Goal: Task Accomplishment & Management: Complete application form

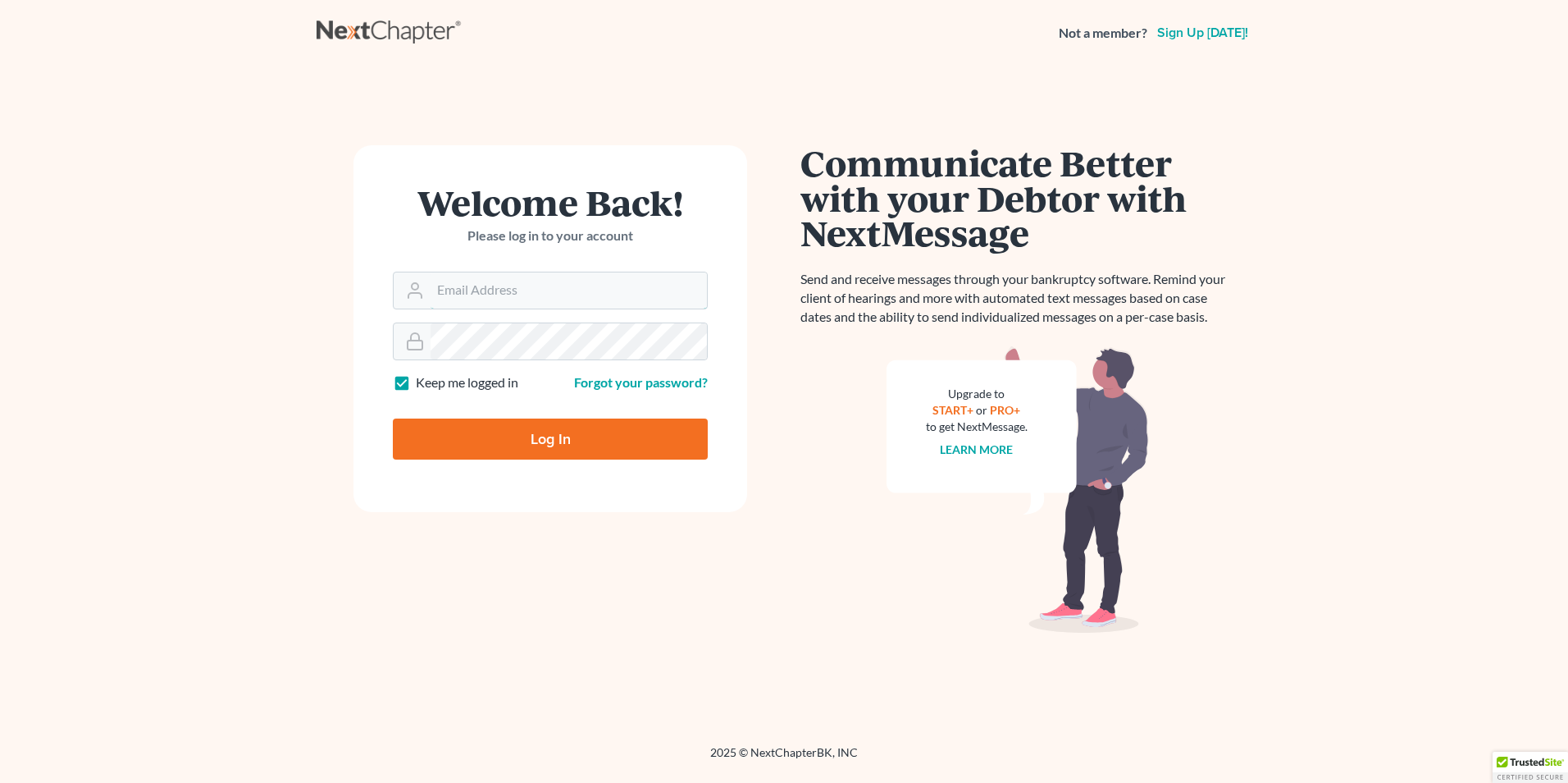
type input "Deanna@DLAWattorney.com"
click at [496, 440] on input "Log In" at bounding box center [550, 439] width 315 height 41
type input "Thinking..."
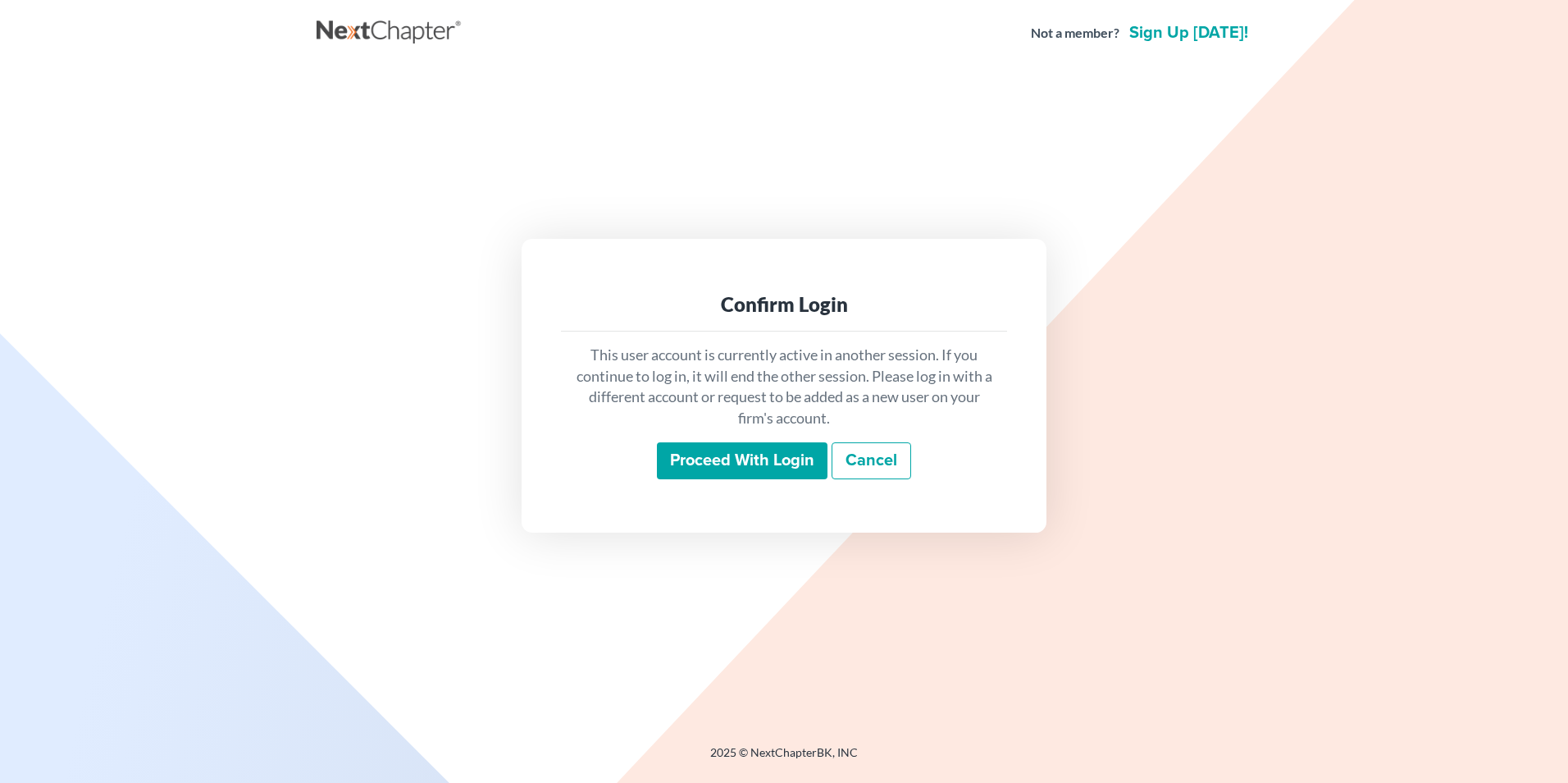
click at [796, 462] on input "Proceed with login" at bounding box center [742, 461] width 171 height 38
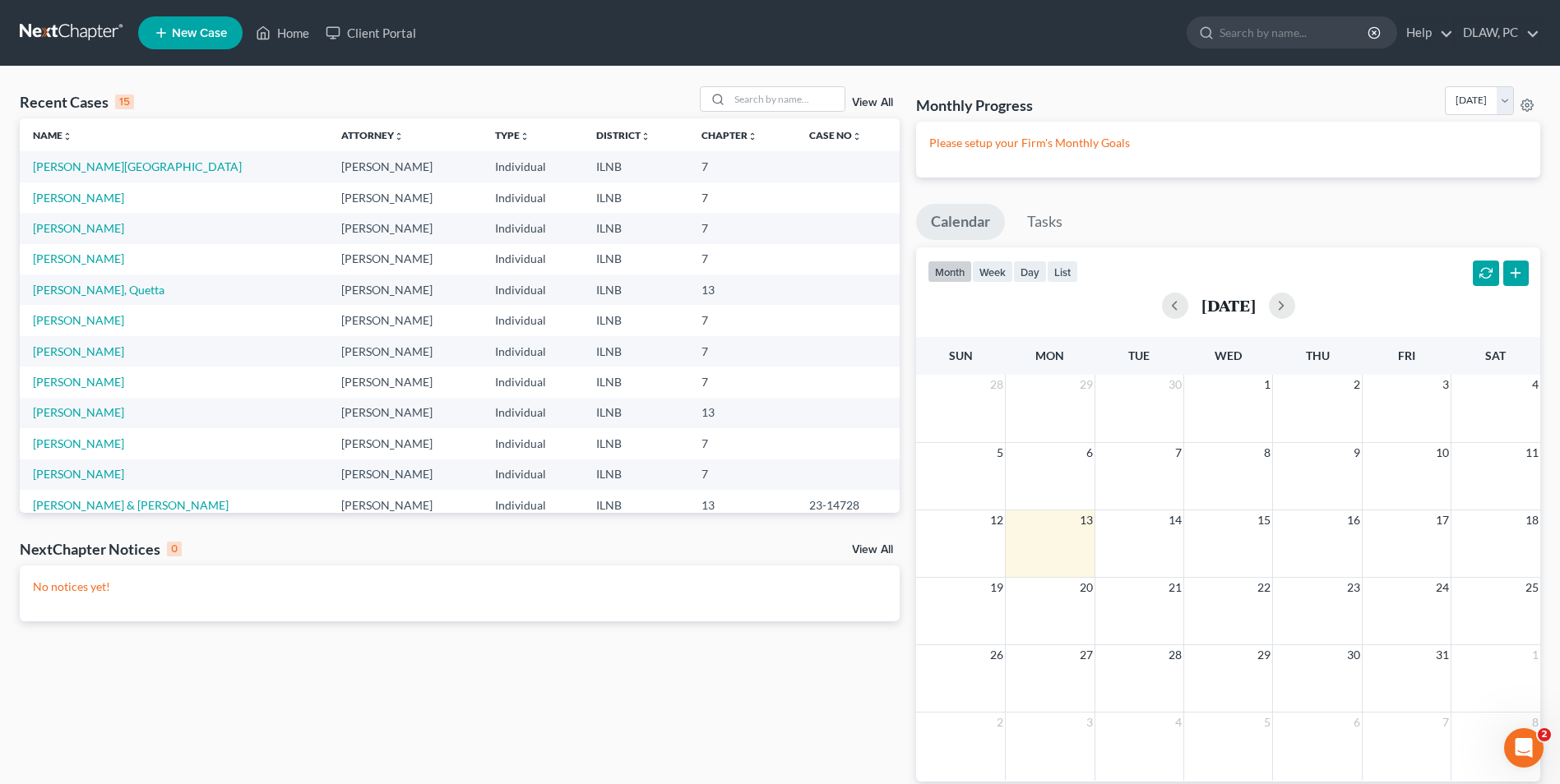
click at [186, 37] on span "New Case" at bounding box center [200, 33] width 56 height 13
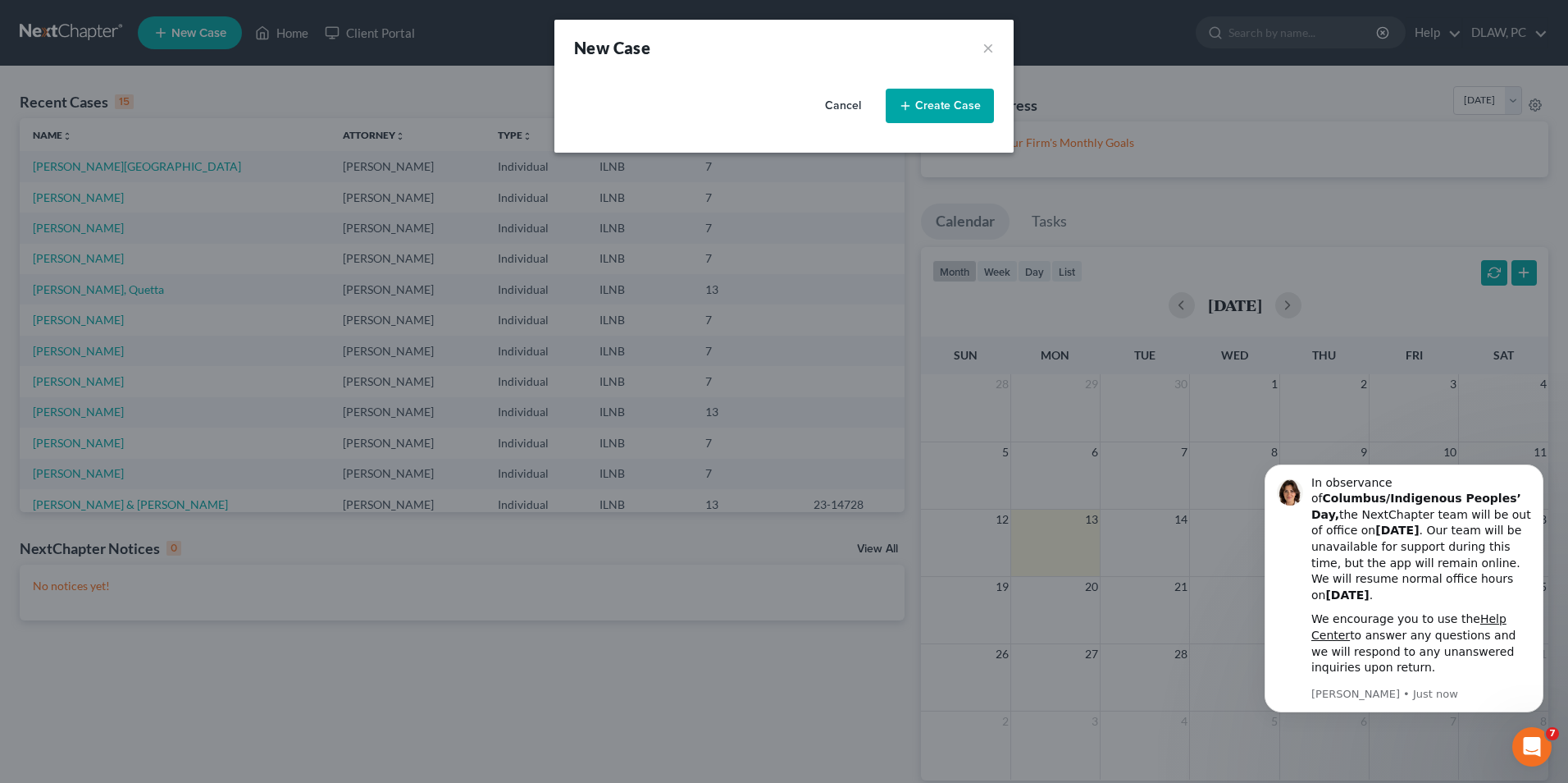
select select "25"
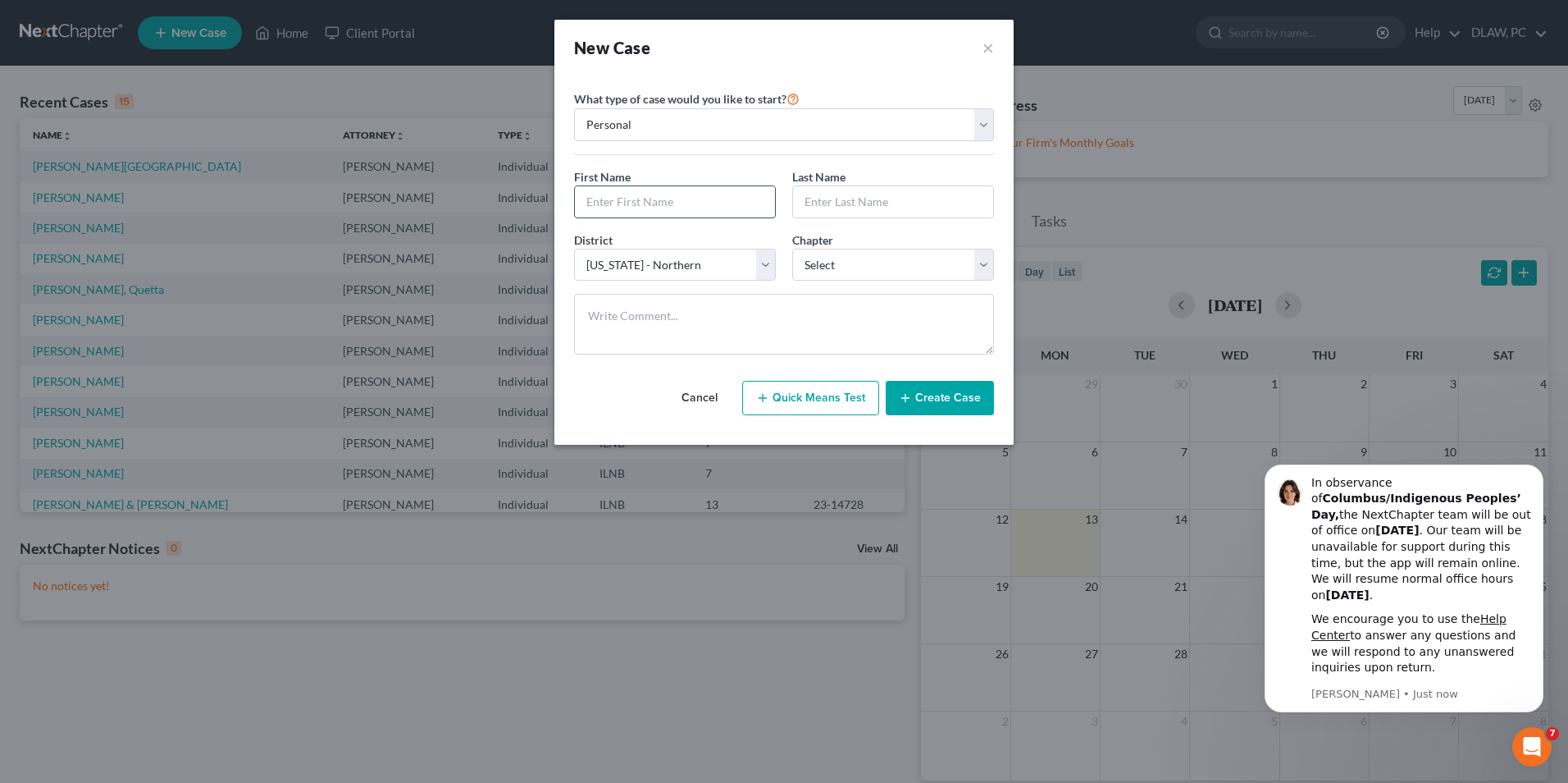
click at [633, 204] on input "text" at bounding box center [675, 201] width 200 height 31
type input "d"
click at [637, 204] on input "[PERSON_NAME]" at bounding box center [675, 201] width 200 height 31
type input "[PERSON_NAME]"
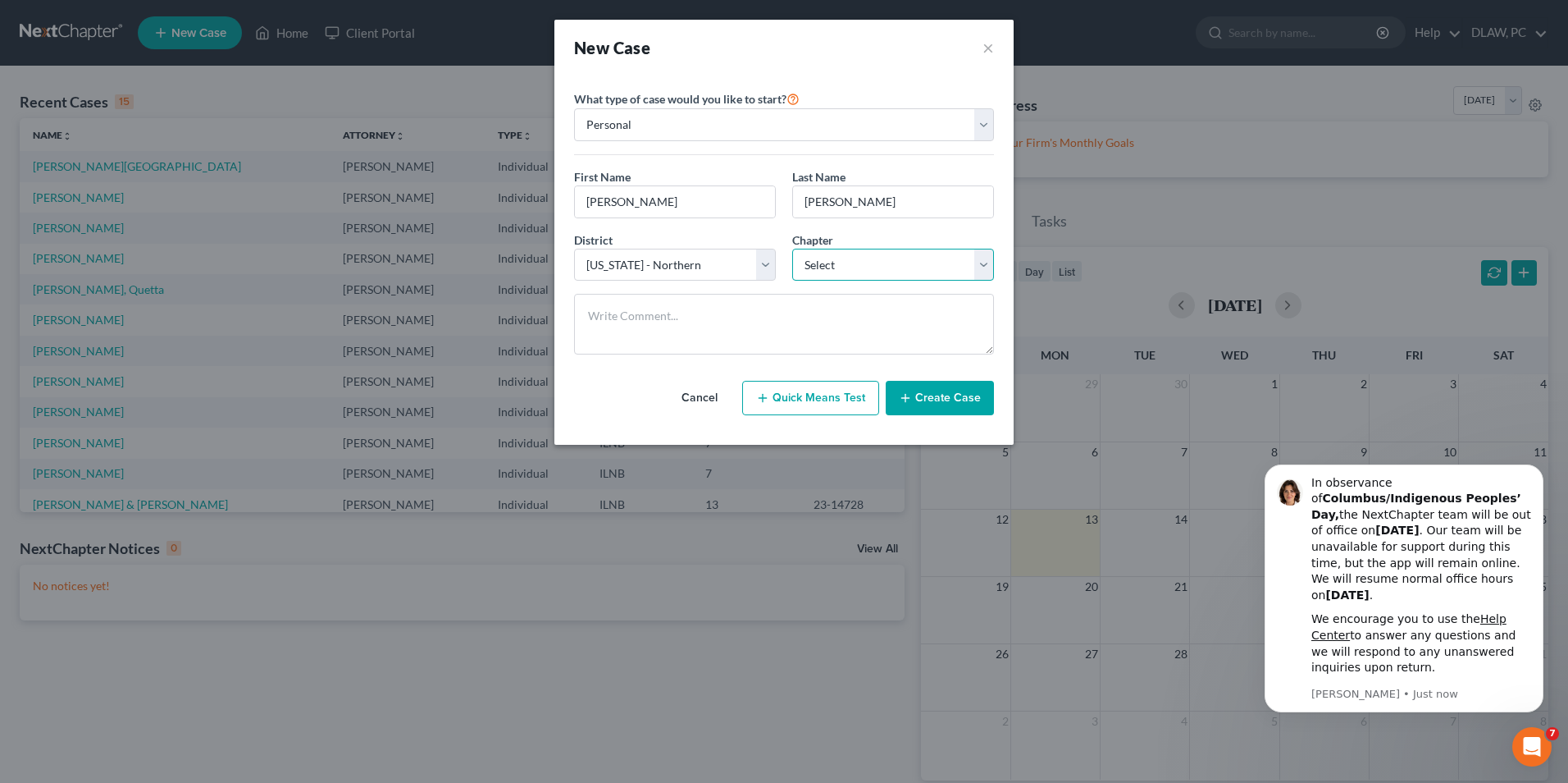
click at [982, 271] on select "Select 7 11 12 13" at bounding box center [893, 265] width 202 height 33
select select "0"
click at [792, 248] on select "Select 7 11 12 13" at bounding box center [893, 265] width 202 height 33
click at [932, 396] on button "Create Case" at bounding box center [940, 398] width 108 height 35
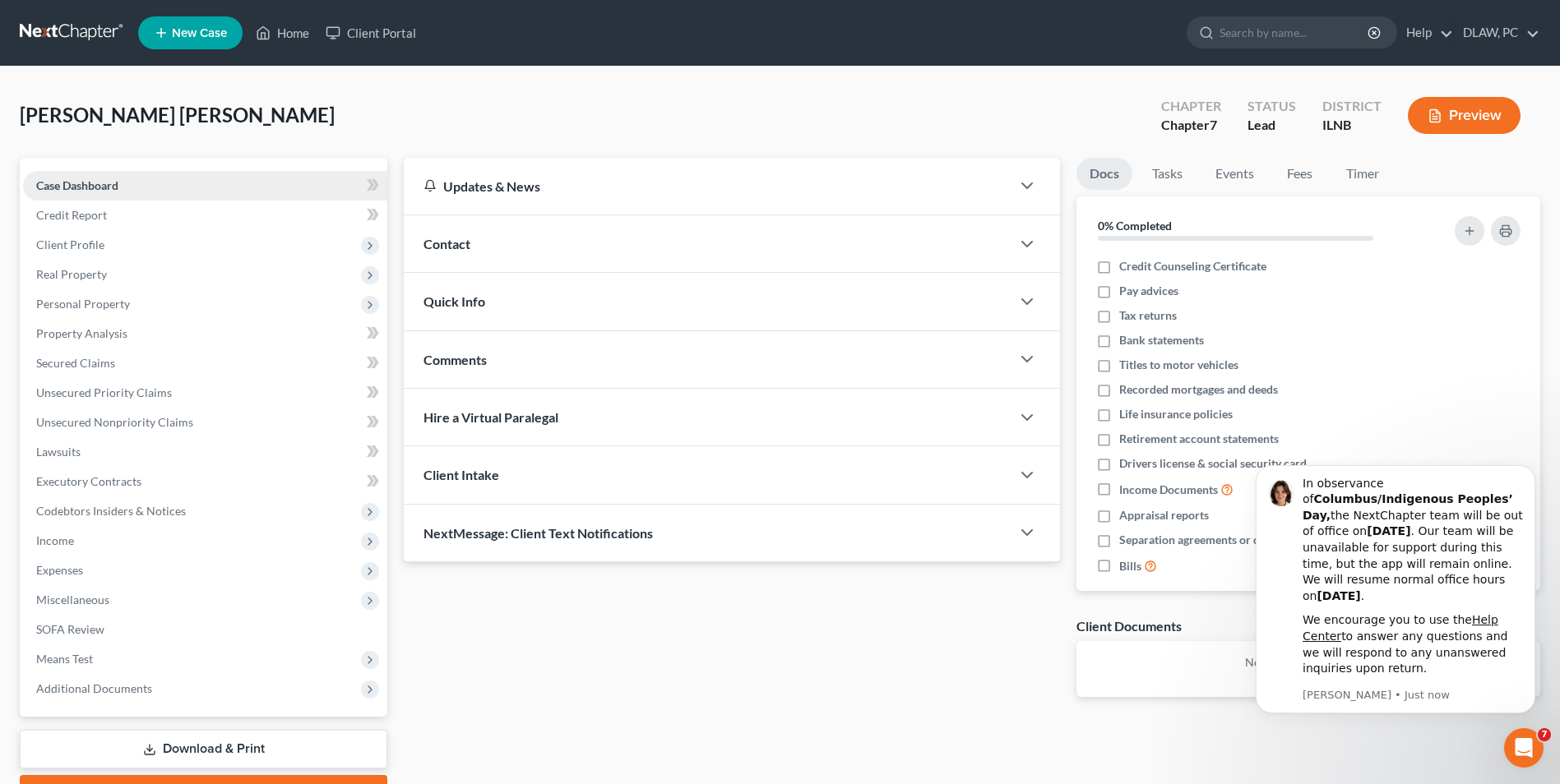
click at [75, 180] on span "Case Dashboard" at bounding box center [77, 185] width 82 height 14
click at [816, 244] on div "Contact" at bounding box center [707, 243] width 607 height 56
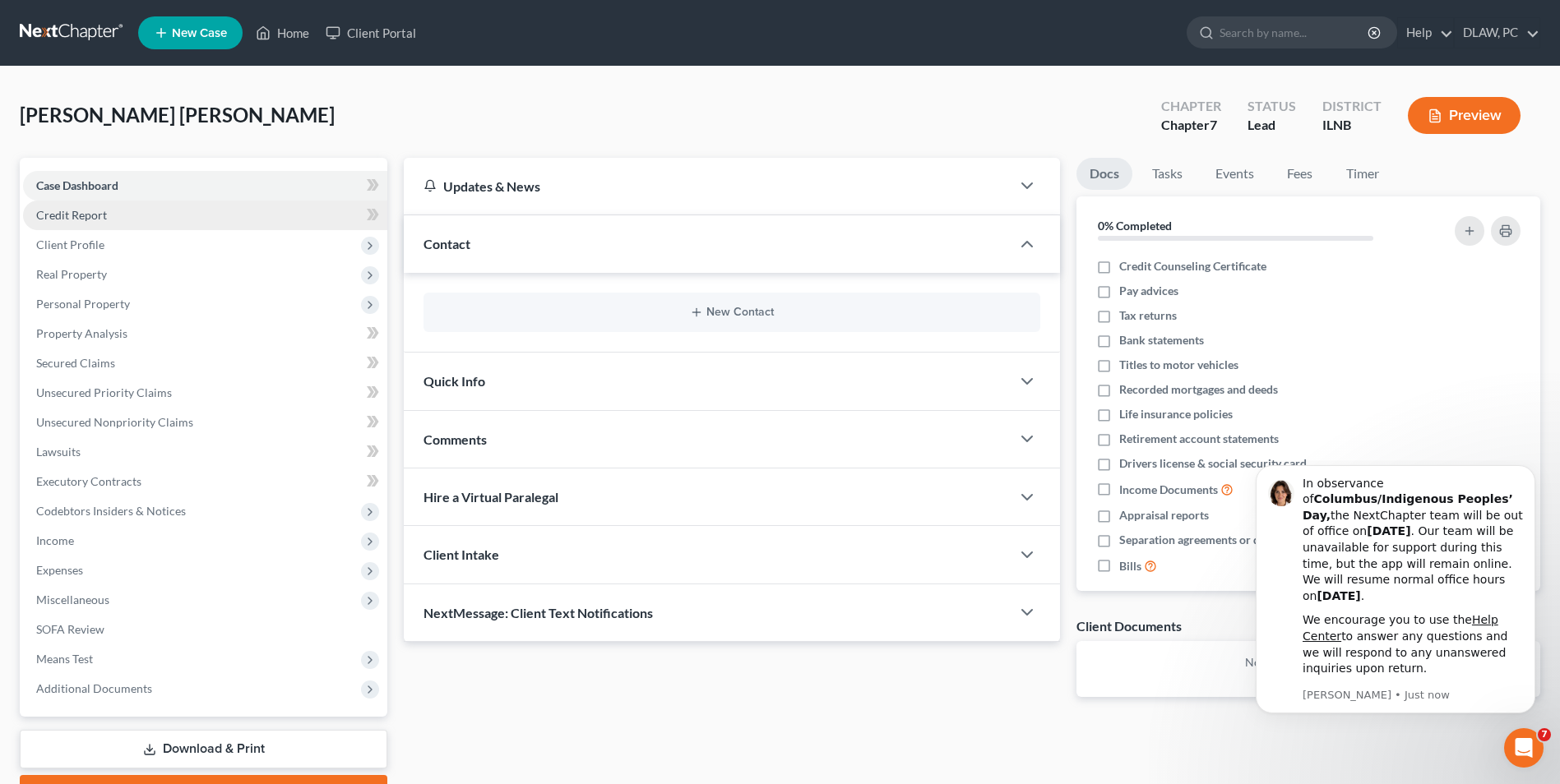
click at [106, 213] on link "Credit Report" at bounding box center [205, 215] width 364 height 30
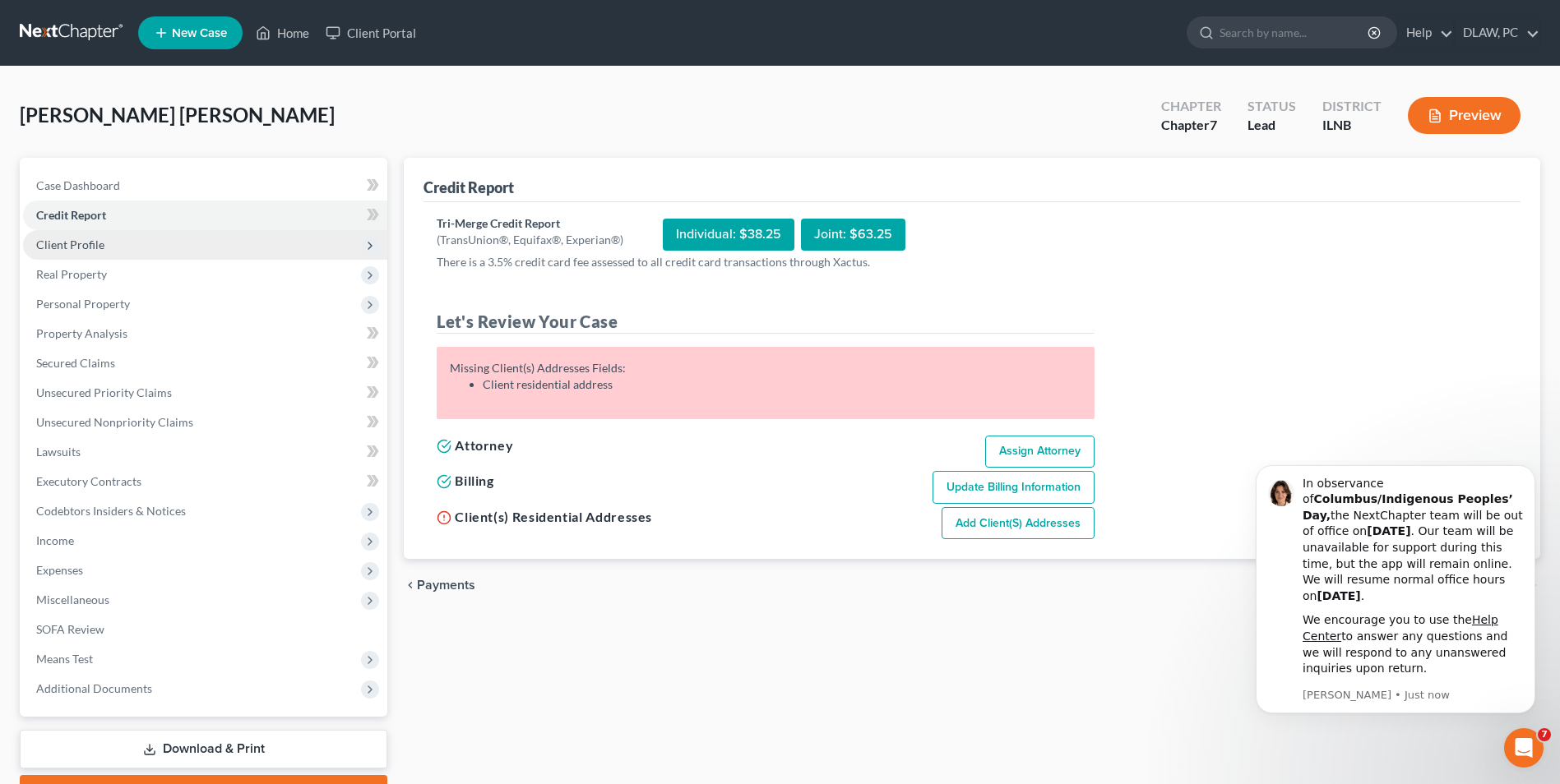
click at [90, 245] on span "Client Profile" at bounding box center [70, 244] width 68 height 14
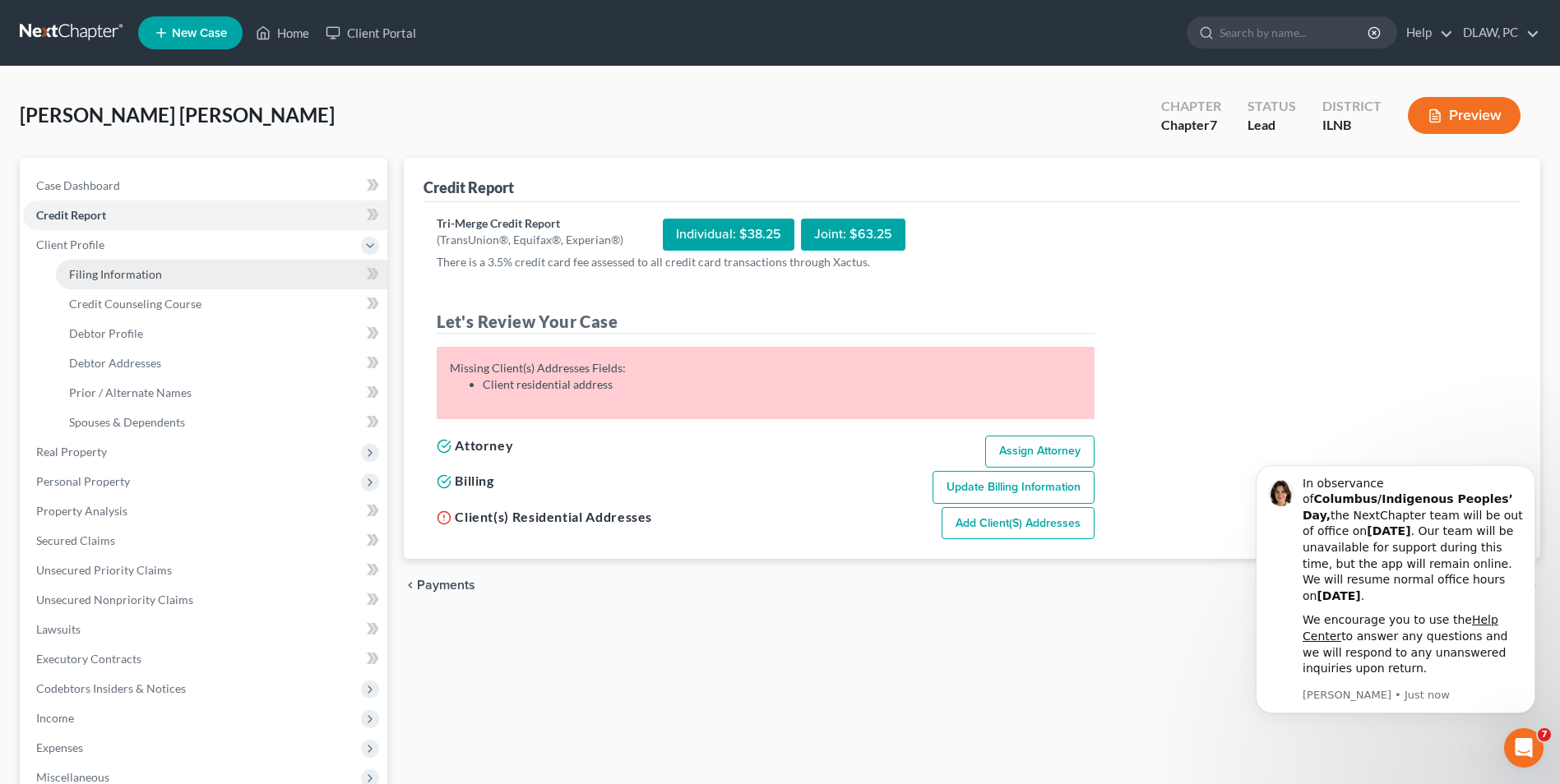
click at [96, 266] on link "Filing Information" at bounding box center [221, 274] width 331 height 30
select select "1"
select select "0"
select select "25"
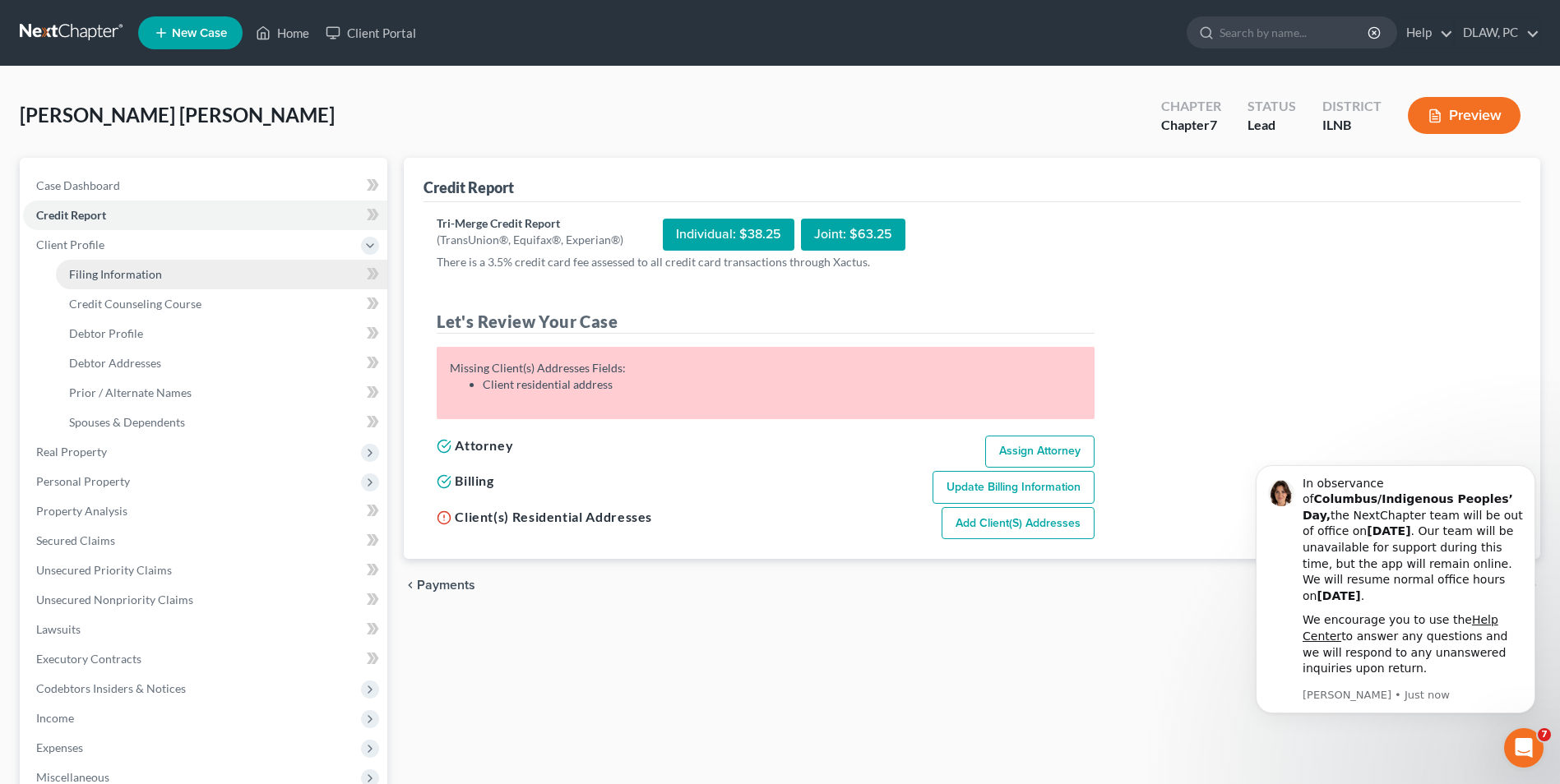
select select "14"
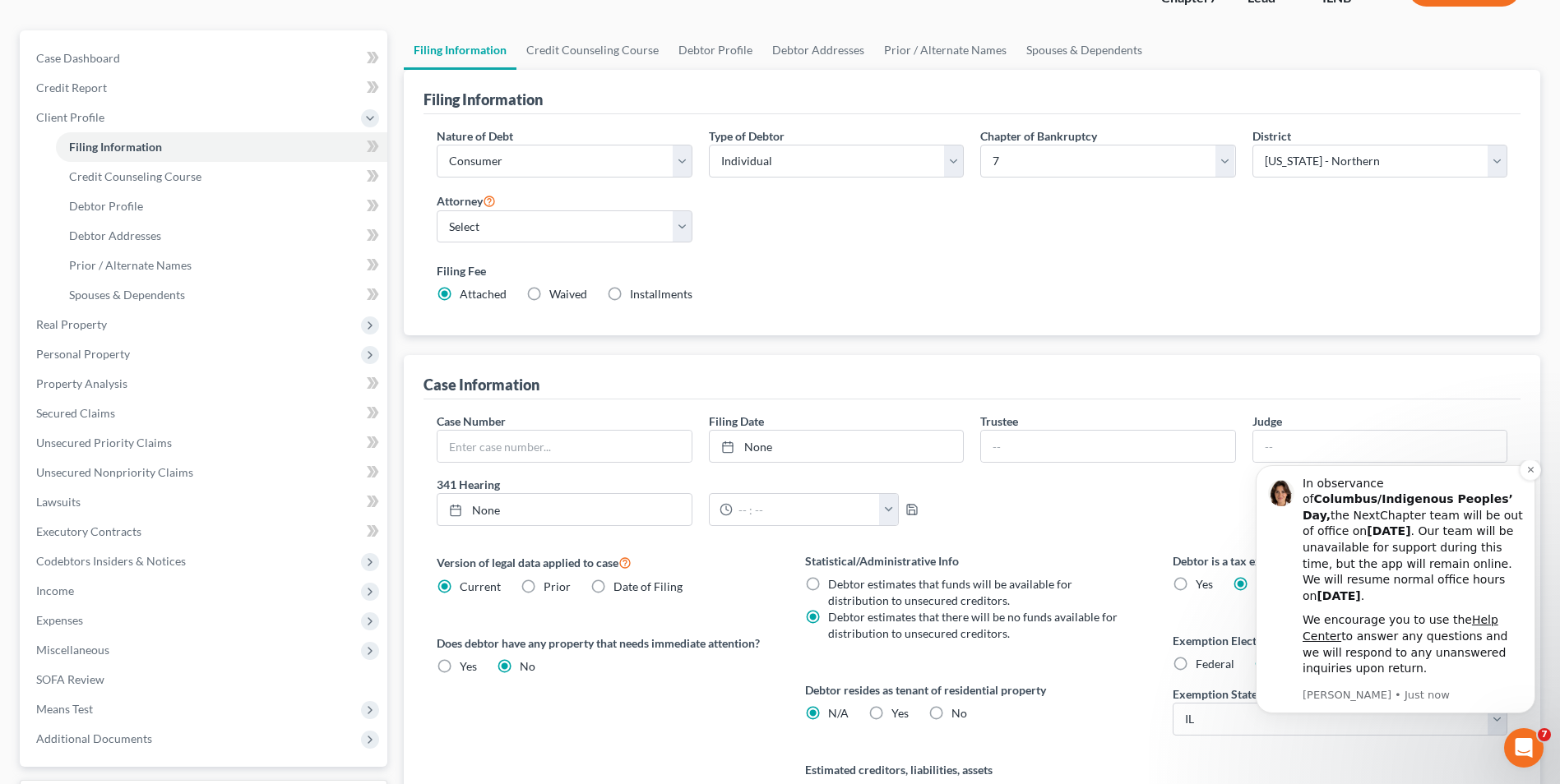
scroll to position [165, 0]
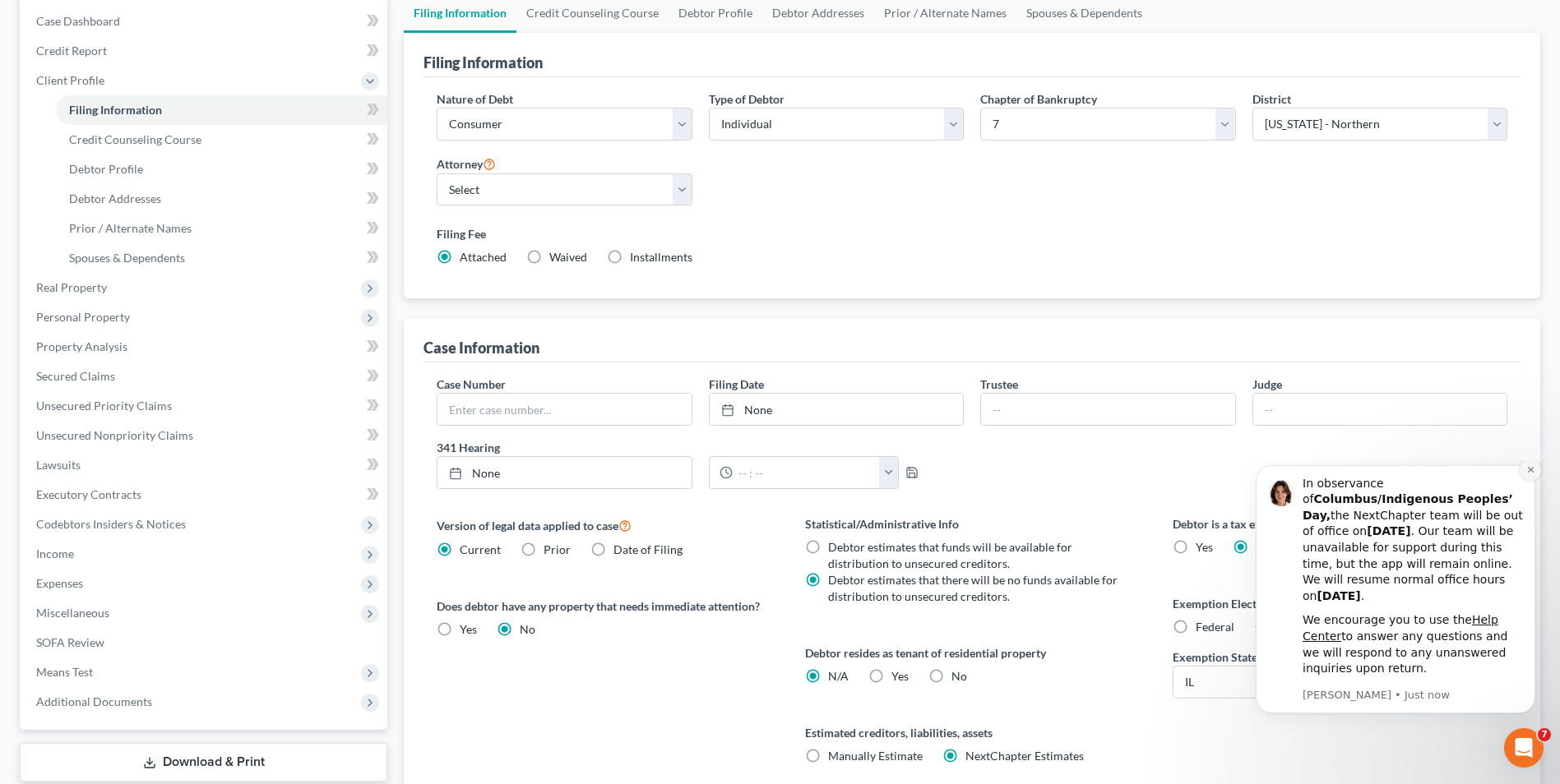
click at [1537, 481] on button "Dismiss notification" at bounding box center [1530, 470] width 21 height 21
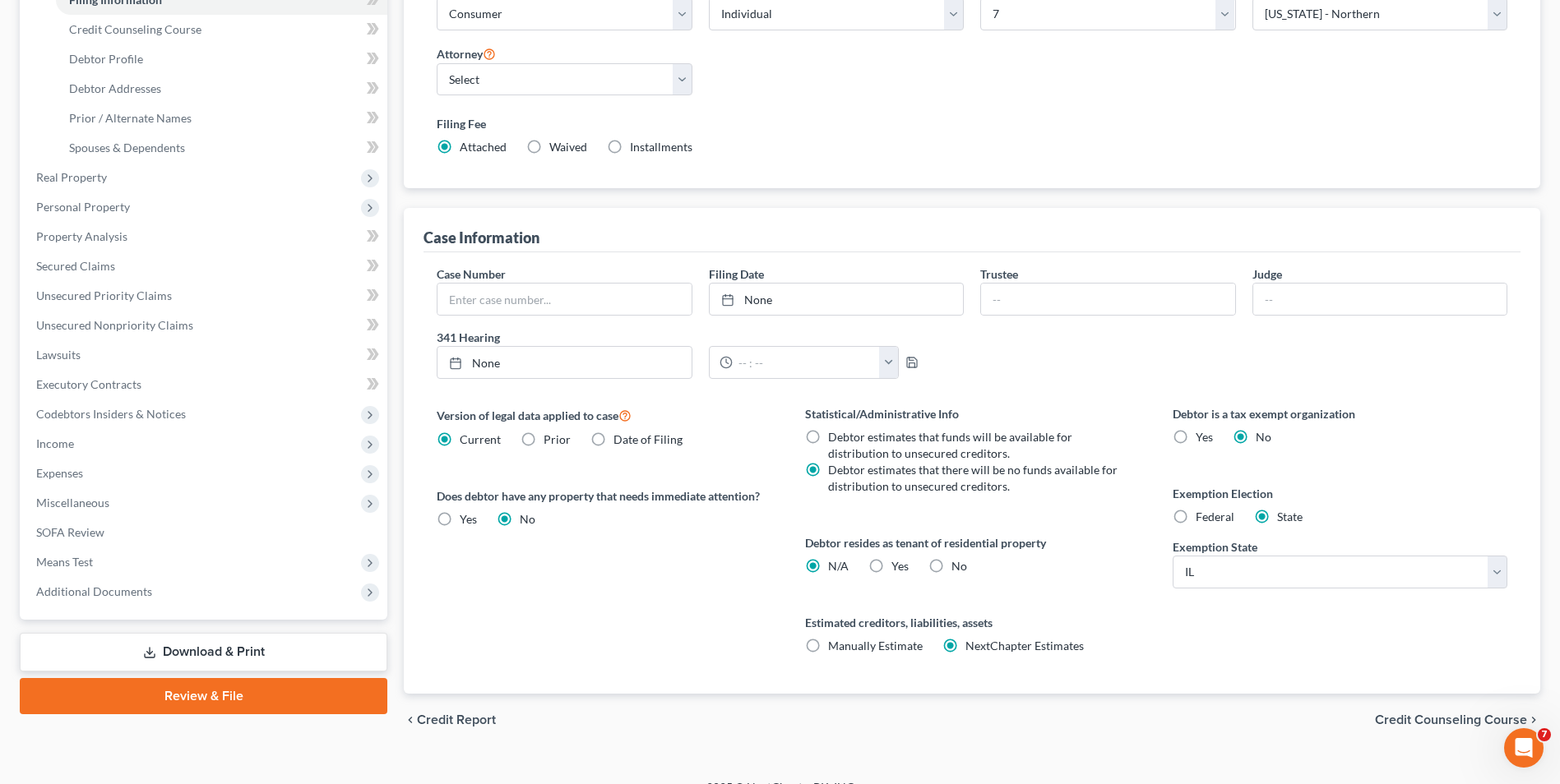
scroll to position [299, 0]
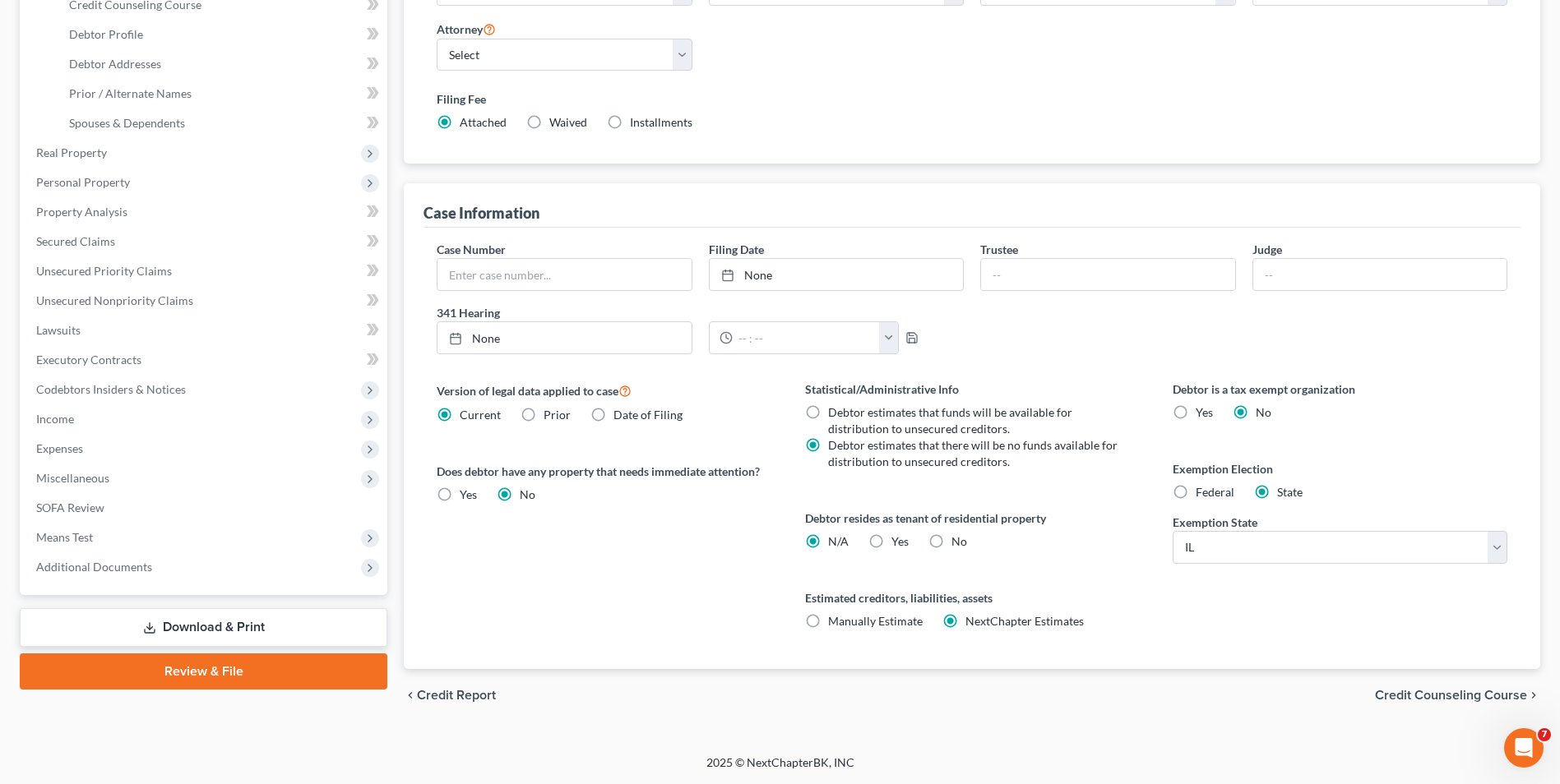
click at [1418, 690] on span "Credit Counseling Course" at bounding box center [1451, 695] width 152 height 13
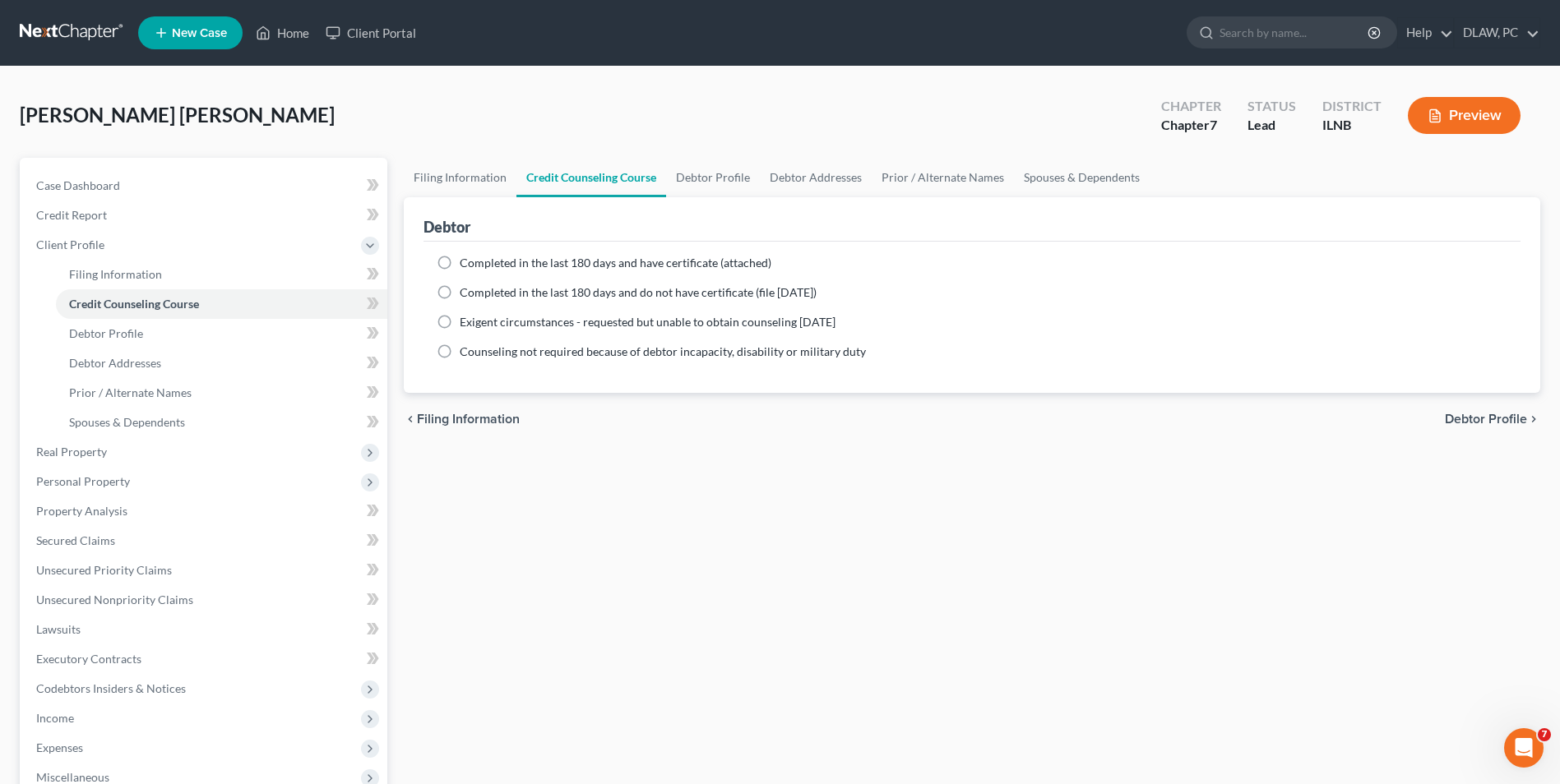
click at [459, 260] on label "Completed in the last 180 days and have certificate (attached)" at bounding box center [615, 263] width 312 height 16
click at [467, 260] on input "Completed in the last 180 days and have certificate (attached)" at bounding box center [472, 260] width 11 height 11
radio input "true"
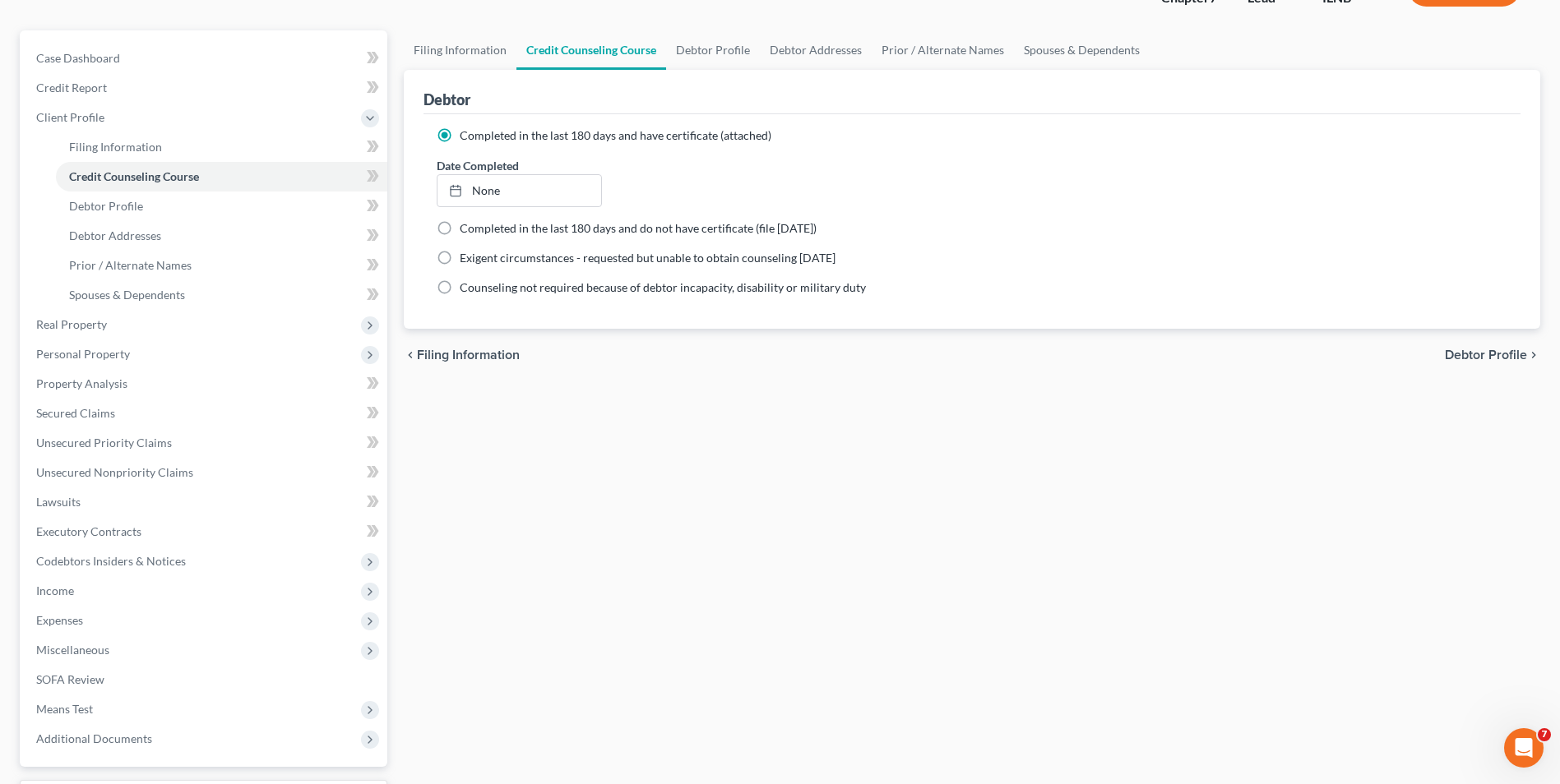
scroll to position [267, 0]
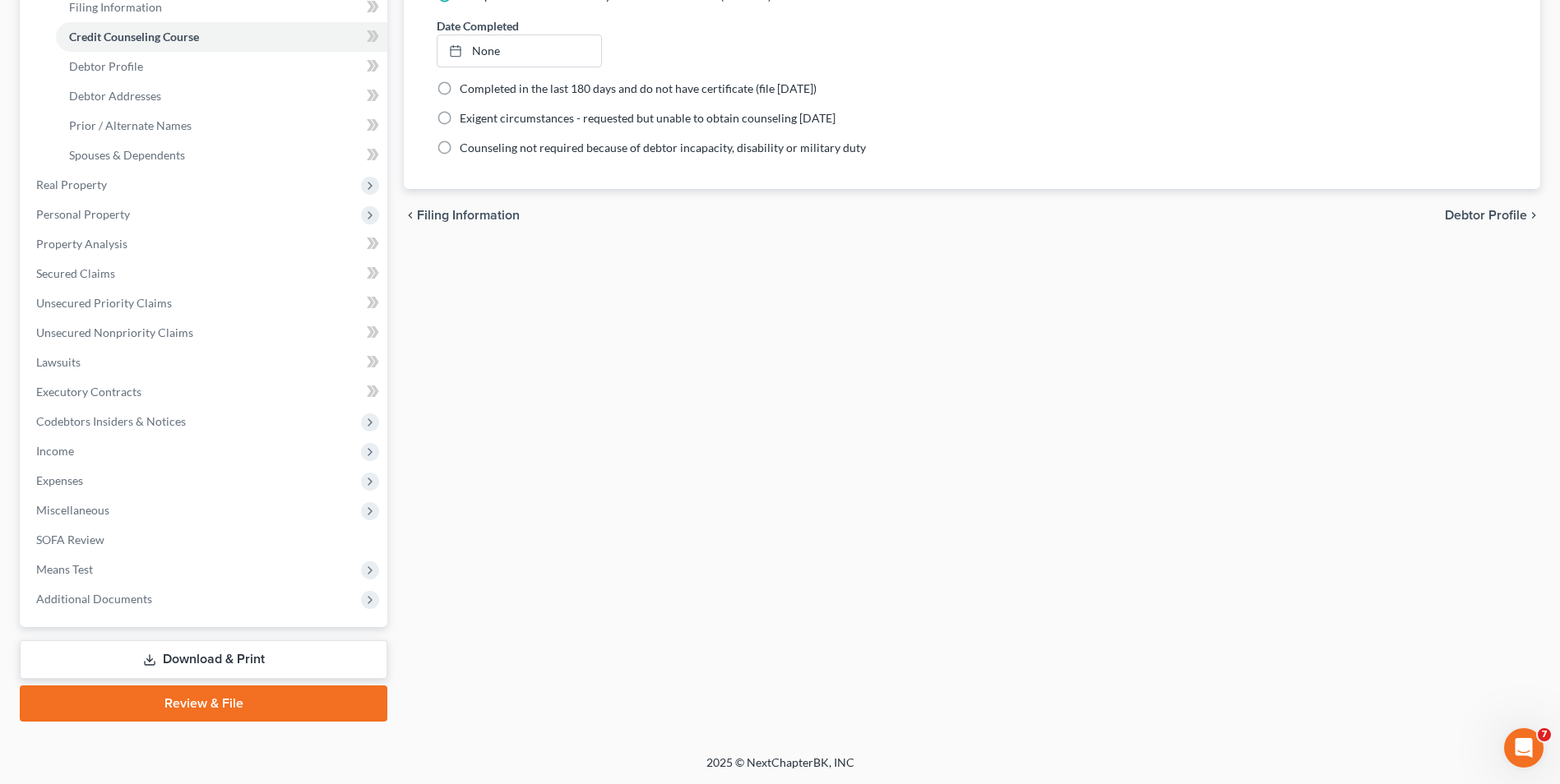
click at [1464, 214] on span "Debtor Profile" at bounding box center [1486, 215] width 82 height 13
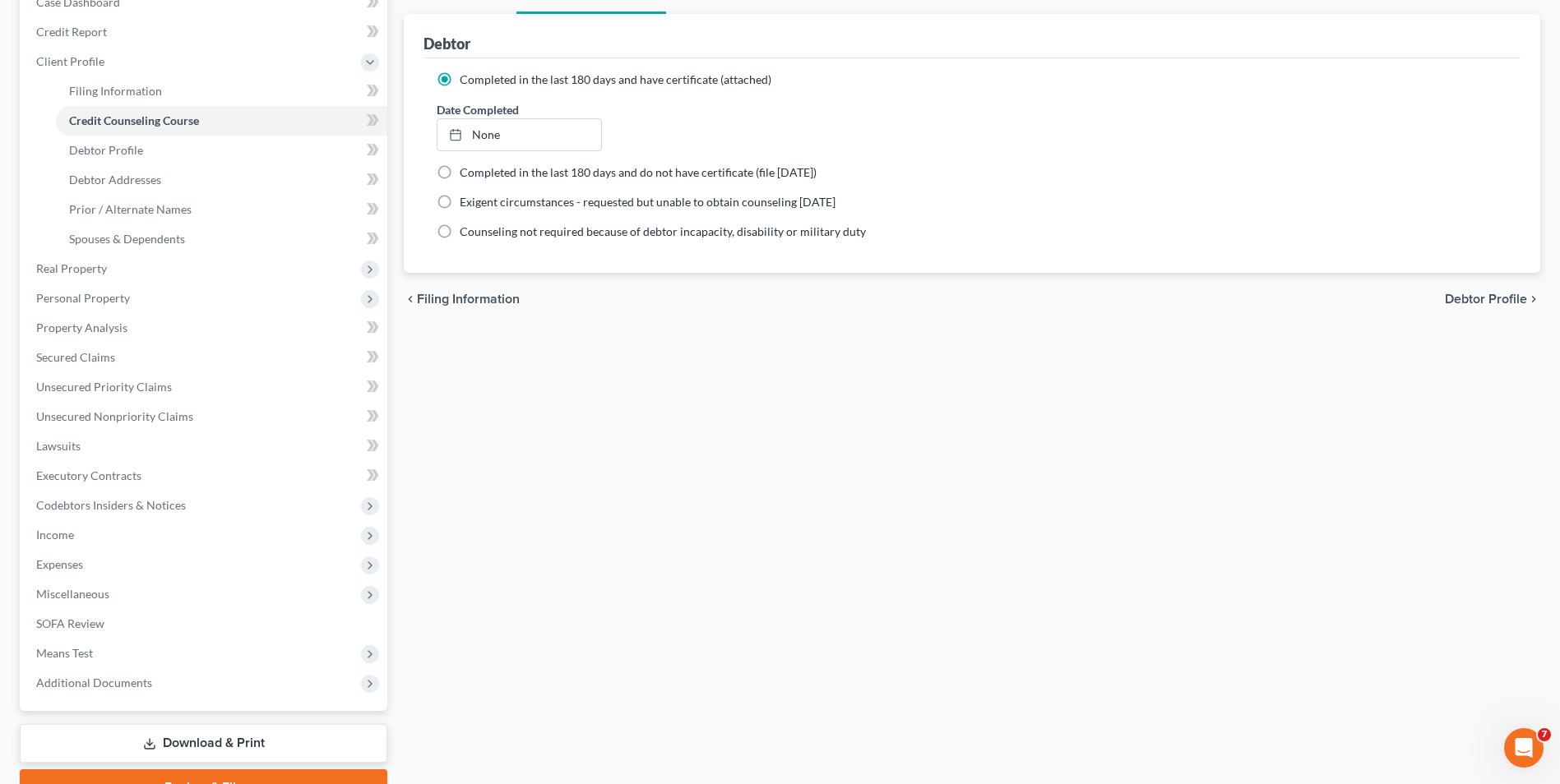
select select "0"
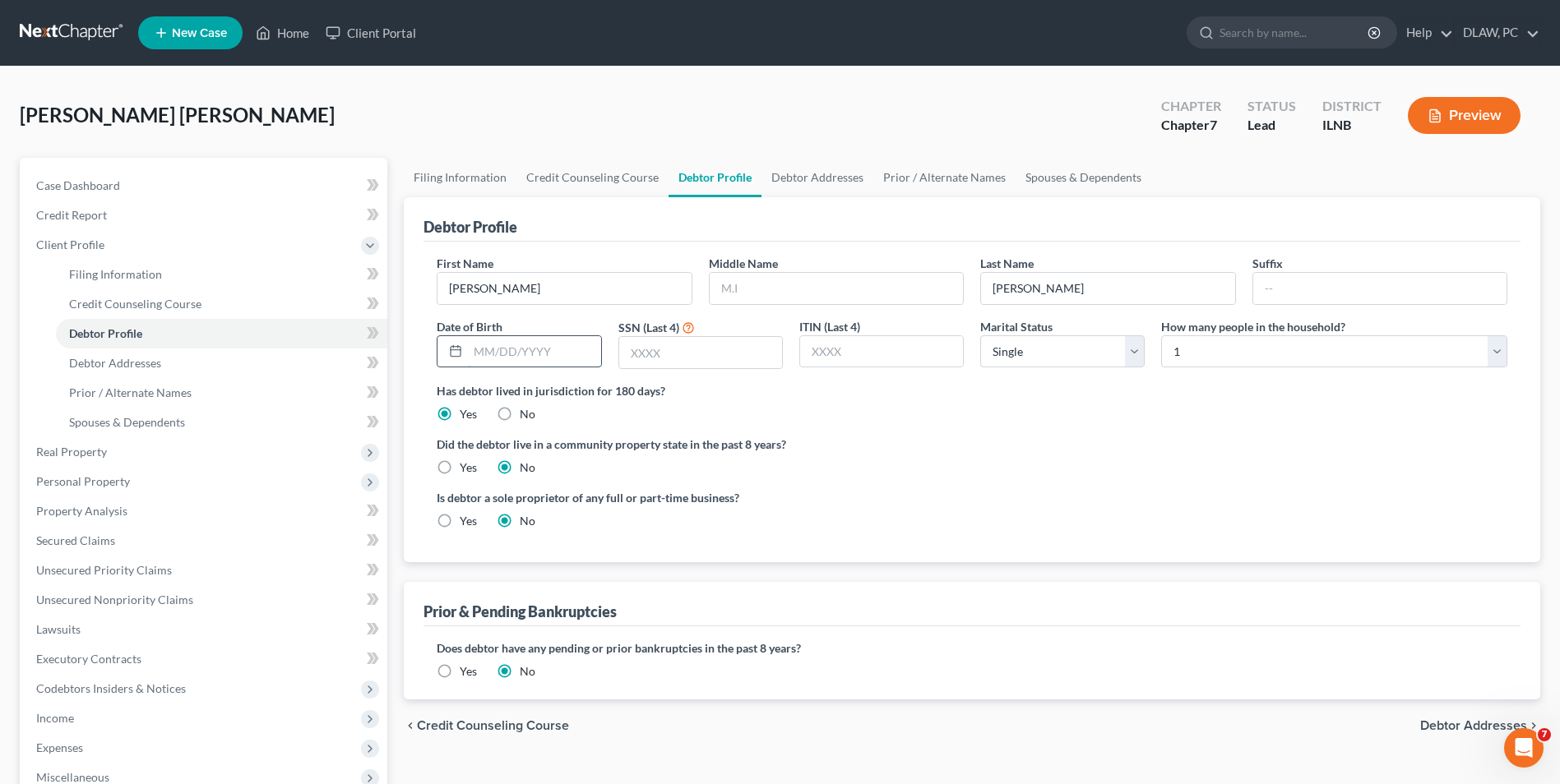
click at [524, 346] on input "text" at bounding box center [534, 352] width 133 height 31
type input "[DATE]"
type input "6699"
click at [1077, 475] on ng-include "First Name [PERSON_NAME] Middle Name Last Name [PERSON_NAME] Date of Birth [DEM…" at bounding box center [972, 398] width 1070 height 287
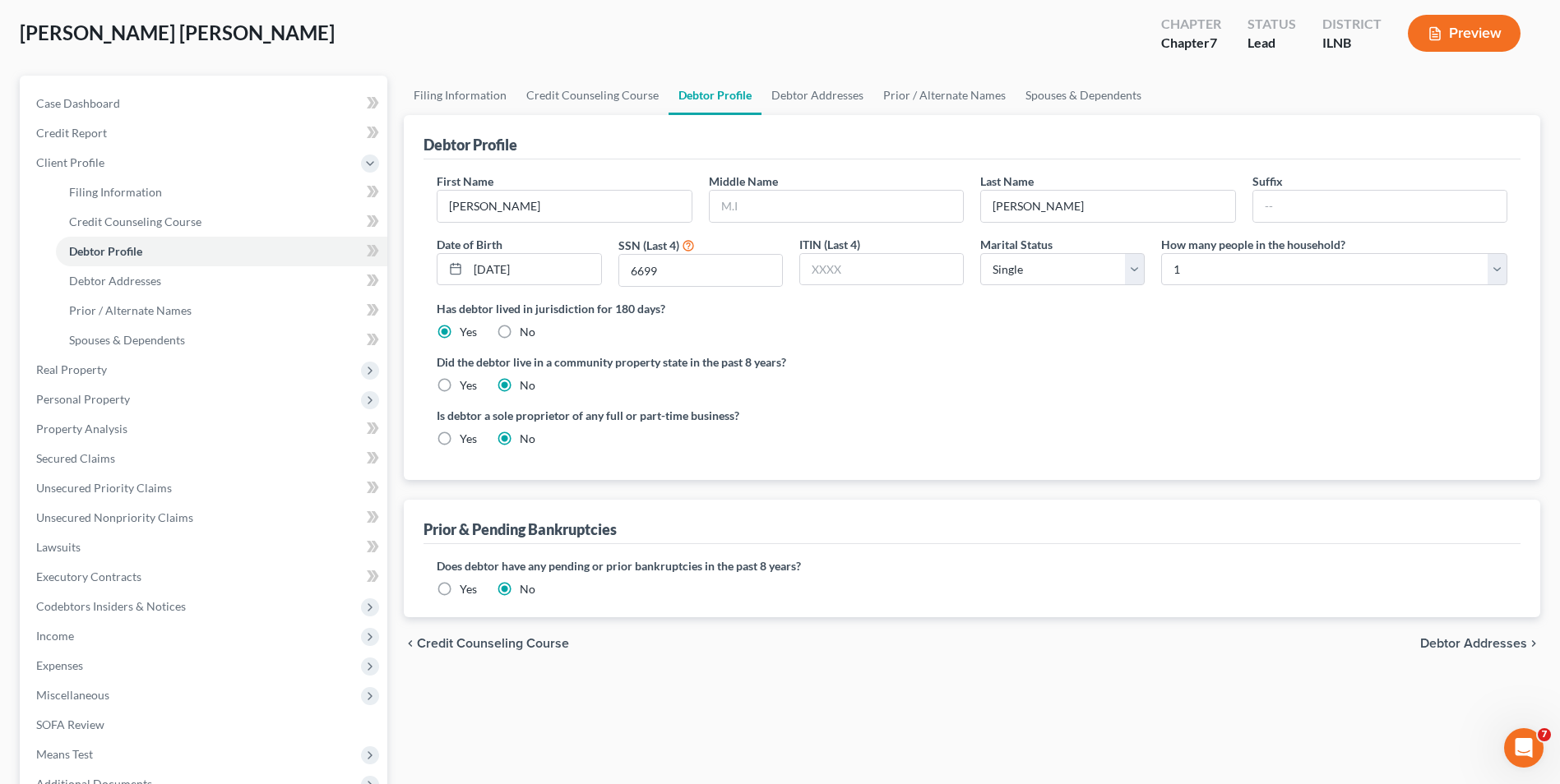
scroll to position [165, 0]
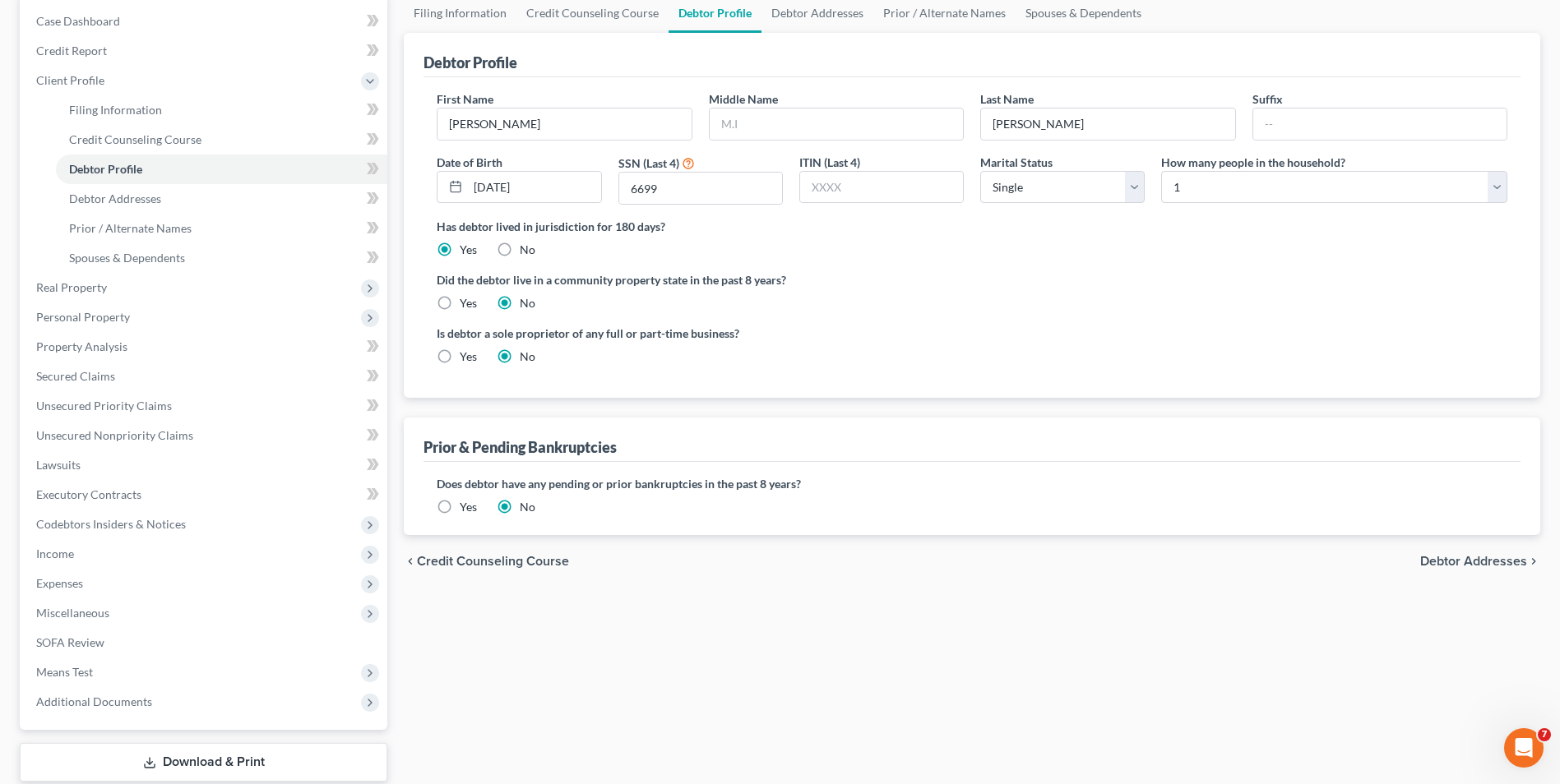
click at [1467, 562] on span "Debtor Addresses" at bounding box center [1473, 561] width 107 height 13
select select "0"
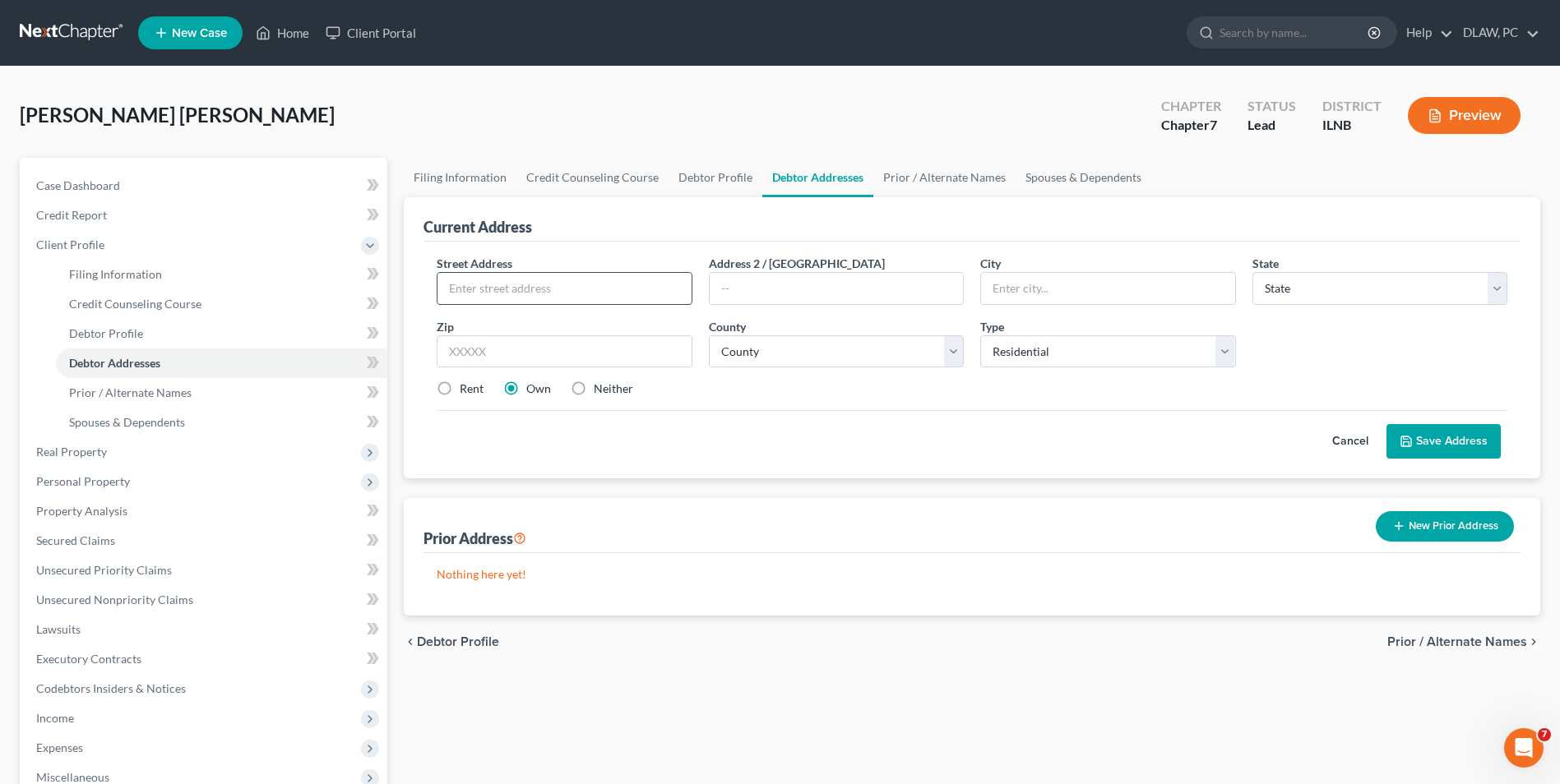
click at [509, 277] on input "text" at bounding box center [563, 288] width 253 height 31
type input "1243 Front St"
type input "Apt #5"
type input "Aurora"
select select "14"
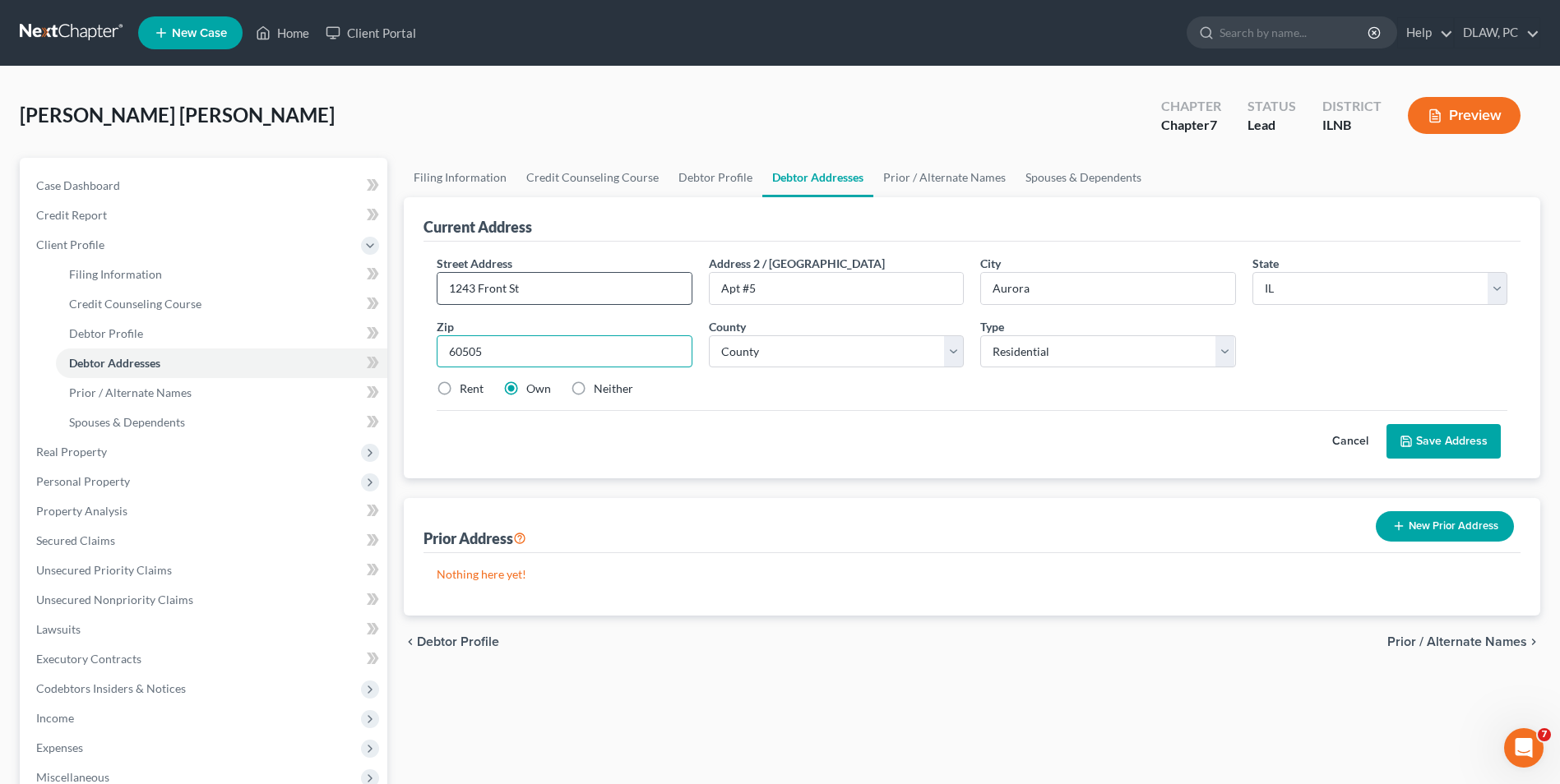
type input "60505"
select select "44"
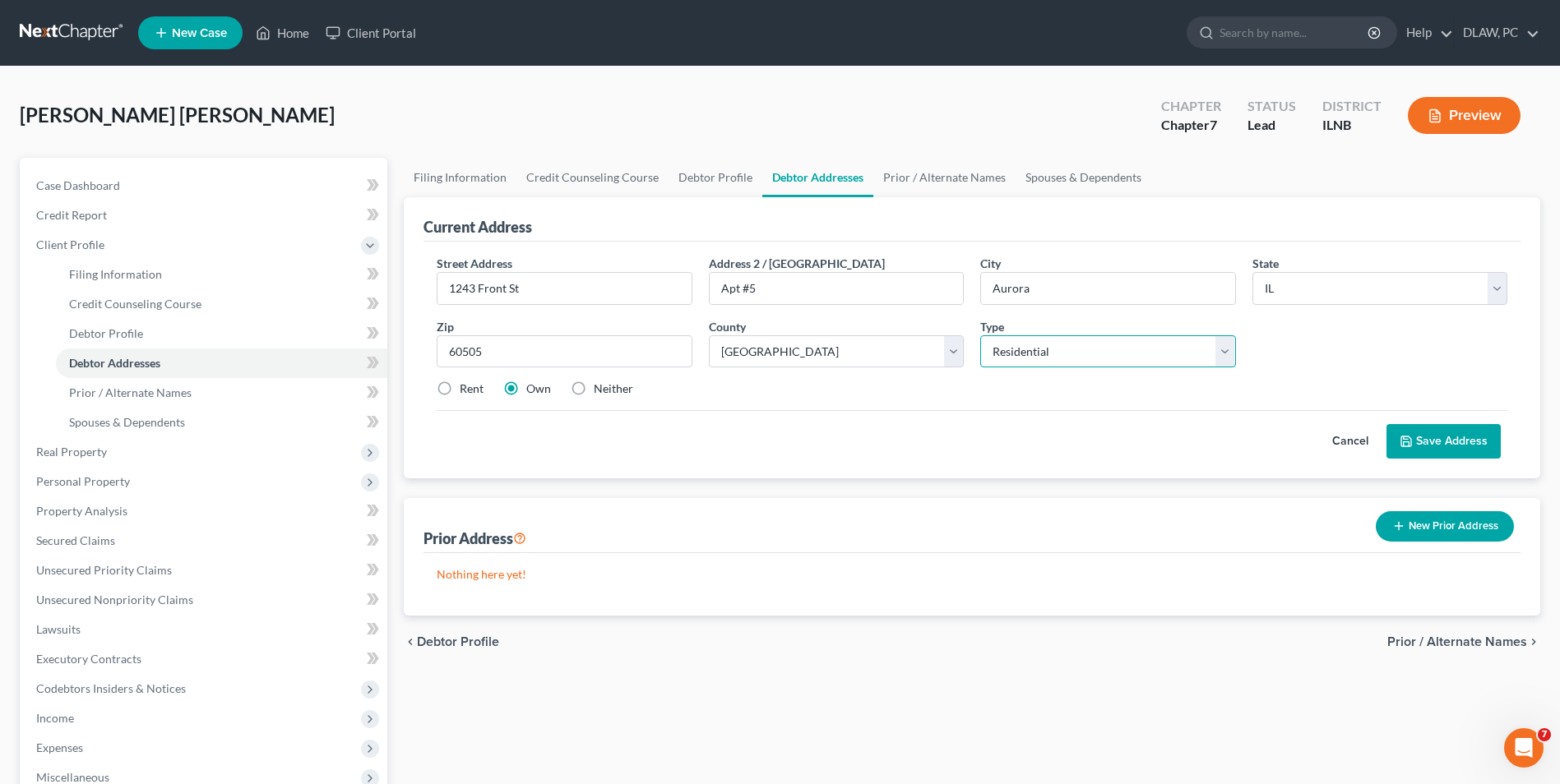
click at [1229, 354] on select "Select Residential Mailing Rental Business" at bounding box center [1107, 352] width 255 height 33
click at [459, 389] on label "Rent" at bounding box center [471, 388] width 24 height 16
click at [467, 389] on input "Rent" at bounding box center [472, 386] width 11 height 11
radio input "true"
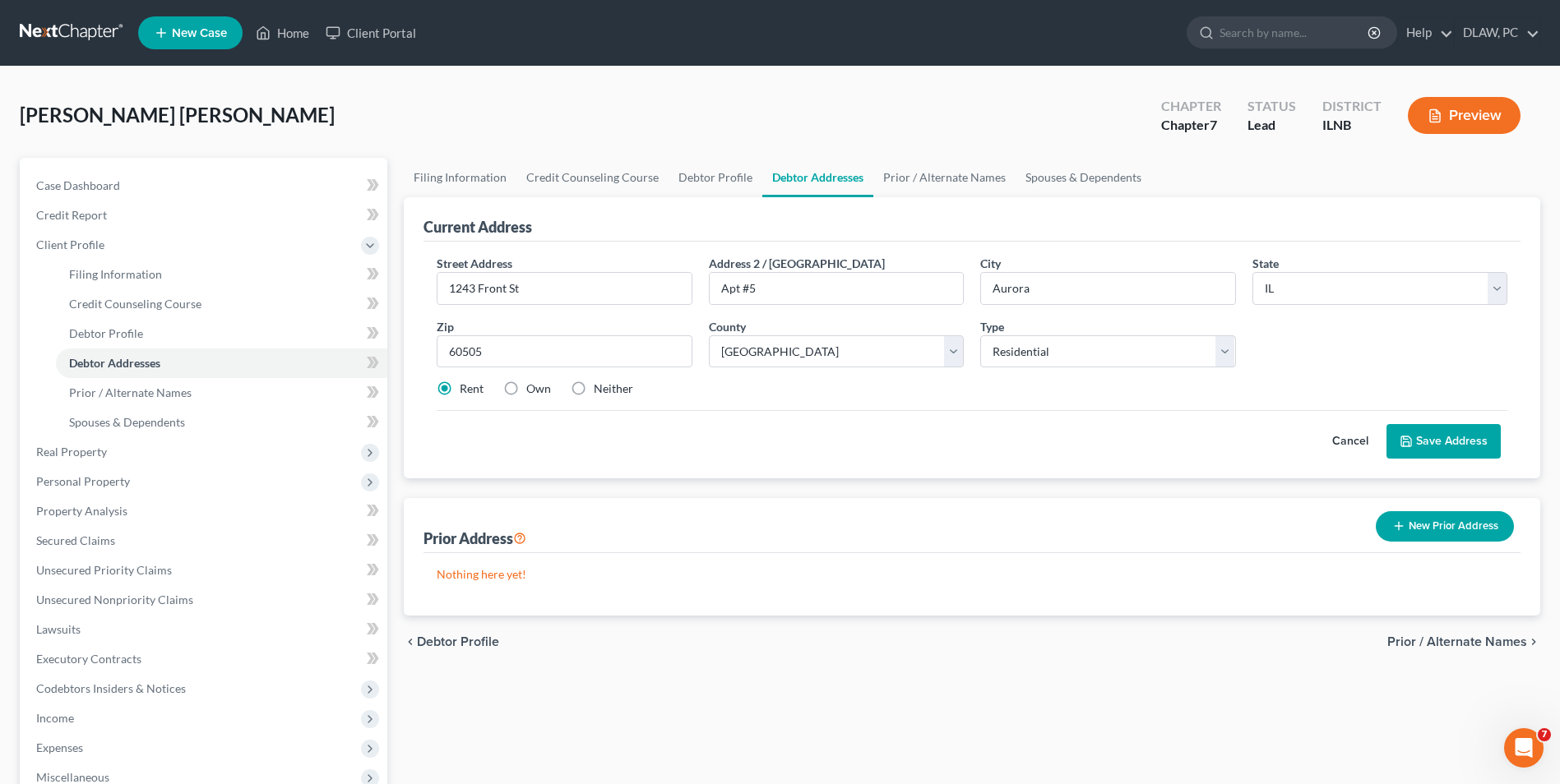
click at [1468, 436] on button "Save Address" at bounding box center [1444, 441] width 115 height 35
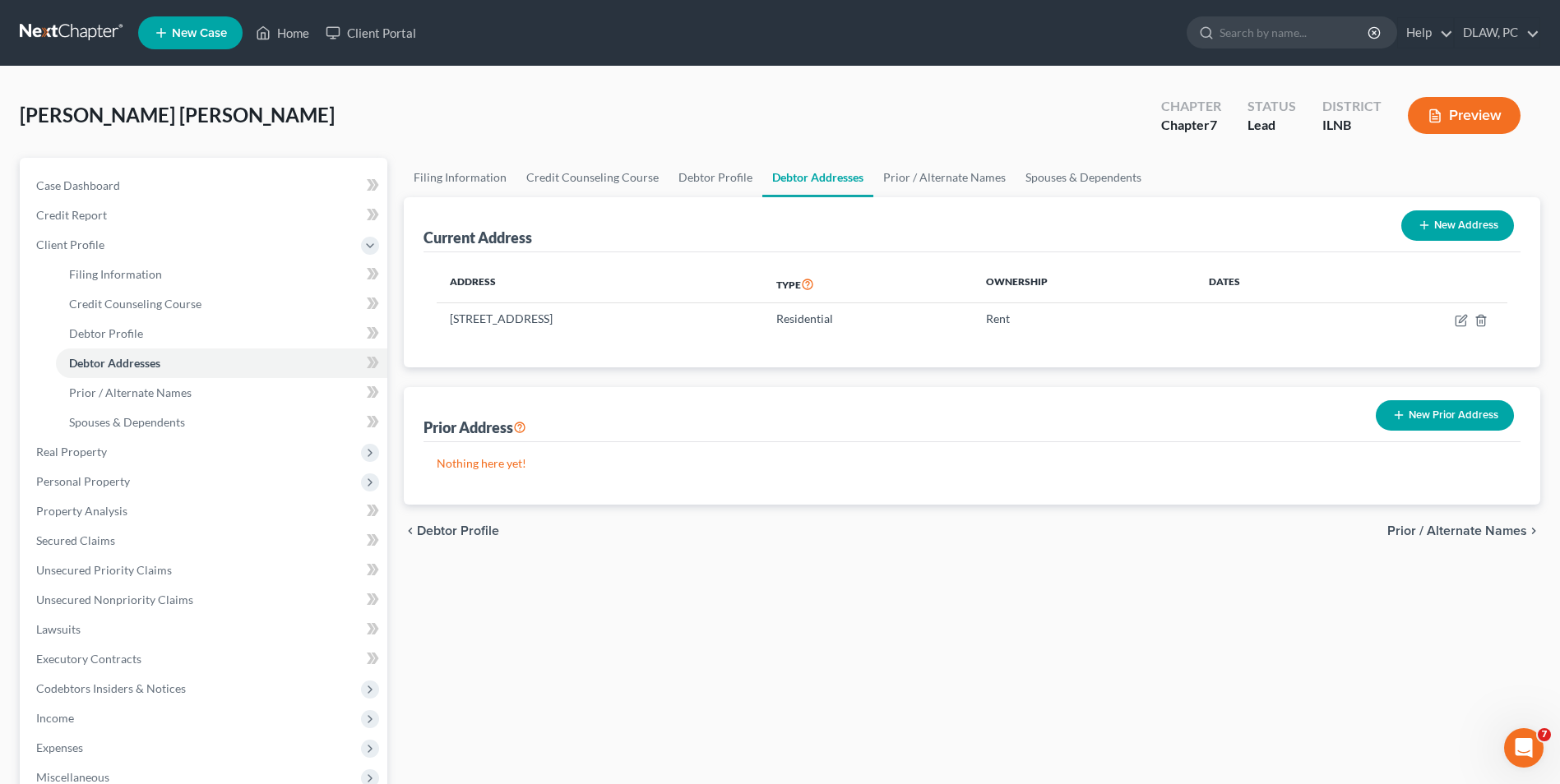
click at [1463, 524] on span "Prior / Alternate Names" at bounding box center [1457, 531] width 140 height 13
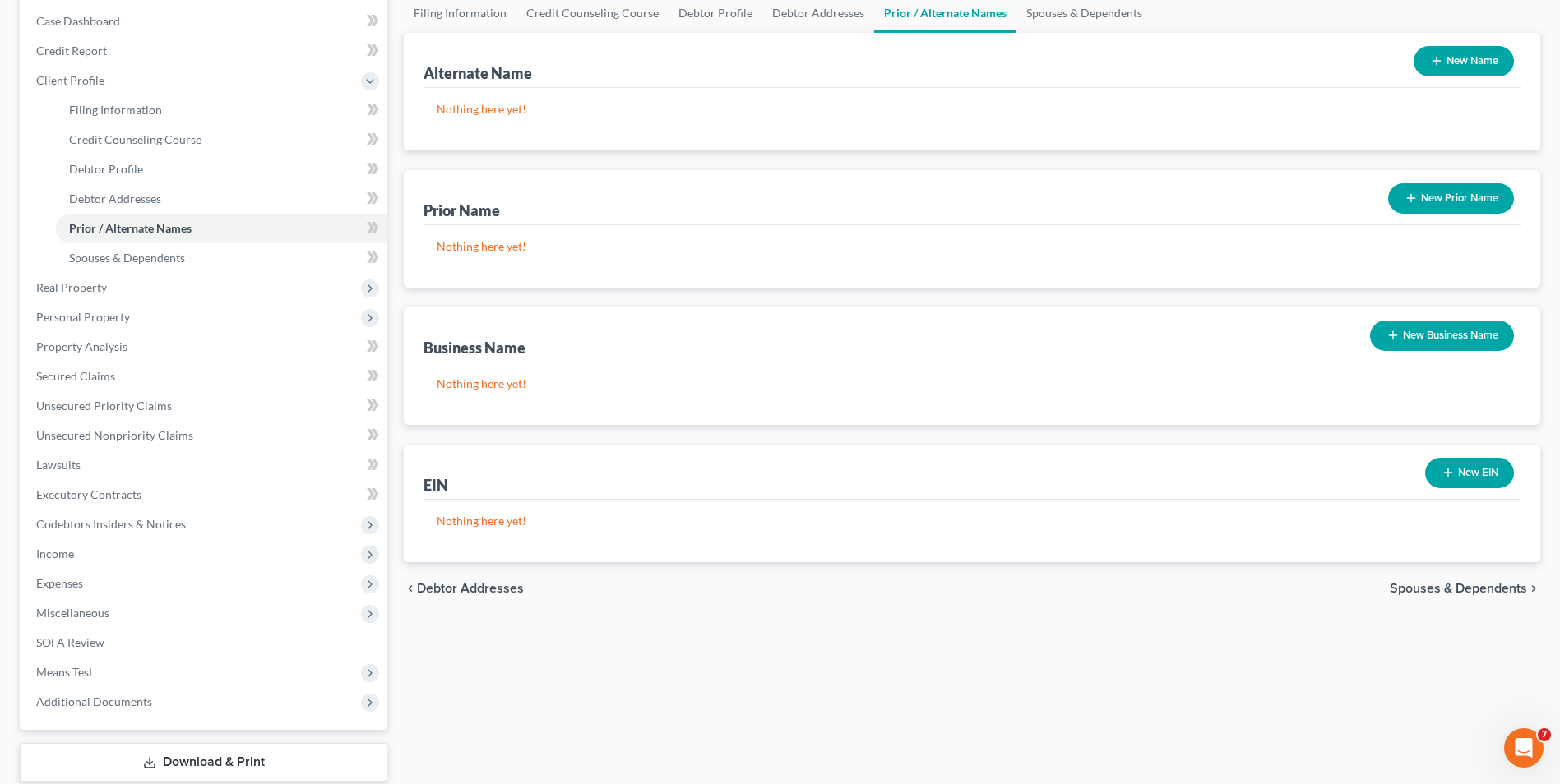
click at [1401, 586] on span "Spouses & Dependents" at bounding box center [1458, 588] width 137 height 13
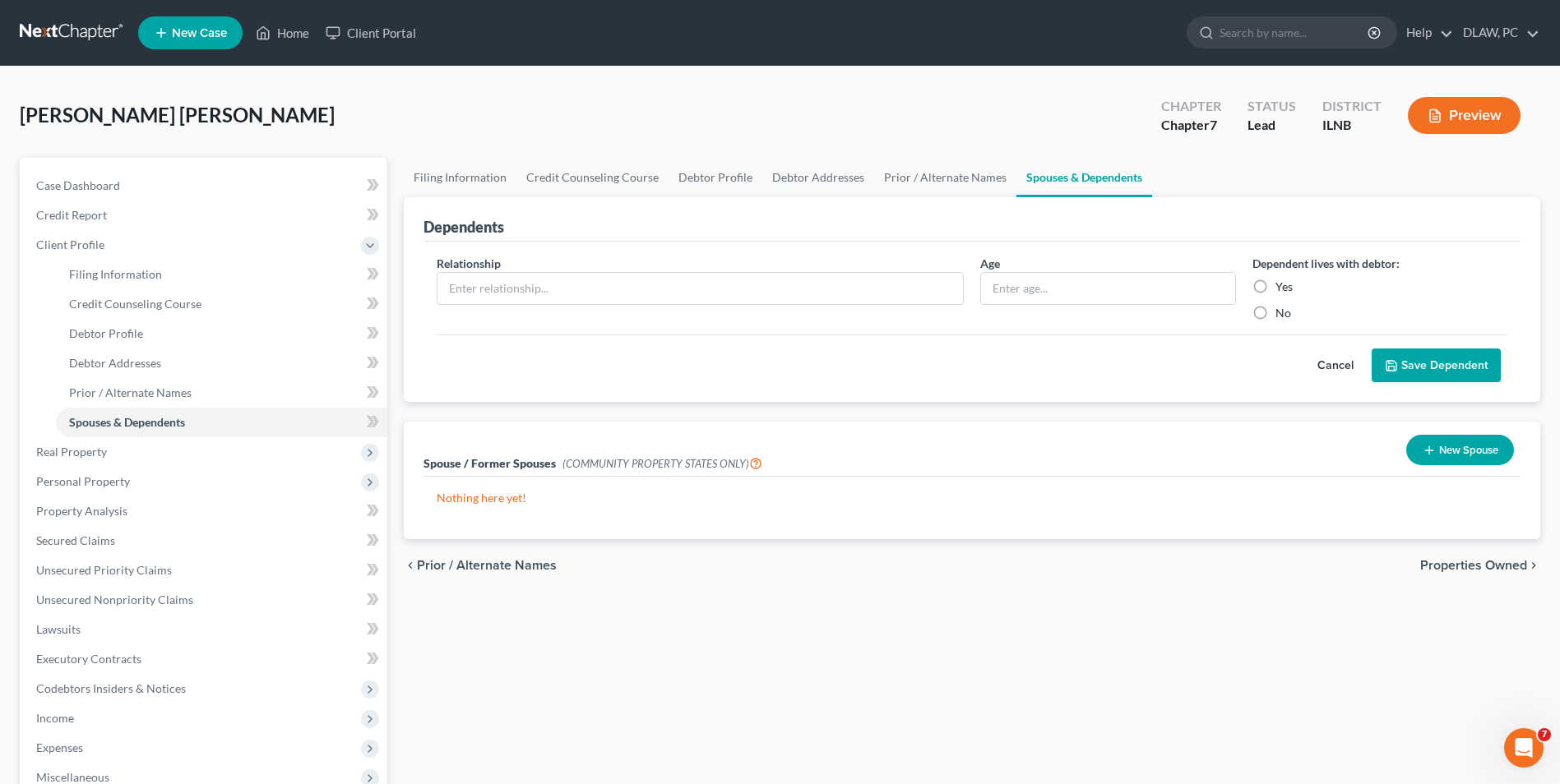
click at [1484, 566] on span "Properties Owned" at bounding box center [1473, 565] width 107 height 13
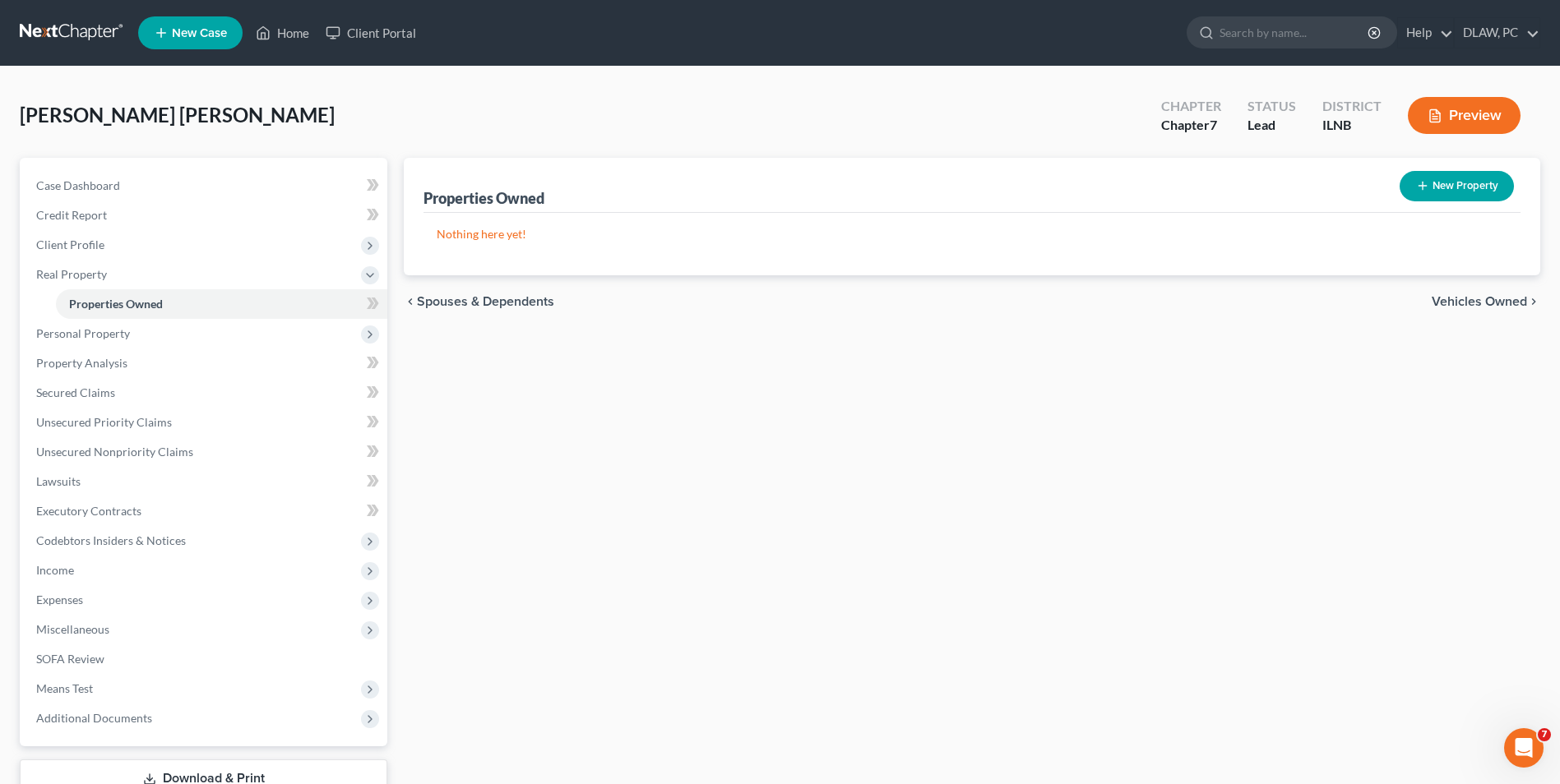
click at [1453, 300] on span "Vehicles Owned" at bounding box center [1479, 302] width 96 height 13
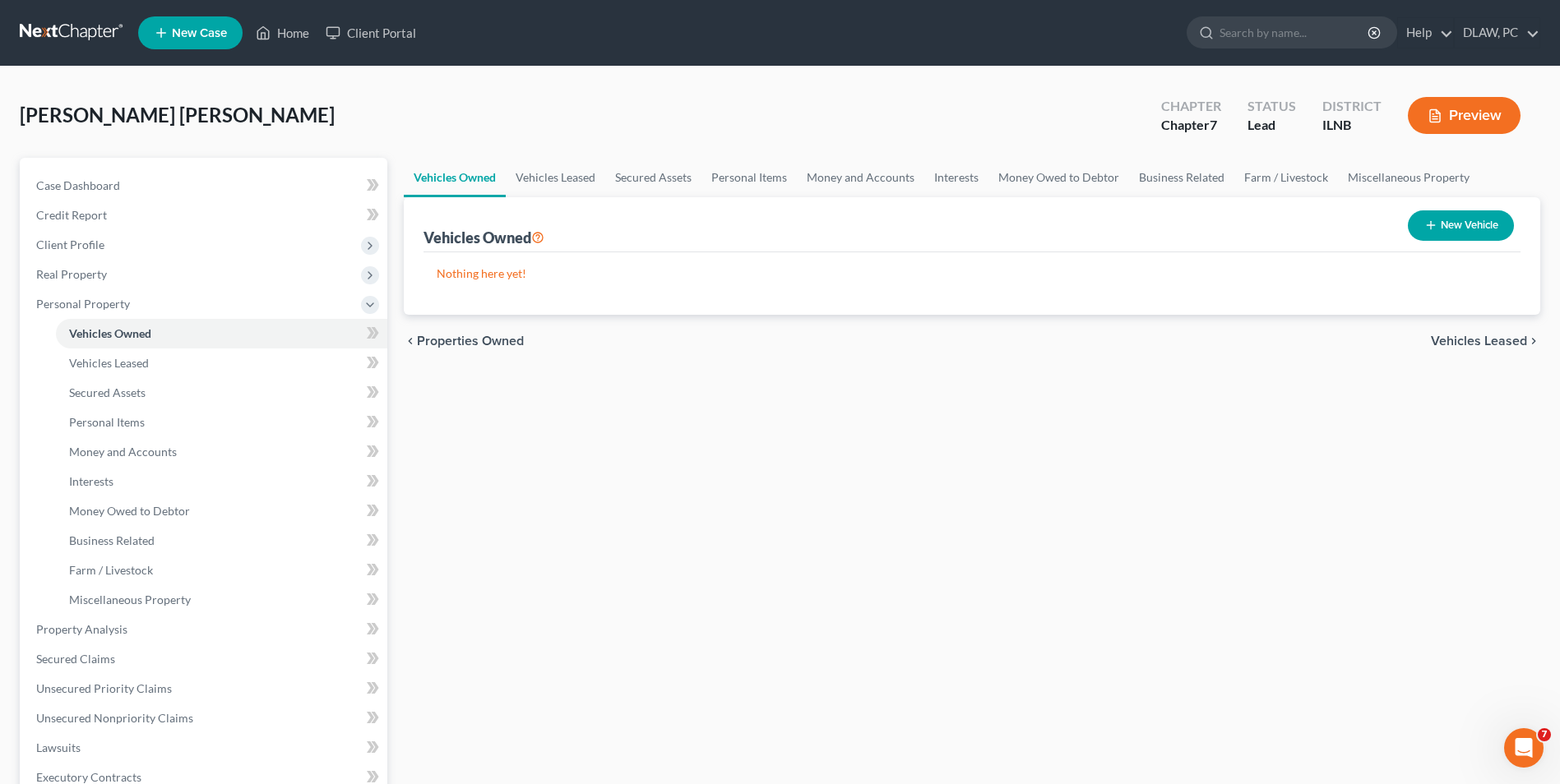
click at [1451, 226] on button "New Vehicle" at bounding box center [1461, 226] width 106 height 30
select select "0"
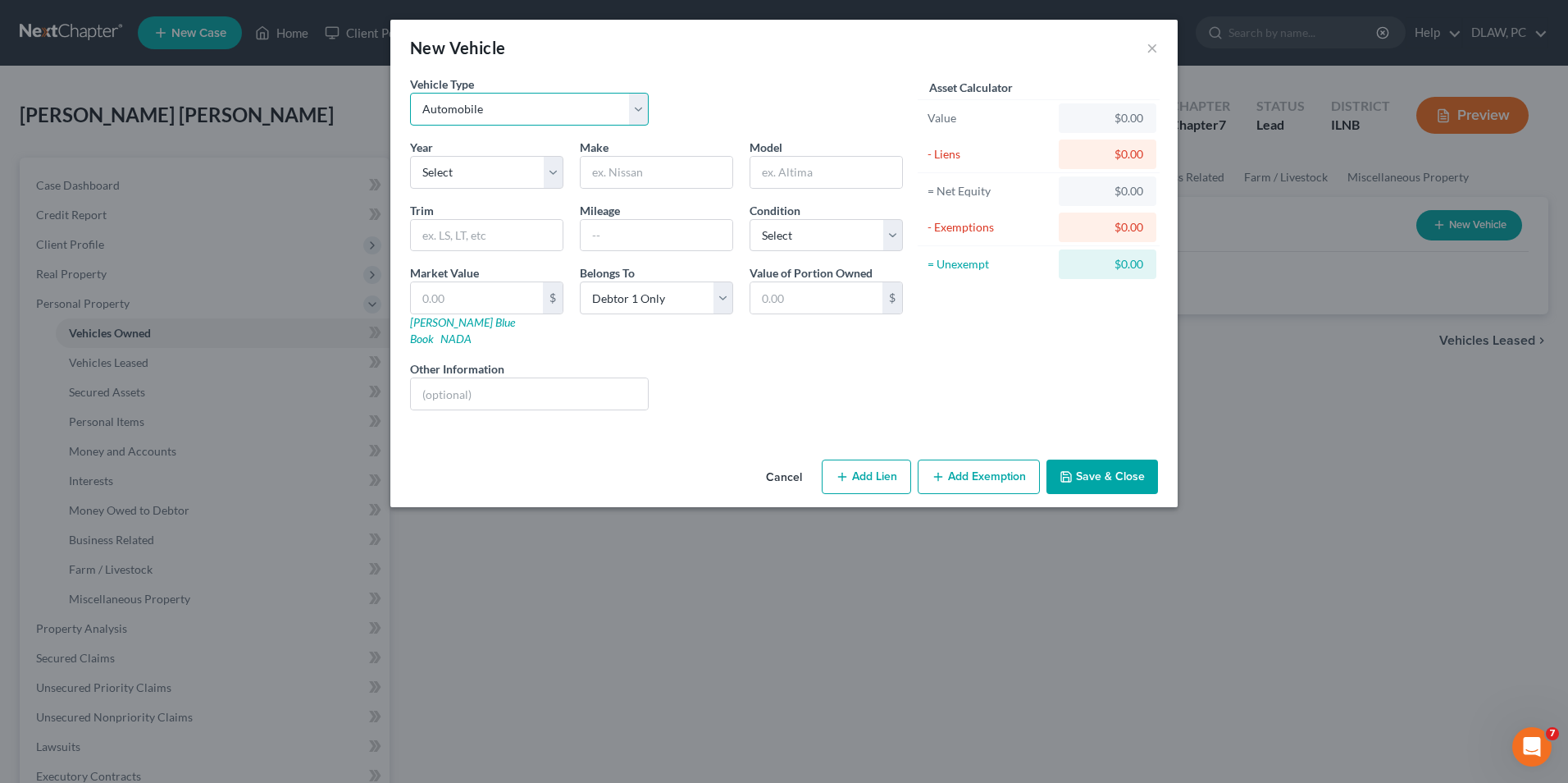
click at [510, 116] on select "Select Automobile Truck Trailer Watercraft Aircraft Motor Home Atv Other Vehicle" at bounding box center [529, 109] width 239 height 33
click at [498, 107] on select "Select Automobile Truck Trailer Watercraft Aircraft Motor Home Atv Other Vehicle" at bounding box center [529, 109] width 239 height 33
click at [478, 181] on select "Select 2026 2025 2024 2023 2022 2021 2020 2019 2018 2017 2016 2015 2014 2013 20…" at bounding box center [487, 172] width 154 height 33
select select "18"
click at [410, 156] on select "Select 2026 2025 2024 2023 2022 2021 2020 2019 2018 2017 2016 2015 2014 2013 20…" at bounding box center [487, 172] width 154 height 33
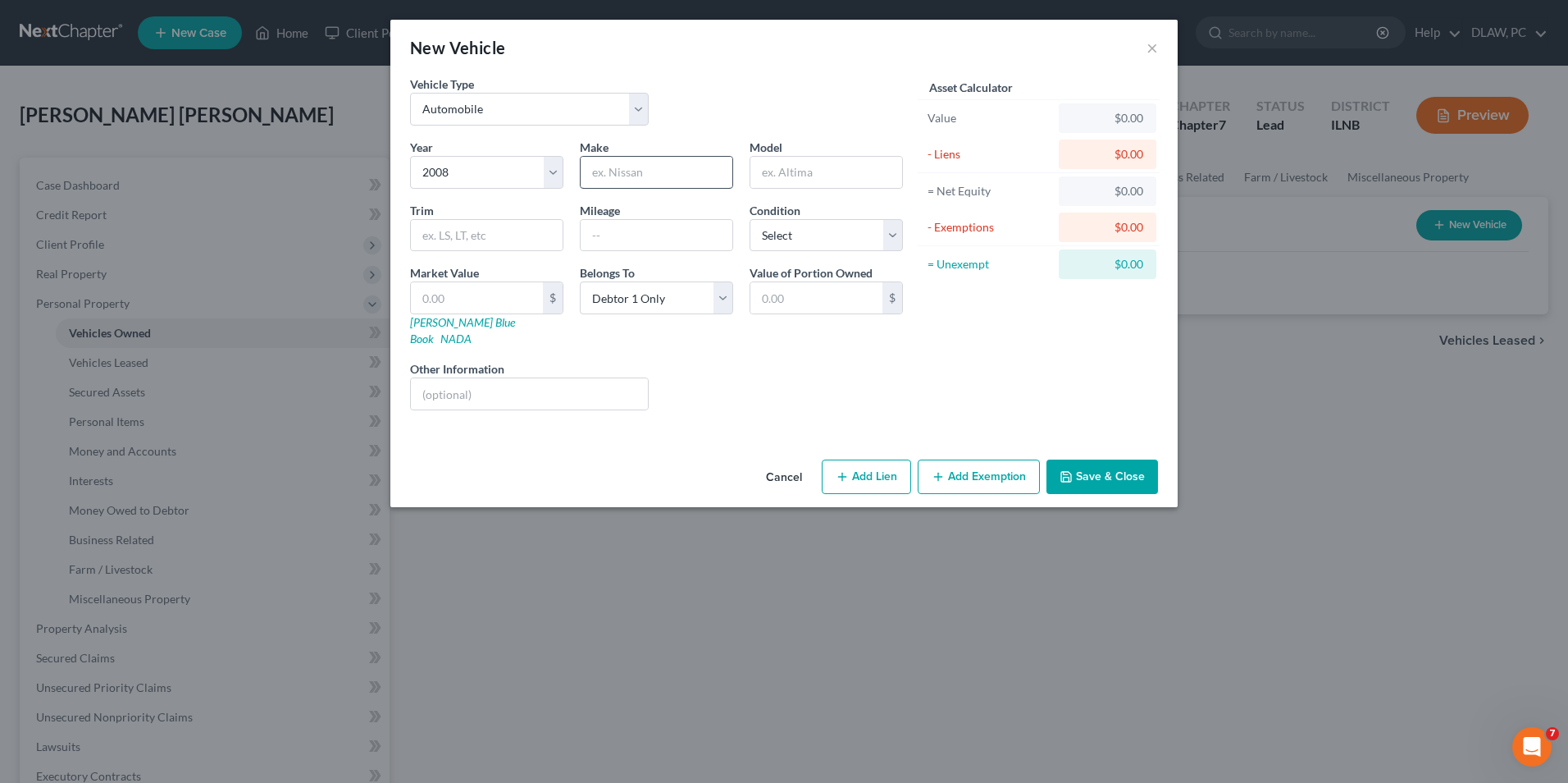
click at [660, 164] on input "text" at bounding box center [657, 172] width 152 height 31
type input "Ford"
type input "F150"
type input "165,000"
click at [896, 244] on select "Select Excellent Very Good Good Fair Poor" at bounding box center [826, 235] width 154 height 33
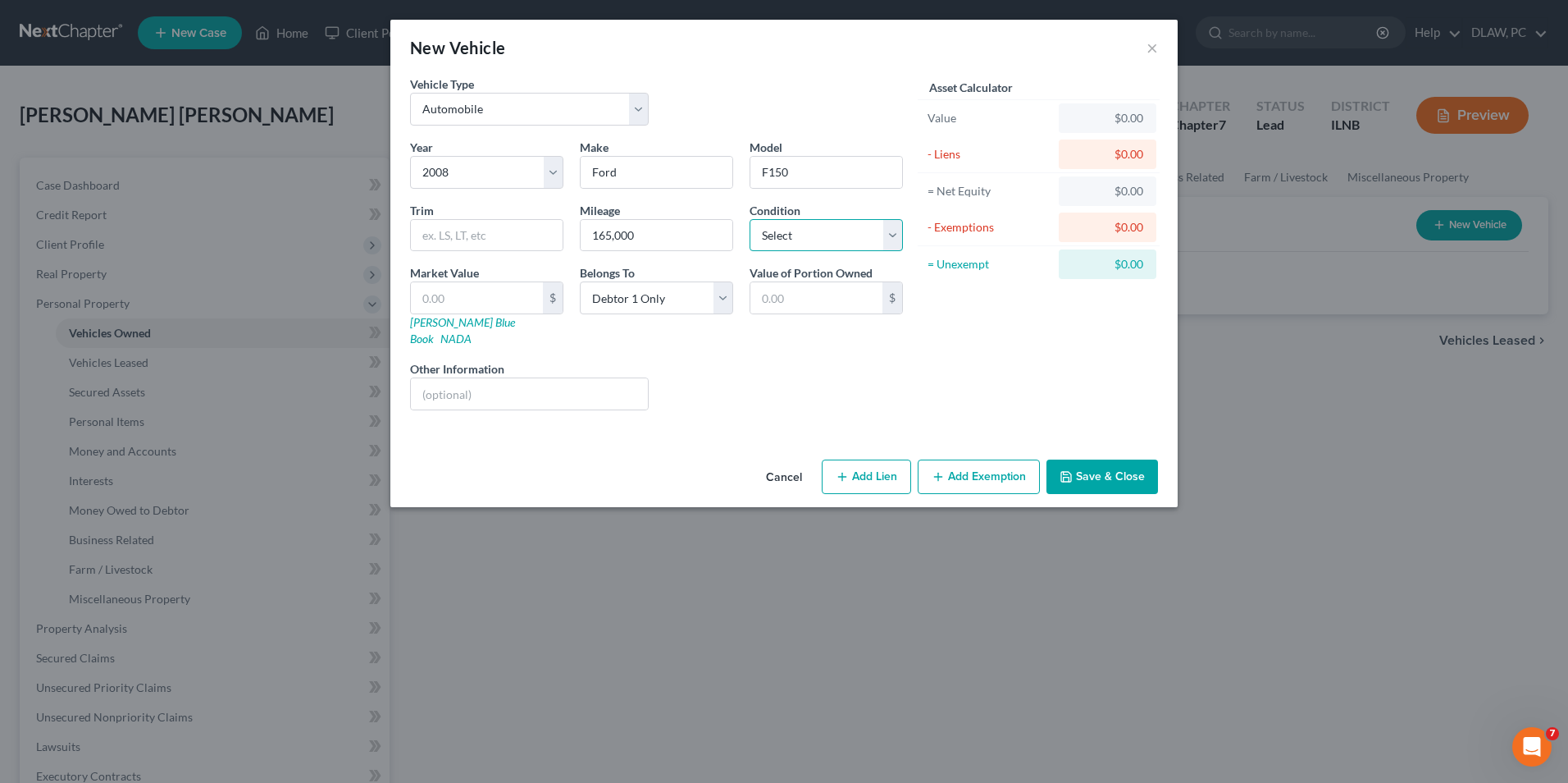
select select "3"
click at [750, 219] on select "Select Excellent Very Good Good Fair Poor" at bounding box center [826, 235] width 154 height 33
click at [521, 299] on input "text" at bounding box center [477, 298] width 132 height 31
type input "6"
type input "6.00"
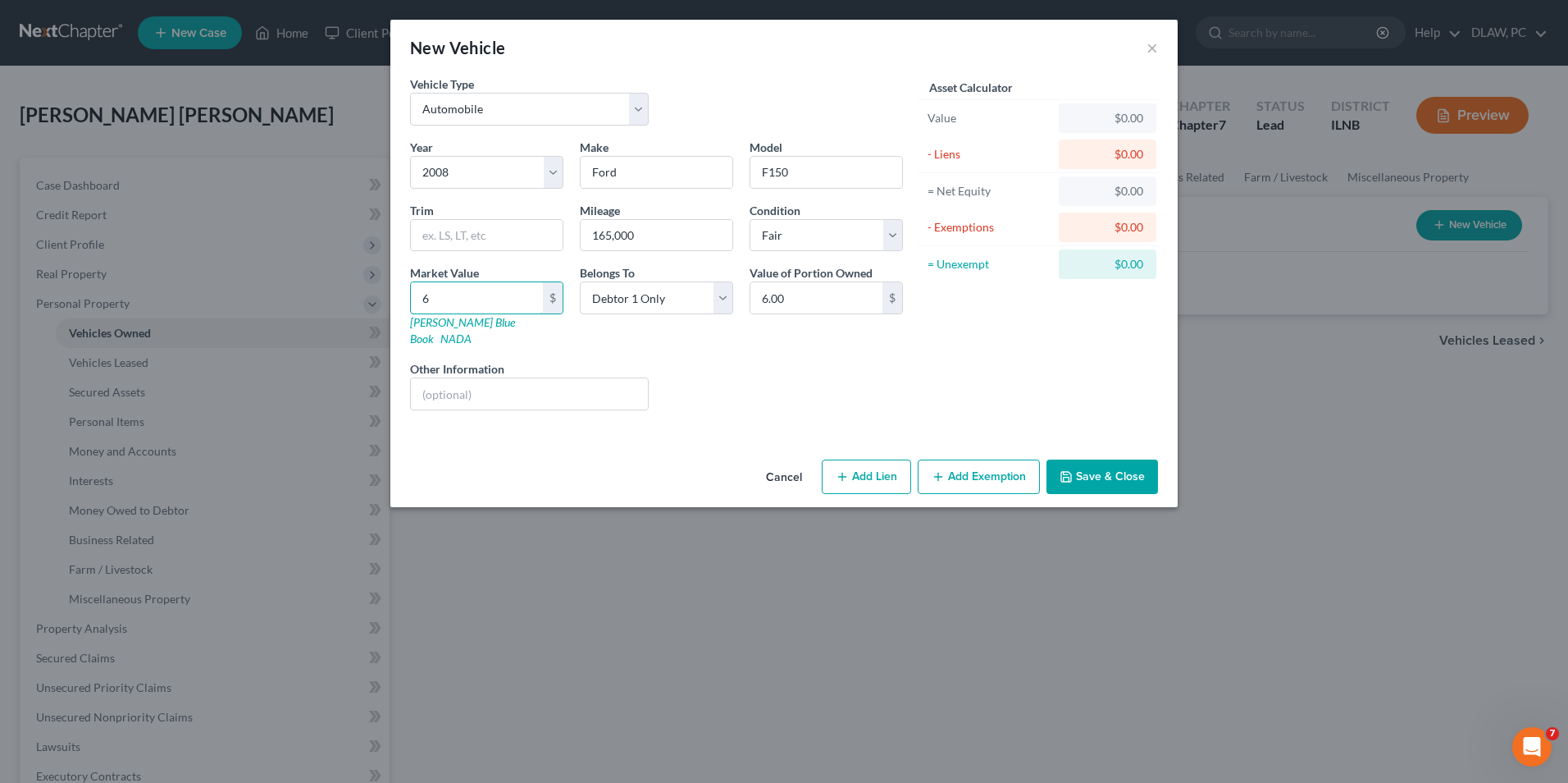
type input "60"
type input "60.00"
type input "600"
type input "600.00"
type input "6000"
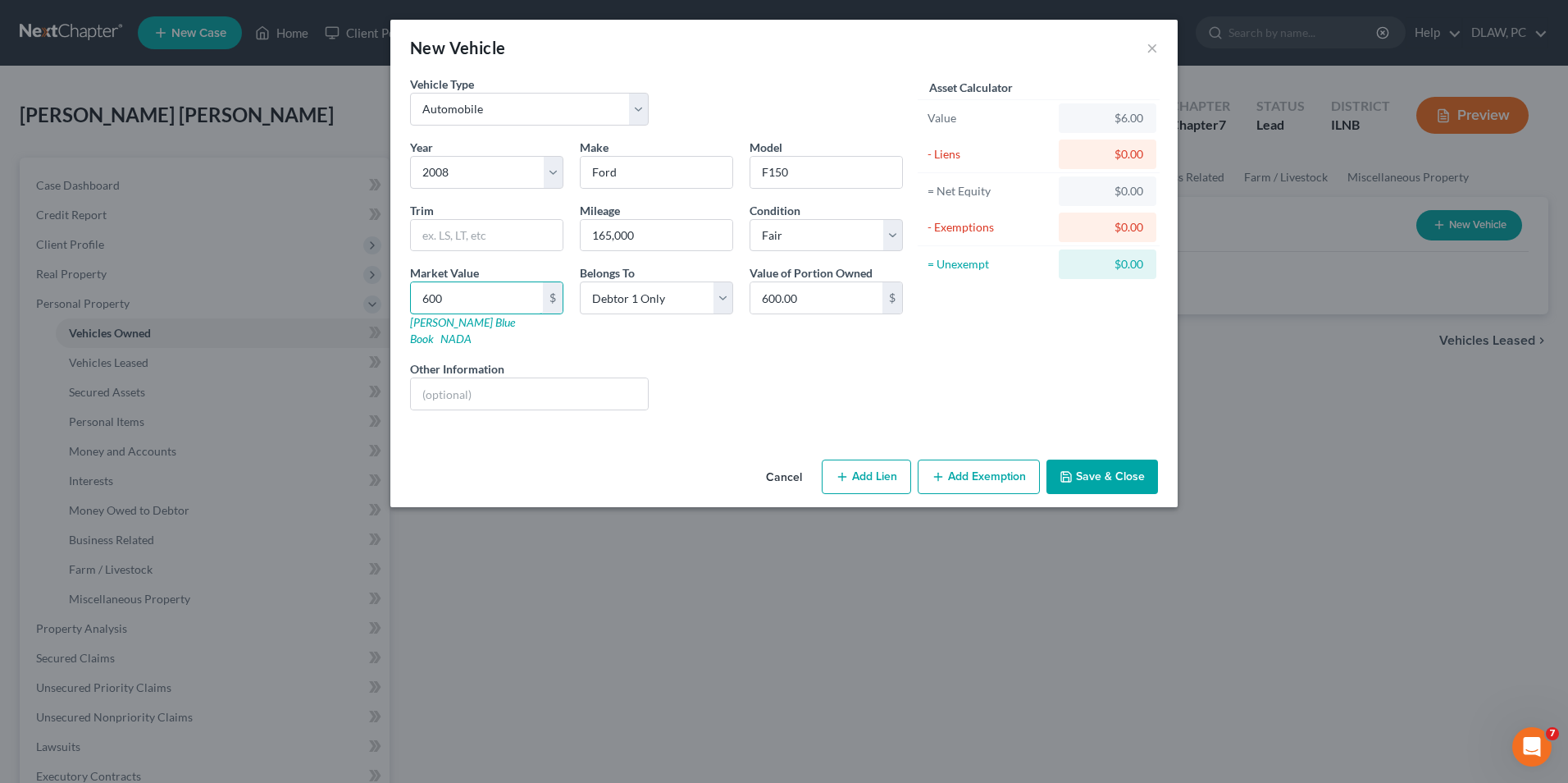
type input "6,000.00"
click at [741, 382] on div "Liens Select" at bounding box center [784, 385] width 256 height 50
click at [1097, 469] on button "Save & Close" at bounding box center [1103, 476] width 112 height 35
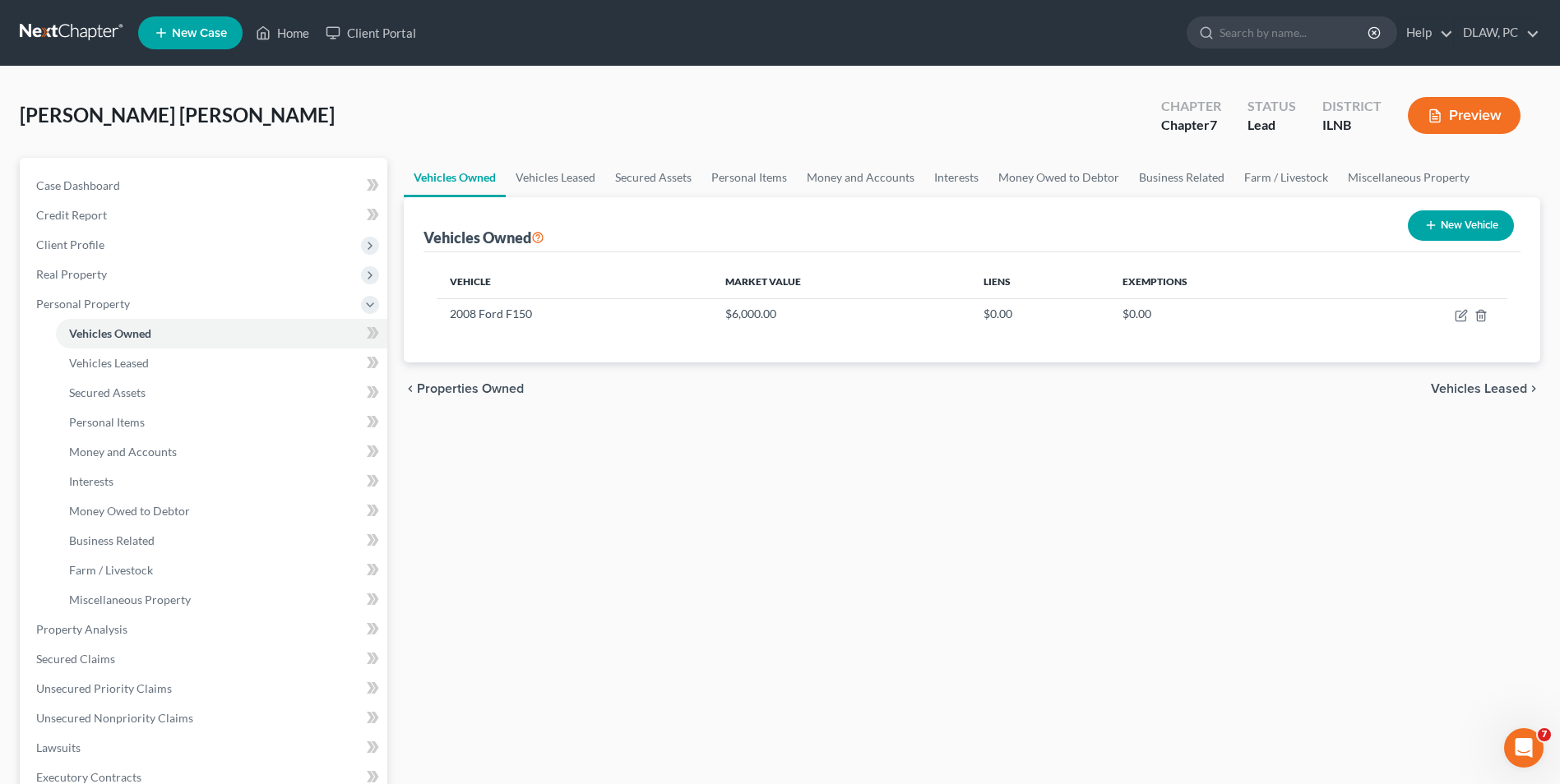
click at [1425, 231] on icon "button" at bounding box center [1430, 225] width 13 height 13
select select "0"
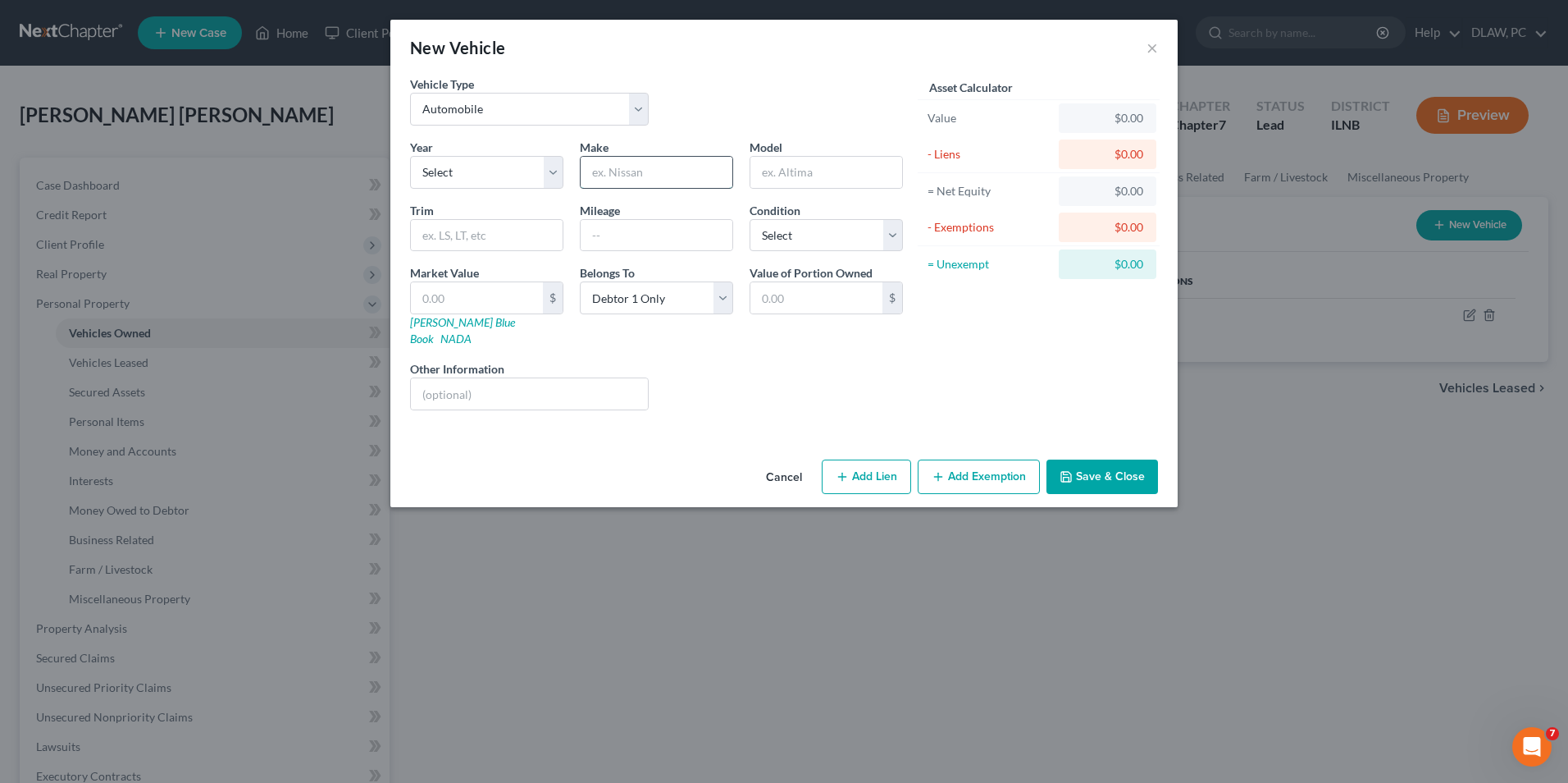
click at [594, 182] on input "text" at bounding box center [657, 172] width 152 height 31
type input "a"
type input "Nissan"
type input "Acura"
drag, startPoint x: 807, startPoint y: 170, endPoint x: 696, endPoint y: 183, distance: 111.8
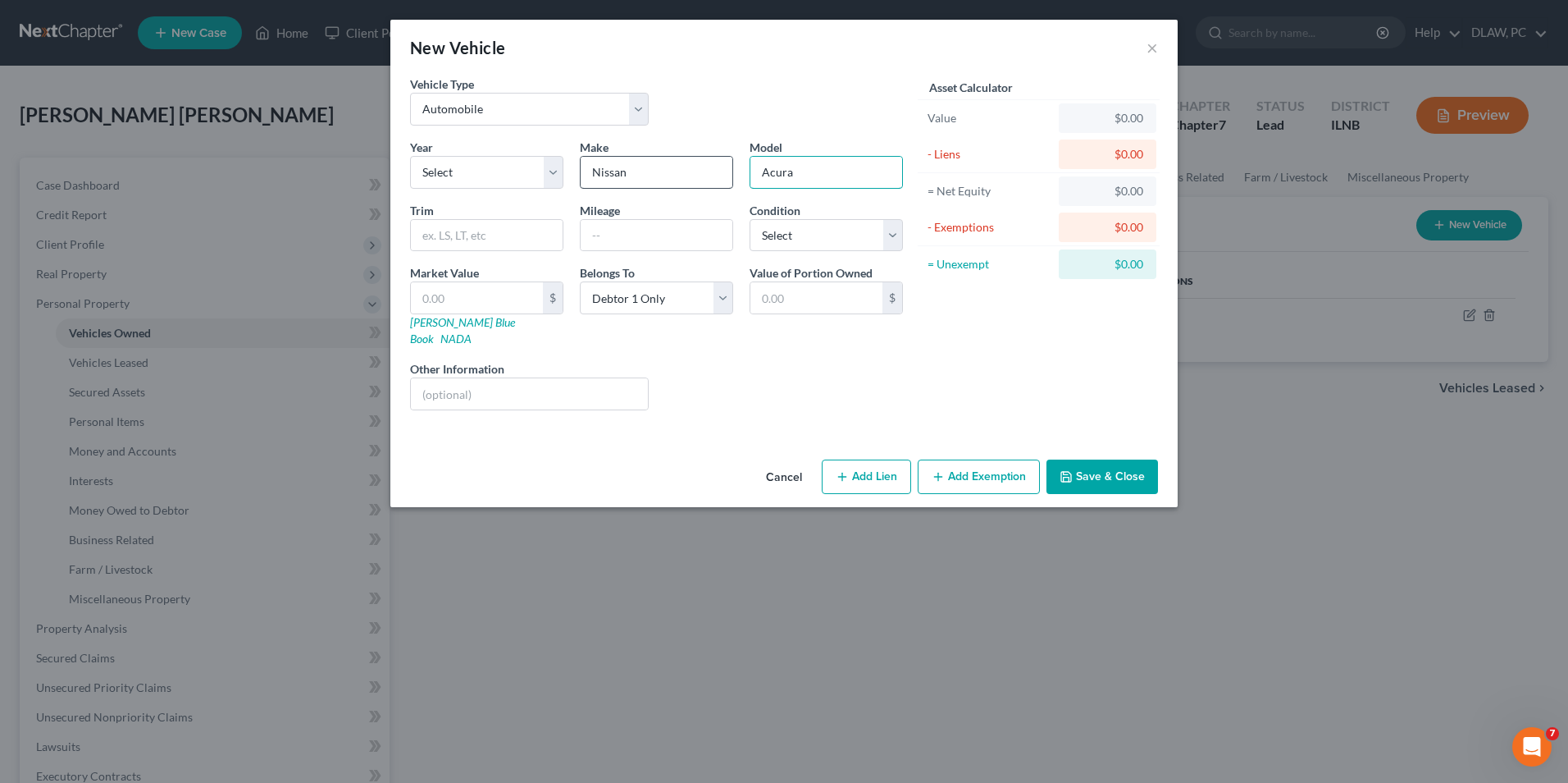
click at [696, 183] on div "Year Select 2026 2025 2024 2023 2022 2021 2020 2019 2018 2017 2016 2015 2014 20…" at bounding box center [657, 281] width 509 height 285
drag, startPoint x: 671, startPoint y: 173, endPoint x: 518, endPoint y: 159, distance: 153.6
click at [521, 163] on div "Year Select 2026 2025 2024 2023 2022 2021 2020 2019 2018 2017 2016 2015 2014 20…" at bounding box center [657, 281] width 509 height 285
type input "Acura"
type input "TL"
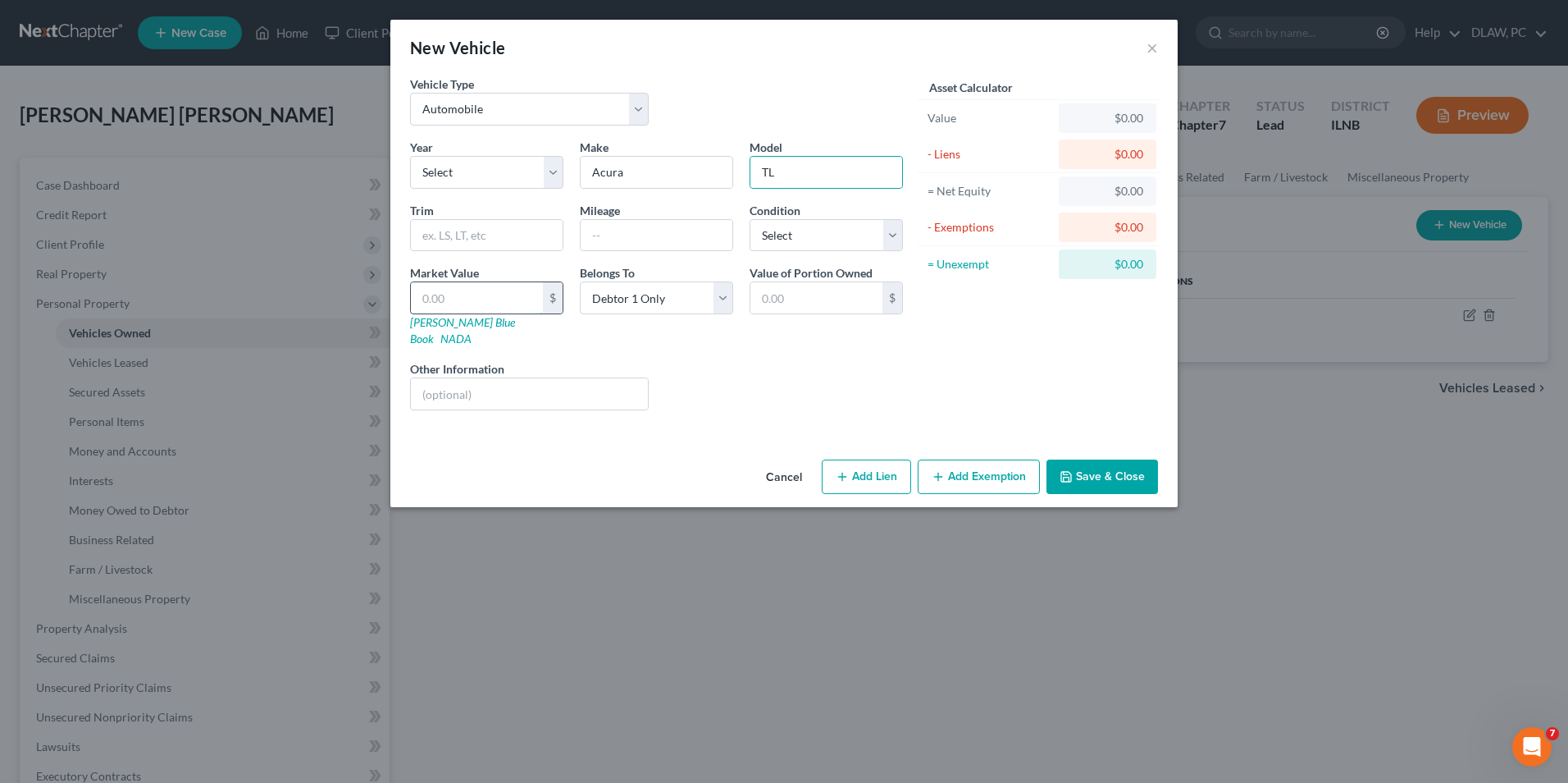
click at [464, 299] on input "text" at bounding box center [477, 298] width 132 height 31
click at [663, 236] on input "text" at bounding box center [657, 235] width 152 height 31
type input "180,000.00"
click at [503, 303] on input "text" at bounding box center [477, 298] width 132 height 31
type input "6"
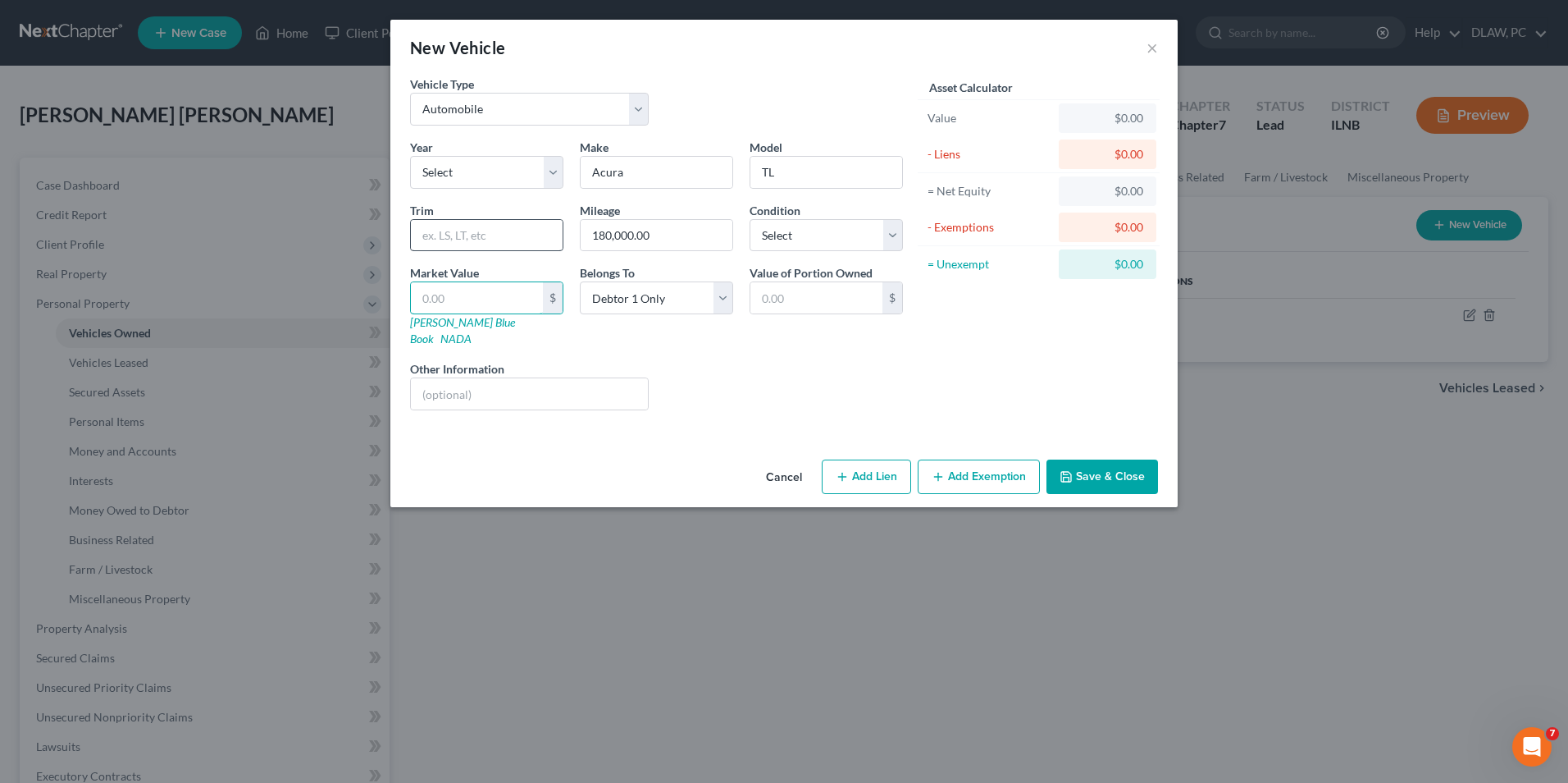
type input "6.00"
type input "60"
type input "60.00"
type input "600"
type input "600.00"
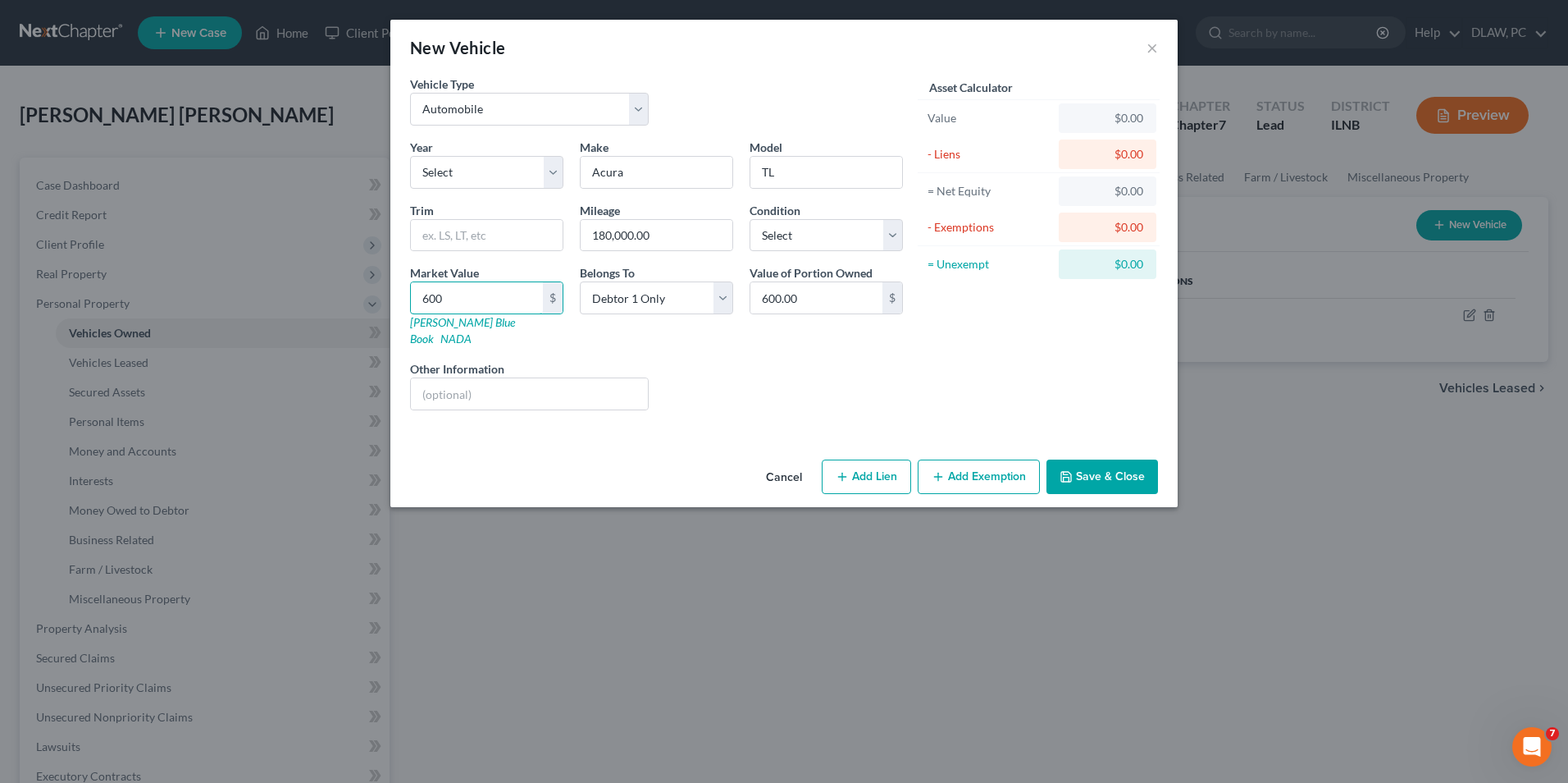
type input "6000"
type input "6,000.00"
click at [936, 377] on div "Asset Calculator Value $6,000.00 - Liens $0.00 = Net Equity $6,000.00 - Exempti…" at bounding box center [1039, 248] width 256 height 348
click at [1139, 475] on button "Save & Close" at bounding box center [1103, 476] width 112 height 35
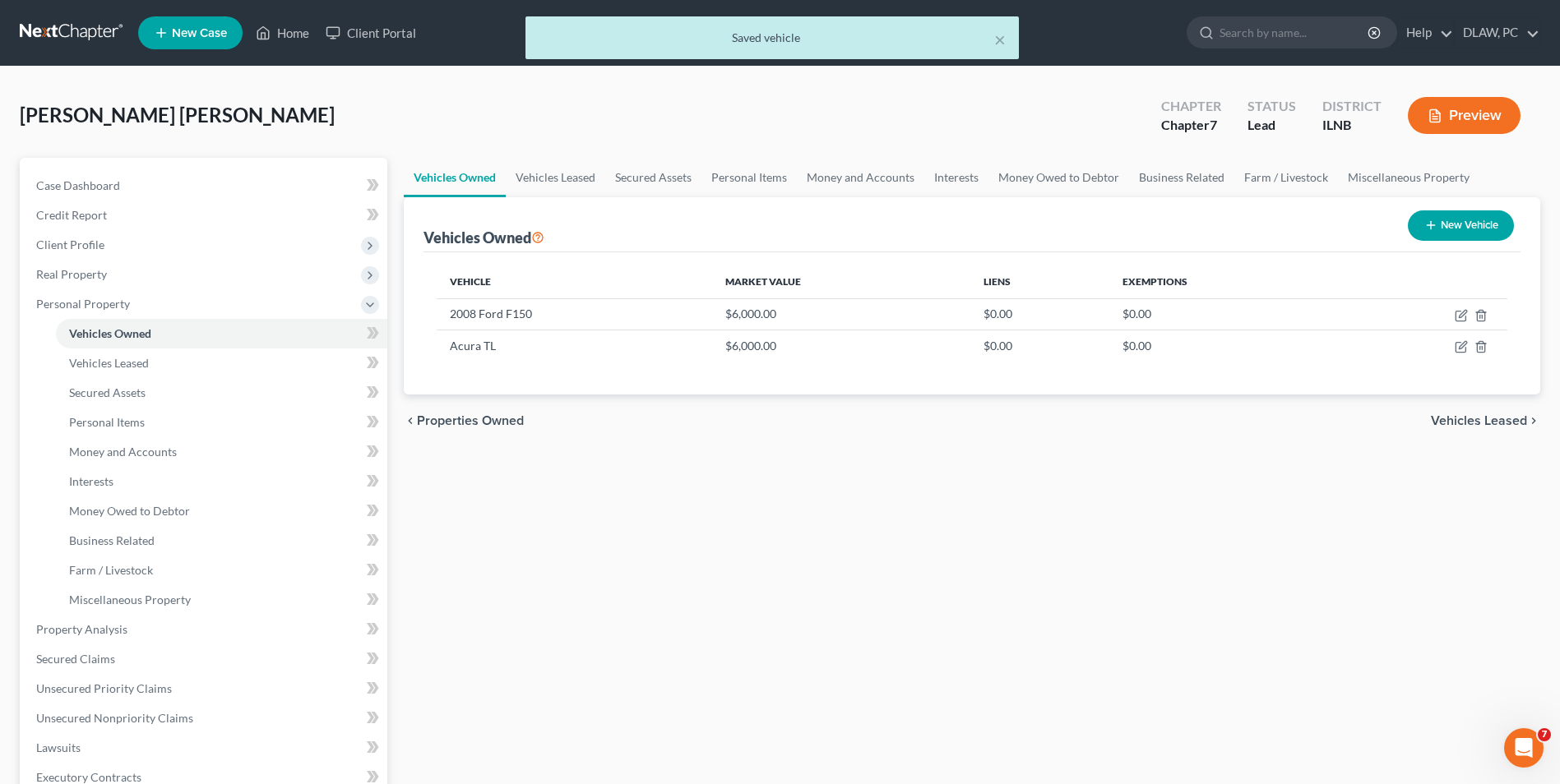
click at [1461, 418] on span "Vehicles Leased" at bounding box center [1479, 421] width 96 height 13
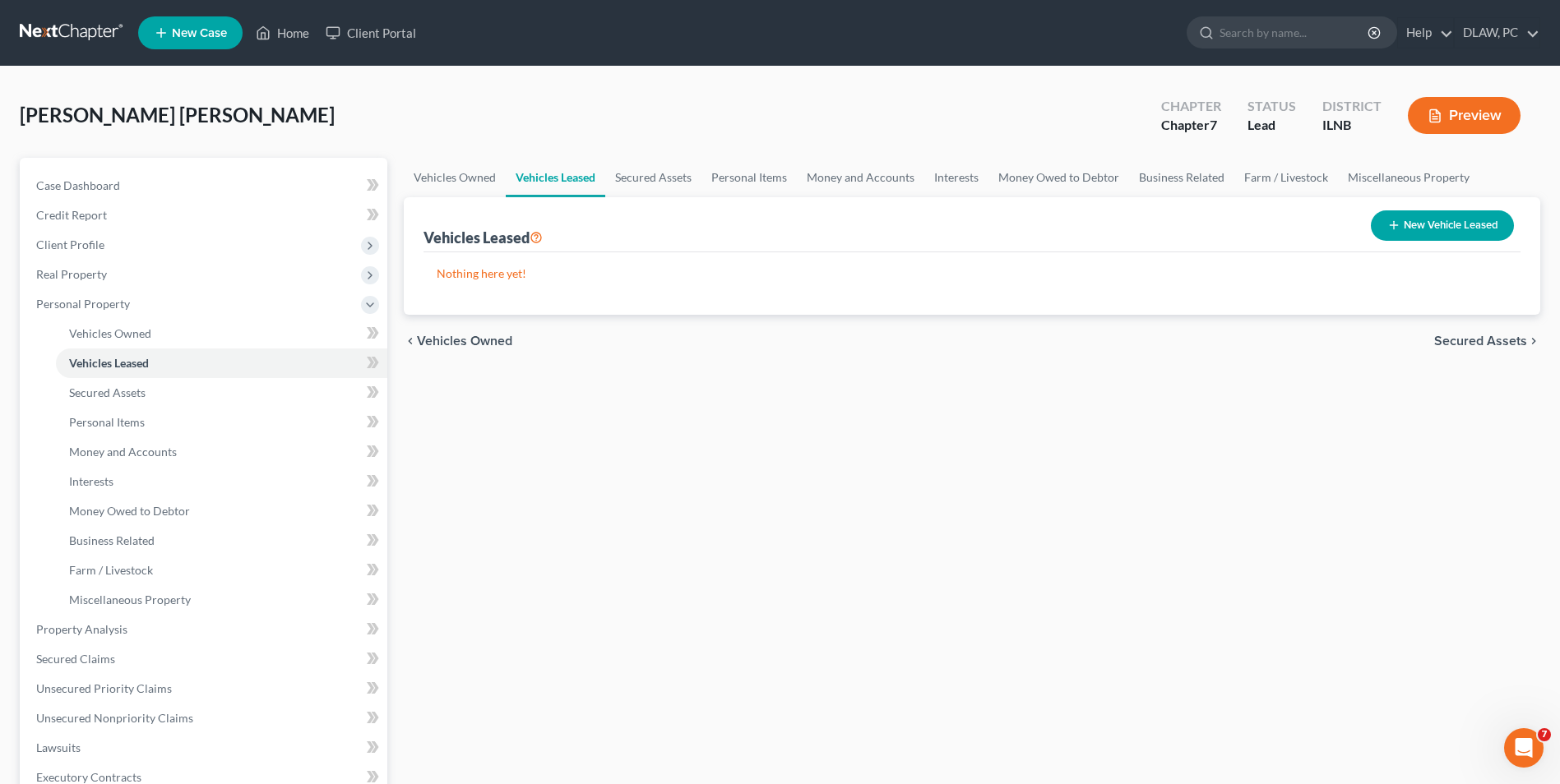
click at [472, 332] on div "chevron_left Vehicles Owned Secured Assets chevron_right" at bounding box center [972, 341] width 1136 height 53
click at [482, 336] on span "Vehicles Owned" at bounding box center [464, 341] width 96 height 13
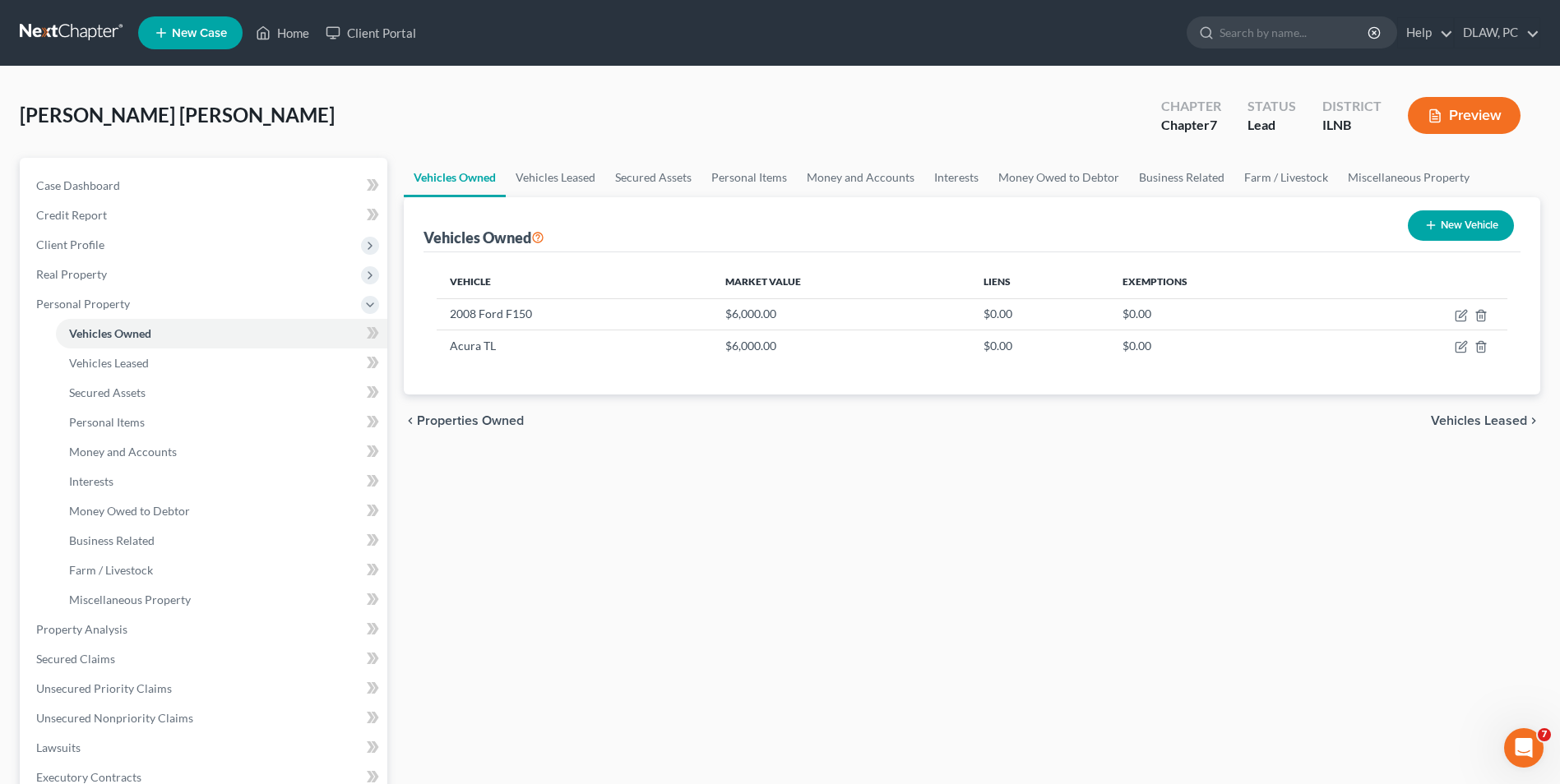
click at [1436, 226] on button "New Vehicle" at bounding box center [1461, 226] width 106 height 30
select select "0"
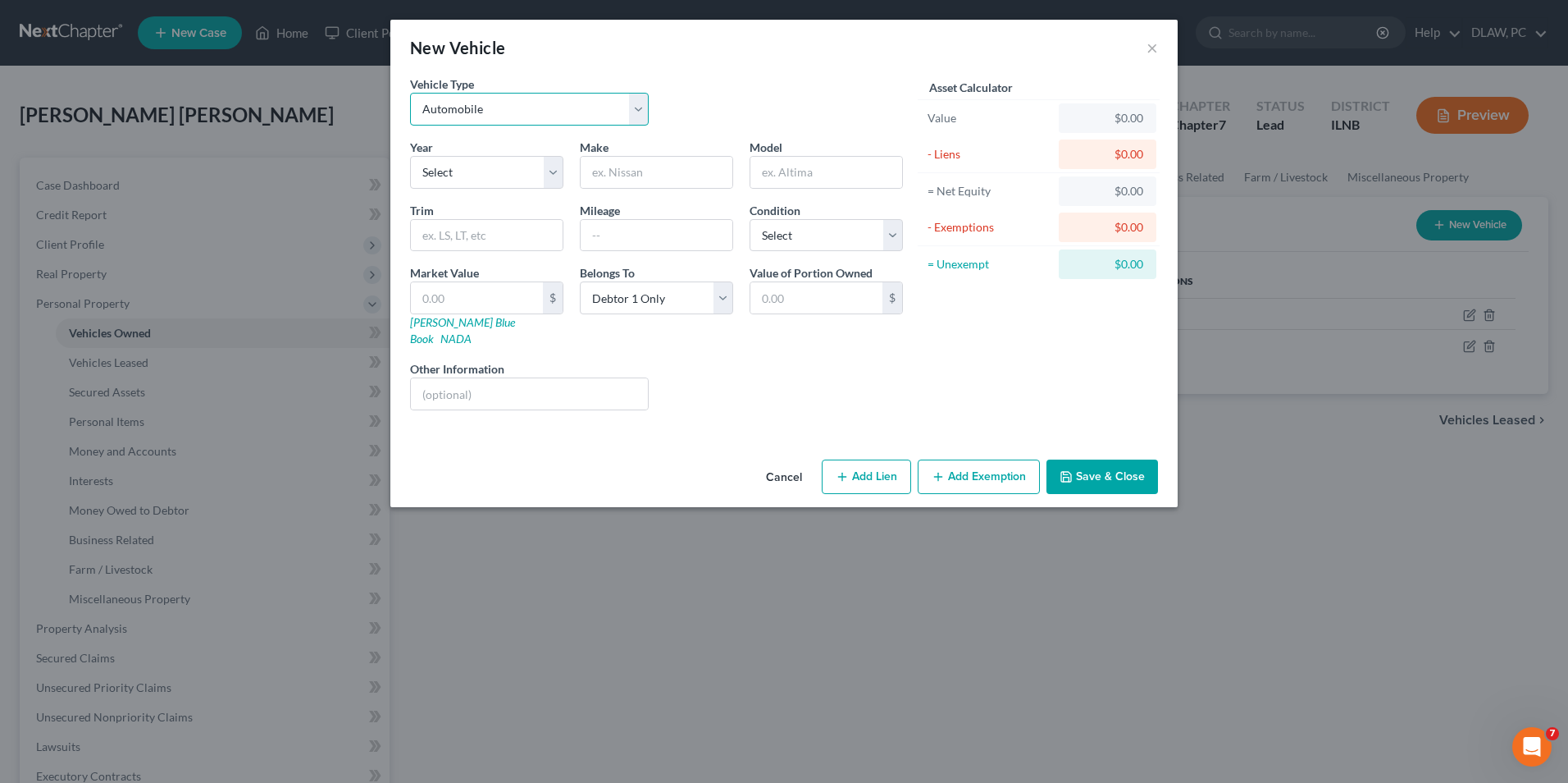
click at [636, 115] on select "Select Automobile Truck Trailer Watercraft Aircraft Motor Home Atv Other Vehicle" at bounding box center [529, 109] width 239 height 33
select select "7"
click at [410, 93] on select "Select Automobile Truck Trailer Watercraft Aircraft Motor Home Atv Other Vehicle" at bounding box center [529, 109] width 239 height 33
click at [636, 108] on select "Select Automobile Truck Trailer Watercraft Aircraft Motor Home Atv Other Vehicle" at bounding box center [529, 109] width 239 height 33
click at [410, 93] on select "Select Automobile Truck Trailer Watercraft Aircraft Motor Home Atv Other Vehicle" at bounding box center [529, 109] width 239 height 33
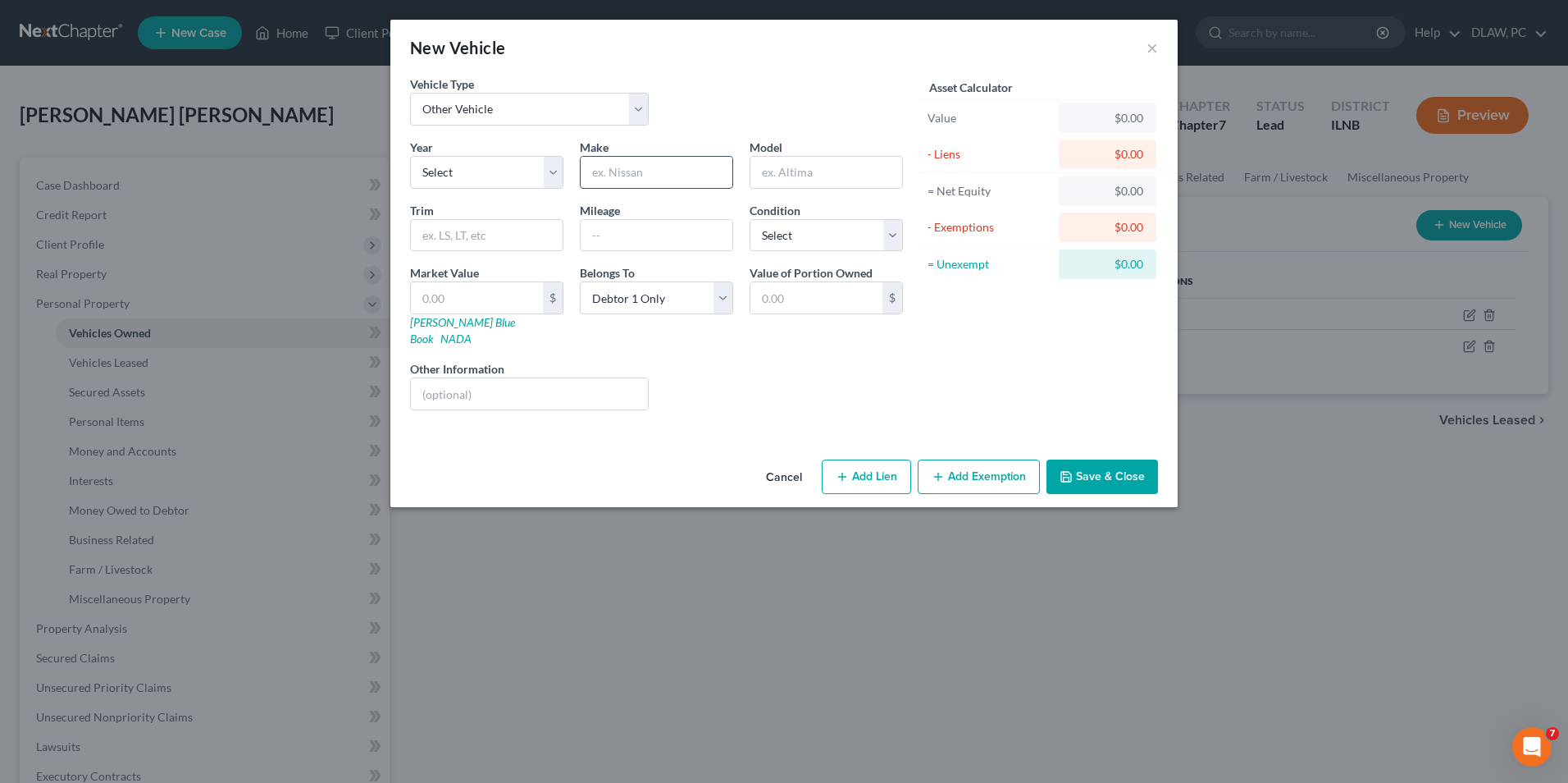
click at [612, 173] on input "text" at bounding box center [657, 172] width 152 height 31
type input "225"
click at [494, 305] on input "text" at bounding box center [477, 298] width 132 height 31
type input "7"
type input "7.00"
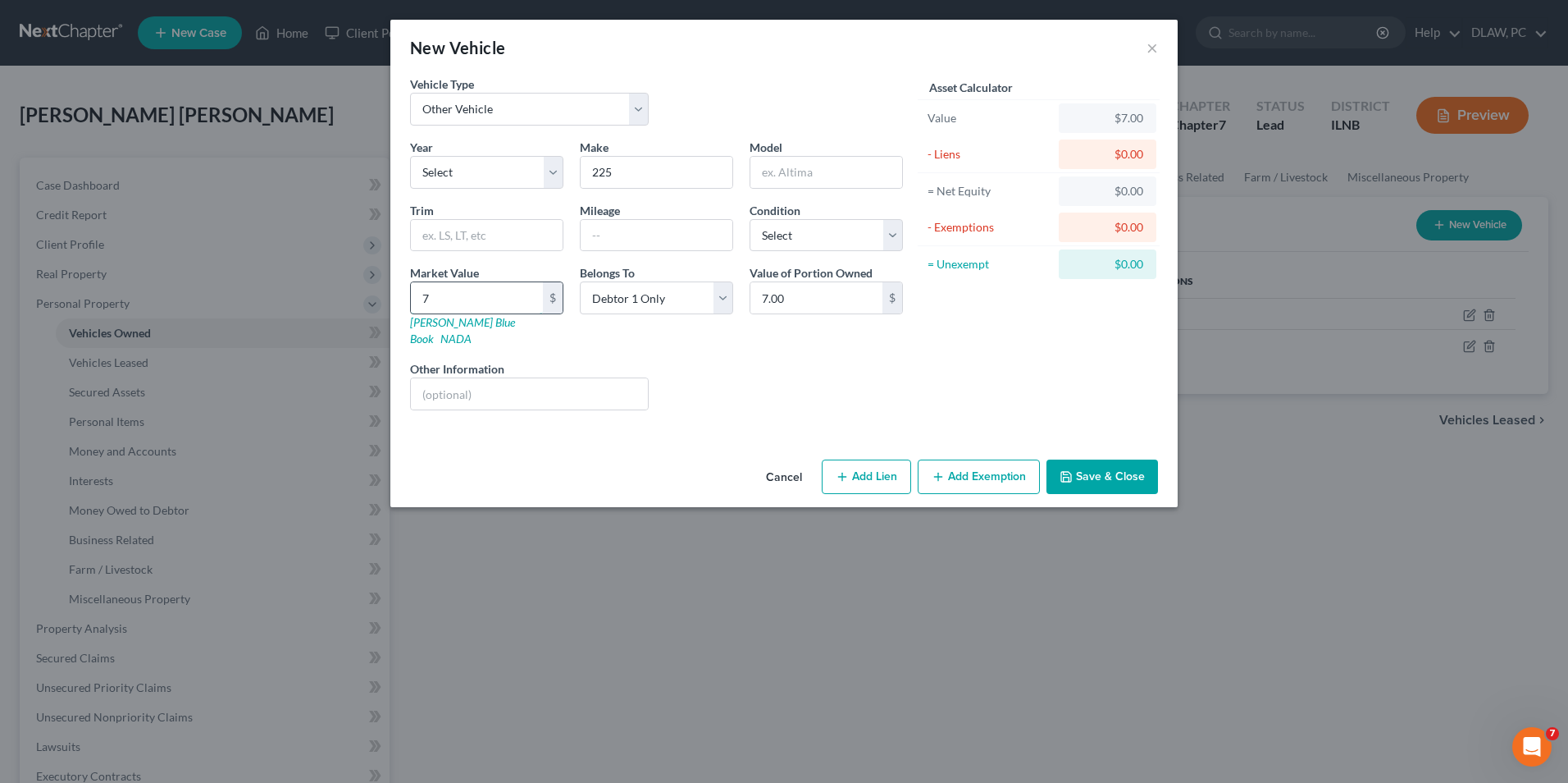
type input "75"
type input "75.00"
type input "750"
type input "750.00"
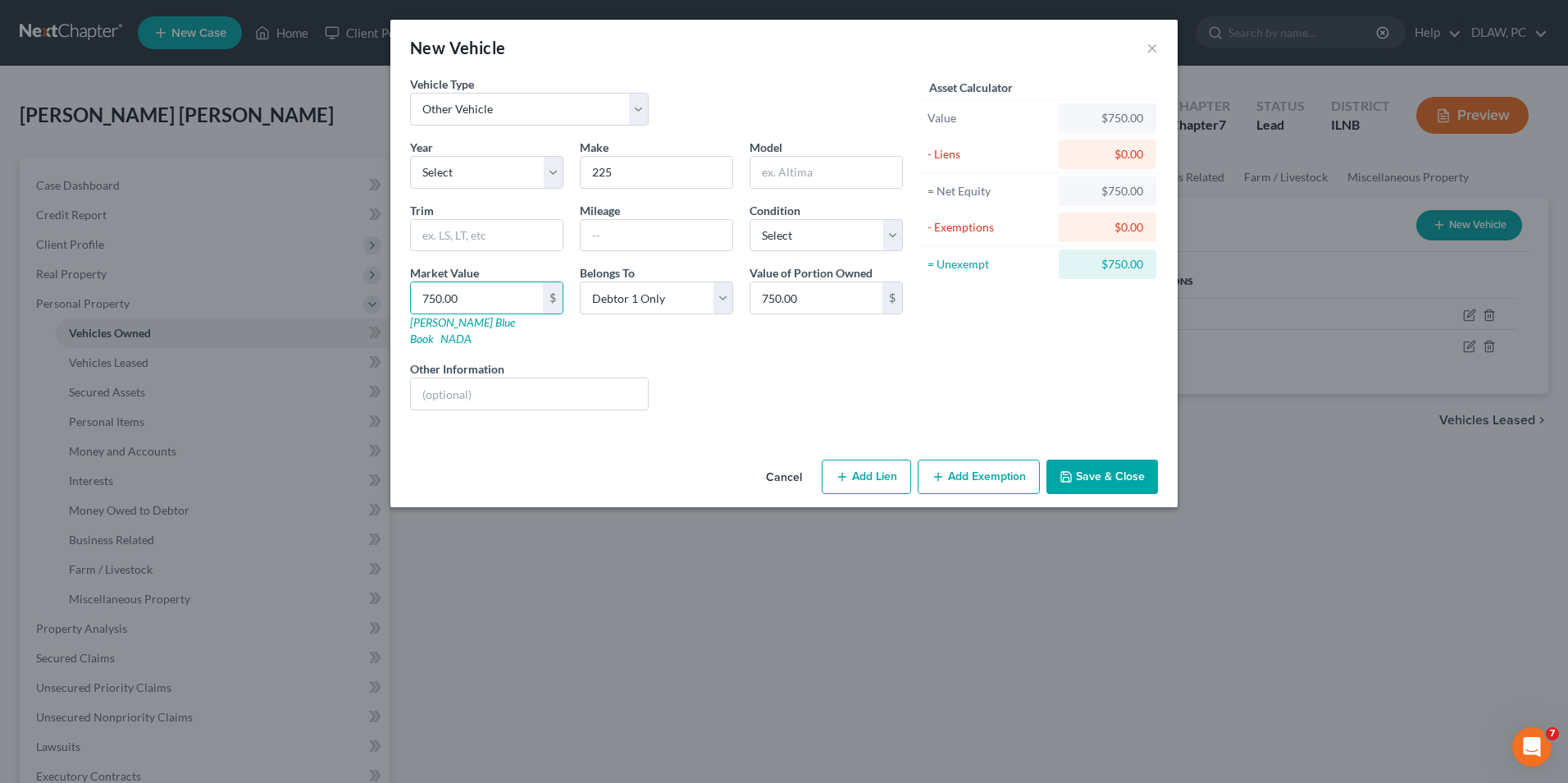
drag, startPoint x: 696, startPoint y: 366, endPoint x: 707, endPoint y: 366, distance: 11.0
click at [696, 366] on div "Liens Select" at bounding box center [784, 385] width 256 height 50
click at [1093, 459] on button "Save & Close" at bounding box center [1103, 476] width 112 height 35
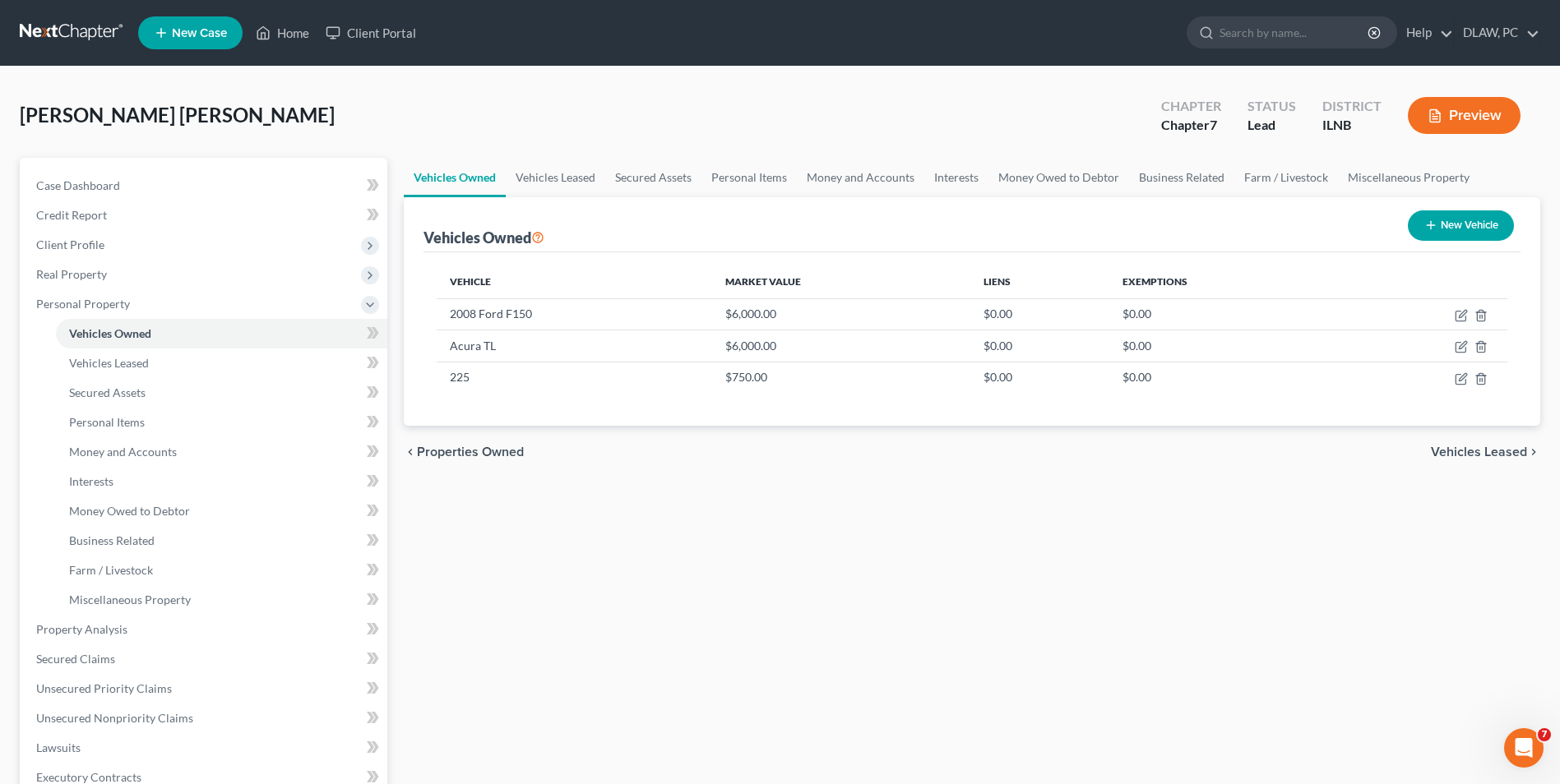
click at [1454, 454] on span "Vehicles Leased" at bounding box center [1479, 452] width 96 height 13
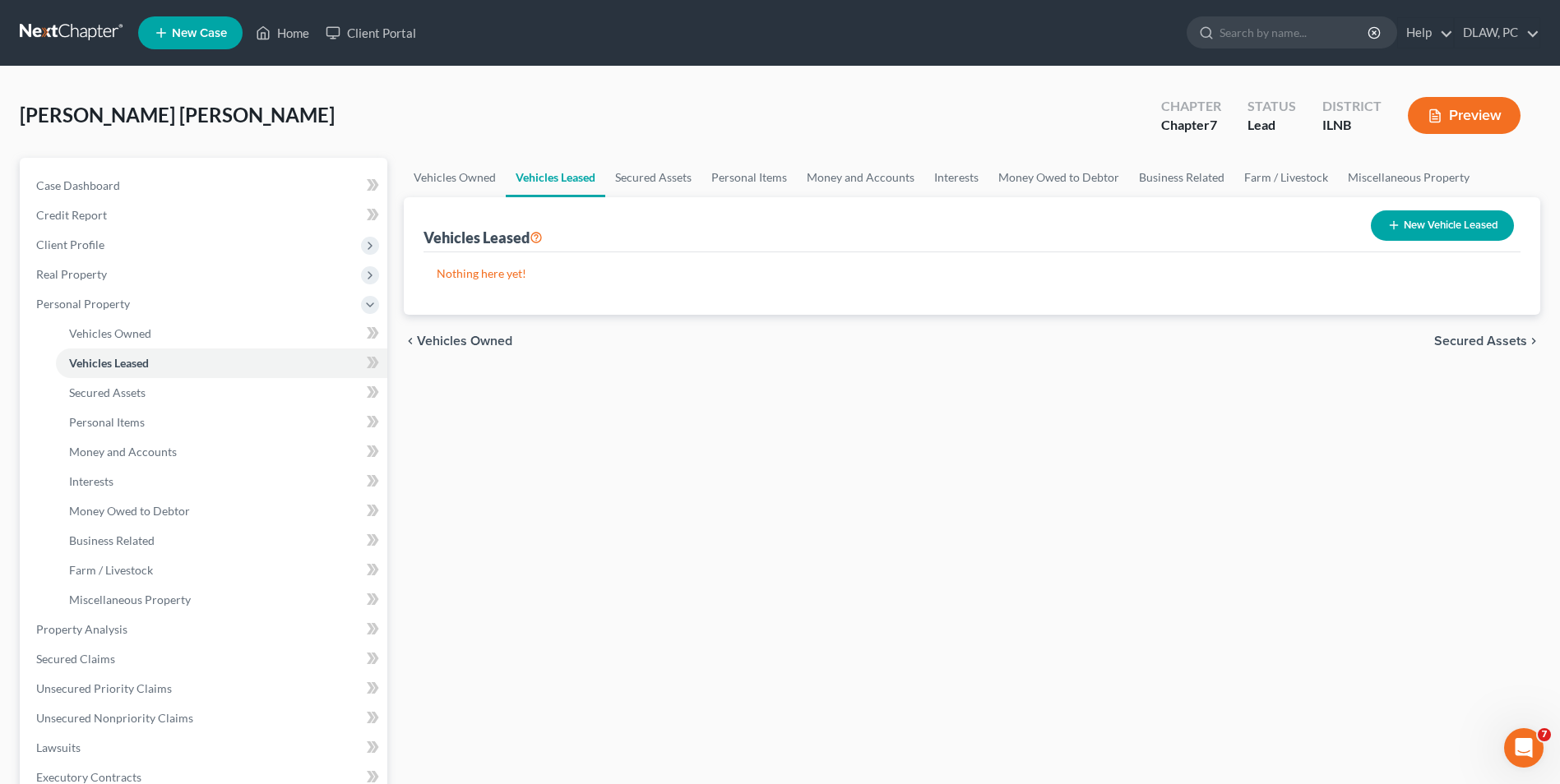
click at [1441, 340] on span "Secured Assets" at bounding box center [1480, 341] width 93 height 13
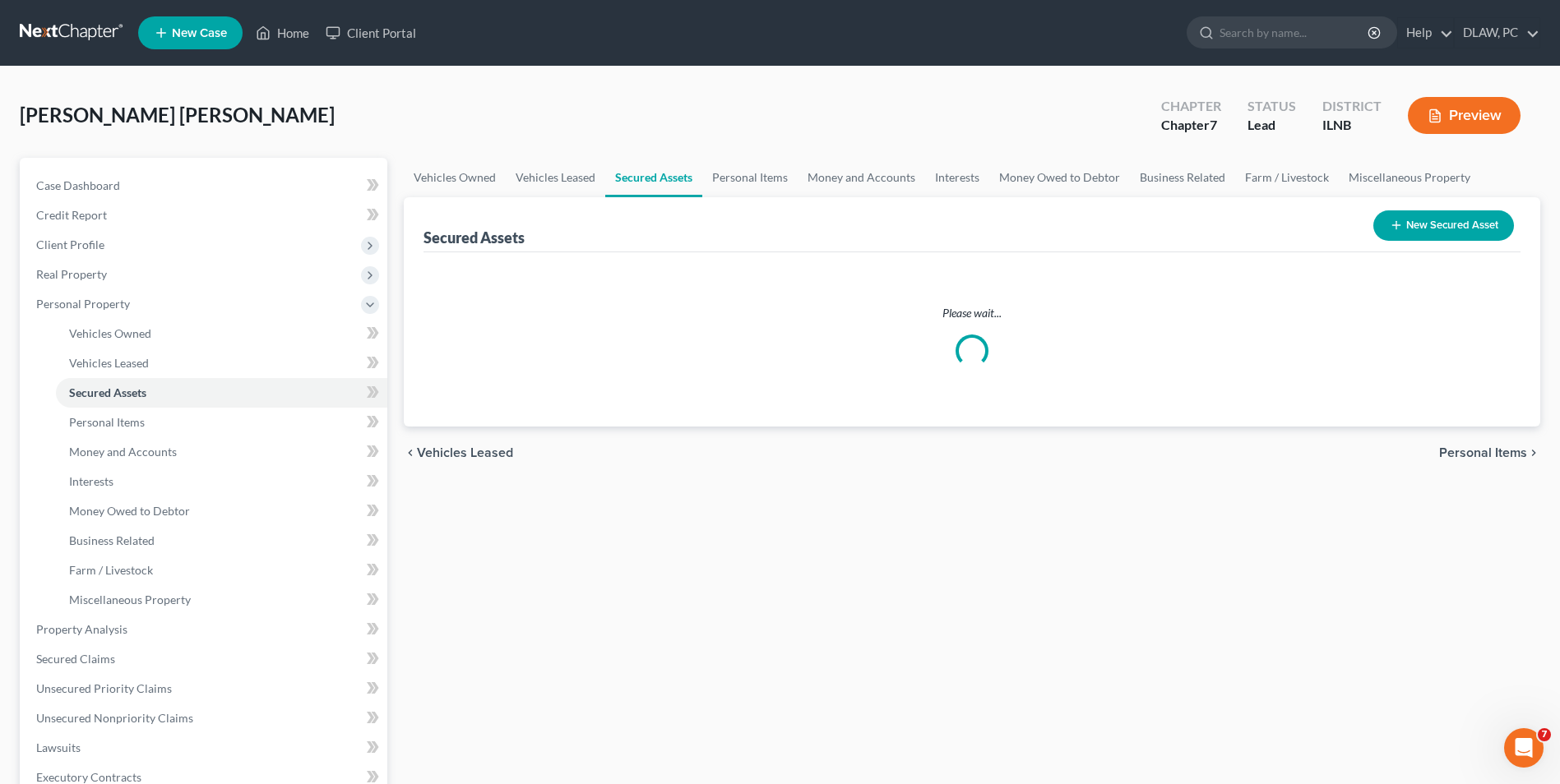
click at [1441, 447] on span "Personal Items" at bounding box center [1483, 453] width 88 height 13
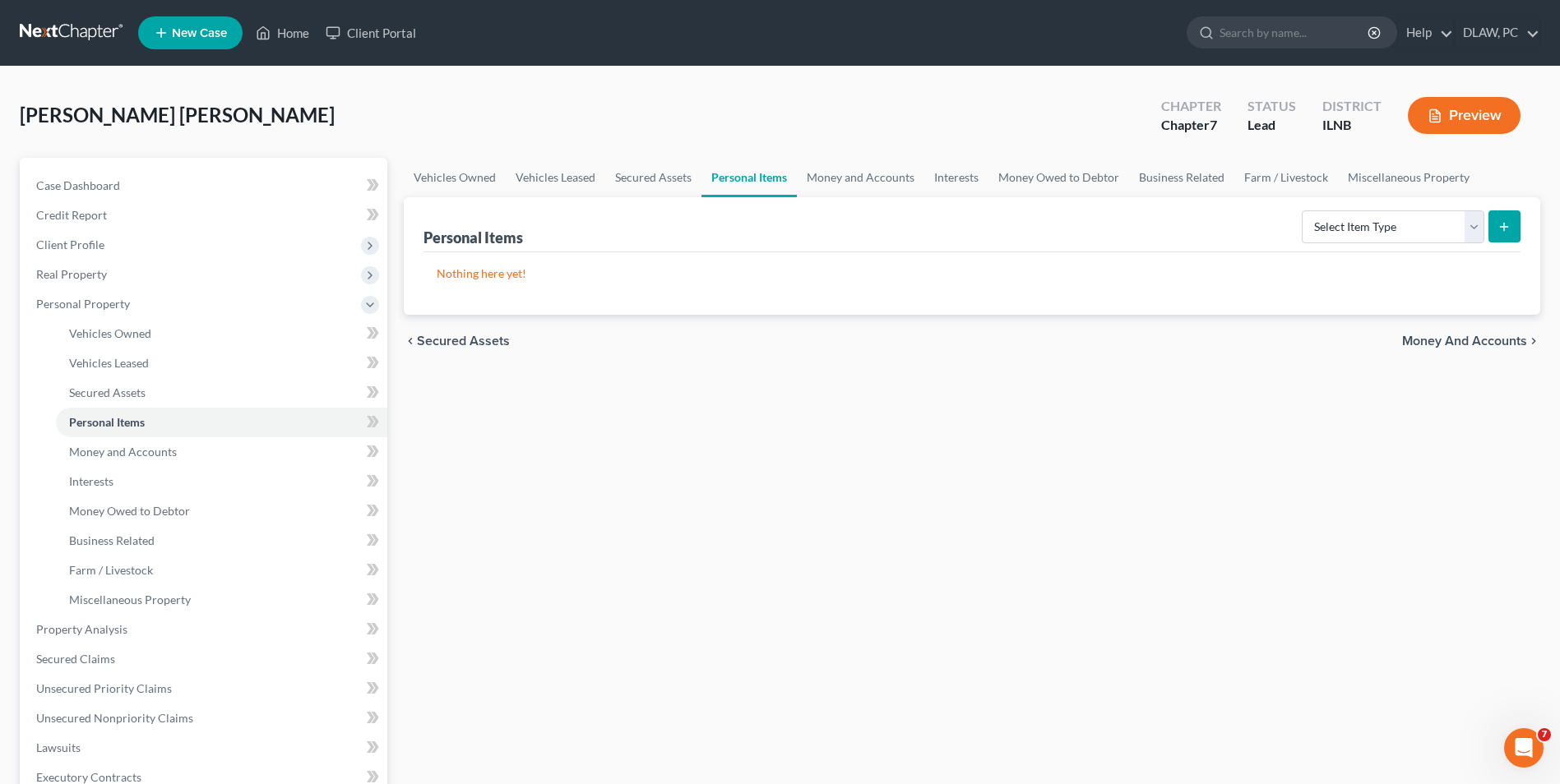
click at [486, 344] on span "Secured Assets" at bounding box center [463, 341] width 93 height 13
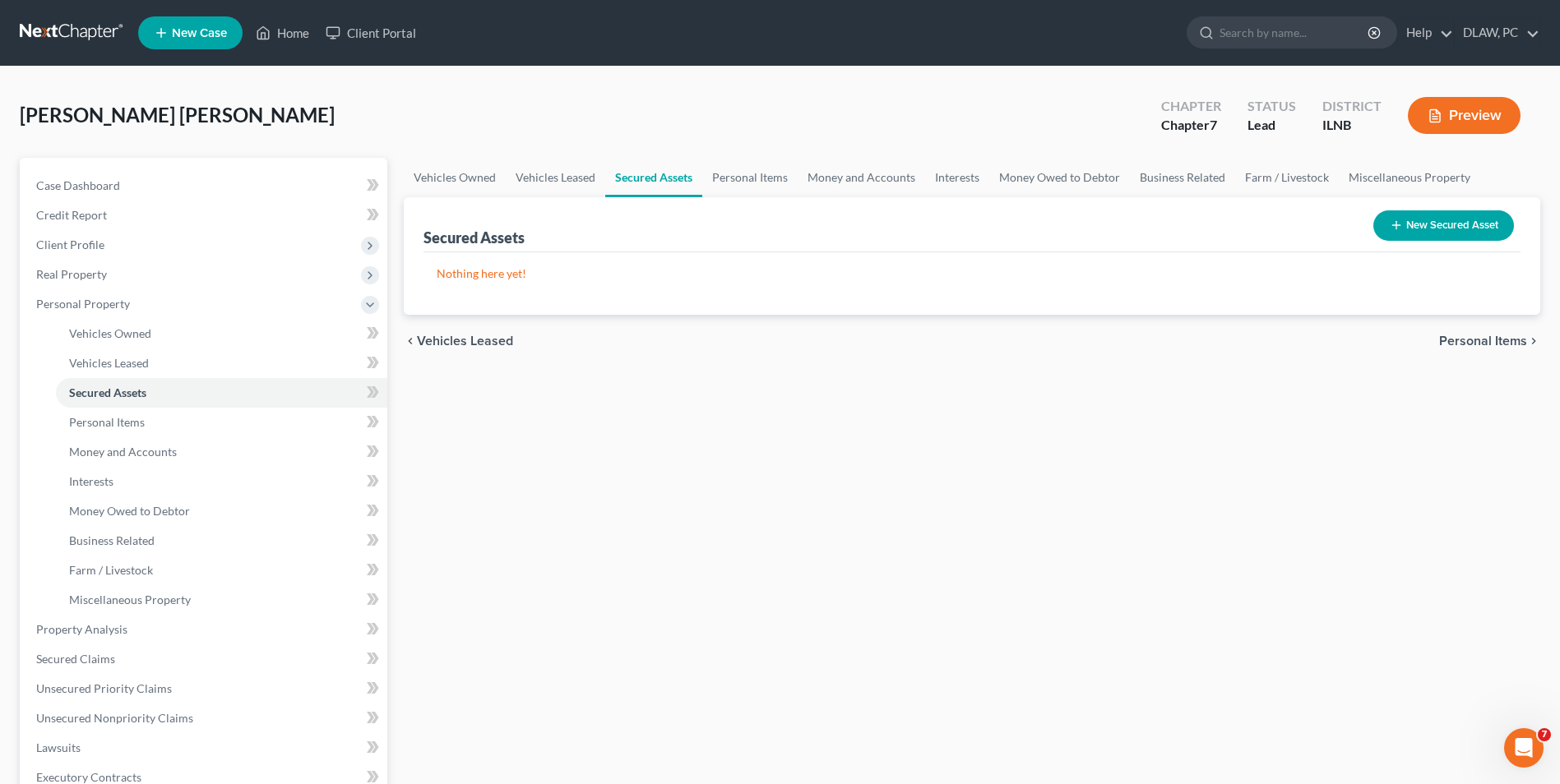
click at [1508, 337] on span "Personal Items" at bounding box center [1483, 341] width 88 height 13
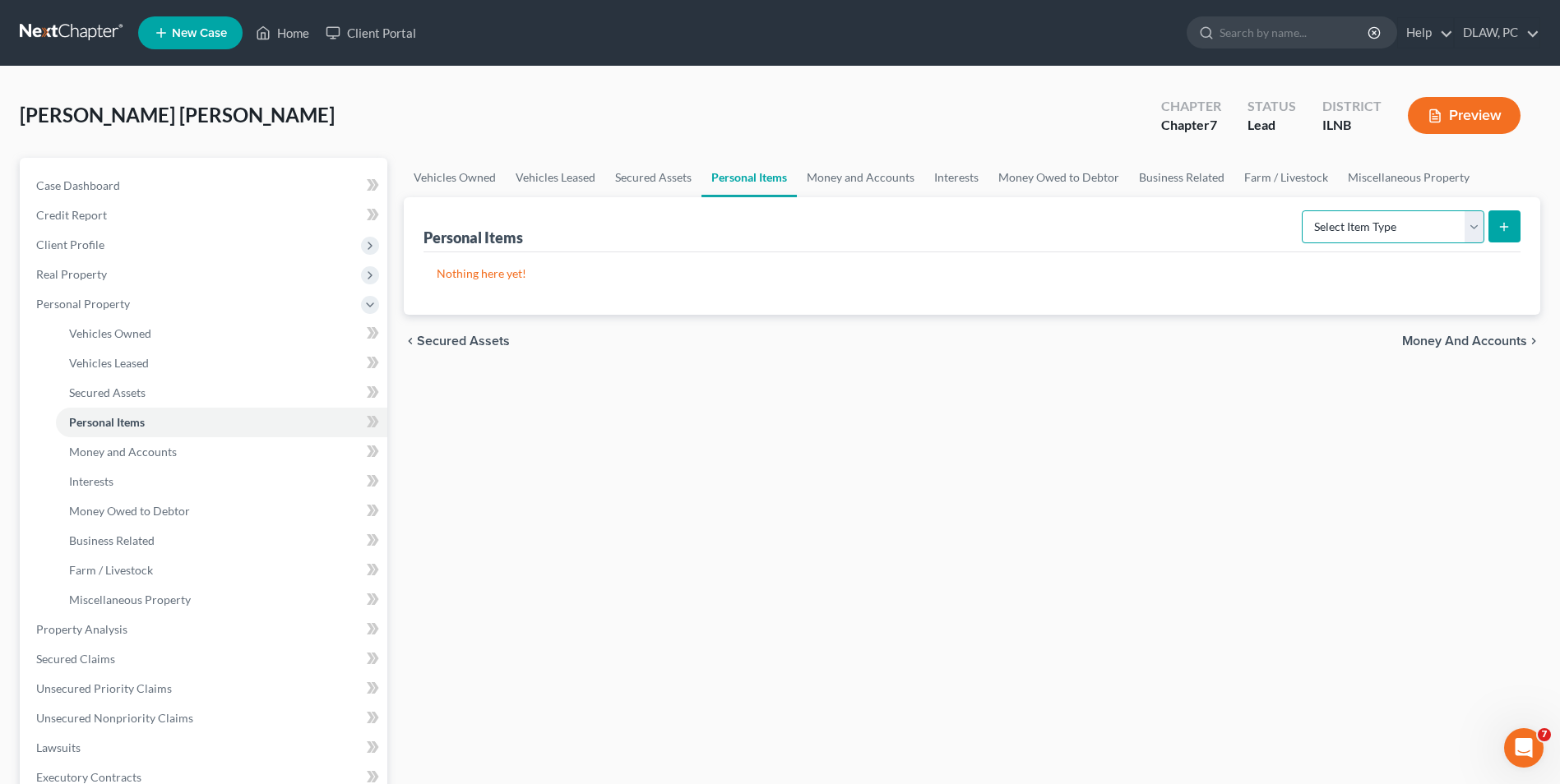
click at [1471, 237] on select "Select Item Type Clothing Collectibles Of Value Electronics Firearms Household …" at bounding box center [1393, 226] width 183 height 33
select select "household_goods"
click at [1303, 210] on select "Select Item Type Clothing Collectibles Of Value Electronics Firearms Household …" at bounding box center [1393, 226] width 183 height 33
click at [1501, 228] on icon "submit" at bounding box center [1504, 226] width 13 height 13
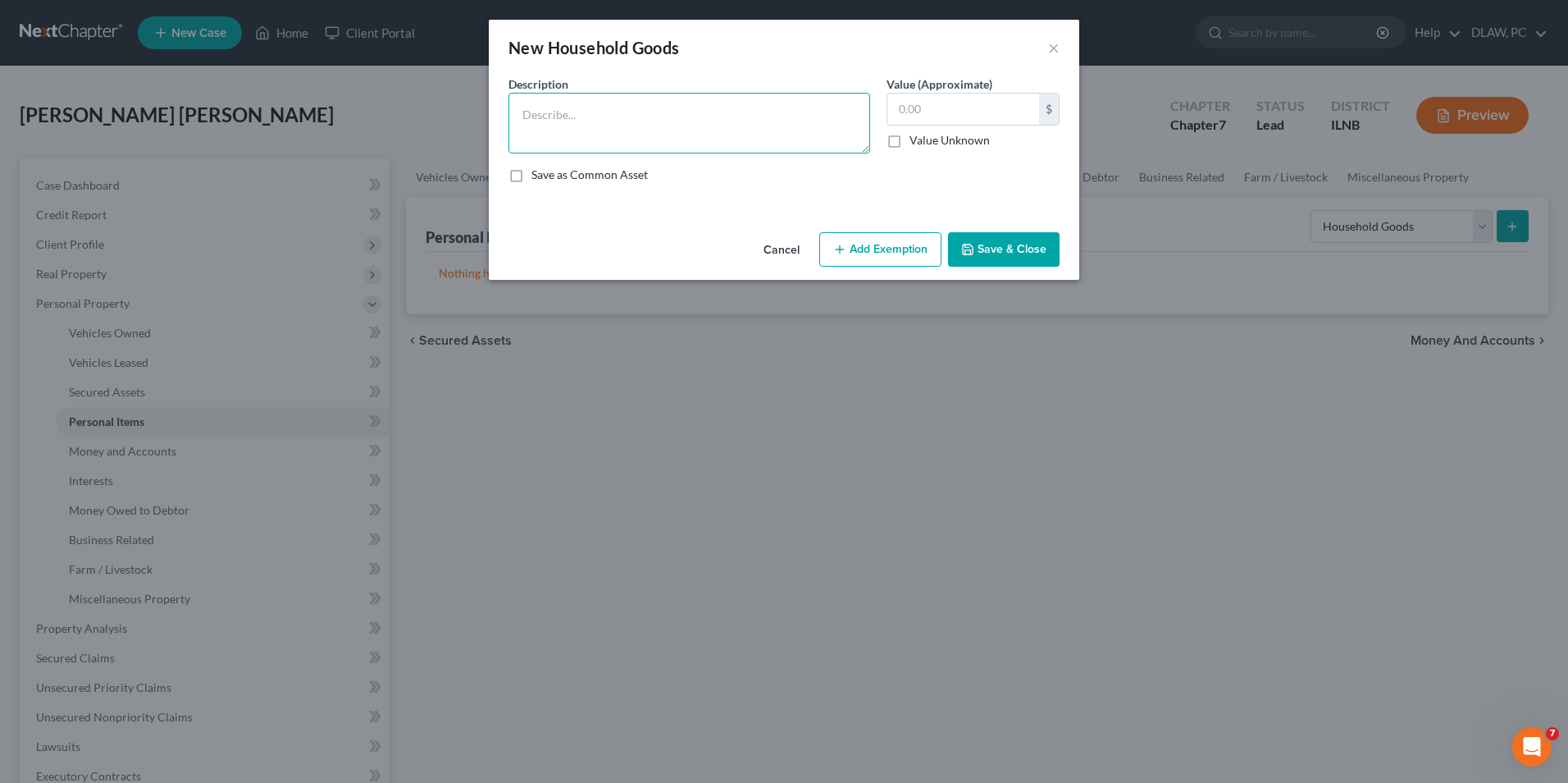
click at [615, 105] on textarea at bounding box center [689, 123] width 362 height 61
type textarea "Normal household furnishings"
click at [965, 96] on input "text" at bounding box center [963, 109] width 152 height 31
type input "700.00"
click at [1019, 232] on button "Save & Close" at bounding box center [1003, 249] width 112 height 35
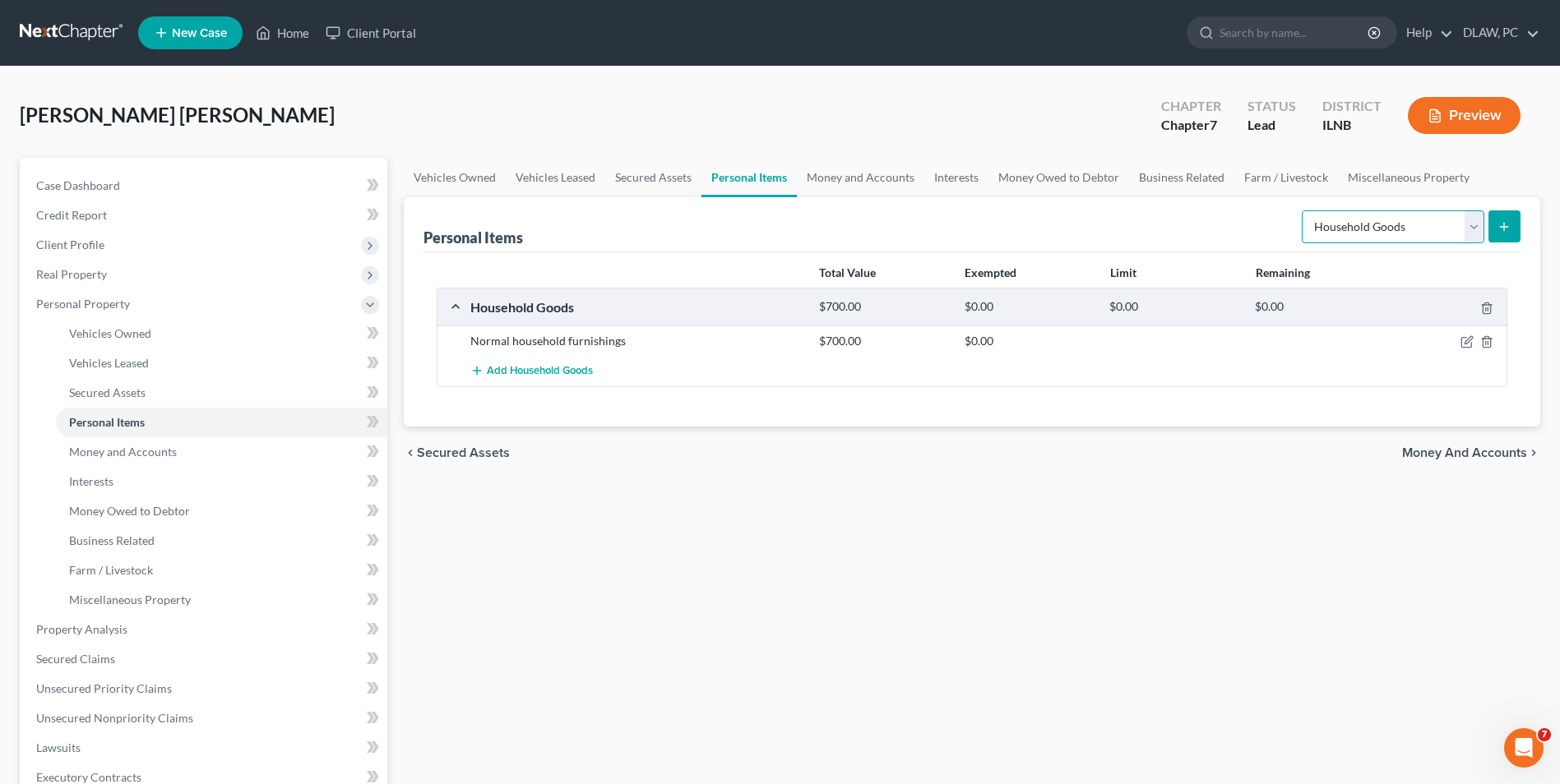
click at [1467, 233] on select "Select Item Type Clothing Collectibles Of Value Electronics Firearms Household …" at bounding box center [1393, 226] width 183 height 33
select select "other"
click at [1303, 210] on select "Select Item Type Clothing Collectibles Of Value Electronics Firearms Household …" at bounding box center [1393, 226] width 183 height 33
click at [1516, 221] on button "submit" at bounding box center [1504, 226] width 32 height 32
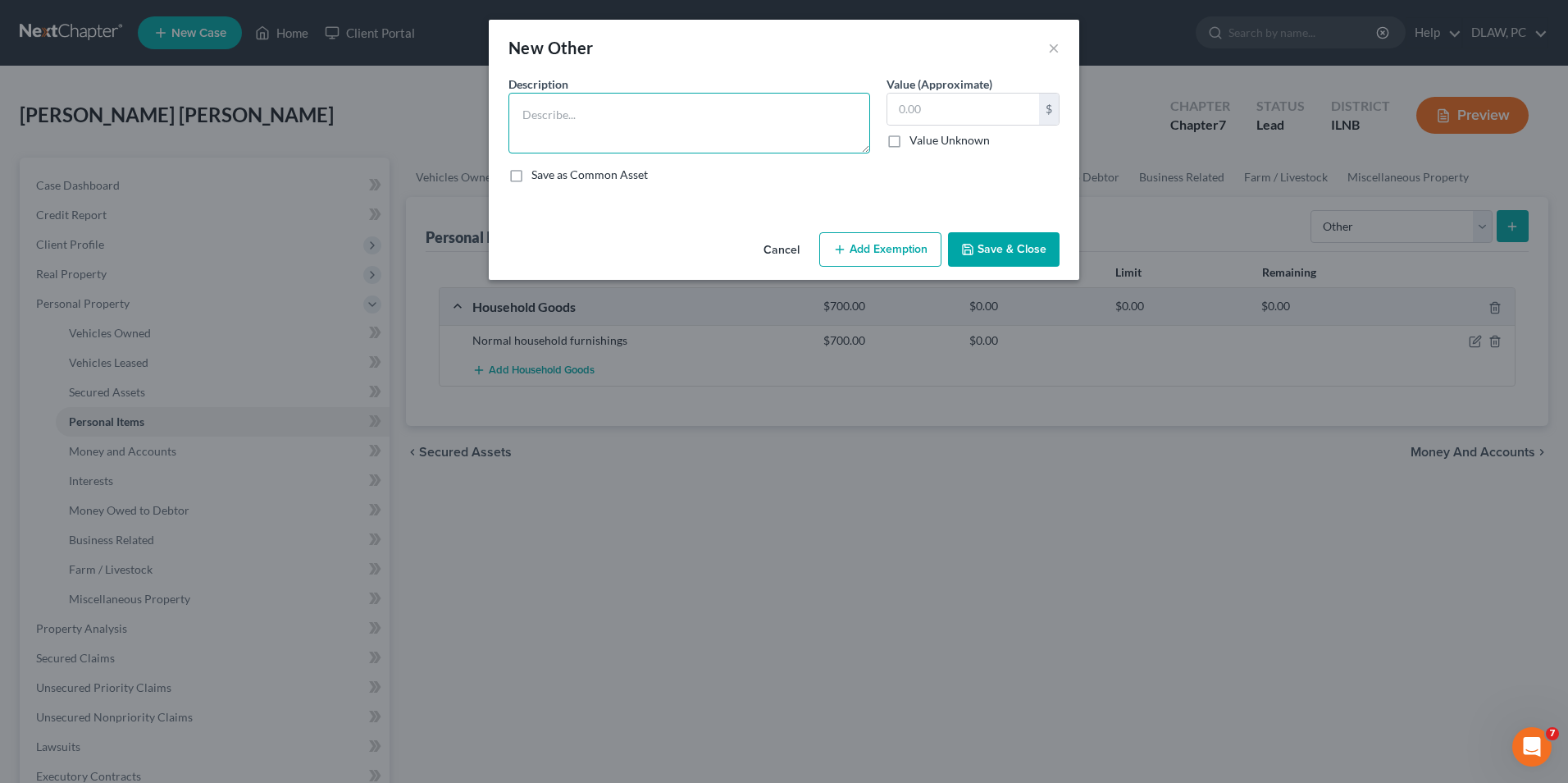
click at [676, 116] on textarea at bounding box center [689, 123] width 362 height 61
type textarea "Snowblower"
click at [897, 101] on input "text" at bounding box center [963, 109] width 152 height 31
type input "300.00"
click at [988, 253] on button "Save & Close" at bounding box center [1003, 249] width 112 height 35
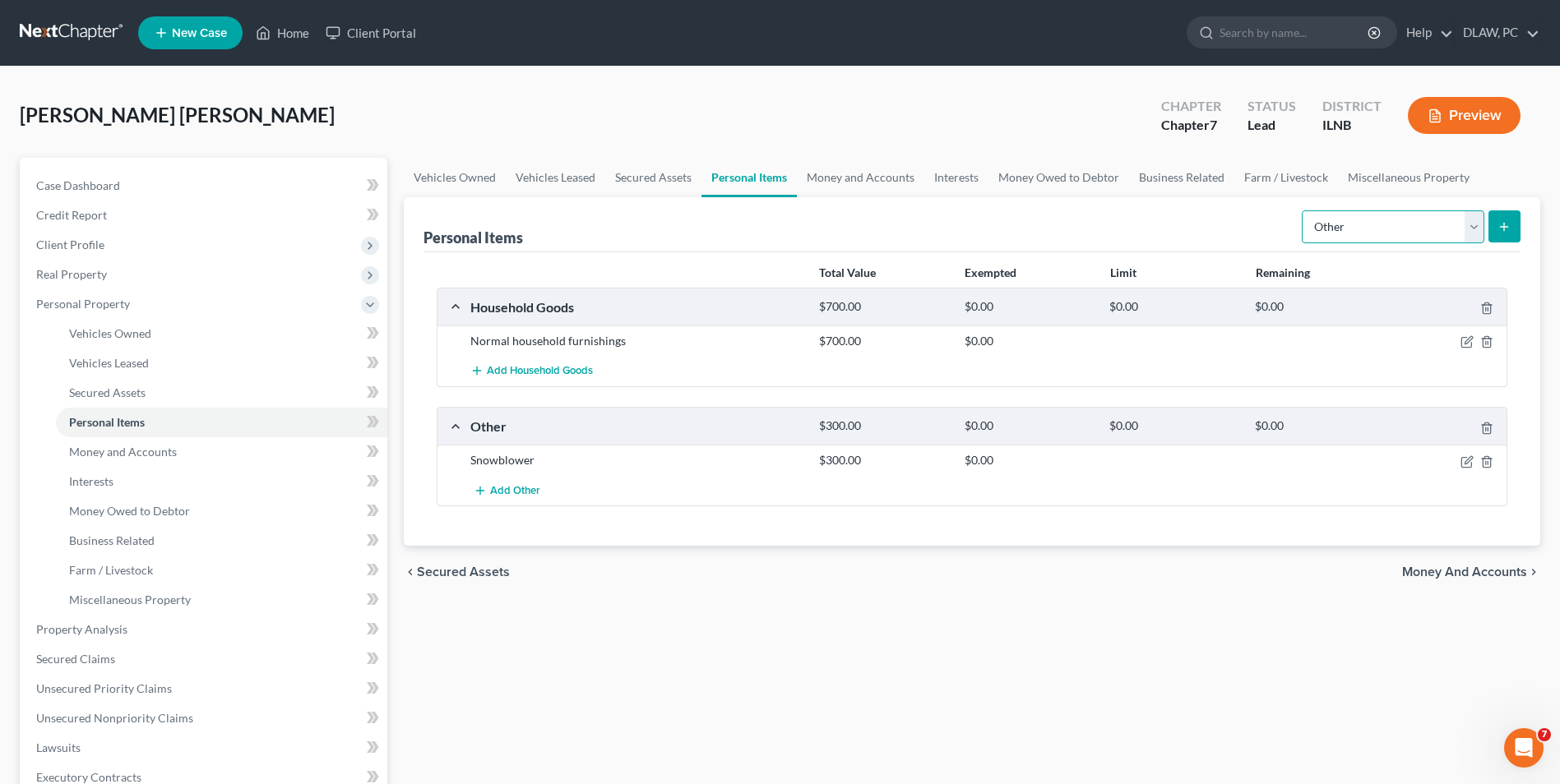
click at [1481, 217] on select "Select Item Type Clothing Collectibles Of Value Electronics Firearms Household …" at bounding box center [1393, 226] width 183 height 33
select select "electronics"
click at [1303, 210] on select "Select Item Type Clothing Collectibles Of Value Electronics Firearms Household …" at bounding box center [1393, 226] width 183 height 33
click at [1512, 221] on button "submit" at bounding box center [1504, 226] width 32 height 32
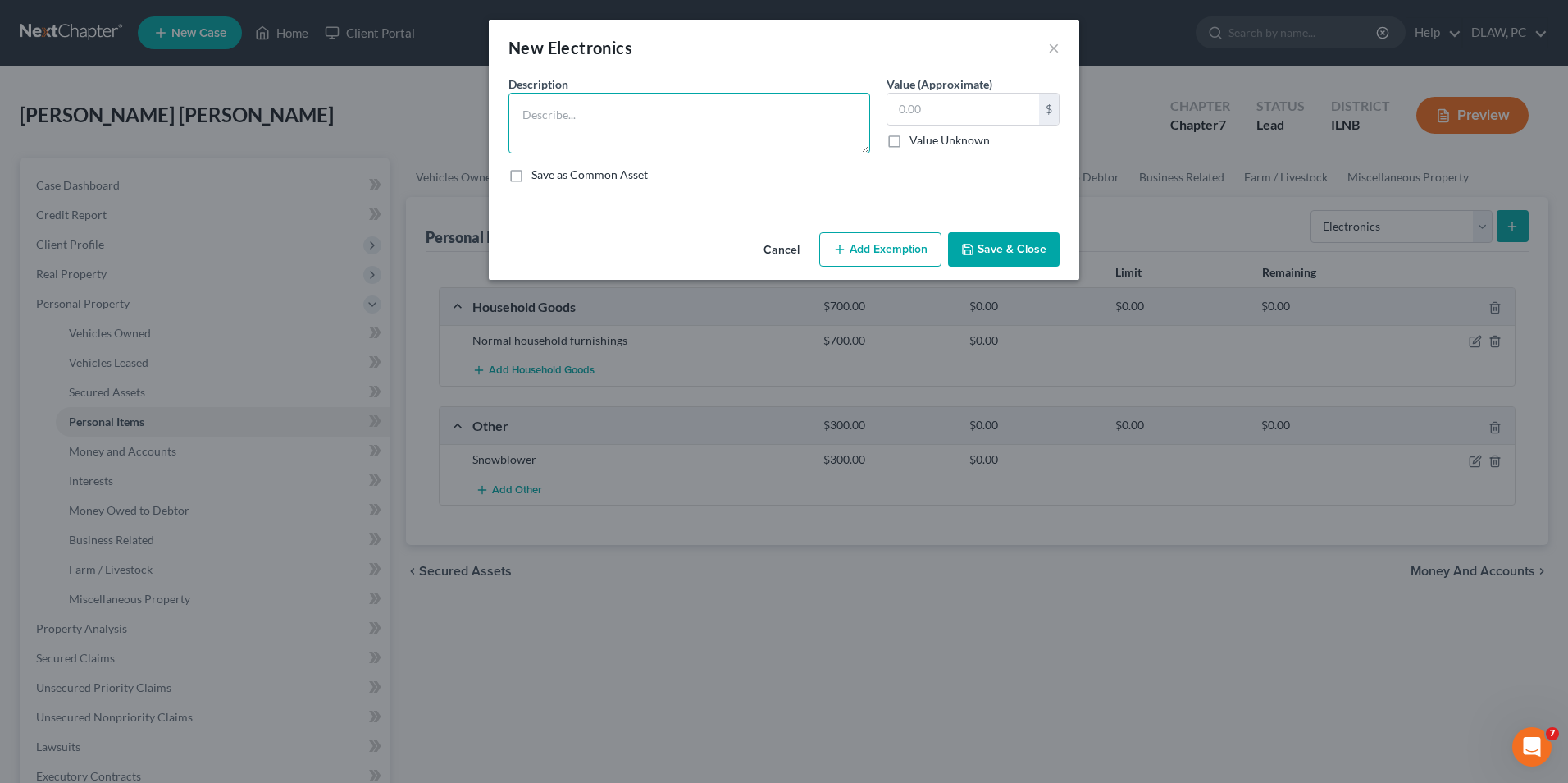
click at [653, 132] on textarea at bounding box center [689, 123] width 362 height 61
type textarea "TV, phone, computer"
click at [917, 97] on input "text" at bounding box center [963, 109] width 152 height 31
type input "500.00"
click at [1040, 256] on button "Save & Close" at bounding box center [1003, 249] width 112 height 35
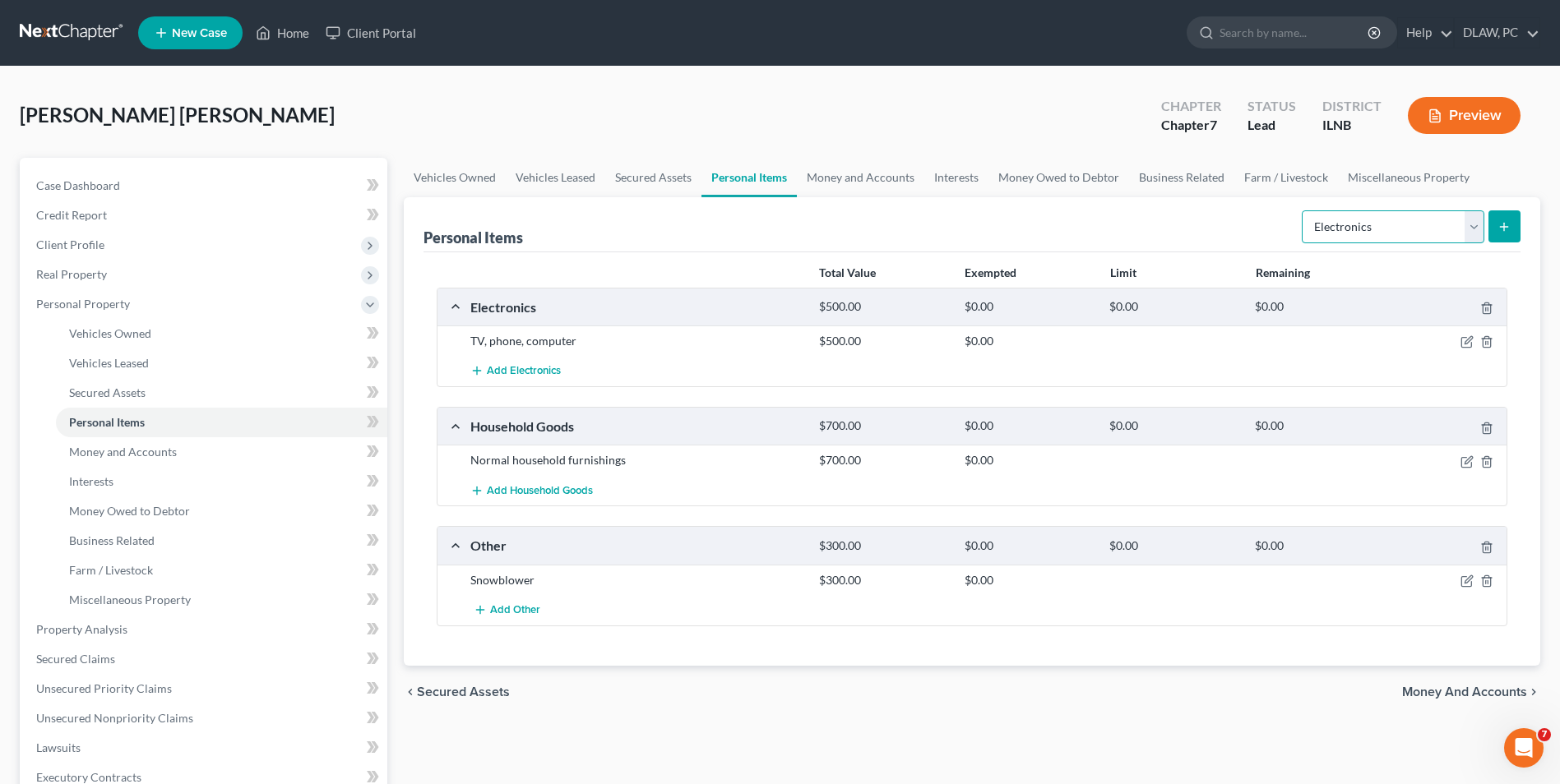
click at [1479, 229] on select "Select Item Type Clothing Collectibles Of Value Electronics Firearms Household …" at bounding box center [1393, 226] width 183 height 33
select select "clothing"
click at [1303, 210] on select "Select Item Type Clothing Collectibles Of Value Electronics Firearms Household …" at bounding box center [1393, 226] width 183 height 33
click at [1503, 228] on icon "submit" at bounding box center [1504, 226] width 13 height 13
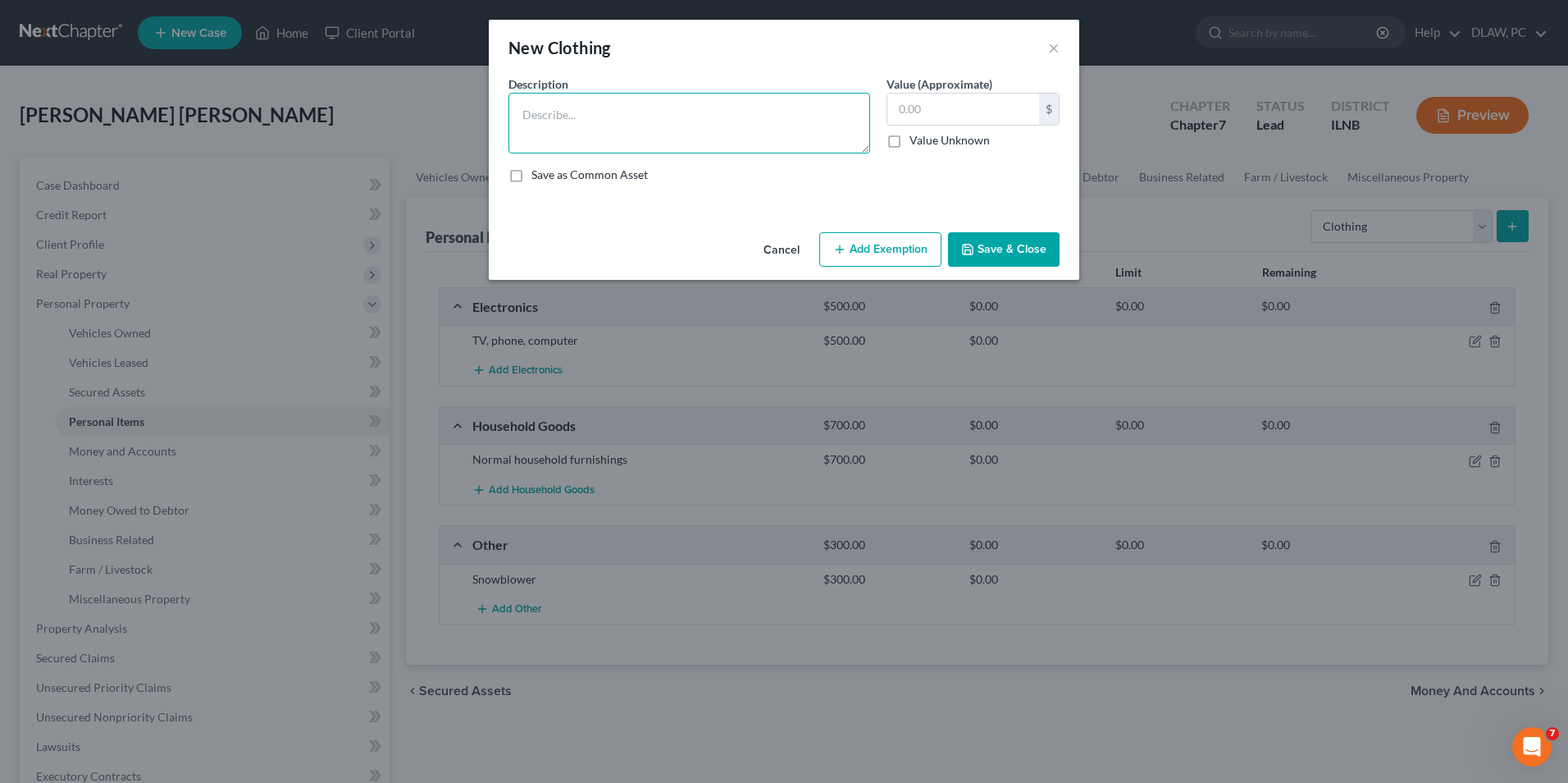
click at [558, 124] on textarea at bounding box center [689, 123] width 362 height 61
type textarea "Normal clothing"
click at [967, 109] on input "text" at bounding box center [963, 109] width 152 height 31
type input "200.00"
click at [1032, 252] on button "Save & Close" at bounding box center [1003, 249] width 112 height 35
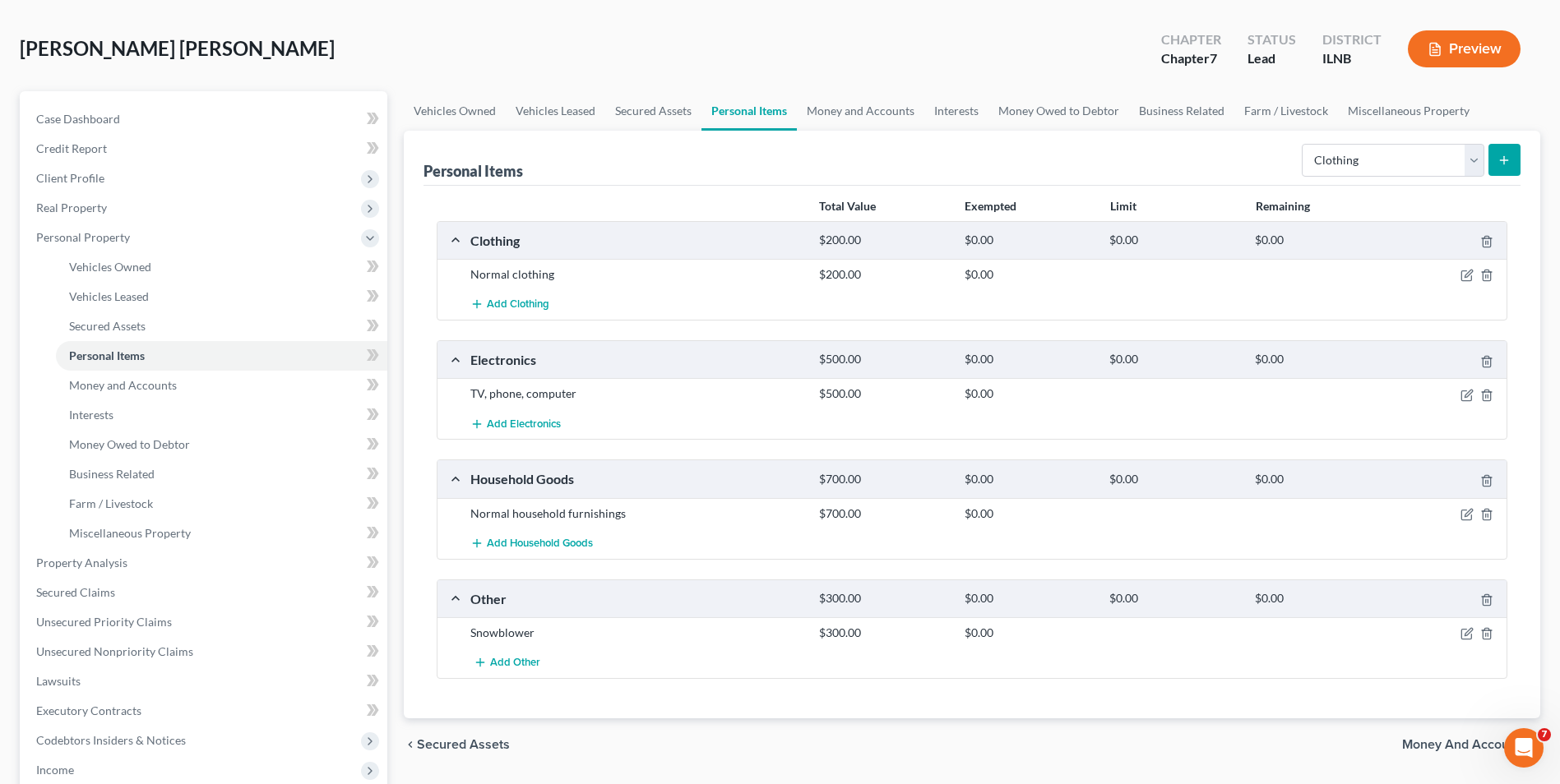
scroll to position [165, 0]
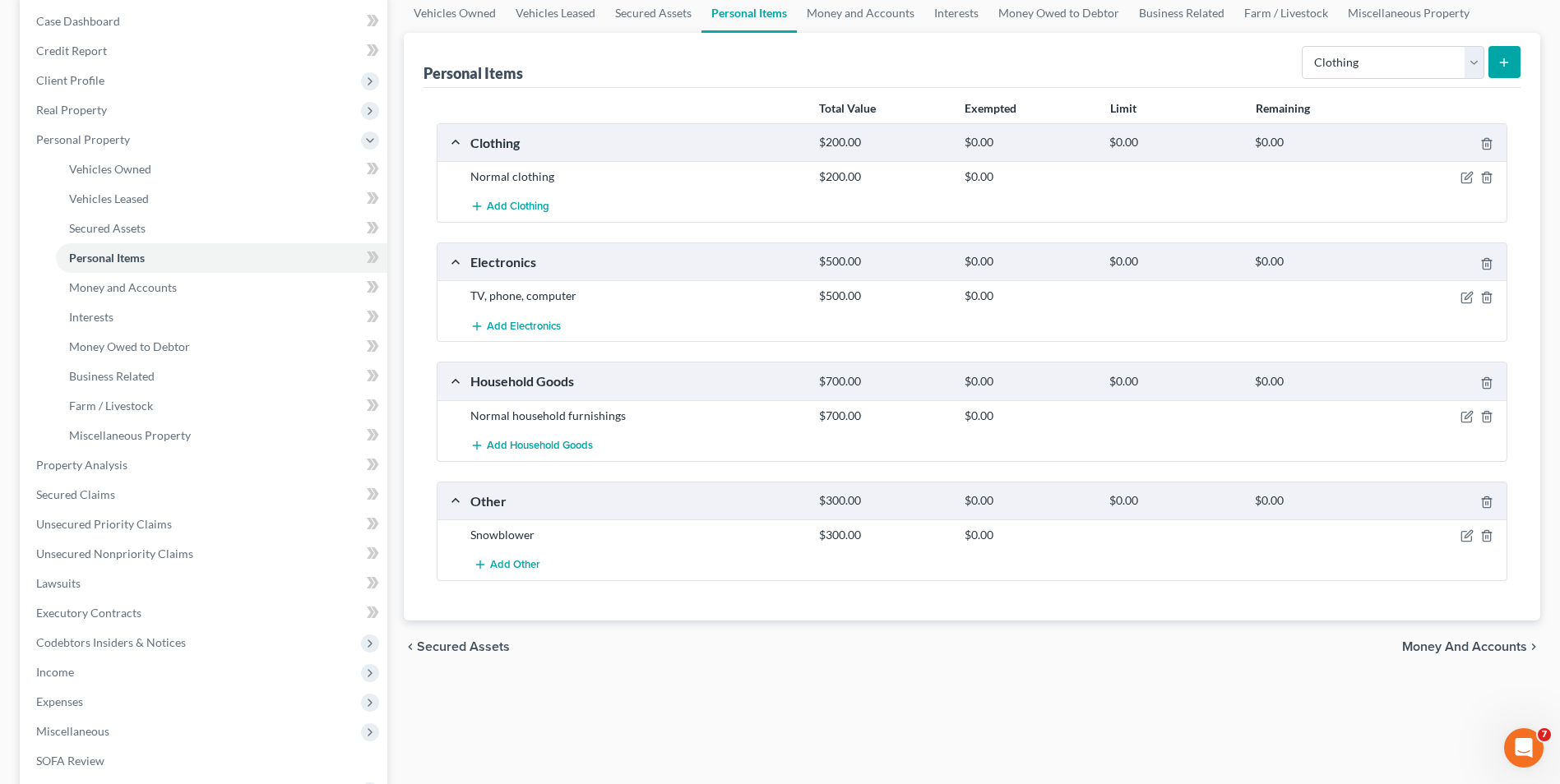
click at [1444, 649] on span "Money and Accounts" at bounding box center [1464, 646] width 125 height 13
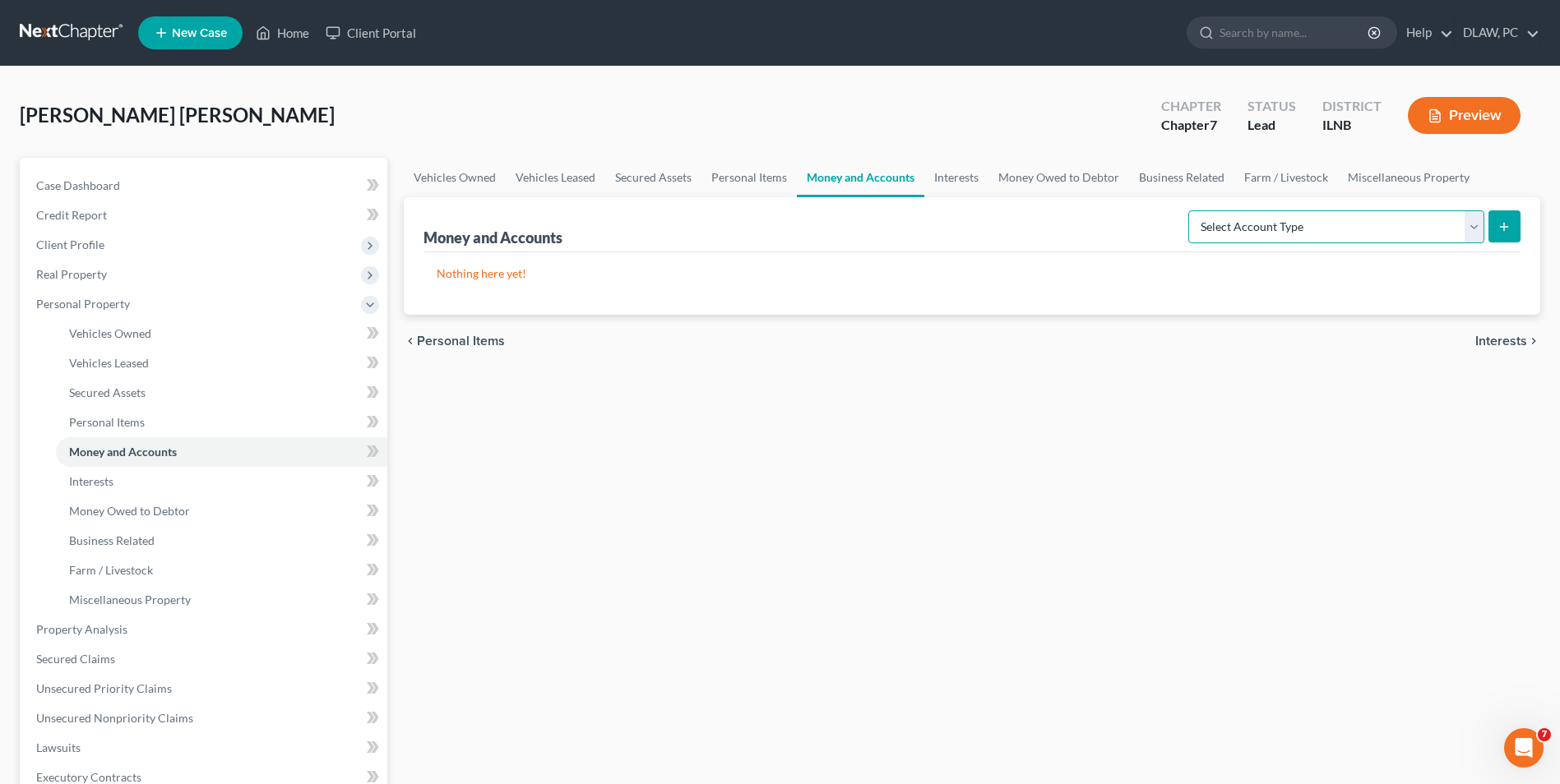
drag, startPoint x: 1476, startPoint y: 226, endPoint x: 1468, endPoint y: 230, distance: 8.9
click at [1474, 226] on select "Select Account Type Brokerage Cash on Hand Certificates of Deposit Checking Acc…" at bounding box center [1336, 226] width 296 height 33
select select "checking"
click at [1191, 210] on select "Select Account Type Brokerage Cash on Hand Certificates of Deposit Checking Acc…" at bounding box center [1336, 226] width 296 height 33
click at [1491, 230] on button "submit" at bounding box center [1504, 226] width 32 height 32
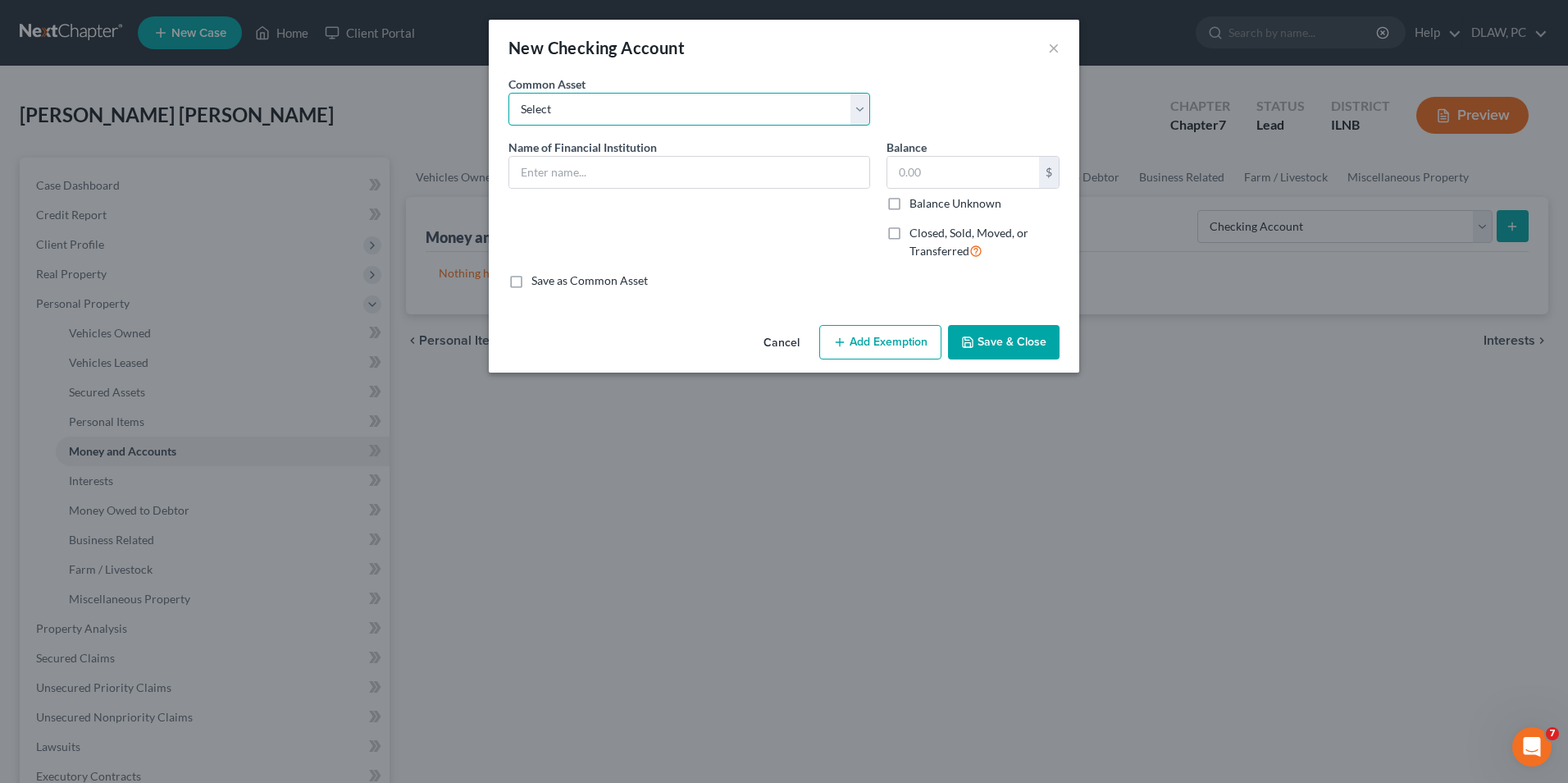
click at [612, 117] on select "Select Wintrust" at bounding box center [689, 109] width 362 height 33
click at [586, 173] on input "text" at bounding box center [689, 172] width 360 height 31
type input "Old Second National Bank"
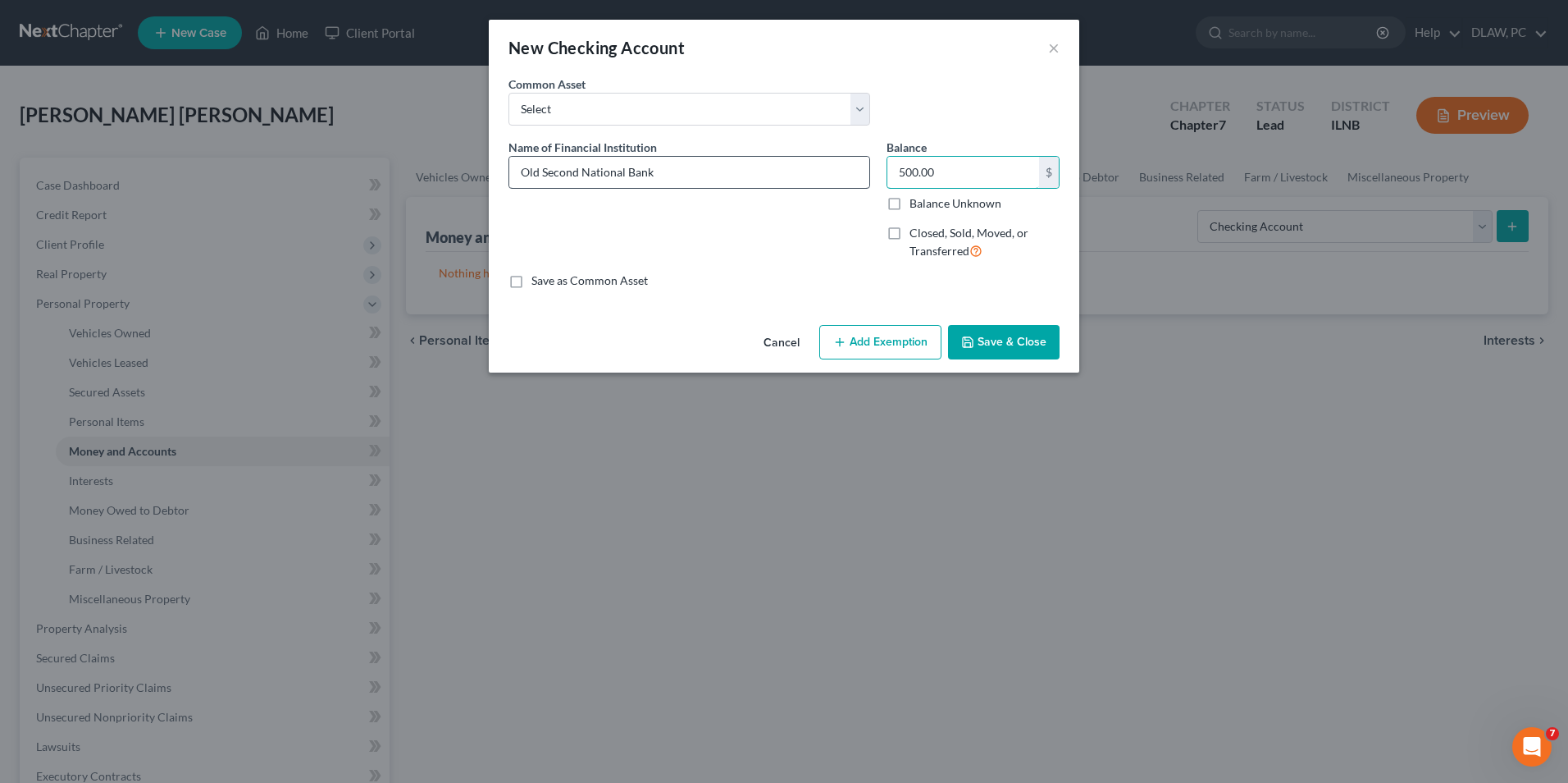
type input "500.00"
click at [801, 256] on div "Name of Financial Institution * Old Second National Bank" at bounding box center [689, 206] width 378 height 135
click at [973, 327] on button "Save & Close" at bounding box center [1003, 342] width 112 height 35
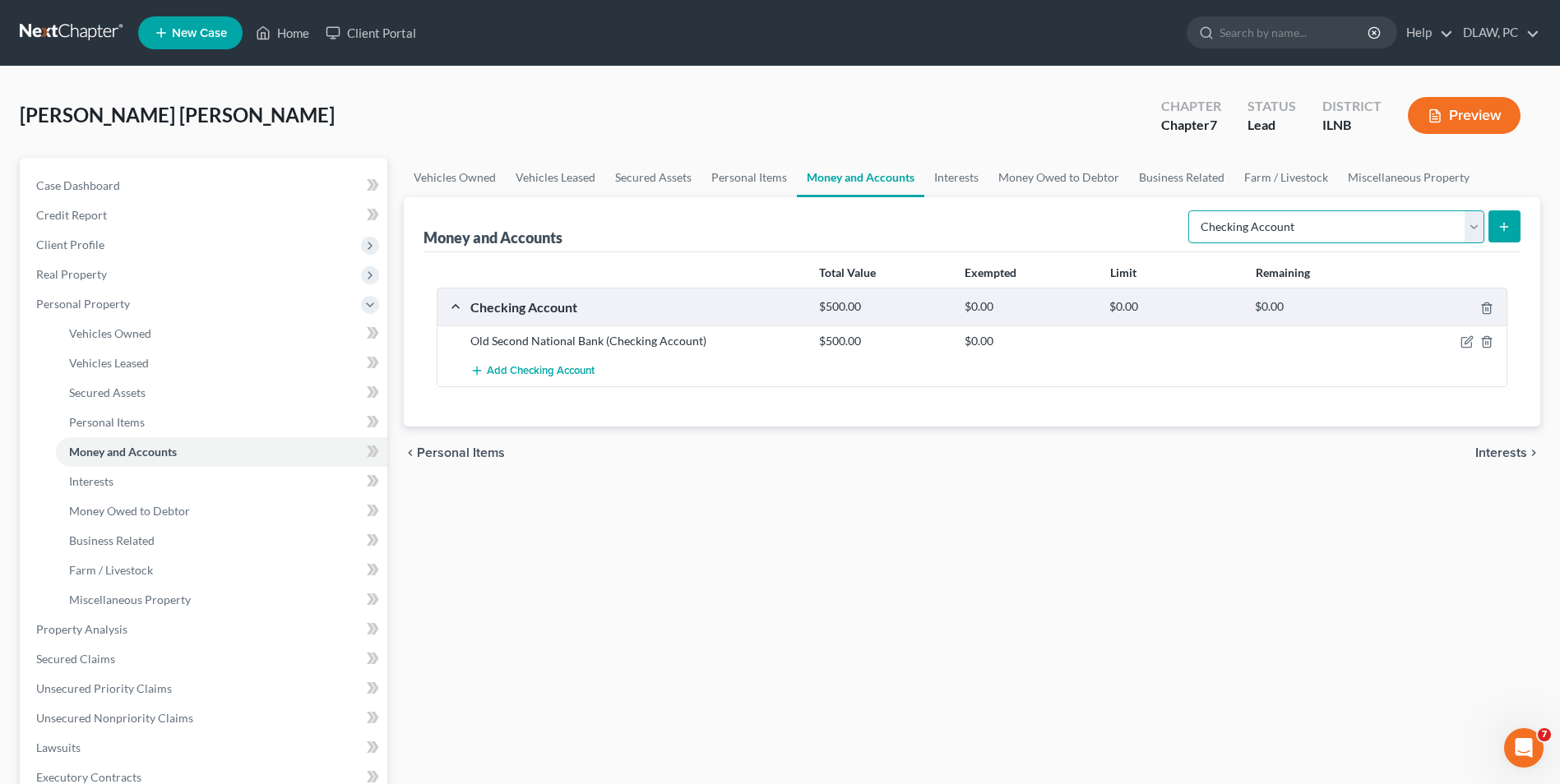
click at [1471, 234] on select "Select Account Type Brokerage Cash on Hand Certificates of Deposit Checking Acc…" at bounding box center [1336, 226] width 296 height 33
drag, startPoint x: 1381, startPoint y: 560, endPoint x: 1416, endPoint y: 516, distance: 56.2
click at [1381, 551] on div "Vehicles Owned Vehicles Leased Secured Assets Personal Items Money and Accounts…" at bounding box center [972, 632] width 1153 height 949
click at [1496, 455] on span "Interests" at bounding box center [1501, 453] width 52 height 13
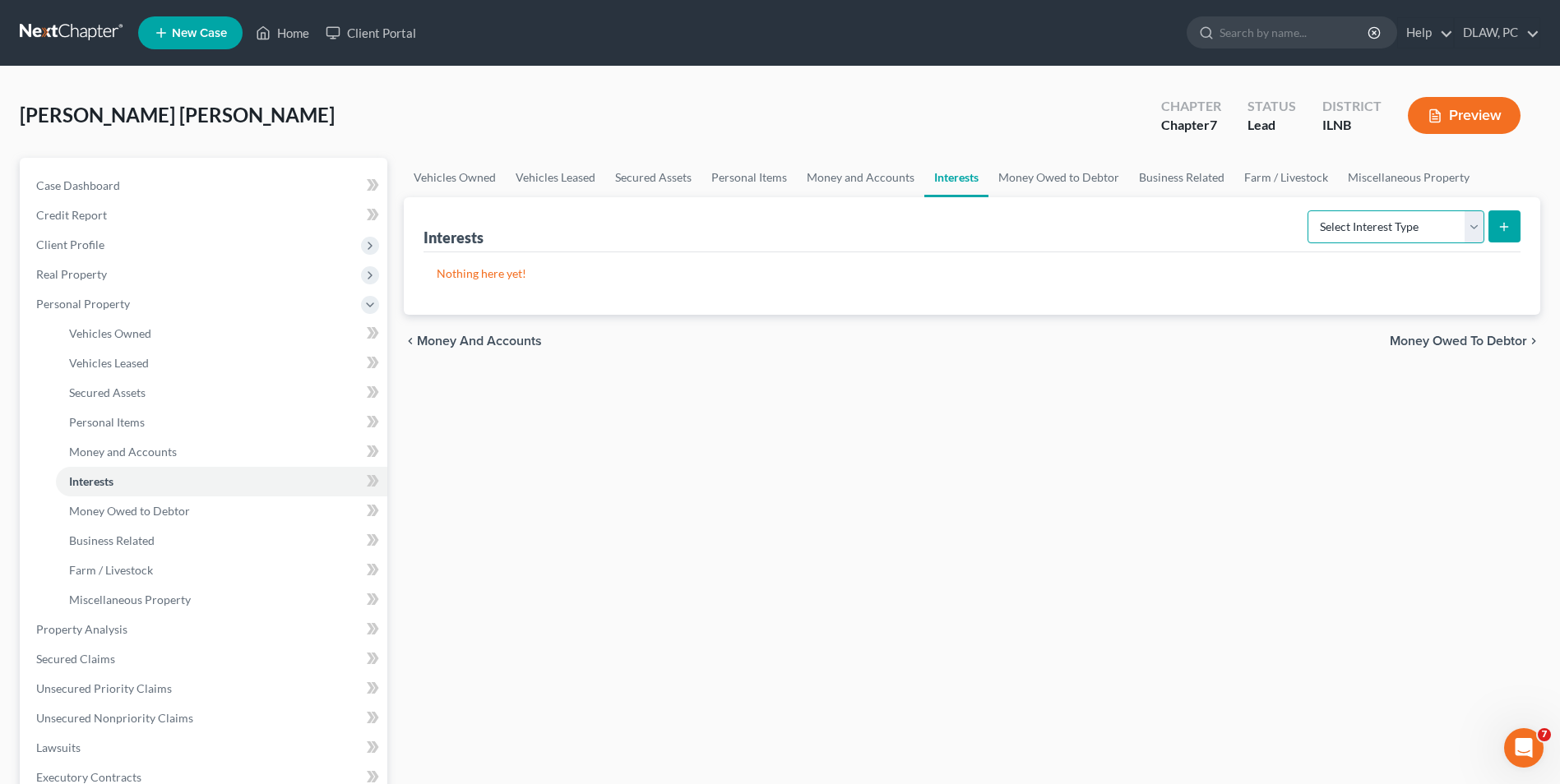
click at [1471, 226] on select "Select Interest Type 401K Annuity Bond Education IRA Government Bond Government…" at bounding box center [1395, 226] width 176 height 33
select select "401k"
click at [1309, 210] on select "Select Interest Type 401K Annuity Bond Education IRA Government Bond Government…" at bounding box center [1395, 226] width 176 height 33
click at [1511, 227] on button "submit" at bounding box center [1504, 226] width 32 height 32
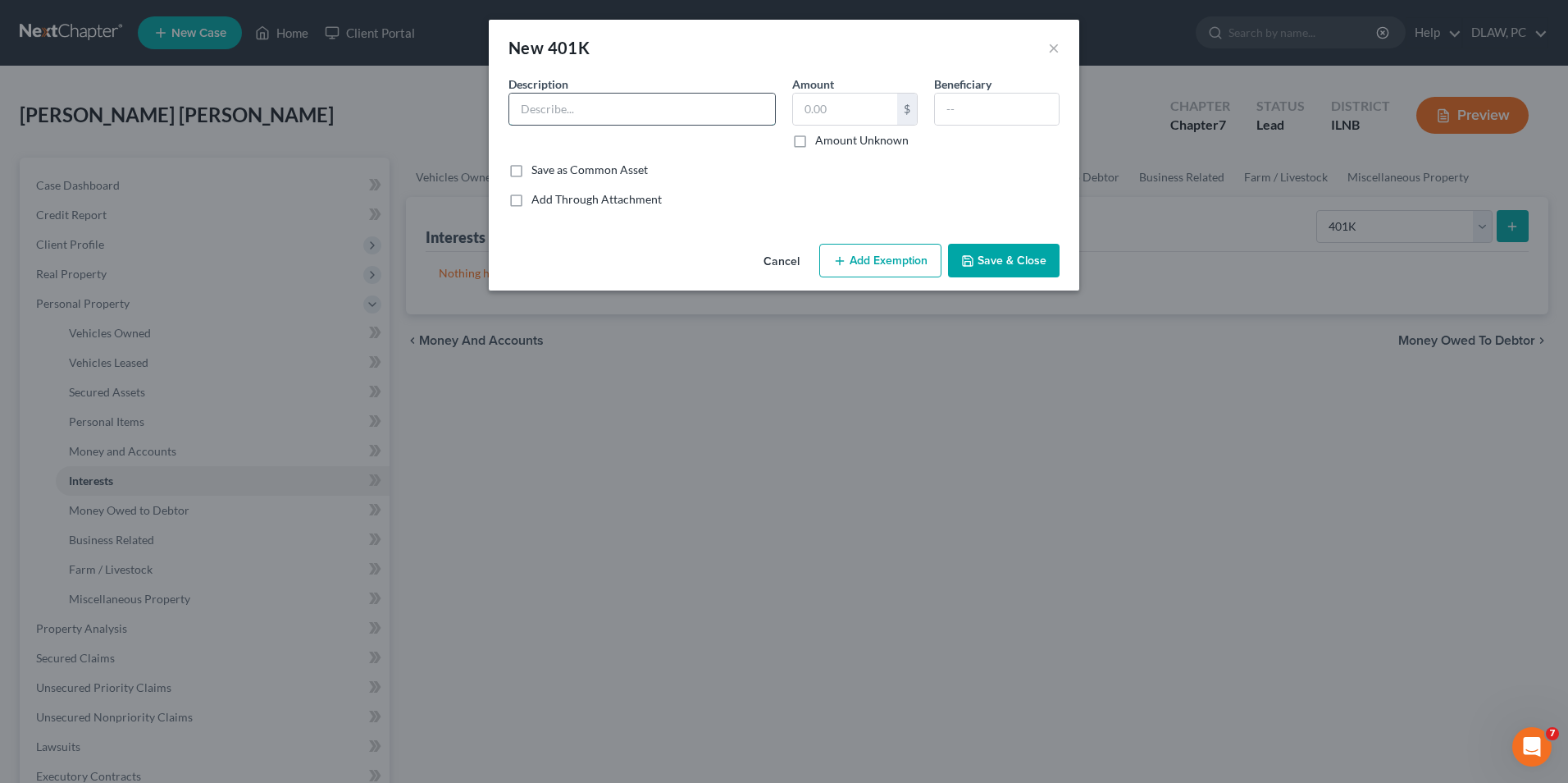
click at [634, 108] on input "text" at bounding box center [641, 109] width 265 height 31
type input "401K from Agco"
click at [997, 251] on button "Save & Close" at bounding box center [1003, 261] width 112 height 35
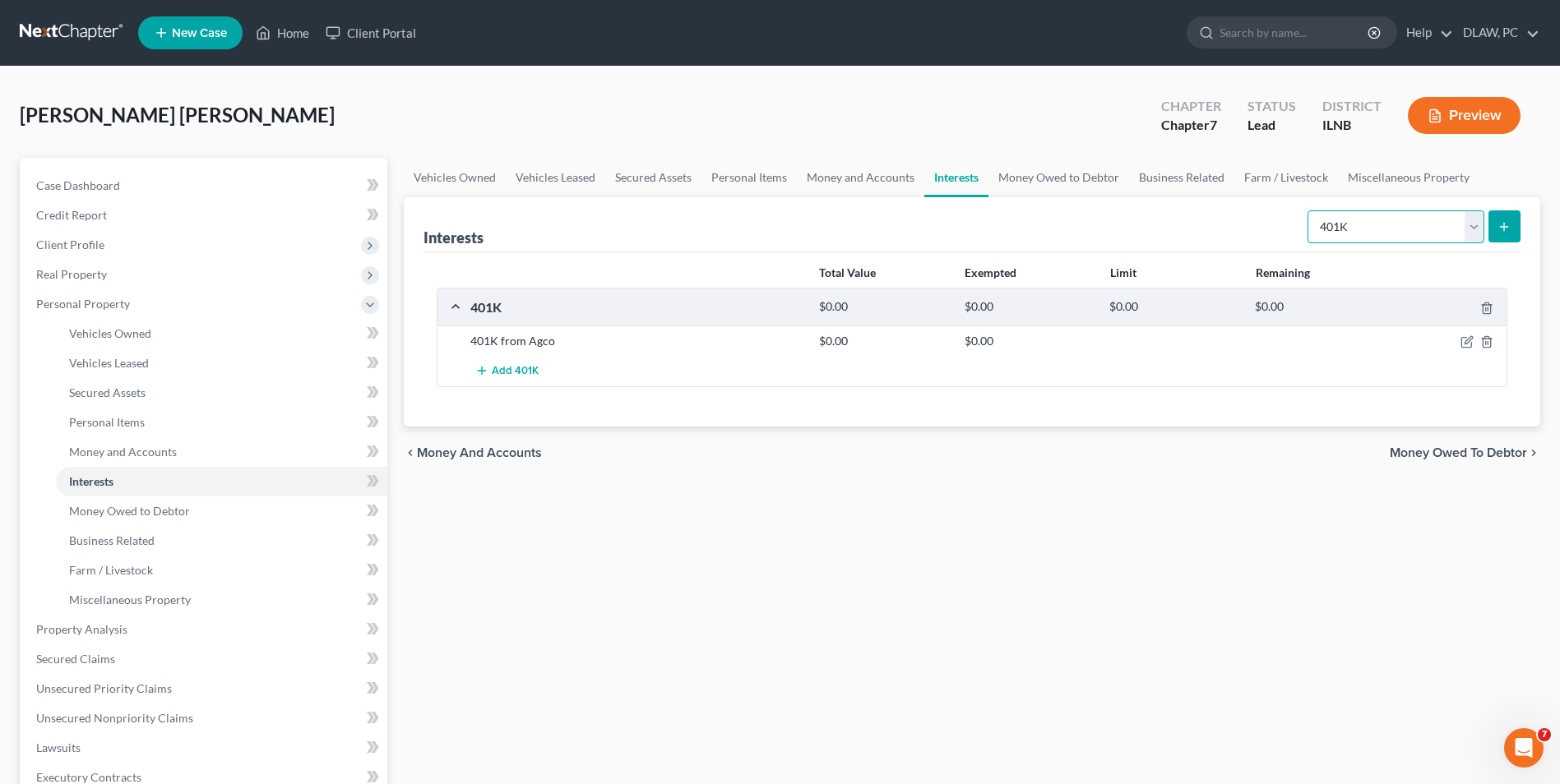
click at [1471, 231] on select "Select Interest Type 401K Annuity Bond Education IRA Government Bond Government…" at bounding box center [1395, 226] width 176 height 33
click at [1136, 634] on div "Vehicles Owned Vehicles Leased Secured Assets Personal Items Money and Accounts…" at bounding box center [972, 632] width 1153 height 949
click at [1437, 448] on span "Money Owed to Debtor" at bounding box center [1458, 453] width 137 height 13
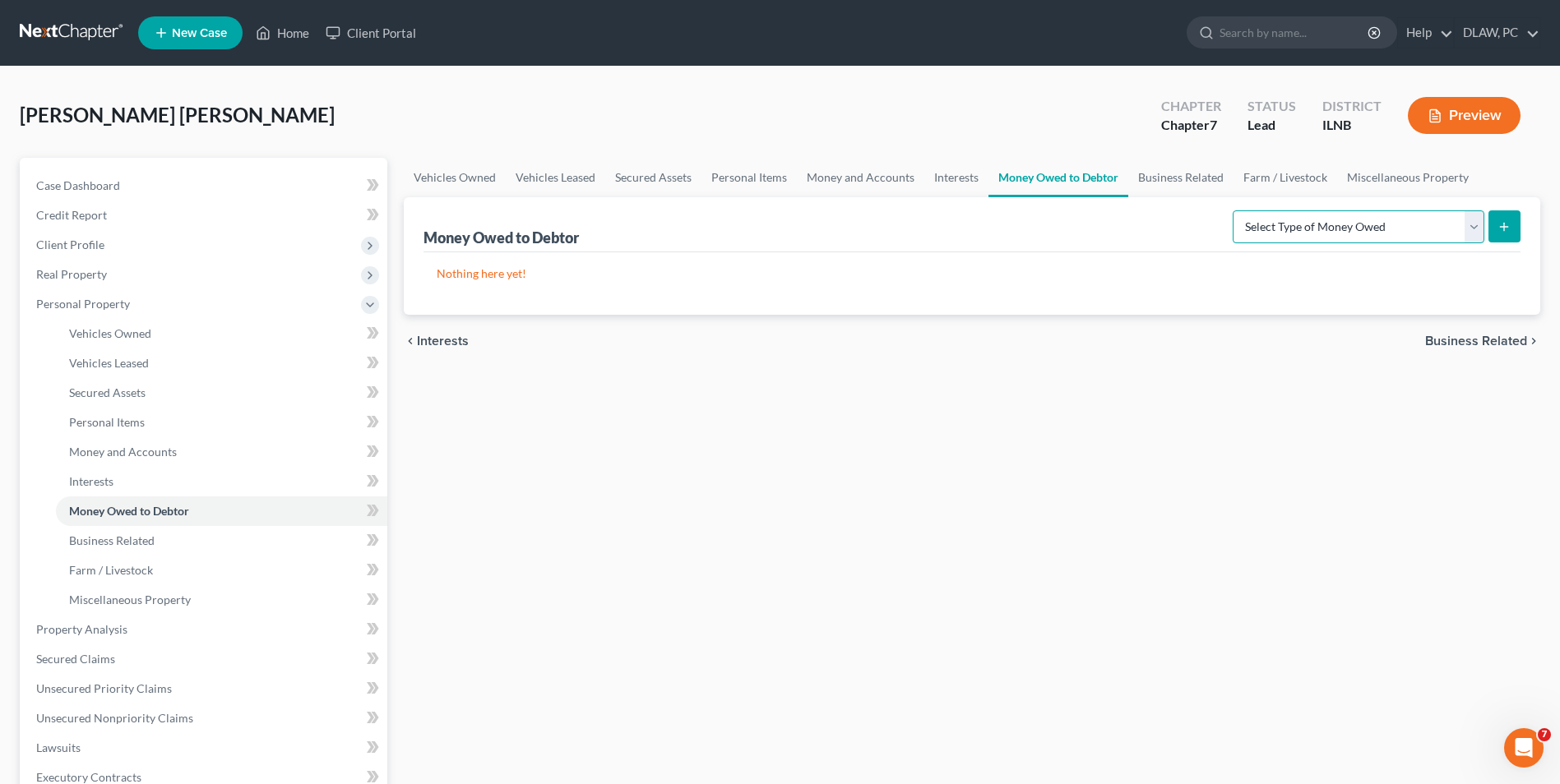
click at [1473, 226] on select "Select Type of Money Owed Accounts Receivable Alimony Child Support Claims Agai…" at bounding box center [1358, 226] width 252 height 33
click at [1078, 567] on div "Vehicles Owned Vehicles Leased Secured Assets Personal Items Money and Accounts…" at bounding box center [972, 632] width 1153 height 949
click at [441, 336] on span "Interests" at bounding box center [442, 341] width 52 height 13
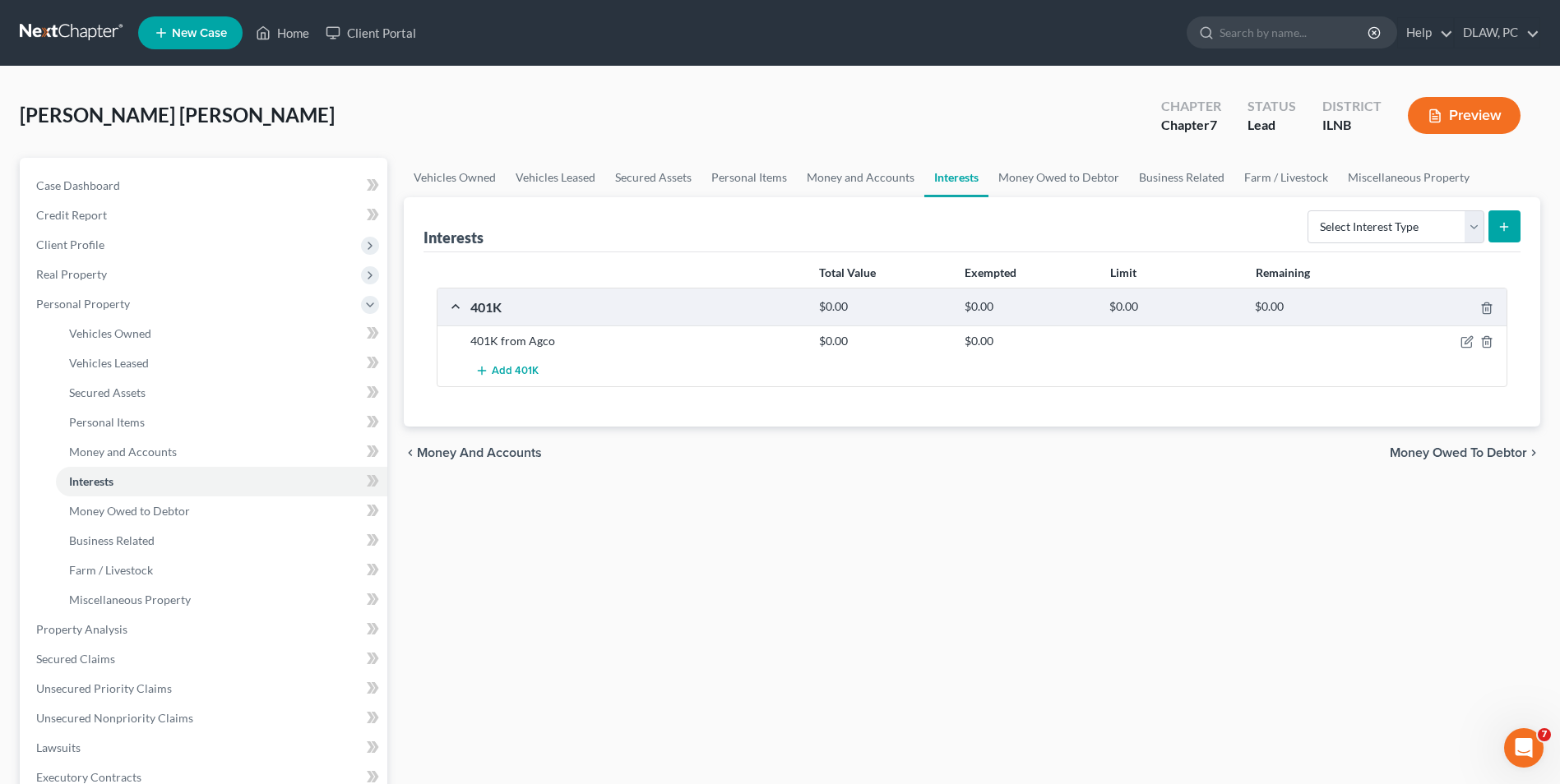
click at [471, 454] on span "Money and Accounts" at bounding box center [479, 453] width 125 height 13
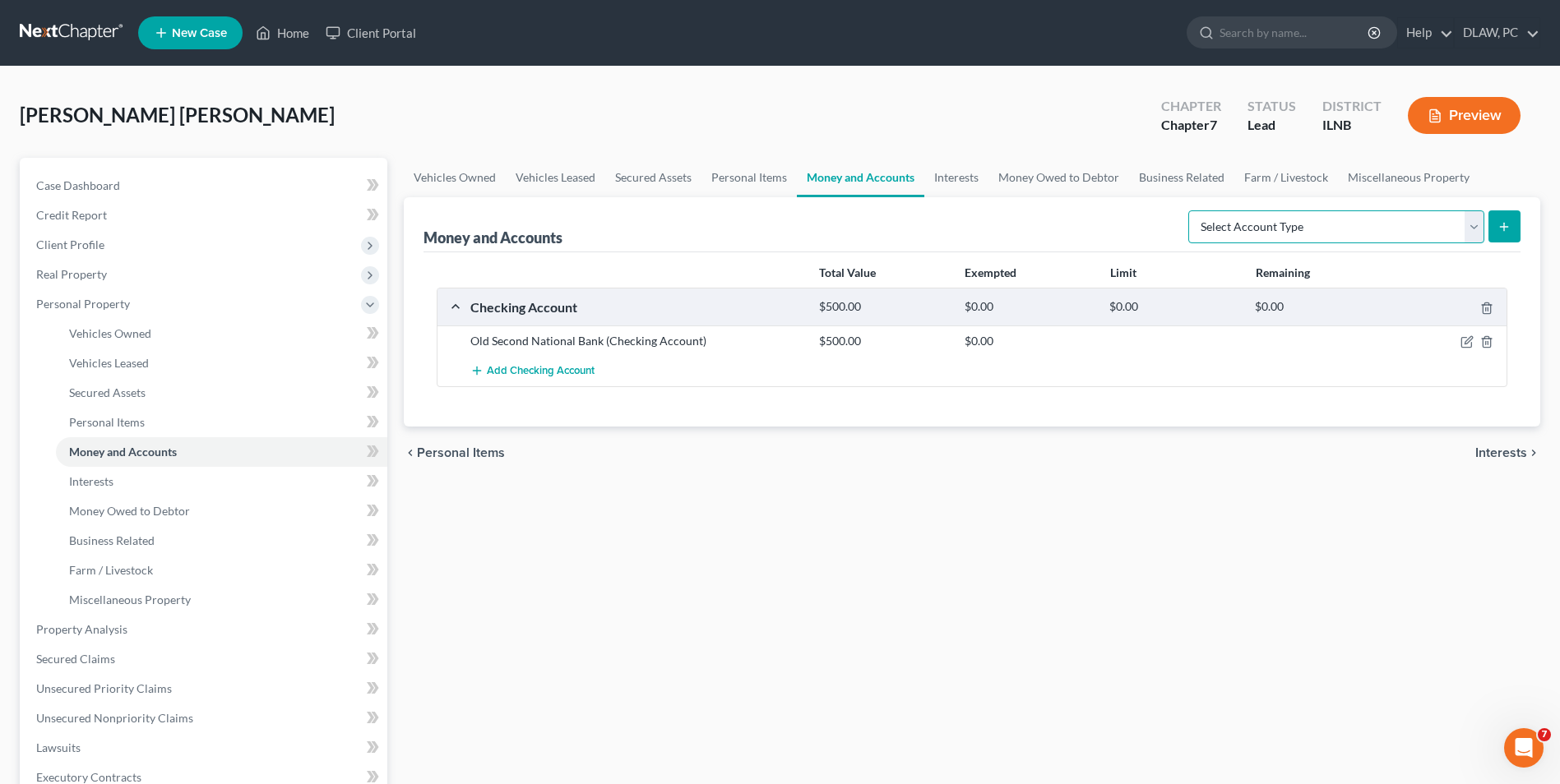
click at [1473, 226] on select "Select Account Type Brokerage Cash on Hand Certificates of Deposit Checking Acc…" at bounding box center [1336, 226] width 296 height 33
select select "security_deposits"
click at [1191, 210] on select "Select Account Type Brokerage Cash on Hand Certificates of Deposit Checking Acc…" at bounding box center [1336, 226] width 296 height 33
click at [1504, 232] on icon "submit" at bounding box center [1504, 226] width 13 height 13
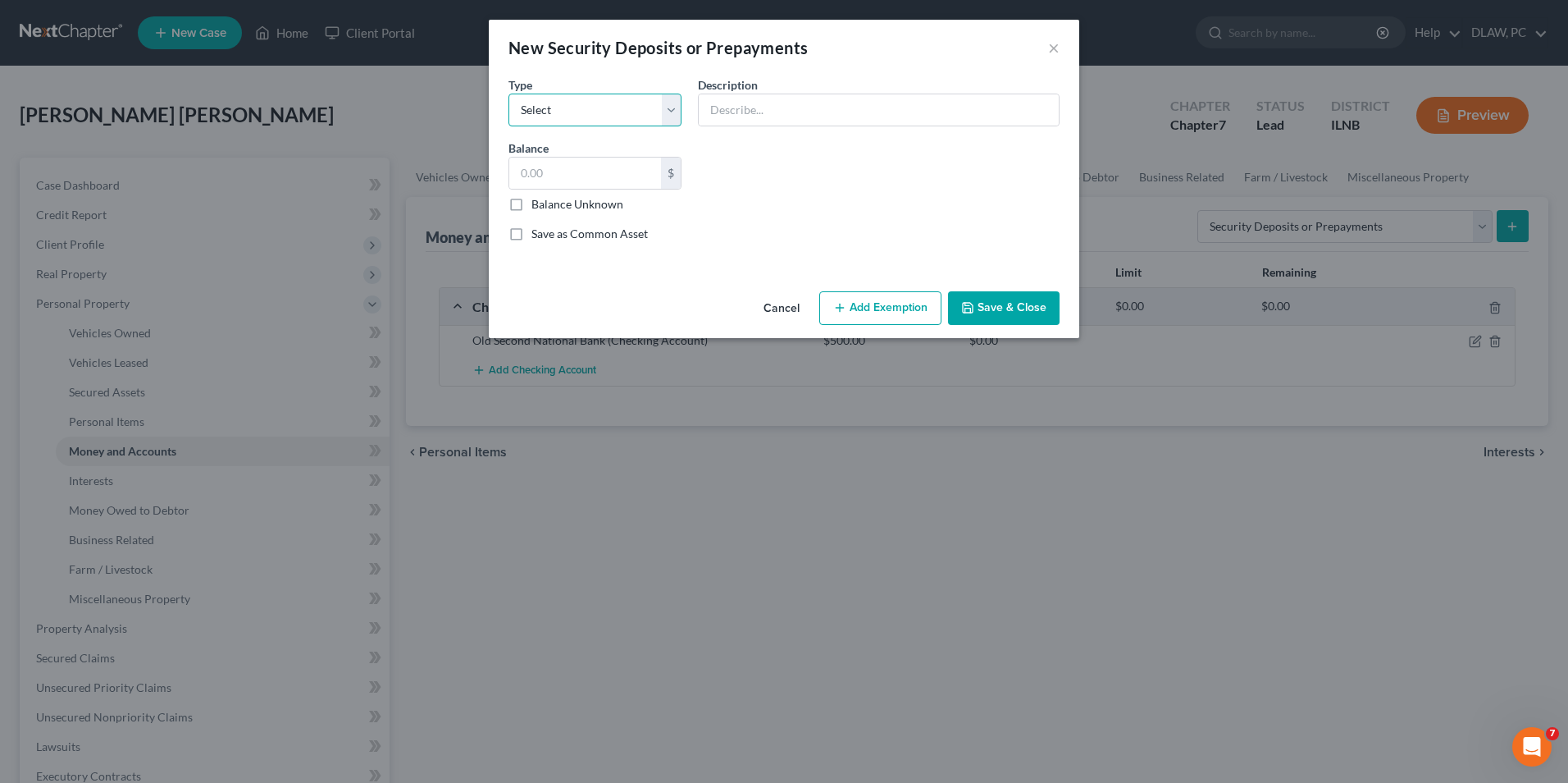
click at [667, 114] on select "Select Electric Gas Heating Oil Security Deposit On Rental Unit Prepaid Rent Te…" at bounding box center [595, 110] width 173 height 33
select select "3"
click at [508, 94] on select "Select Electric Gas Heating Oil Security Deposit On Rental Unit Prepaid Rent Te…" at bounding box center [595, 110] width 173 height 33
click at [757, 108] on input "text" at bounding box center [878, 110] width 360 height 31
type input "1750.00"
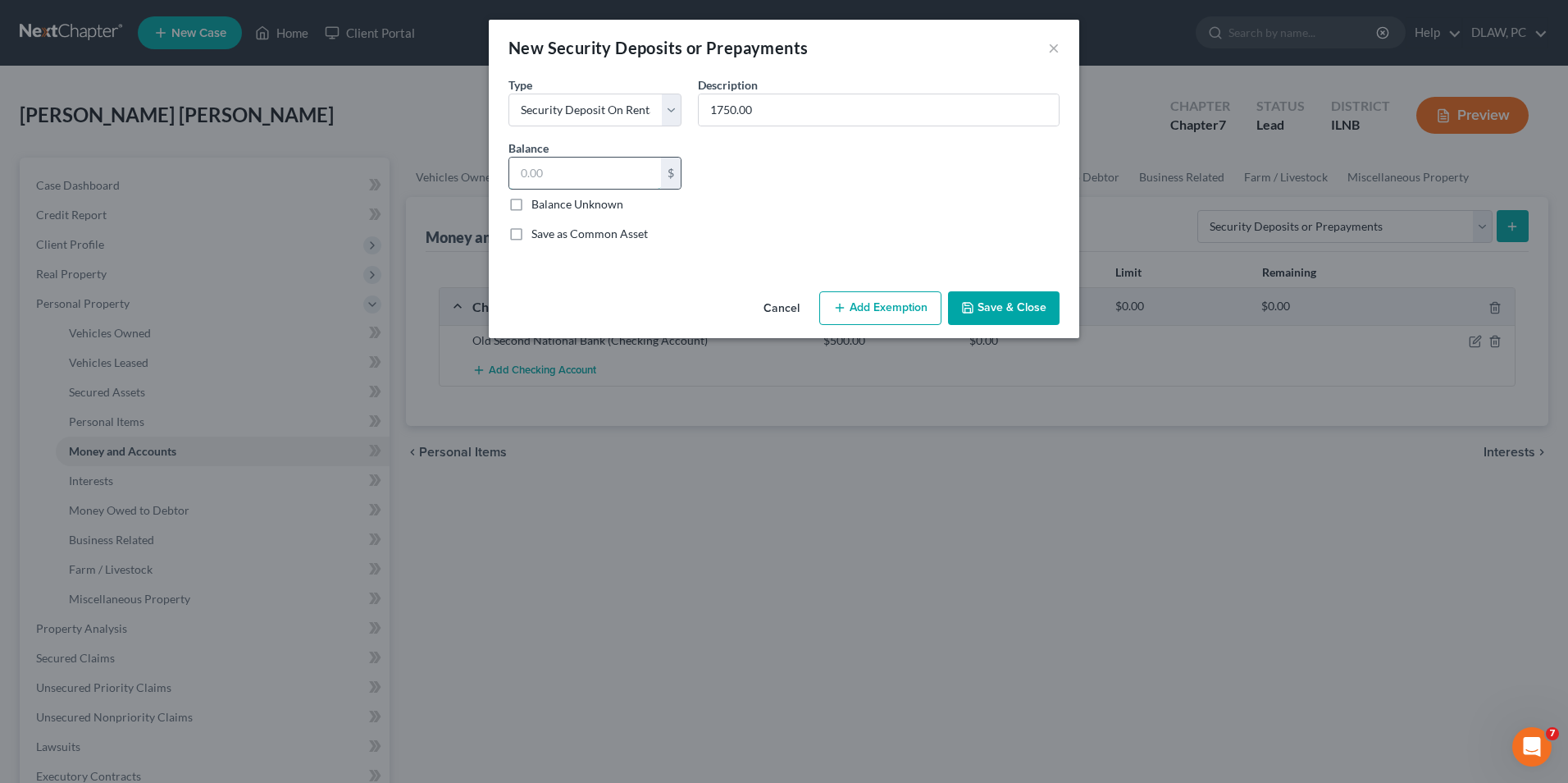
click at [590, 178] on input "text" at bounding box center [585, 173] width 152 height 31
type input "1,750.00"
drag, startPoint x: 770, startPoint y: 113, endPoint x: 608, endPoint y: 114, distance: 162.0
click at [608, 114] on div "Common Asset Select Type Select Electric Gas Heating Oil Security Deposit On Re…" at bounding box center [784, 164] width 567 height 180
type input "M"
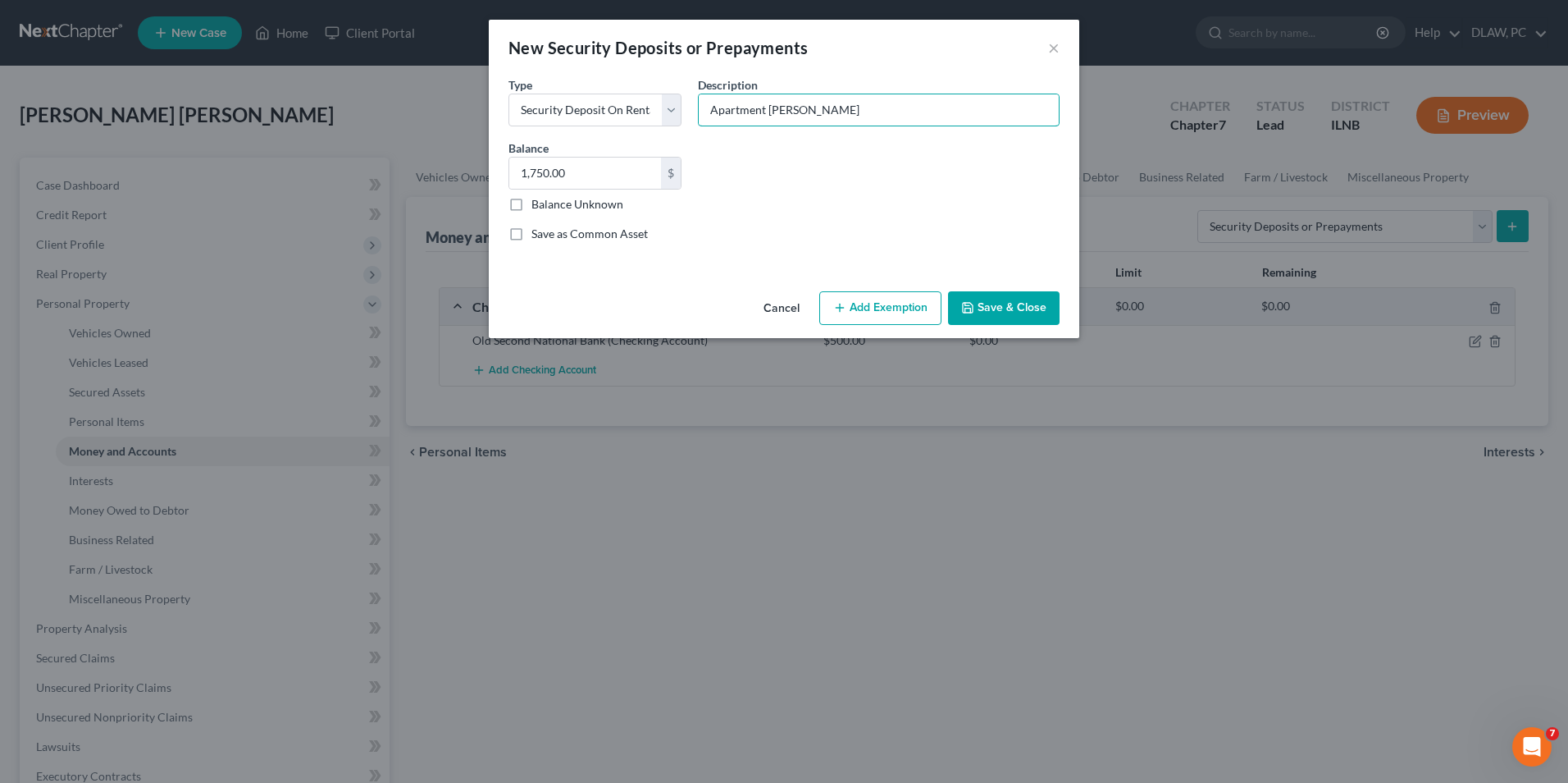
type input "Apartment [PERSON_NAME]"
click at [1004, 308] on button "Save & Close" at bounding box center [1003, 308] width 112 height 35
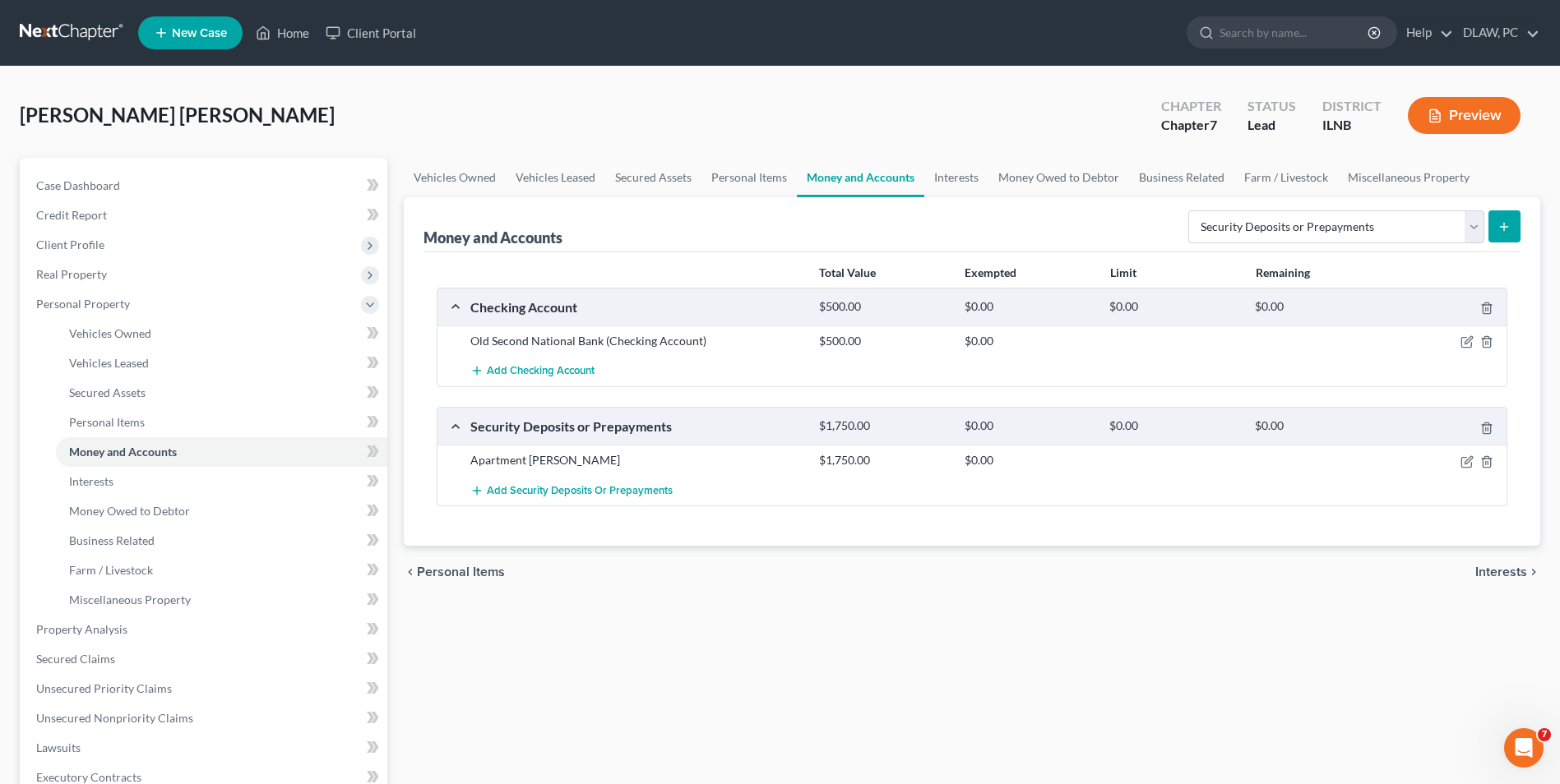
click at [1487, 567] on span "Interests" at bounding box center [1501, 572] width 52 height 13
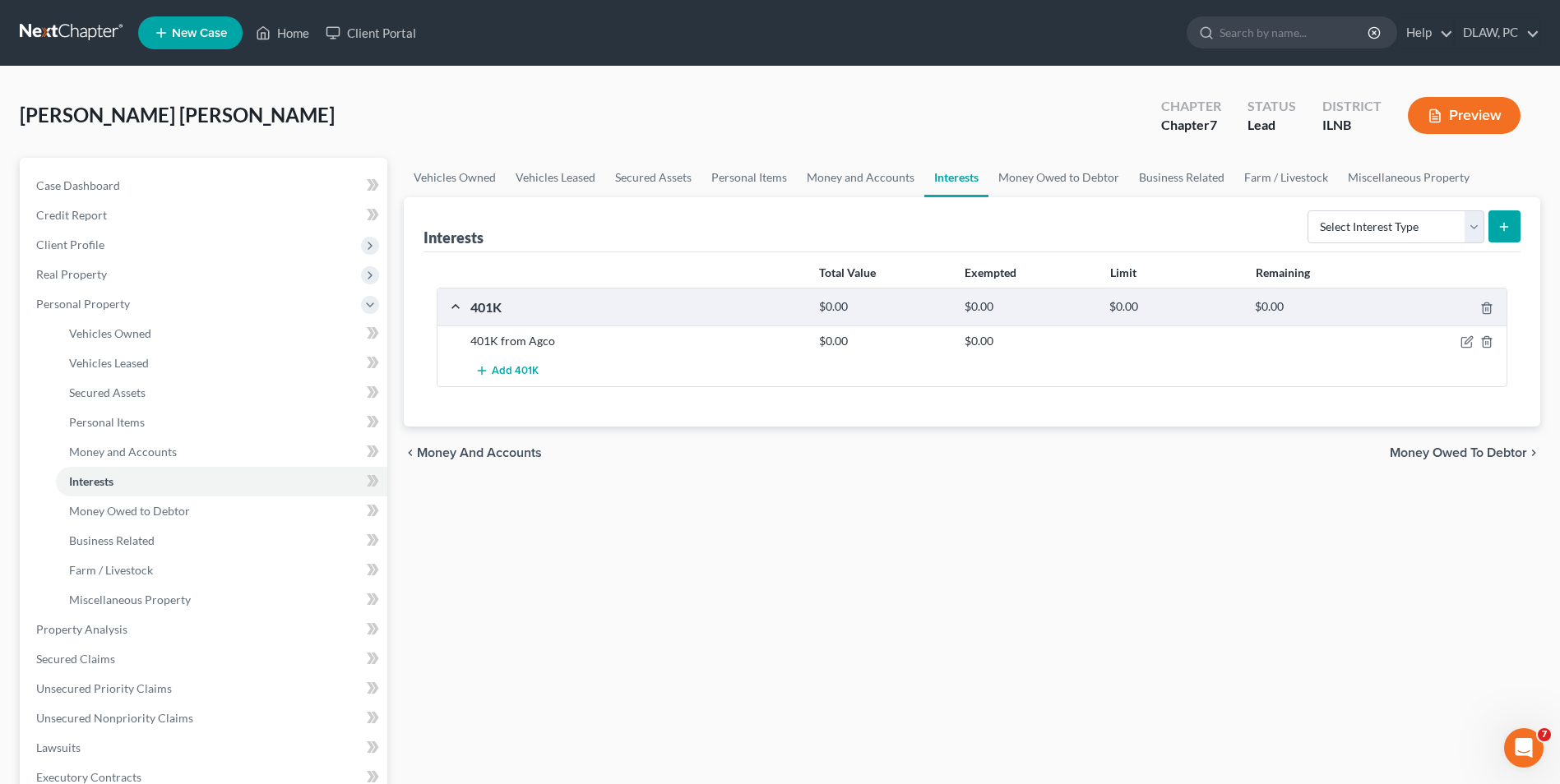
click at [1444, 455] on span "Money Owed to Debtor" at bounding box center [1458, 453] width 137 height 13
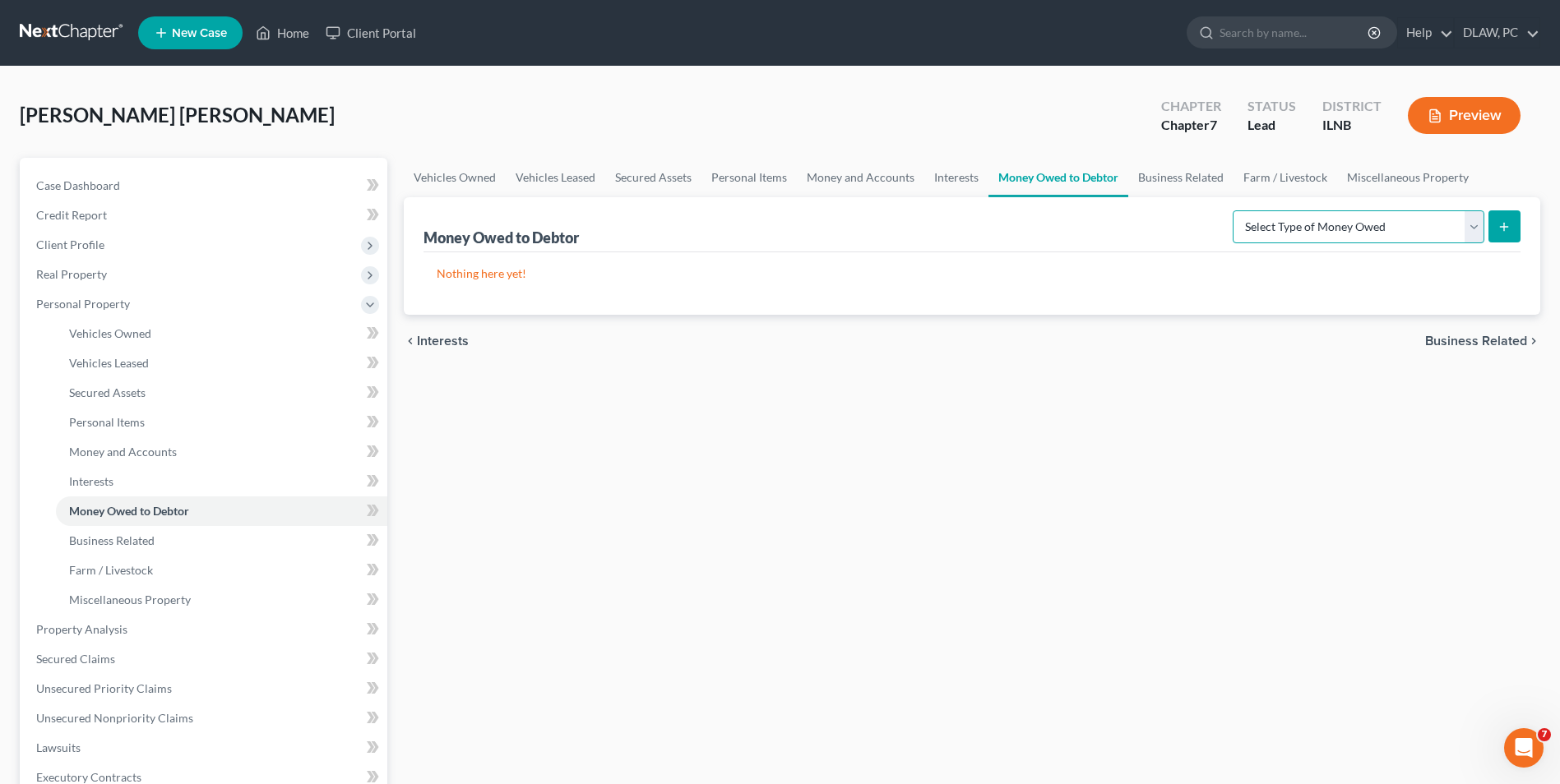
click at [1471, 233] on select "Select Type of Money Owed Accounts Receivable Alimony Child Support Claims Agai…" at bounding box center [1358, 226] width 252 height 33
click at [1477, 339] on span "Business Related" at bounding box center [1476, 341] width 102 height 13
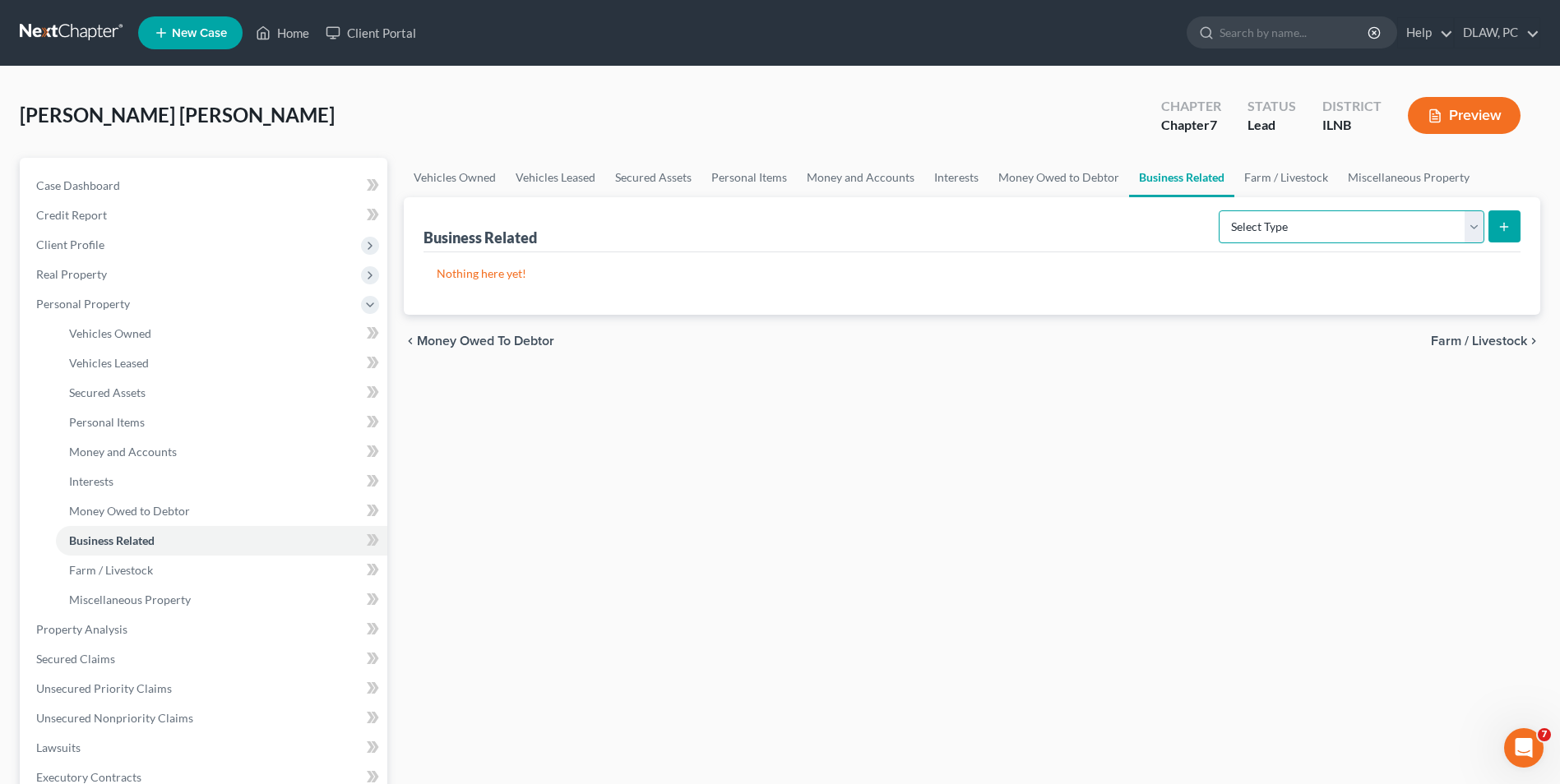
click at [1471, 234] on select "Select Type Customer Lists Franchises Inventory Licenses Machinery Office Equip…" at bounding box center [1351, 226] width 266 height 33
click at [1472, 345] on span "Farm / Livestock" at bounding box center [1479, 341] width 96 height 13
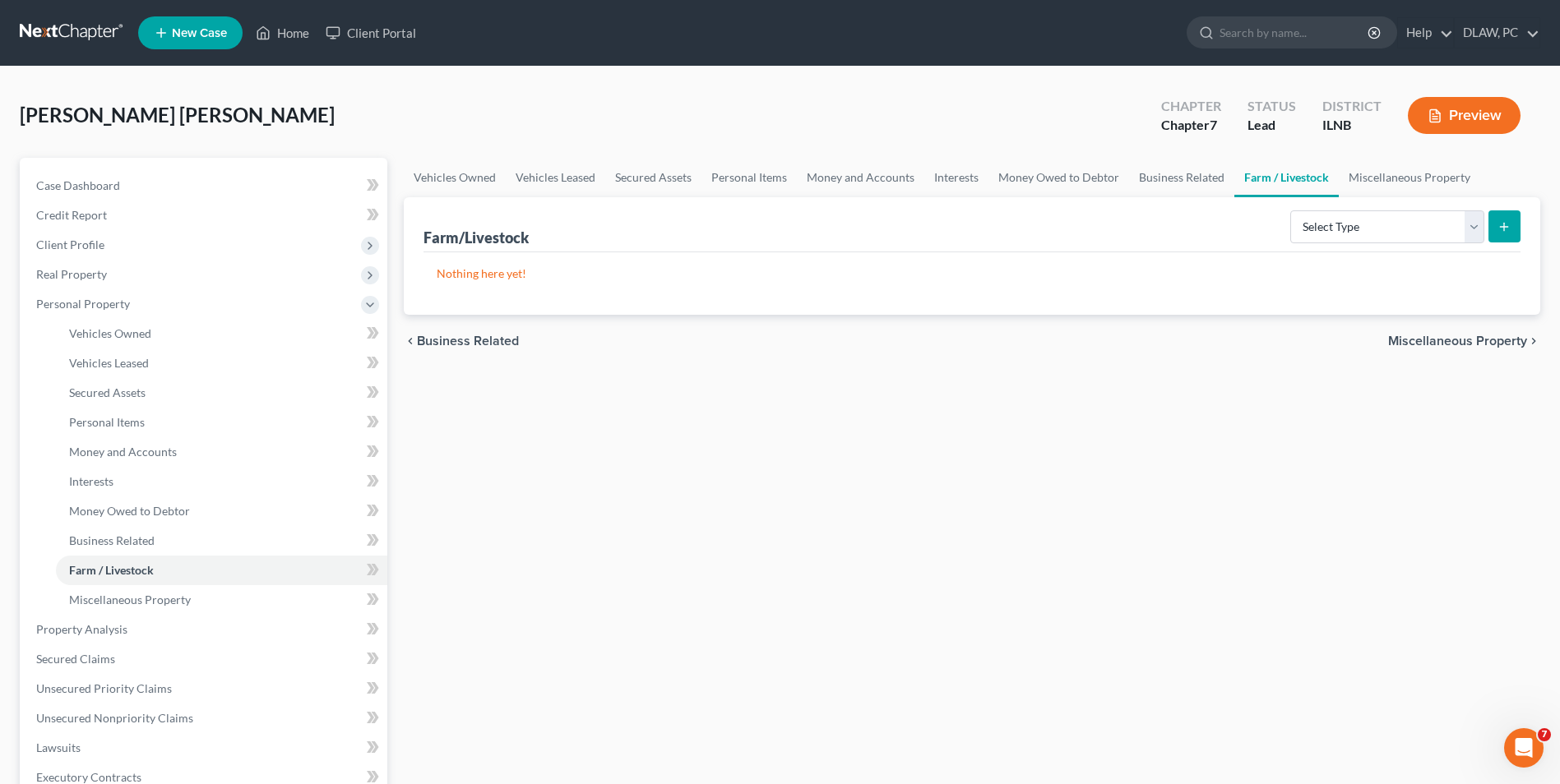
click at [1469, 336] on span "Miscellaneous Property" at bounding box center [1457, 341] width 139 height 13
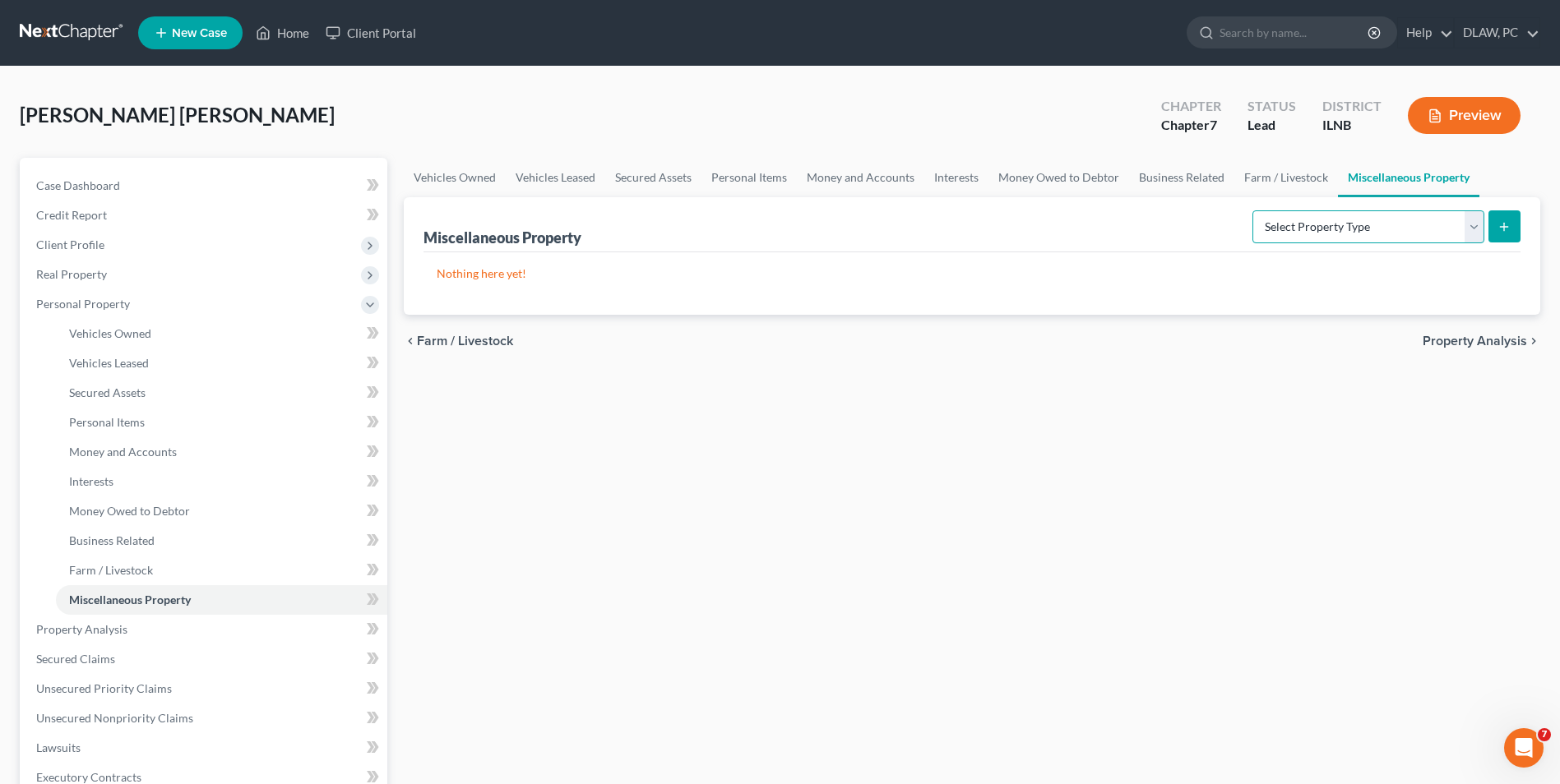
click at [1472, 228] on select "Select Property Type Assigned for Creditor Benefit [DATE] Holding for Another N…" at bounding box center [1367, 226] width 232 height 33
click at [1477, 339] on span "Property Analysis" at bounding box center [1474, 341] width 105 height 13
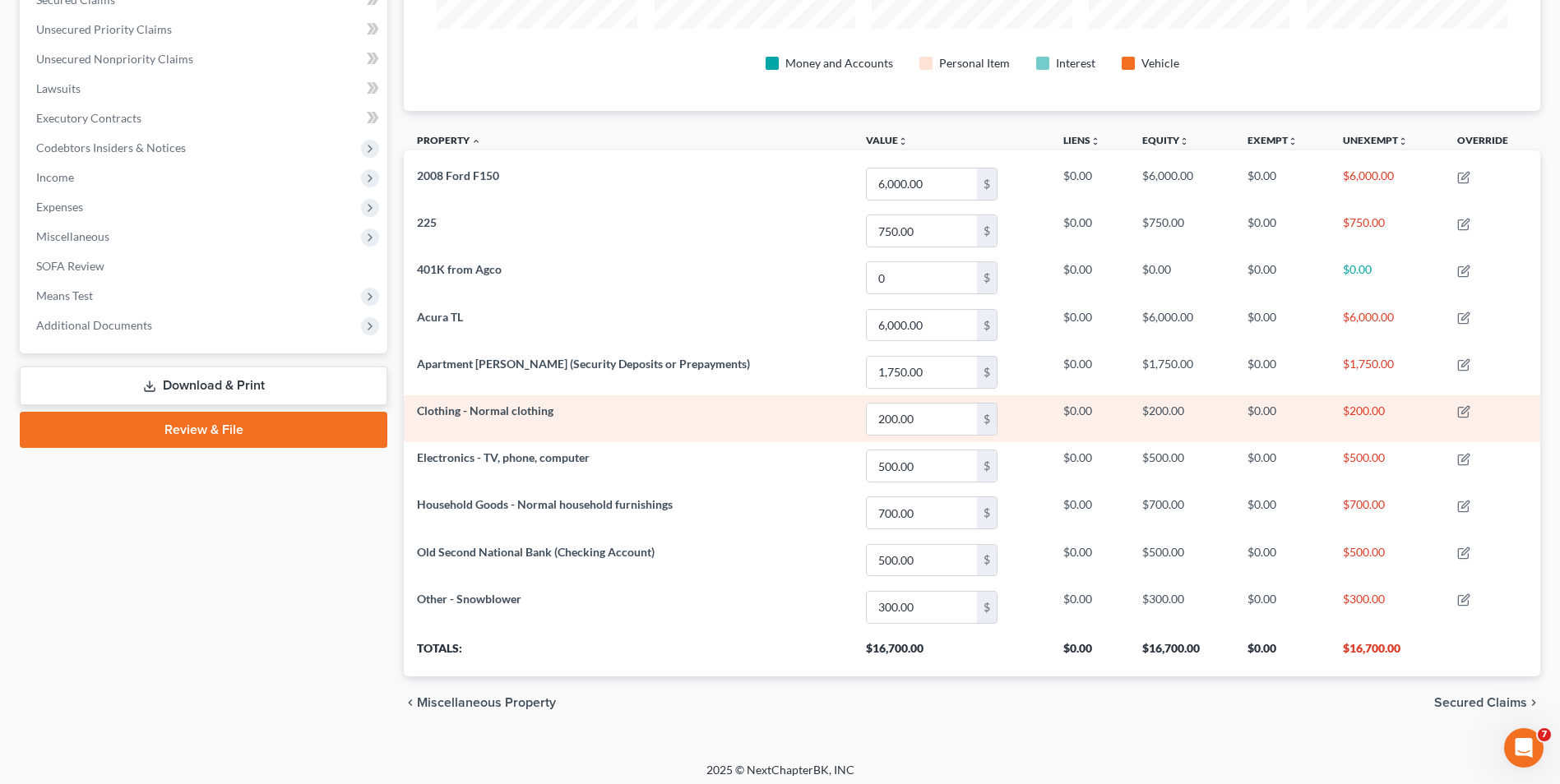
scroll to position [371, 0]
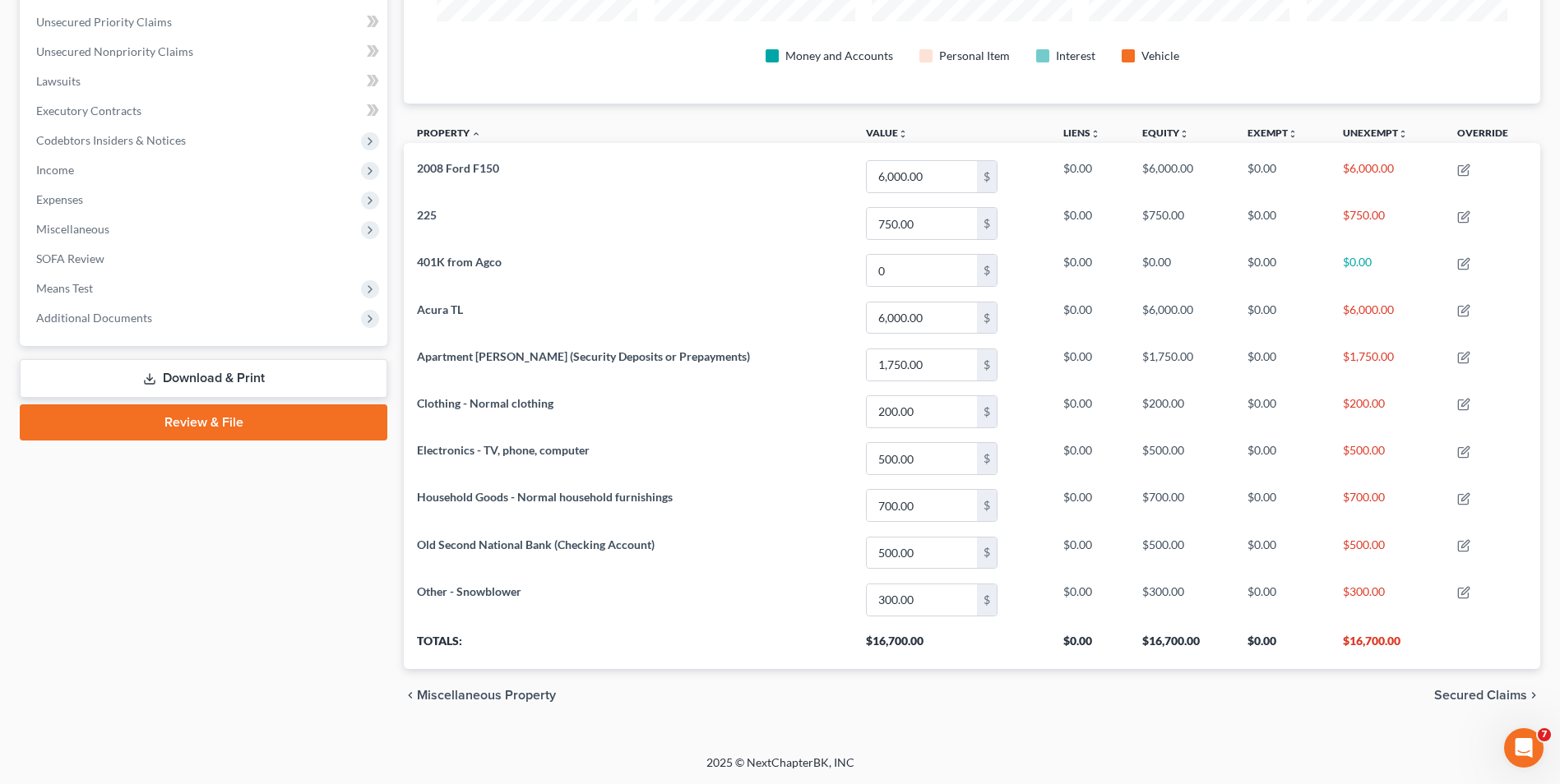
click at [1459, 693] on span "Secured Claims" at bounding box center [1480, 695] width 93 height 13
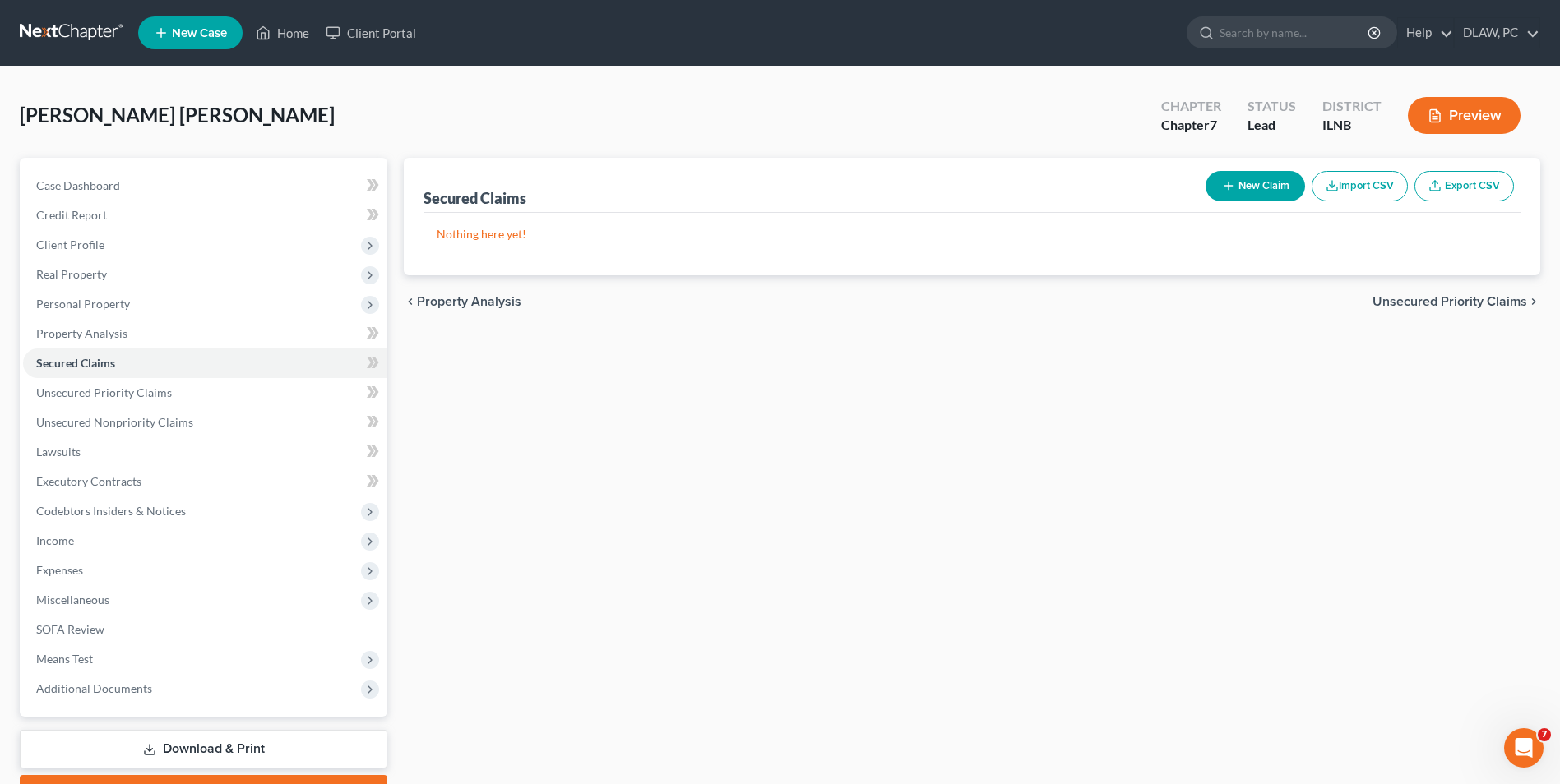
click at [1413, 298] on span "Unsecured Priority Claims" at bounding box center [1449, 302] width 155 height 13
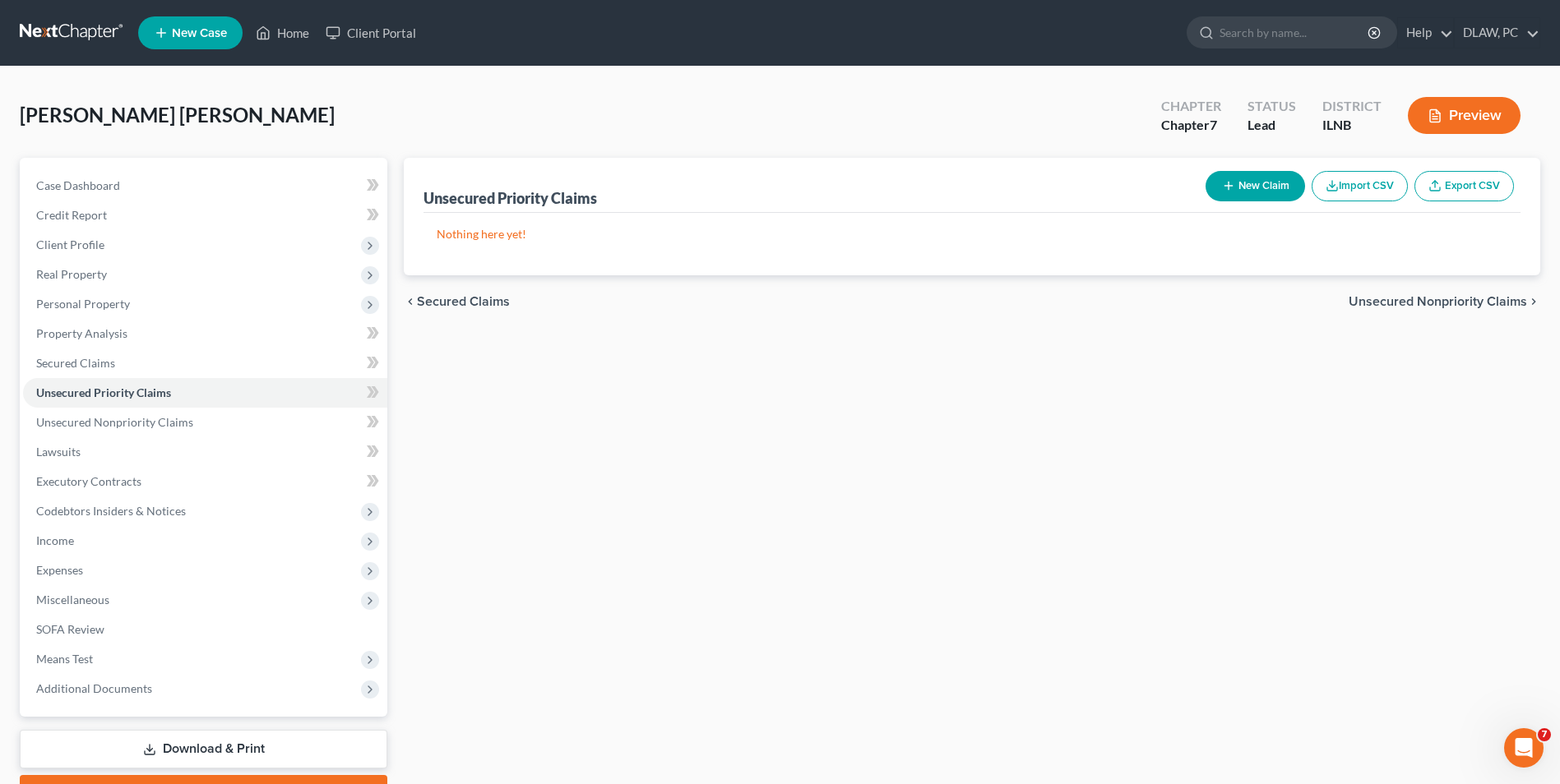
click at [1413, 298] on span "Unsecured Nonpriority Claims" at bounding box center [1437, 302] width 178 height 13
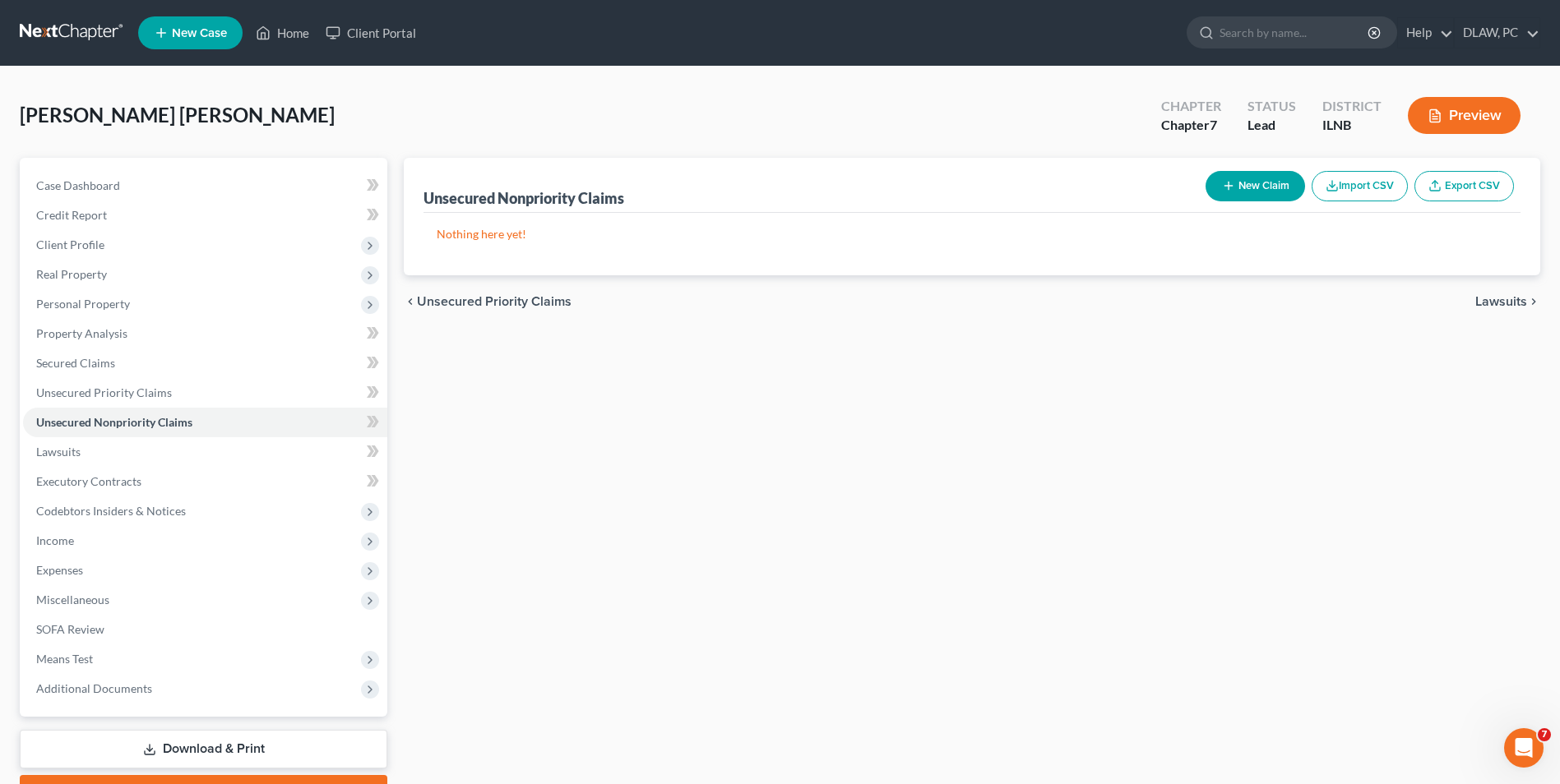
click at [1501, 298] on span "Lawsuits" at bounding box center [1501, 302] width 52 height 13
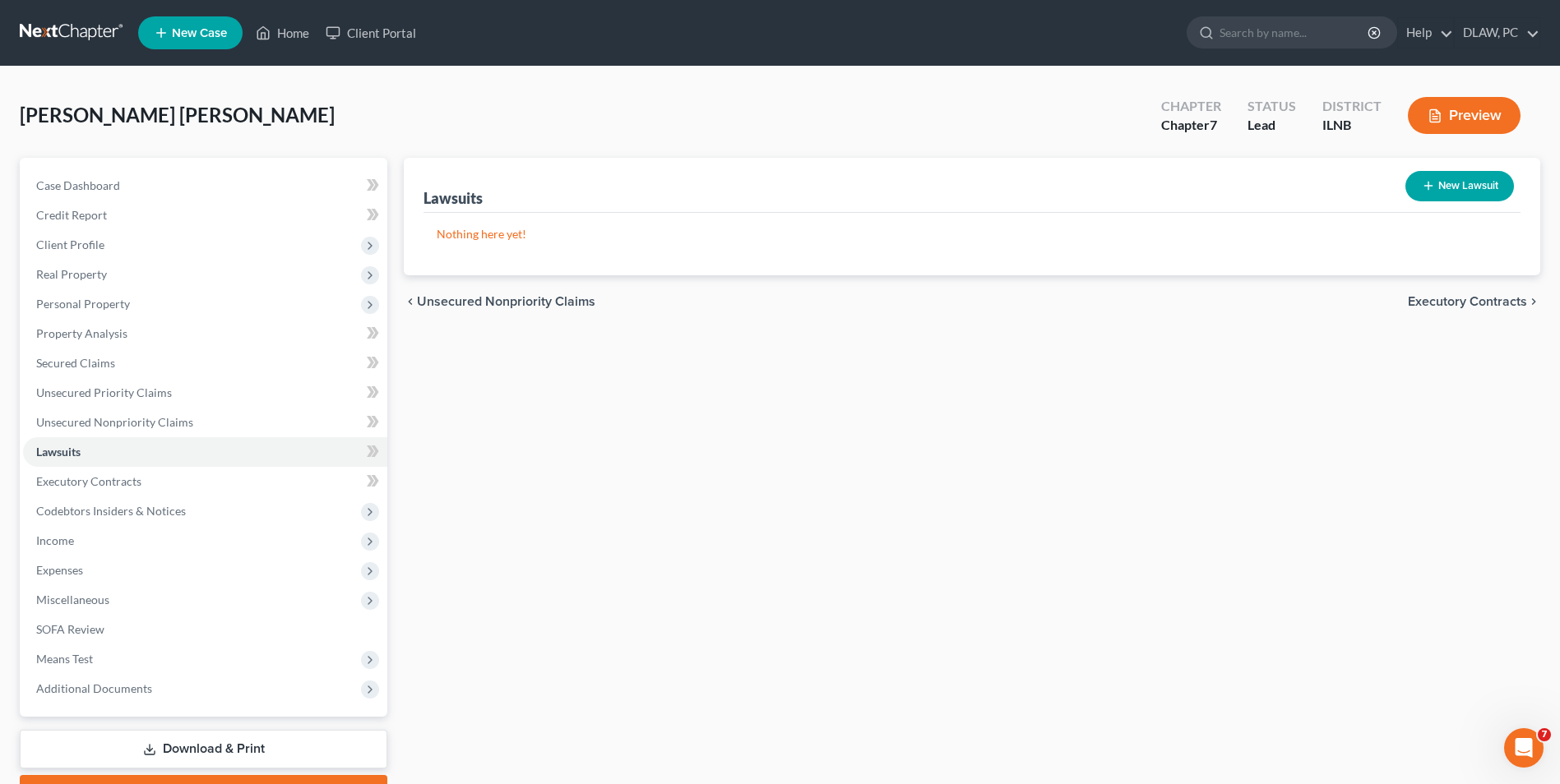
click at [1501, 298] on span "Executory Contracts" at bounding box center [1467, 302] width 119 height 13
click at [1448, 187] on button "New Contract" at bounding box center [1457, 186] width 113 height 30
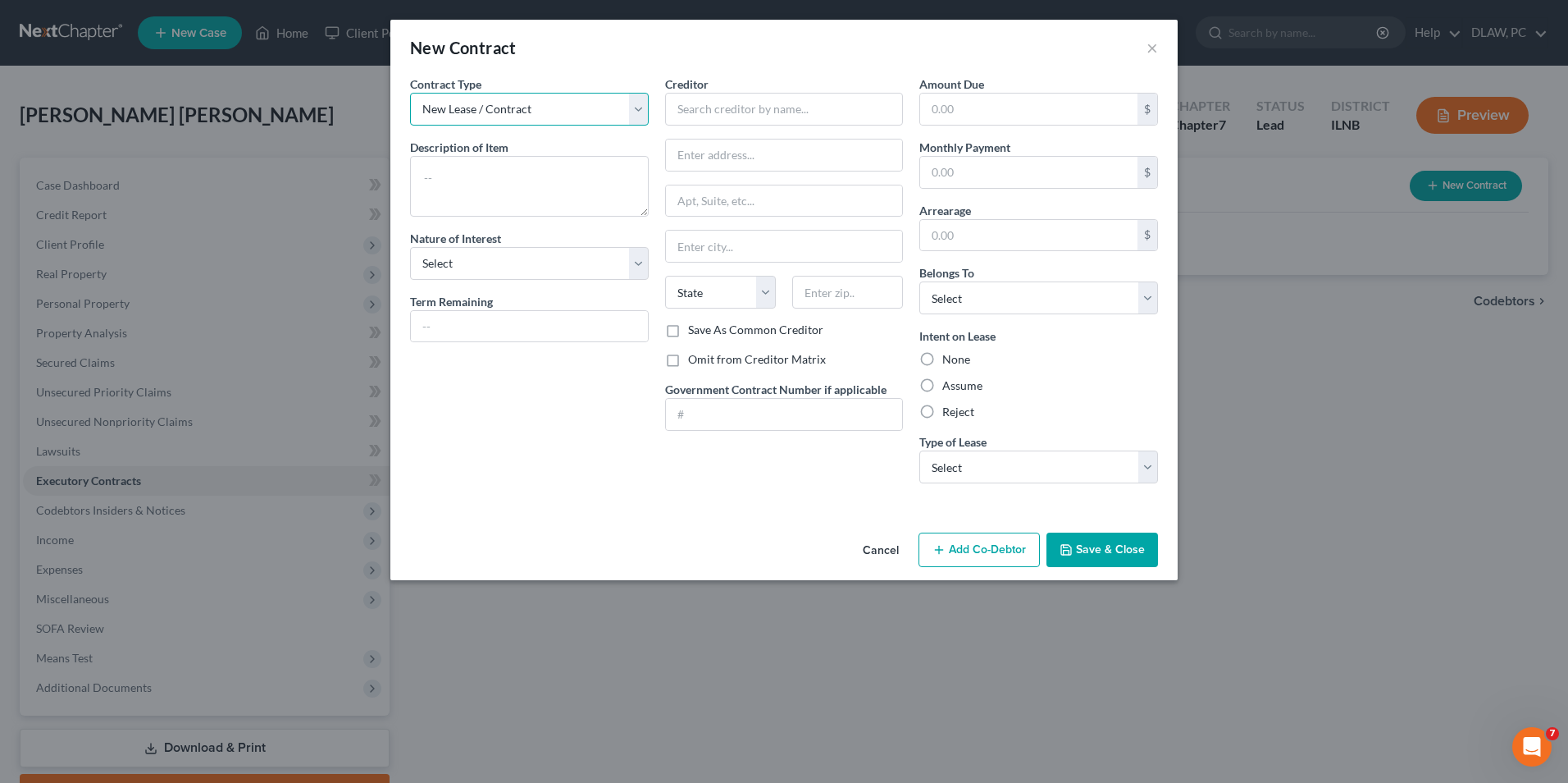
click at [640, 115] on select "New Lease / Contract New Timeshare" at bounding box center [529, 109] width 239 height 33
click at [586, 173] on textarea at bounding box center [529, 186] width 239 height 61
type textarea "R"
type textarea "[PERSON_NAME] residential lease"
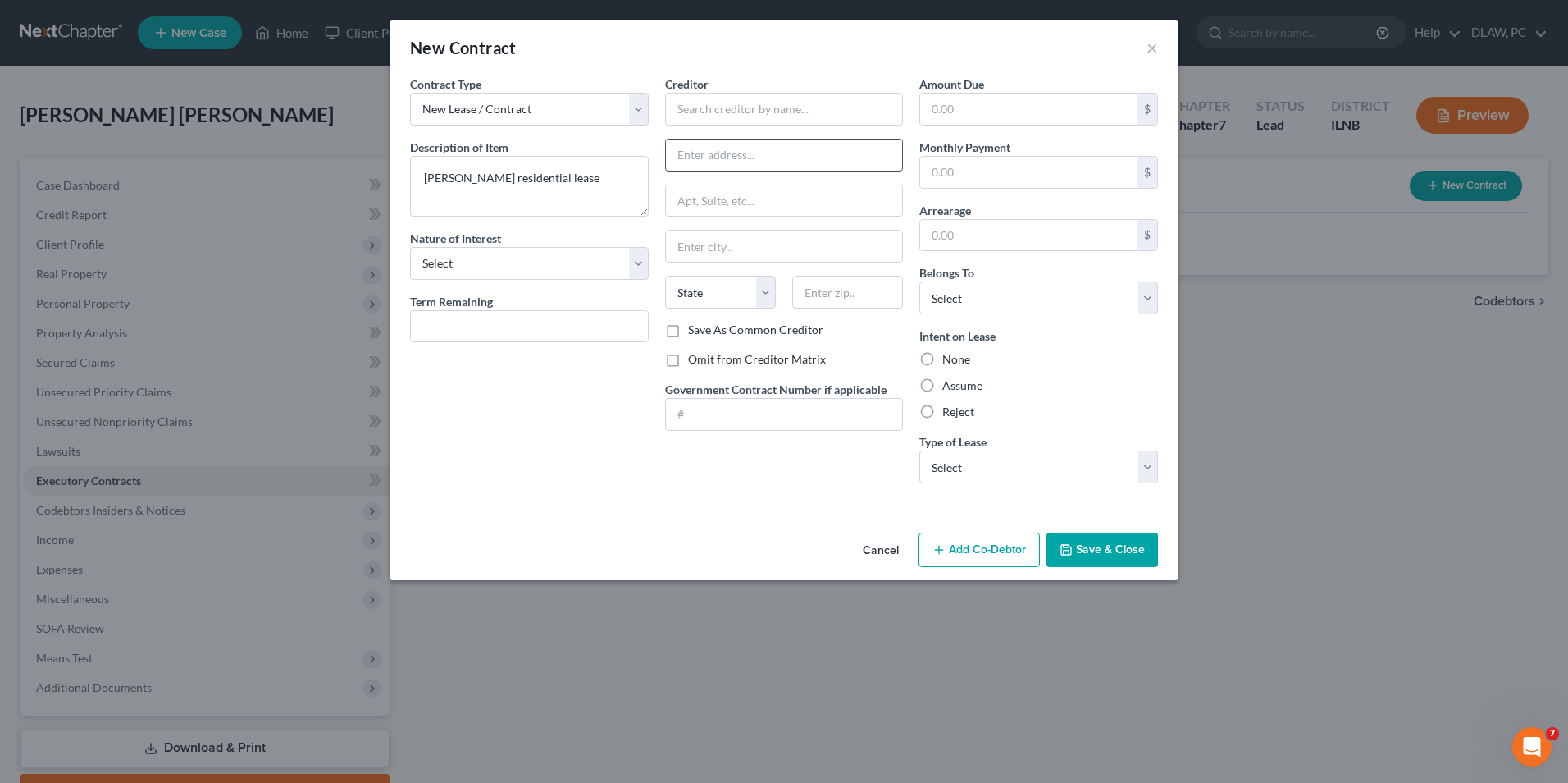
click at [719, 153] on input "text" at bounding box center [784, 155] width 237 height 31
type input "[STREET_ADDRESS][PERSON_NAME]"
type input "[PERSON_NAME]"
select select "14"
type input "60538"
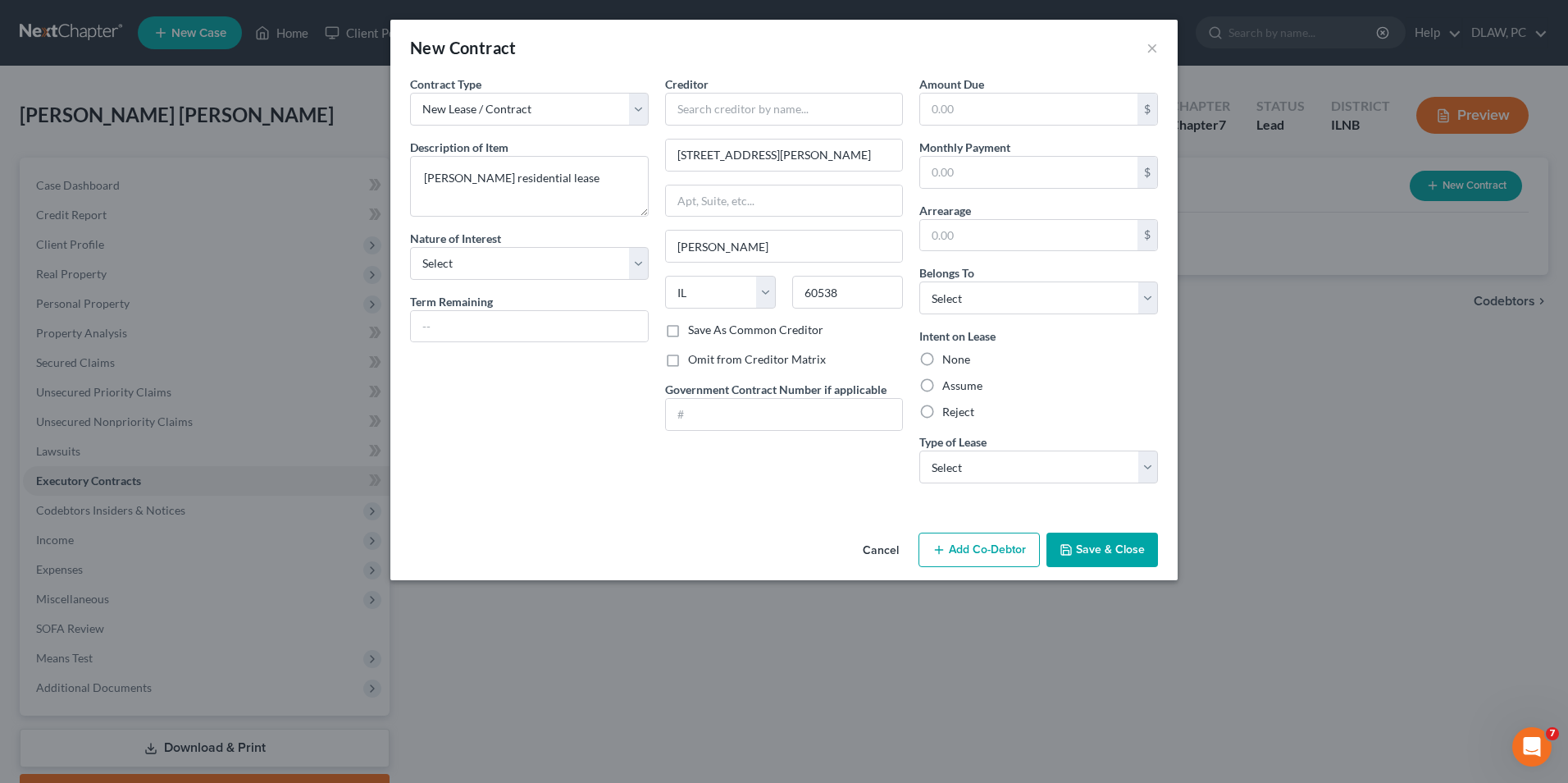
click at [1107, 561] on button "Save & Close" at bounding box center [1103, 550] width 112 height 35
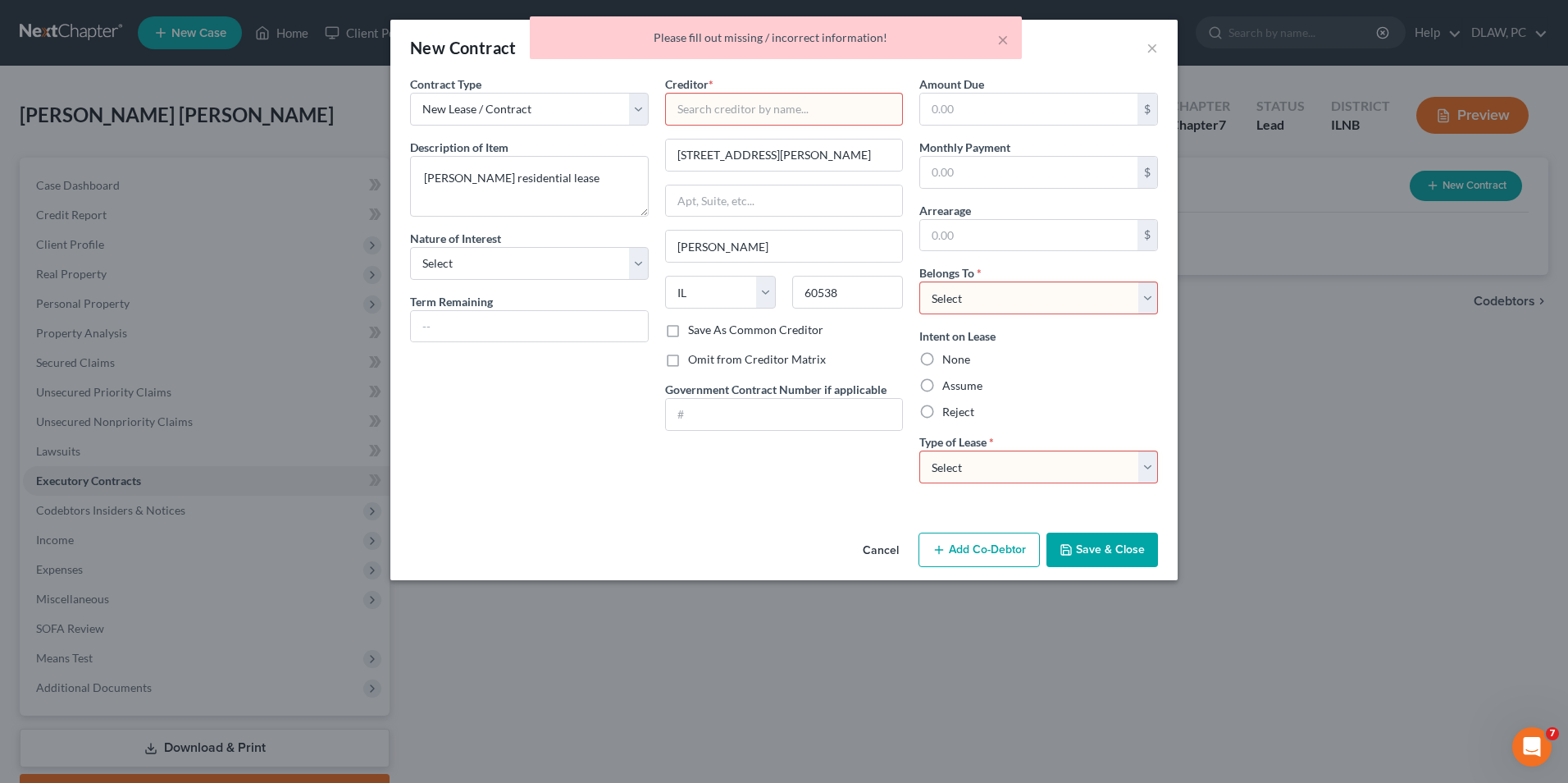
click at [810, 117] on input "text" at bounding box center [784, 109] width 239 height 33
click at [809, 110] on input "text" at bounding box center [784, 109] width 239 height 33
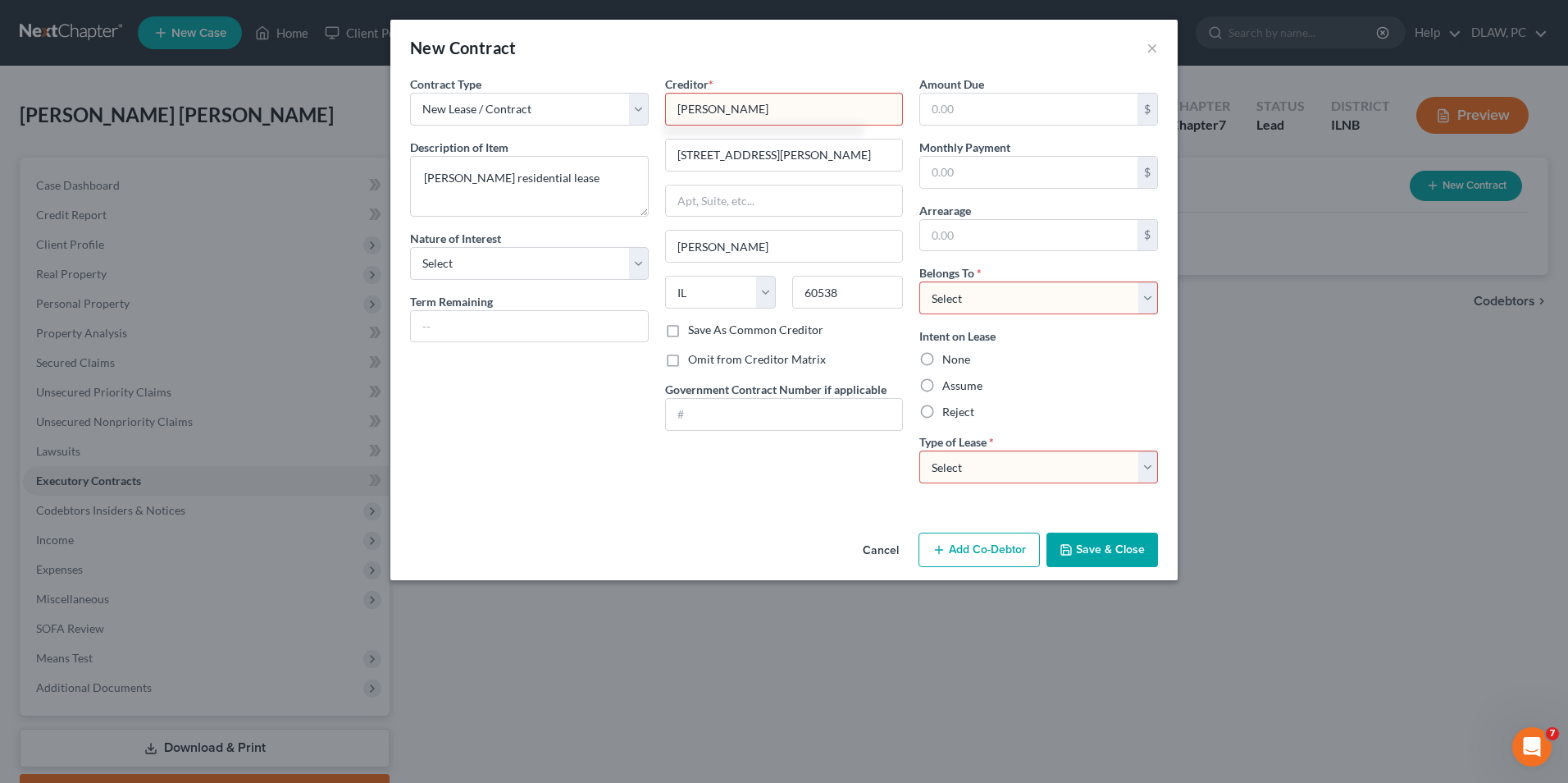
type input "[PERSON_NAME]"
click at [540, 403] on div "Contract Type New Lease / Contract New Timeshare Description of non-residential…" at bounding box center [530, 285] width 256 height 421
click at [1143, 302] on select "Select Debtor 1 Only Debtor 2 Only Debtor 1 And Debtor 2 Only At Least One Of T…" at bounding box center [1038, 298] width 239 height 33
select select "0"
click at [919, 282] on select "Select Debtor 1 Only Debtor 2 Only Debtor 1 And Debtor 2 Only At Least One Of T…" at bounding box center [1038, 298] width 239 height 33
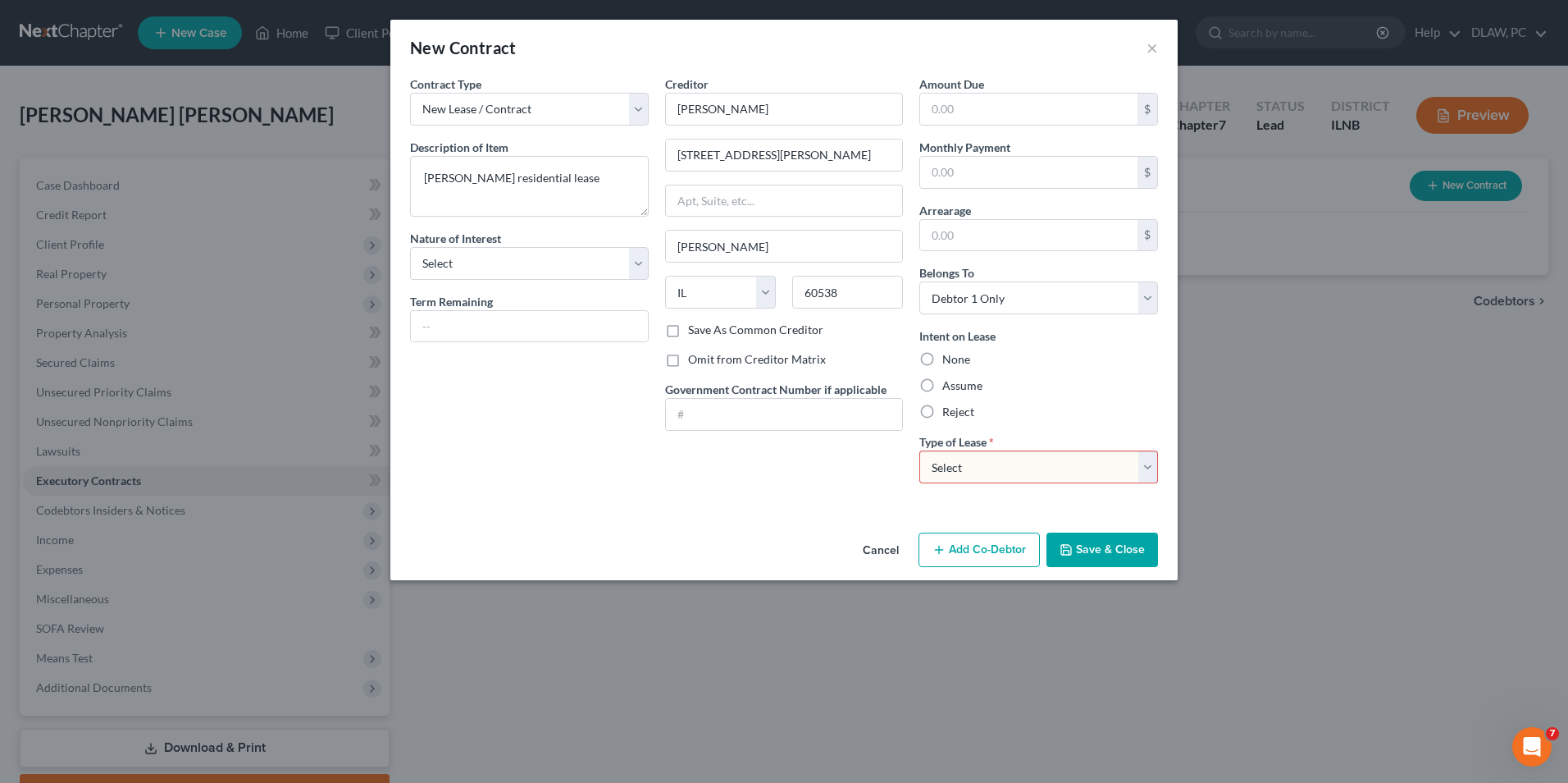
click at [1148, 464] on select "Select Real Estate Car Other" at bounding box center [1038, 467] width 239 height 33
select select "0"
click at [919, 450] on select "Select Real Estate Car Other" at bounding box center [1038, 467] width 239 height 33
click at [1111, 546] on button "Save & Close" at bounding box center [1103, 550] width 112 height 35
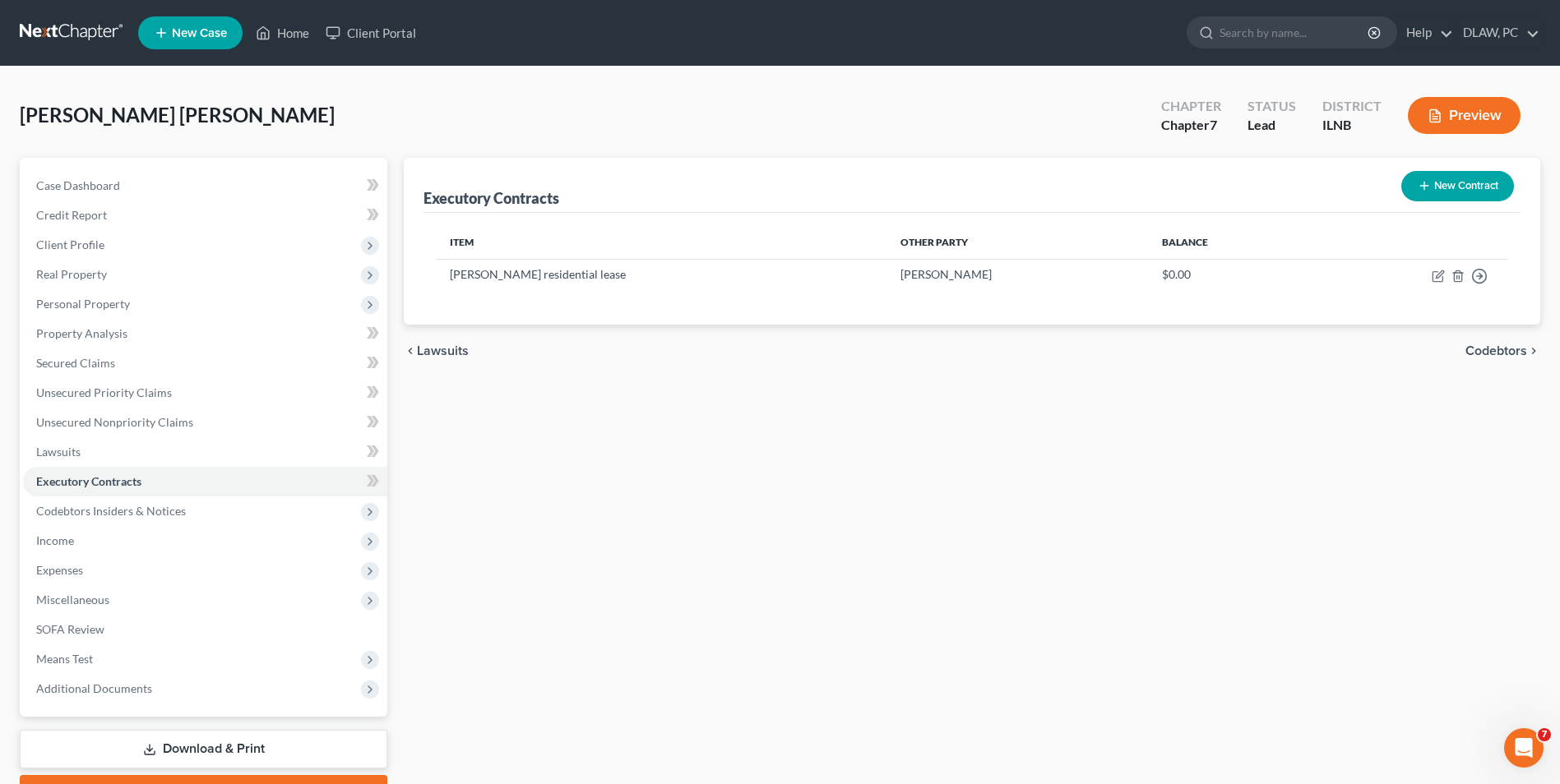
click at [1486, 352] on span "Codebtors" at bounding box center [1496, 351] width 62 height 13
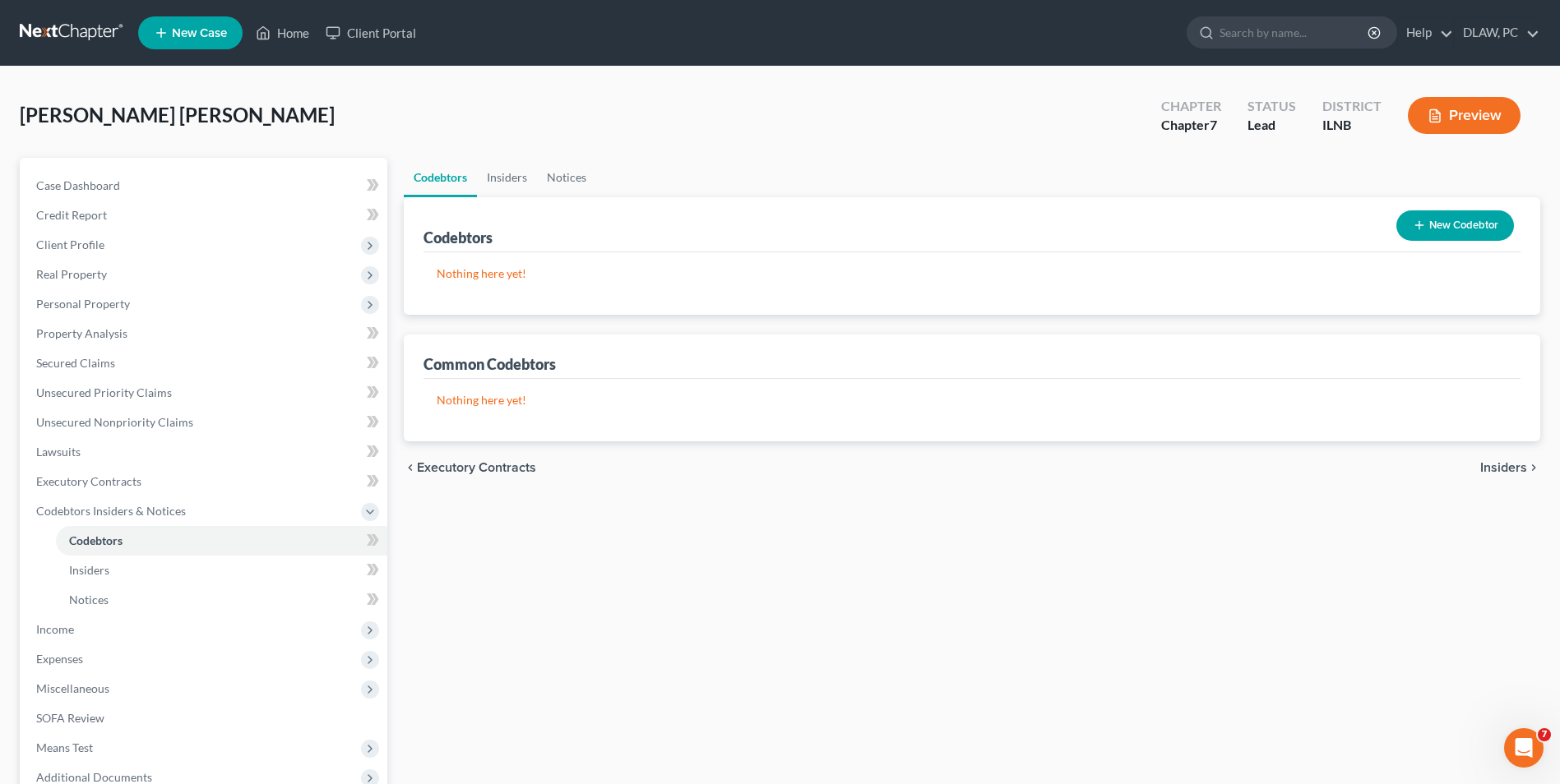
click at [1501, 469] on span "Insiders" at bounding box center [1504, 467] width 47 height 13
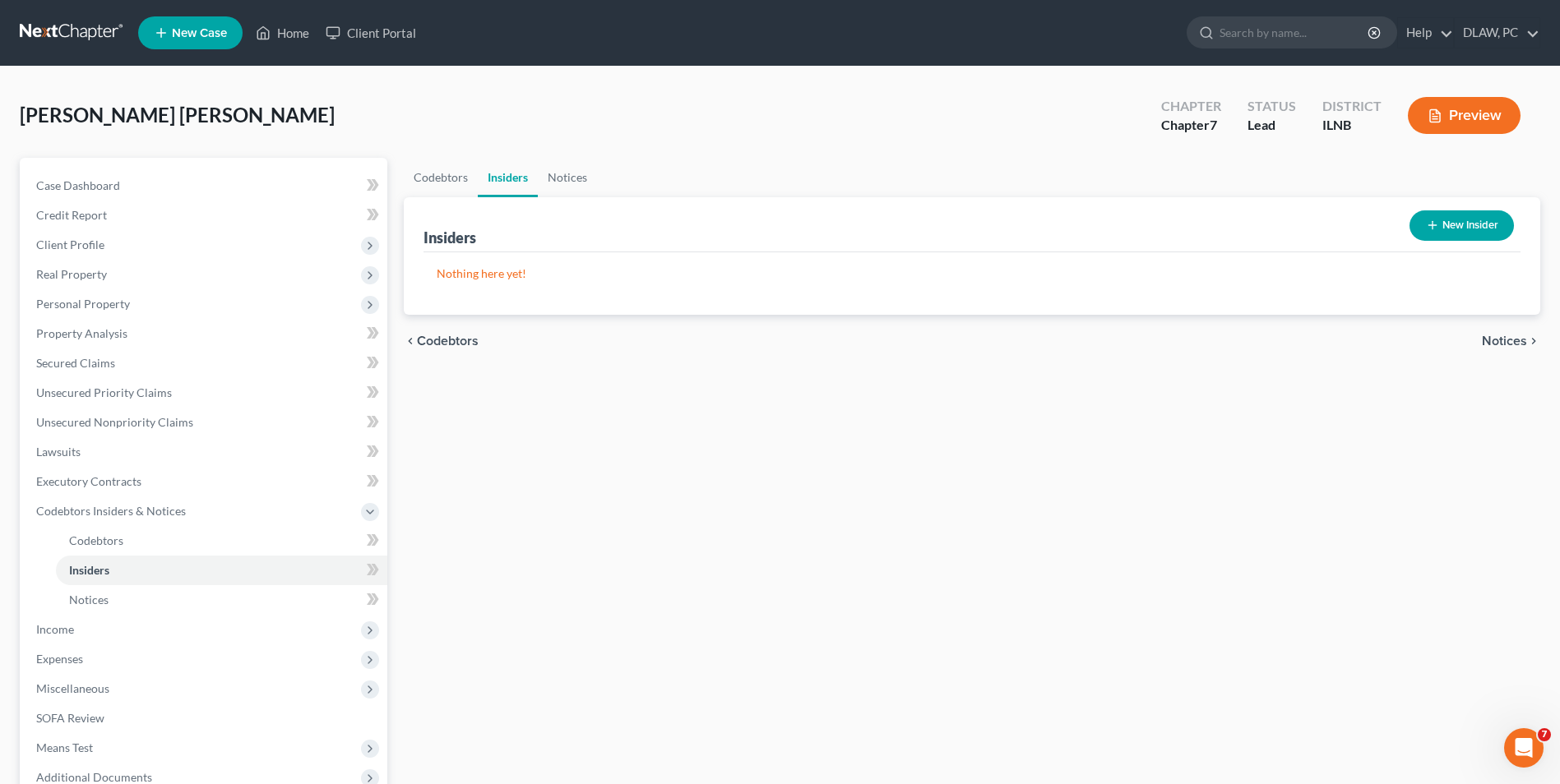
click at [1487, 337] on span "Notices" at bounding box center [1504, 341] width 45 height 13
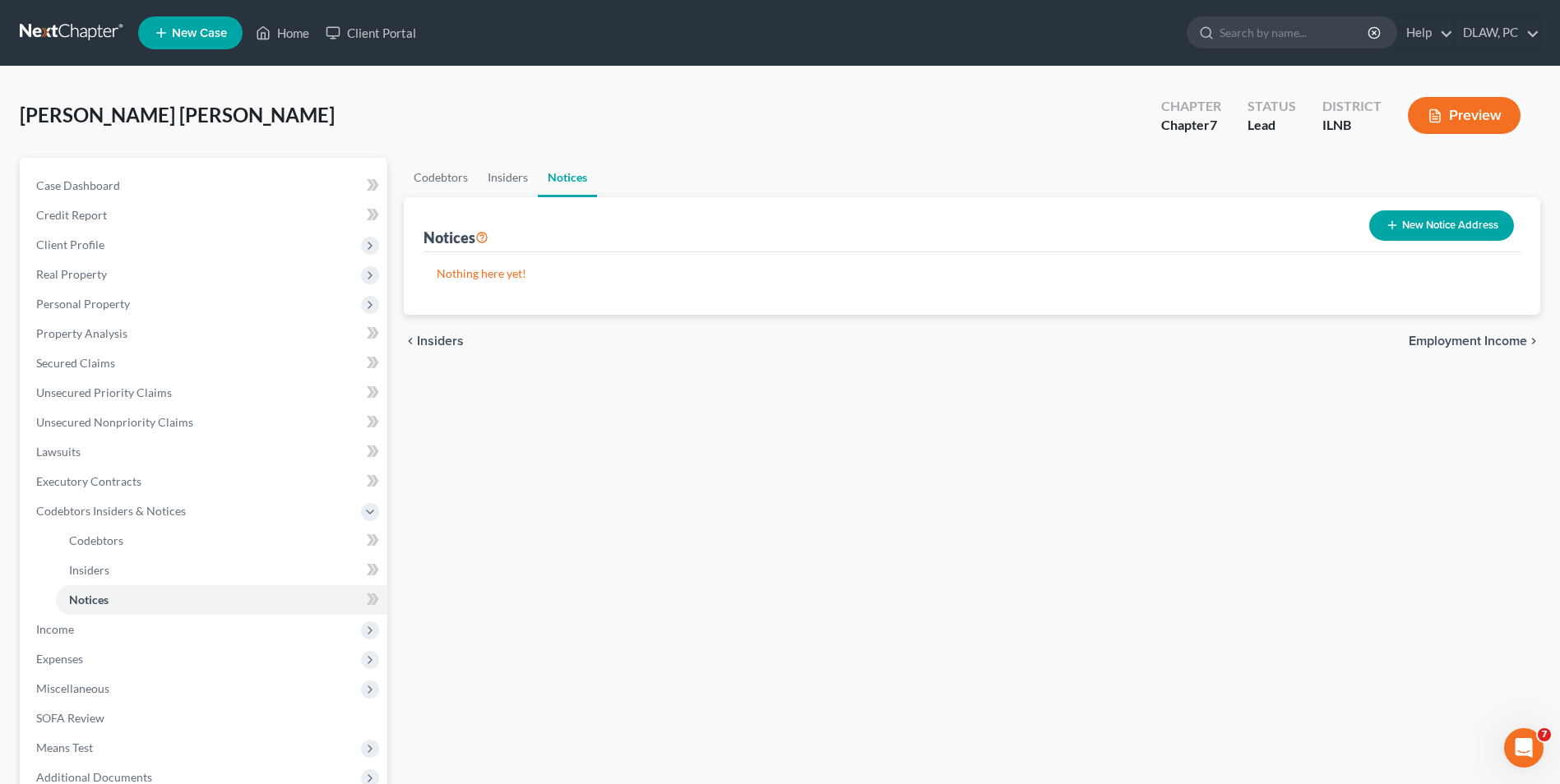
click at [1449, 345] on span "Employment Income" at bounding box center [1468, 341] width 118 height 13
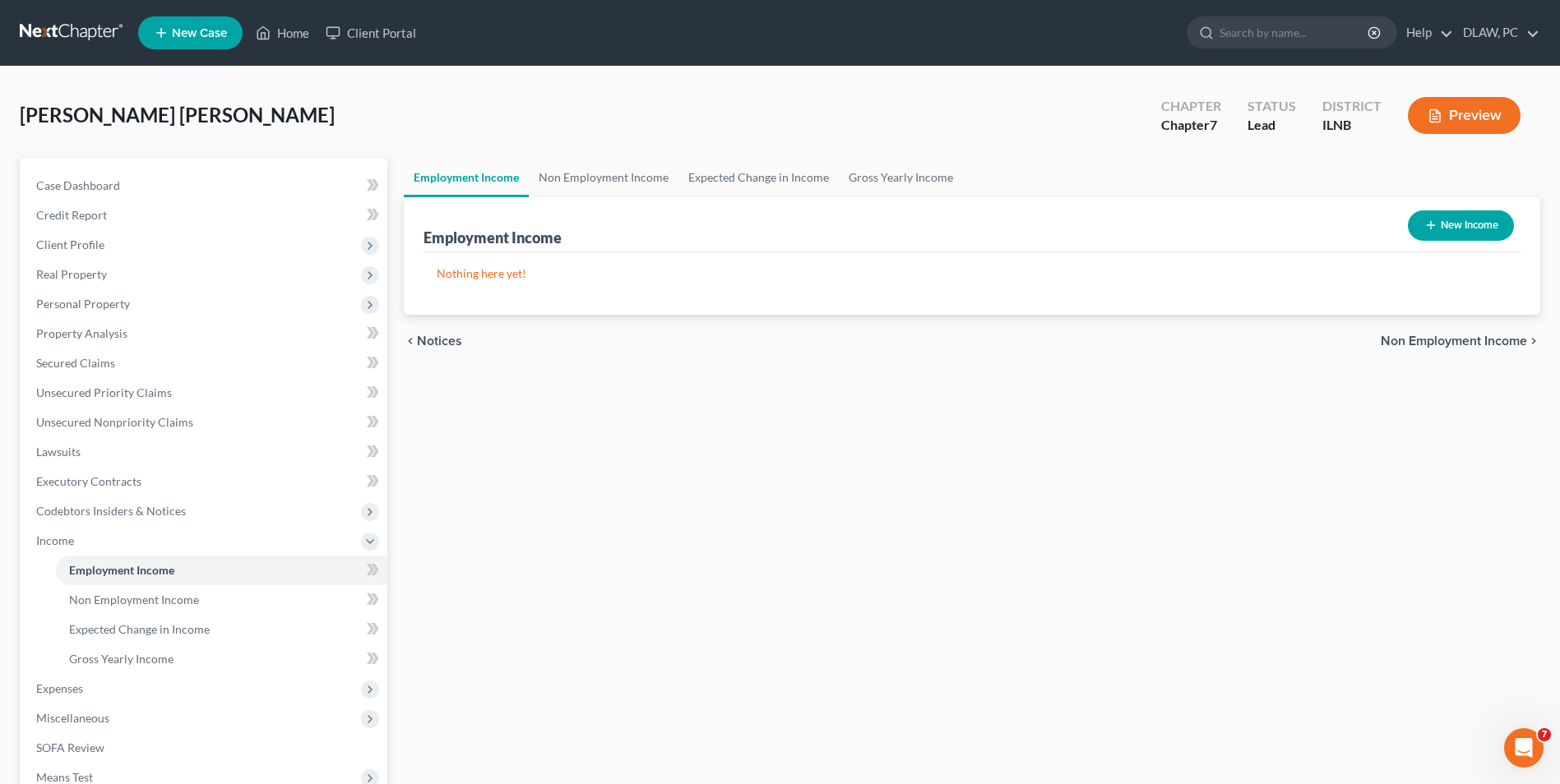
click at [1445, 222] on button "New Income" at bounding box center [1461, 226] width 106 height 30
select select "0"
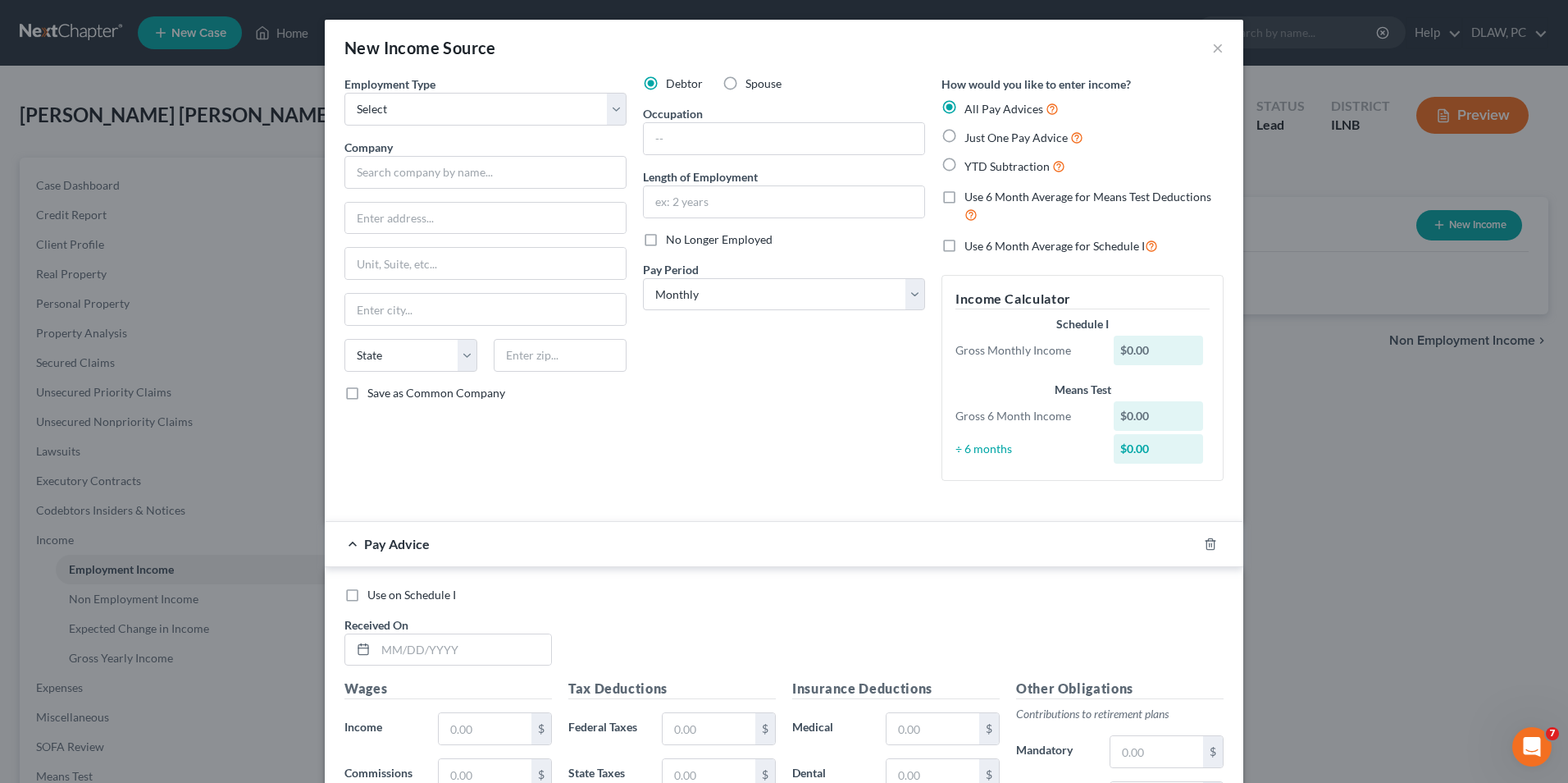
click at [965, 197] on label "Use 6 Month Average for Means Test Deductions" at bounding box center [1094, 206] width 259 height 35
click at [971, 197] on input "Use 6 Month Average for Means Test Deductions" at bounding box center [977, 194] width 11 height 11
checkbox input "true"
click at [1147, 350] on div "$0.00" at bounding box center [1159, 350] width 90 height 29
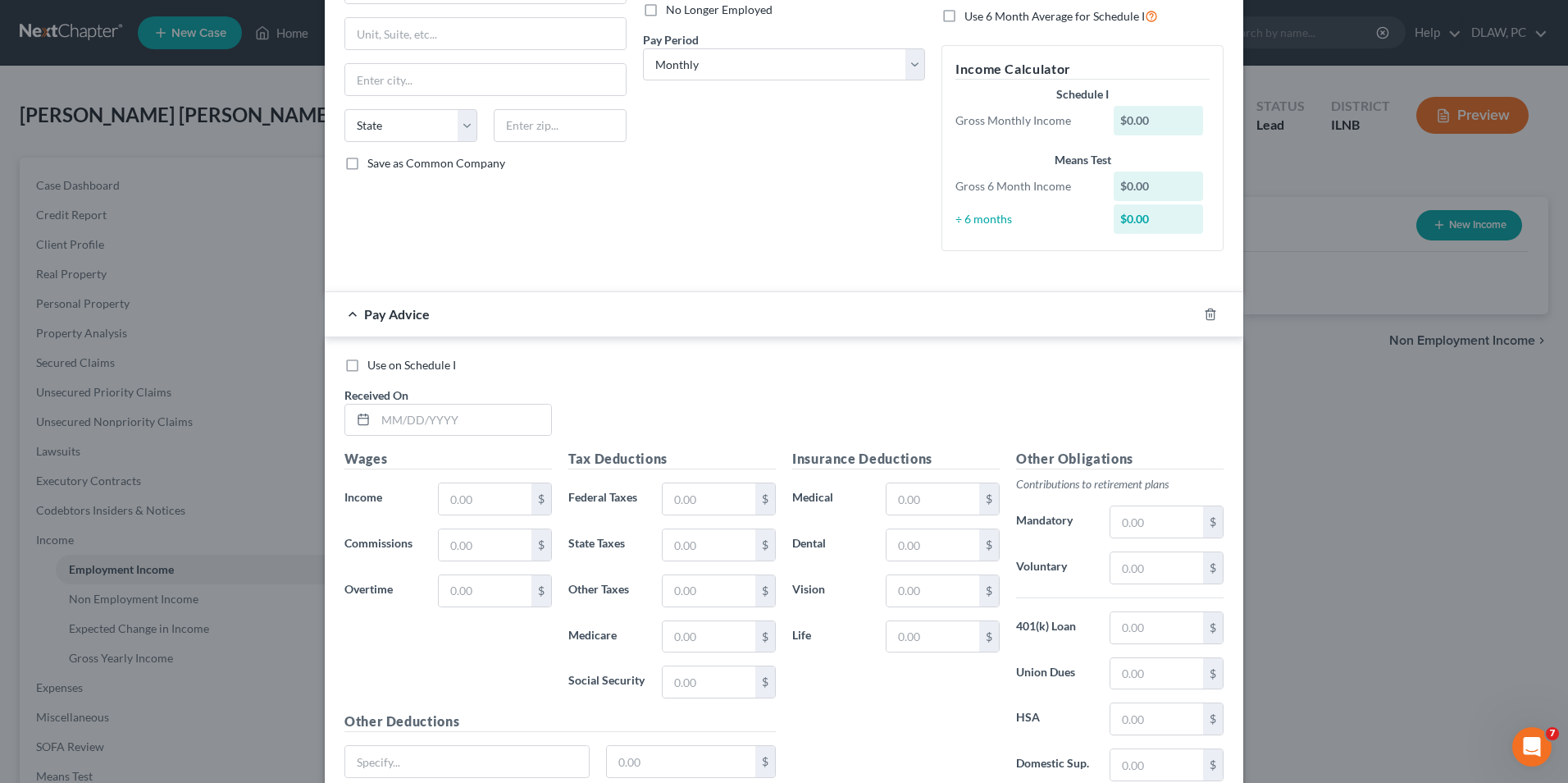
scroll to position [246, 0]
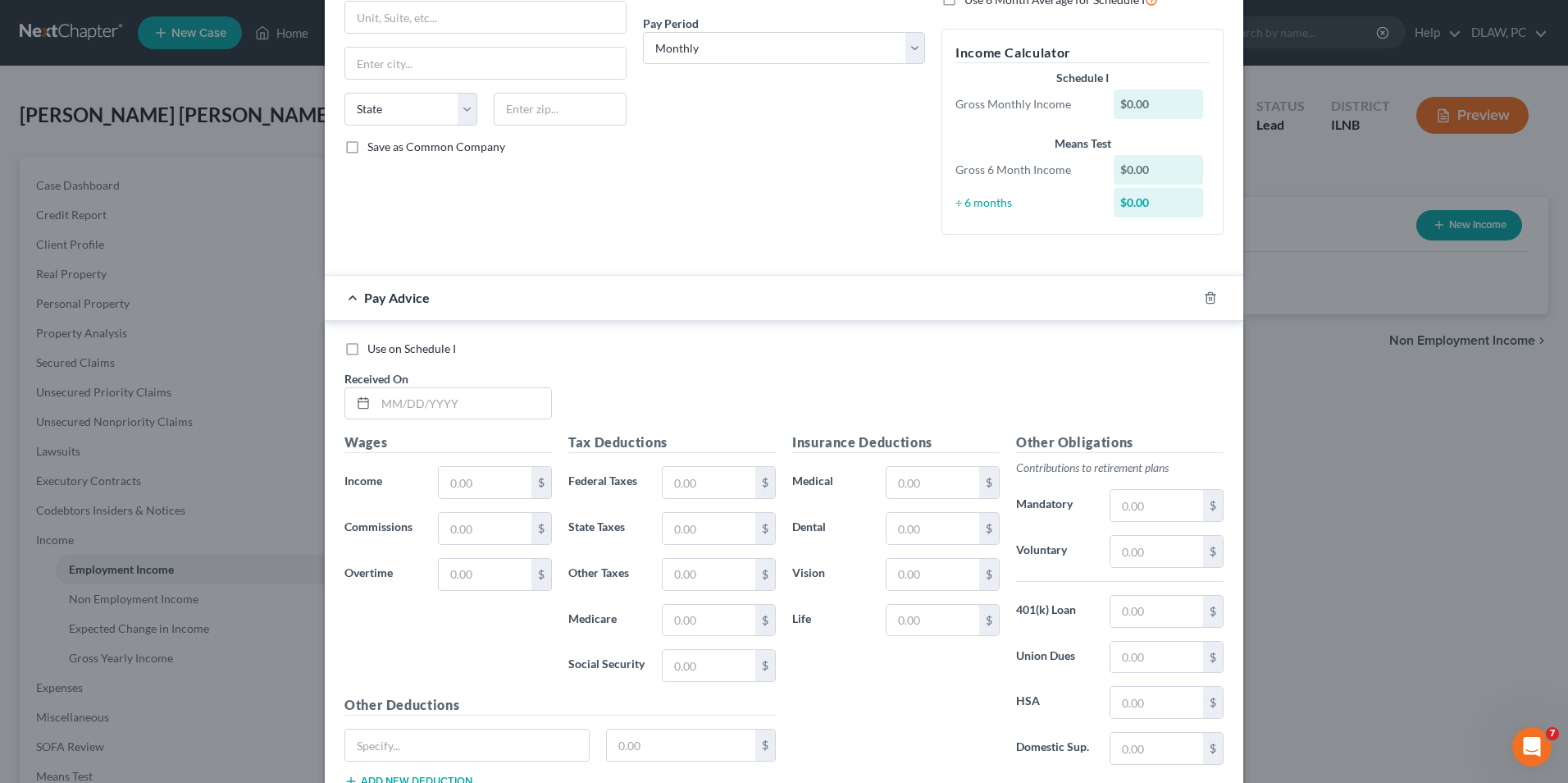
click at [367, 349] on label "Use on Schedule I" at bounding box center [411, 349] width 88 height 16
click at [374, 349] on input "Use on Schedule I" at bounding box center [380, 346] width 11 height 11
checkbox input "true"
click at [482, 484] on input "text" at bounding box center [485, 482] width 93 height 31
click at [429, 393] on input "text" at bounding box center [463, 403] width 175 height 31
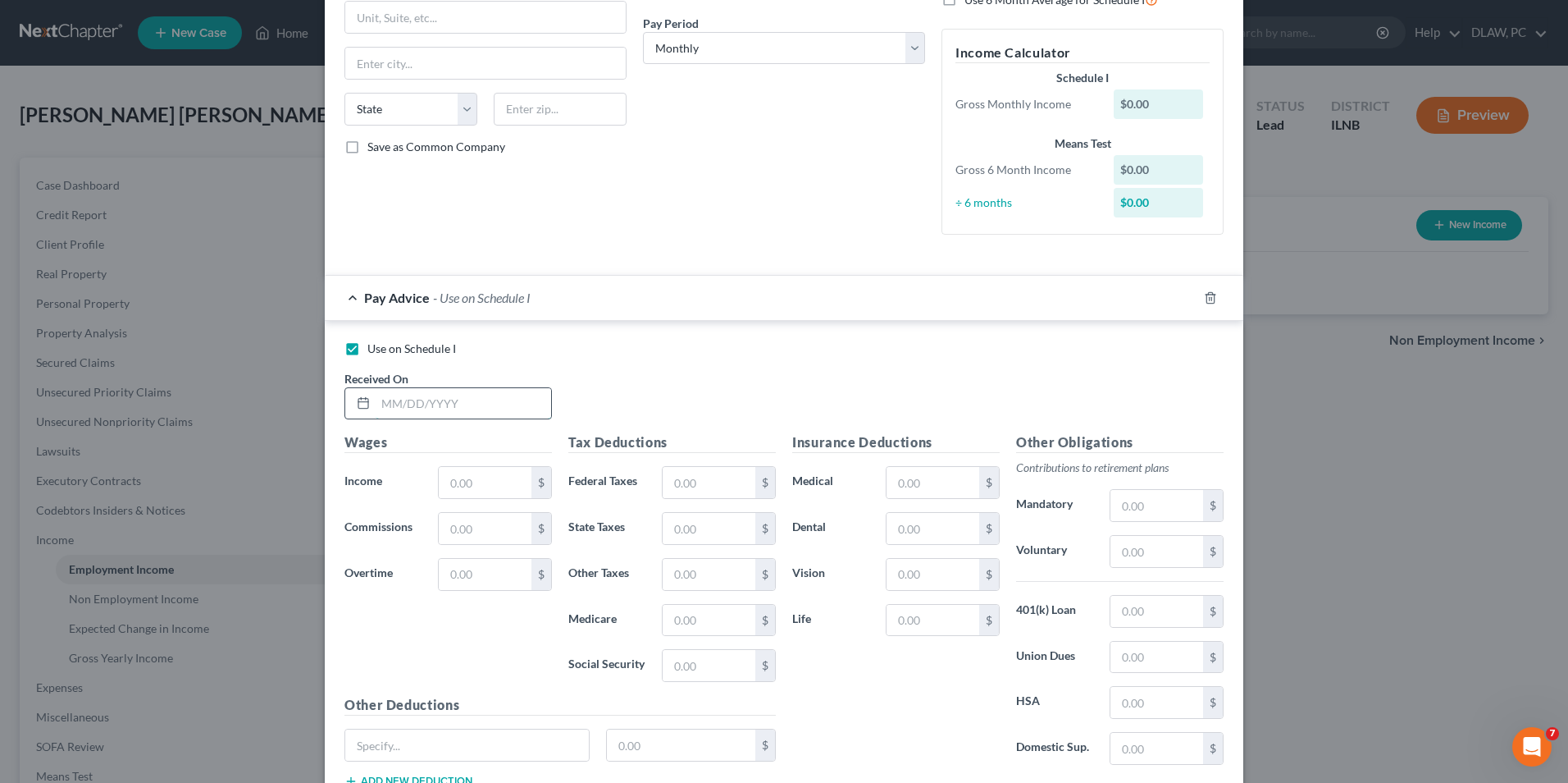
click at [429, 396] on input "text" at bounding box center [463, 403] width 175 height 31
click at [348, 509] on div "Wages Income * $ Commissions $ Overtime $" at bounding box center [448, 564] width 224 height 263
click at [456, 486] on input "text" at bounding box center [485, 482] width 93 height 31
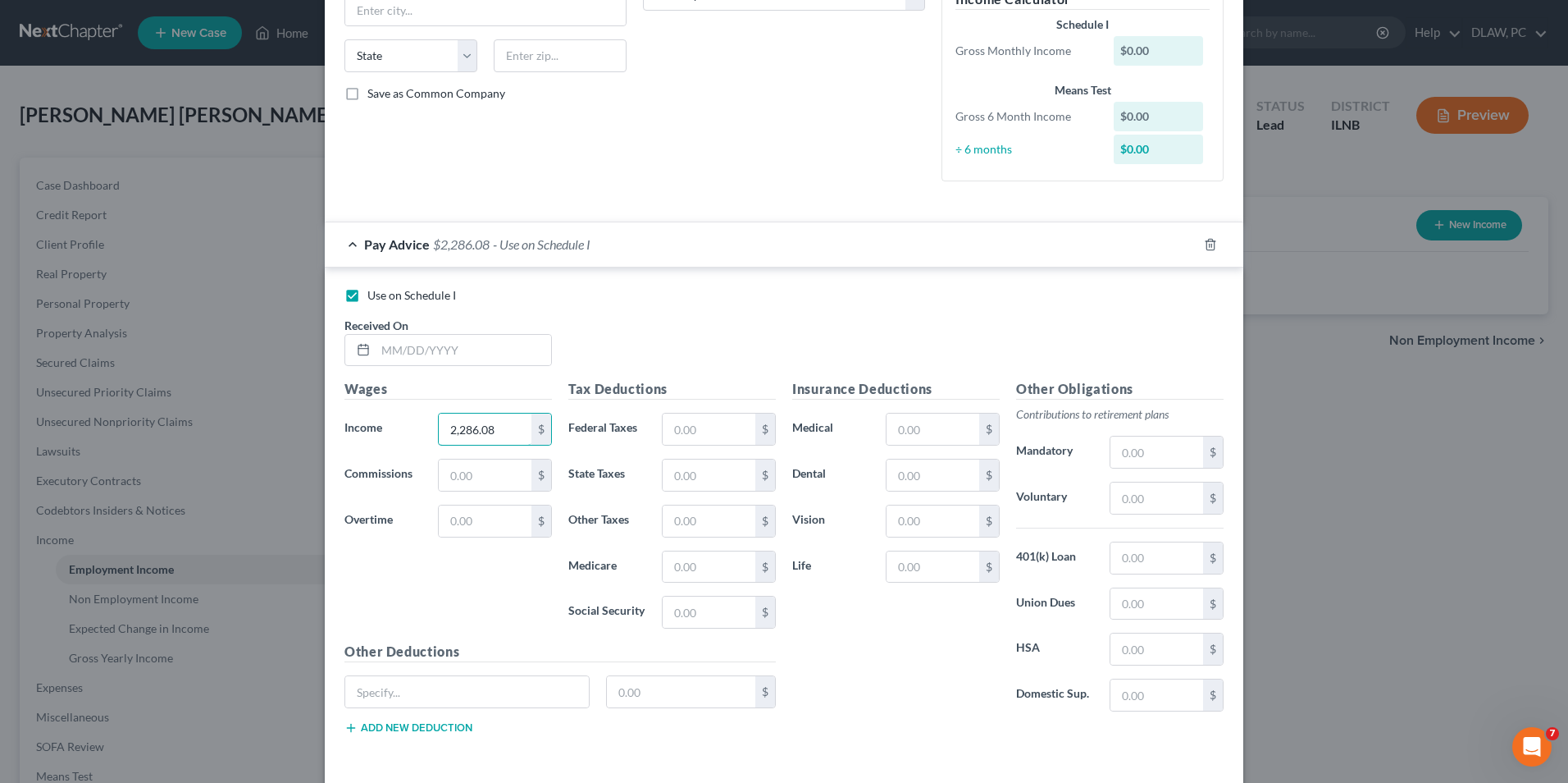
scroll to position [328, 0]
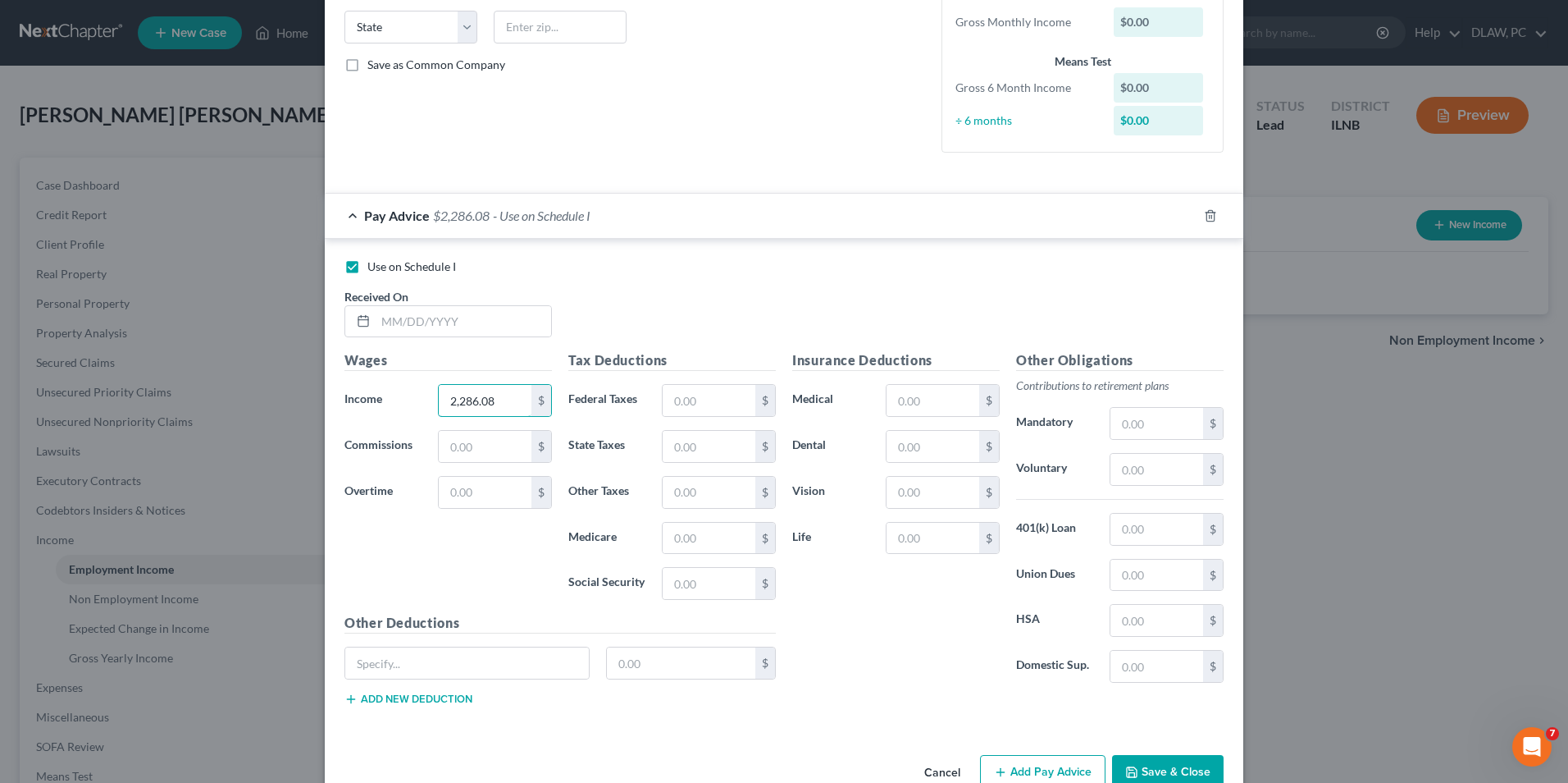
type input "2,286.08"
click at [403, 577] on div "Wages Income * 2,286.08 $ Commissions $ Overtime $" at bounding box center [448, 482] width 224 height 263
click at [1150, 766] on button "Save & Close" at bounding box center [1168, 772] width 112 height 35
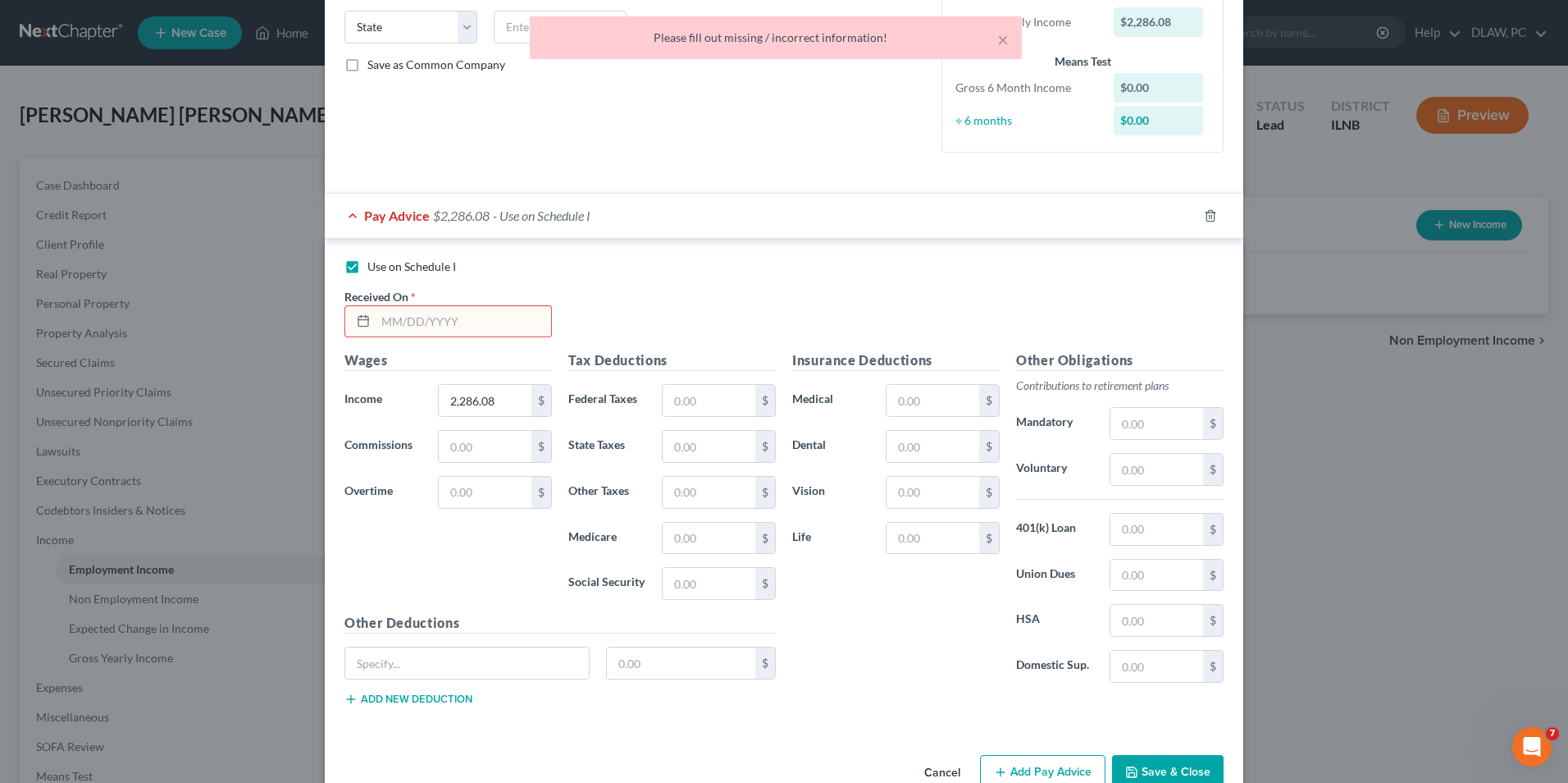
click at [470, 309] on input "text" at bounding box center [463, 321] width 175 height 31
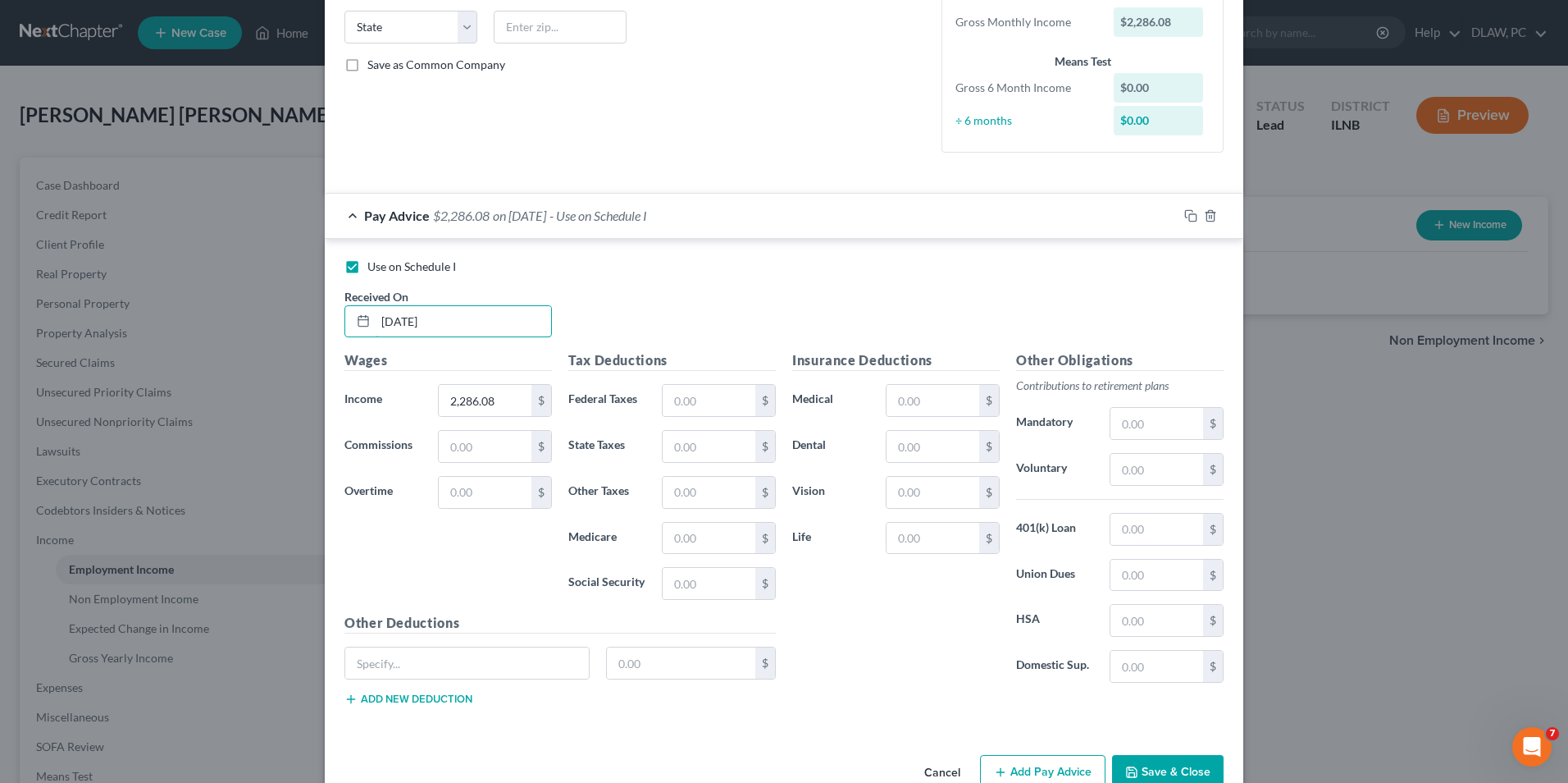
type input "[DATE]"
click at [1136, 771] on button "Save & Close" at bounding box center [1168, 772] width 112 height 35
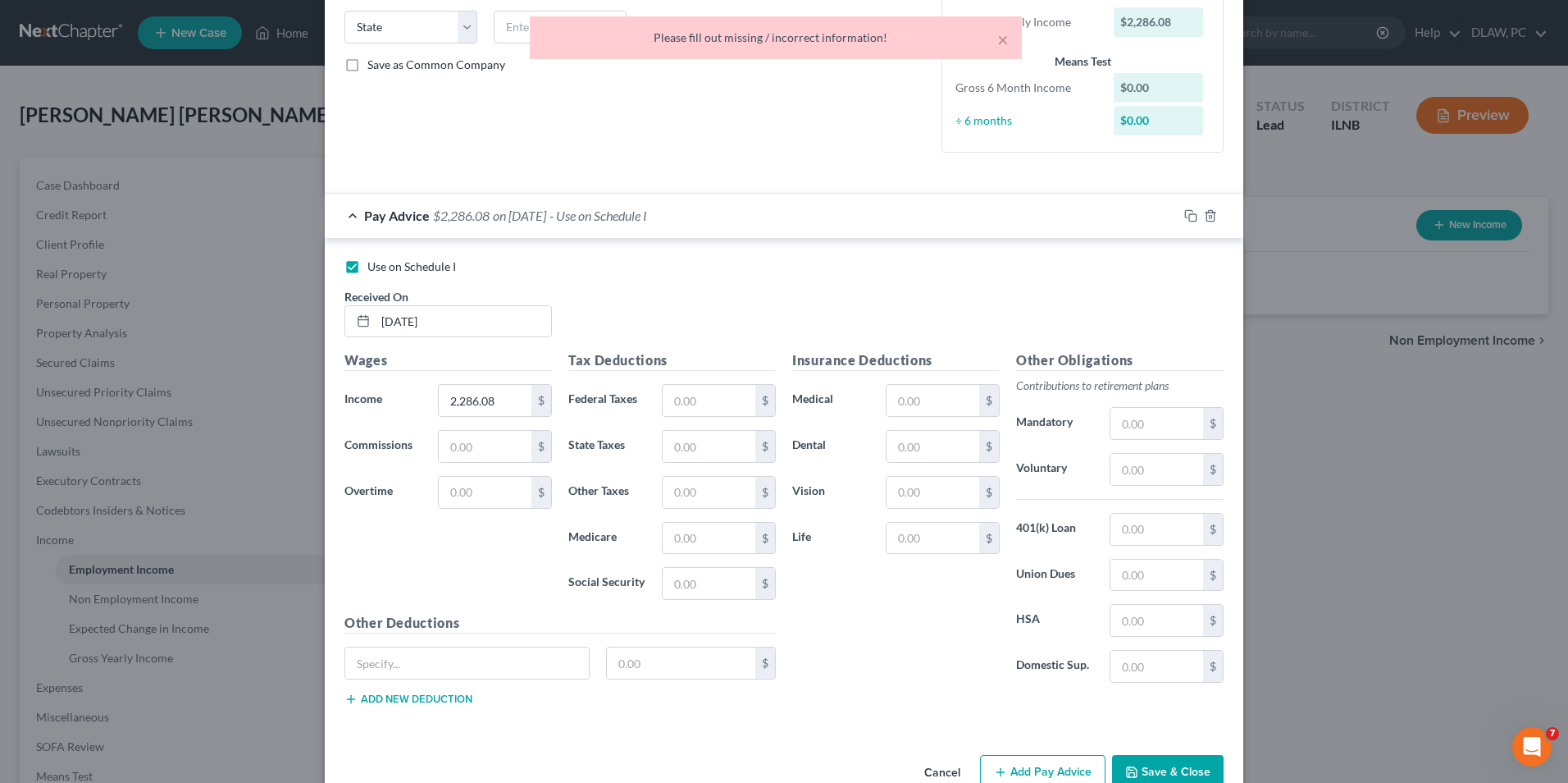
click at [890, 286] on div "Use on Schedule I Received On * [DATE]" at bounding box center [784, 305] width 896 height 93
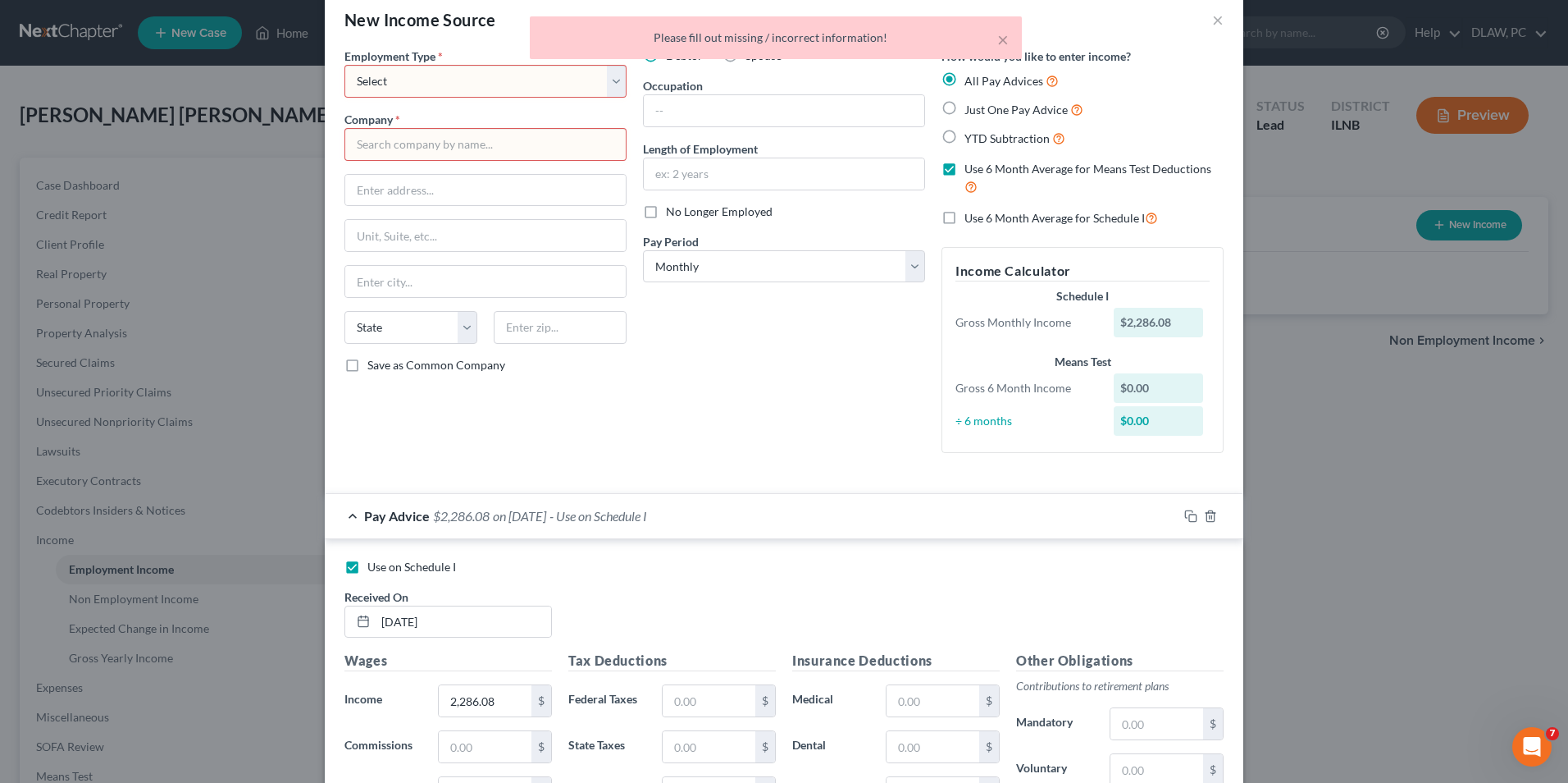
scroll to position [0, 0]
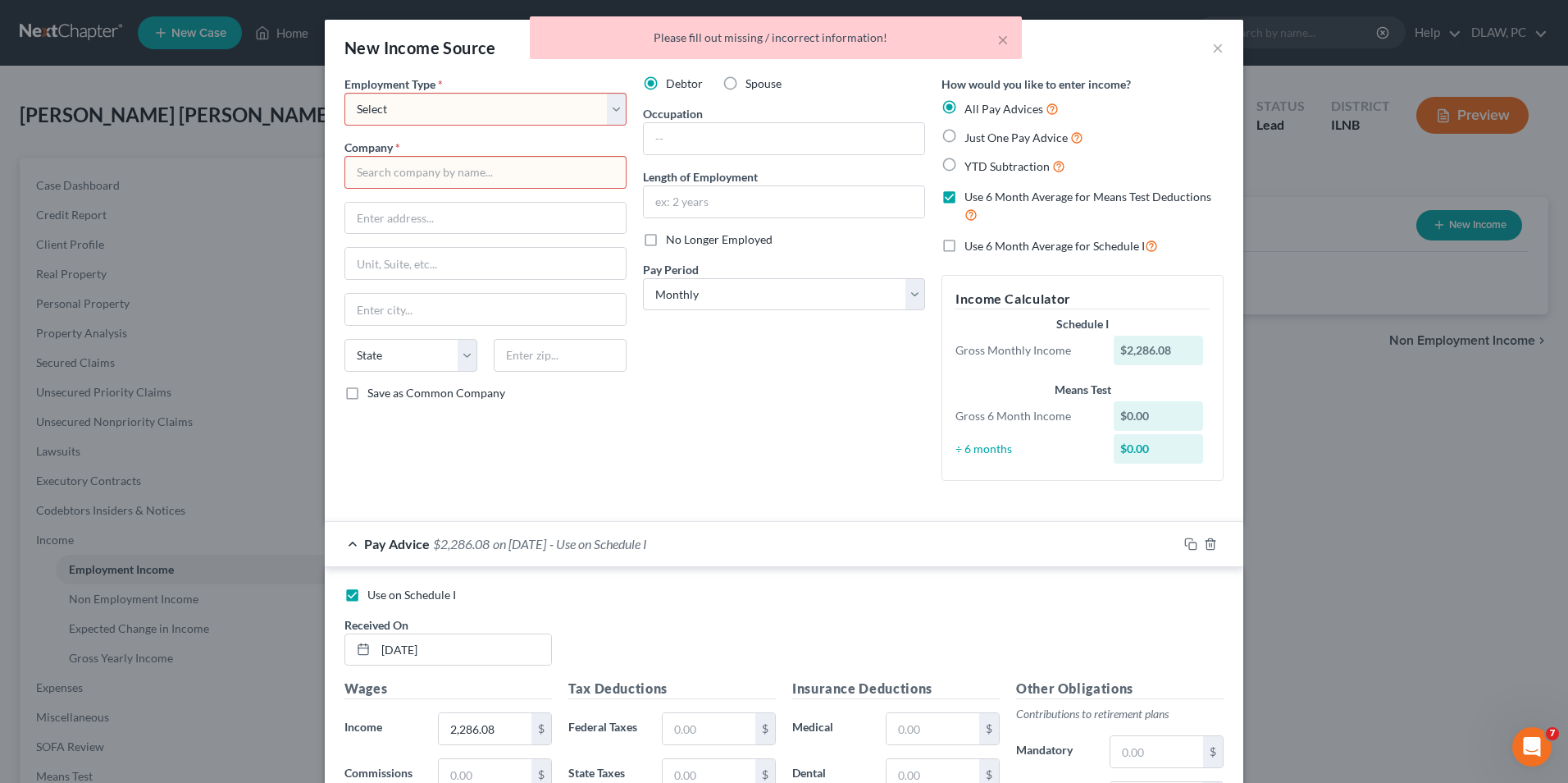
click at [479, 100] on select "Select Full or [DEMOGRAPHIC_DATA] Employment Self Employment" at bounding box center [486, 109] width 282 height 33
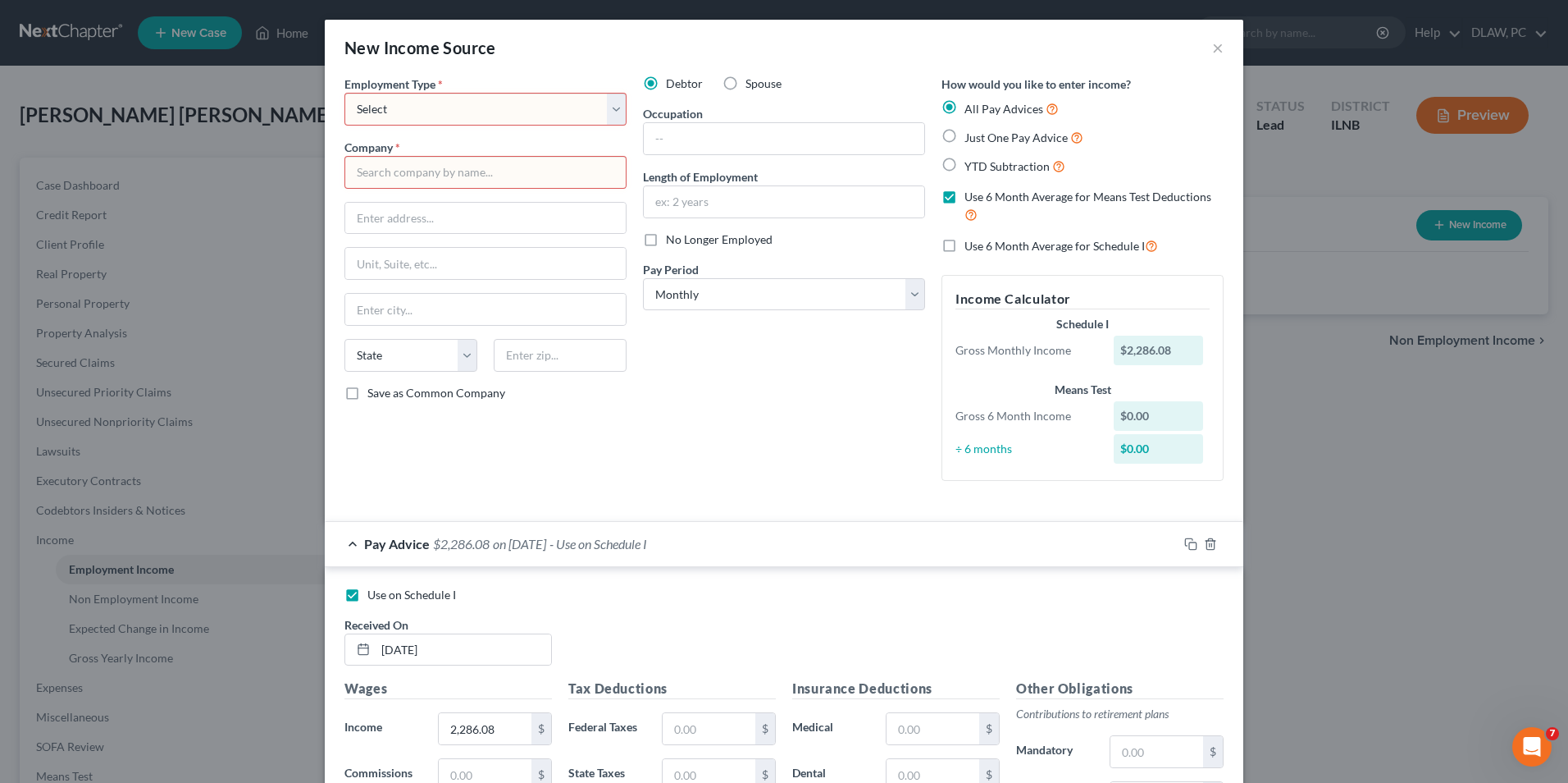
select select "0"
click at [345, 93] on select "Select Full or [DEMOGRAPHIC_DATA] Employment Self Employment" at bounding box center [486, 109] width 282 height 33
click at [457, 175] on input "text" at bounding box center [486, 172] width 282 height 33
type input "a"
type input "Agco"
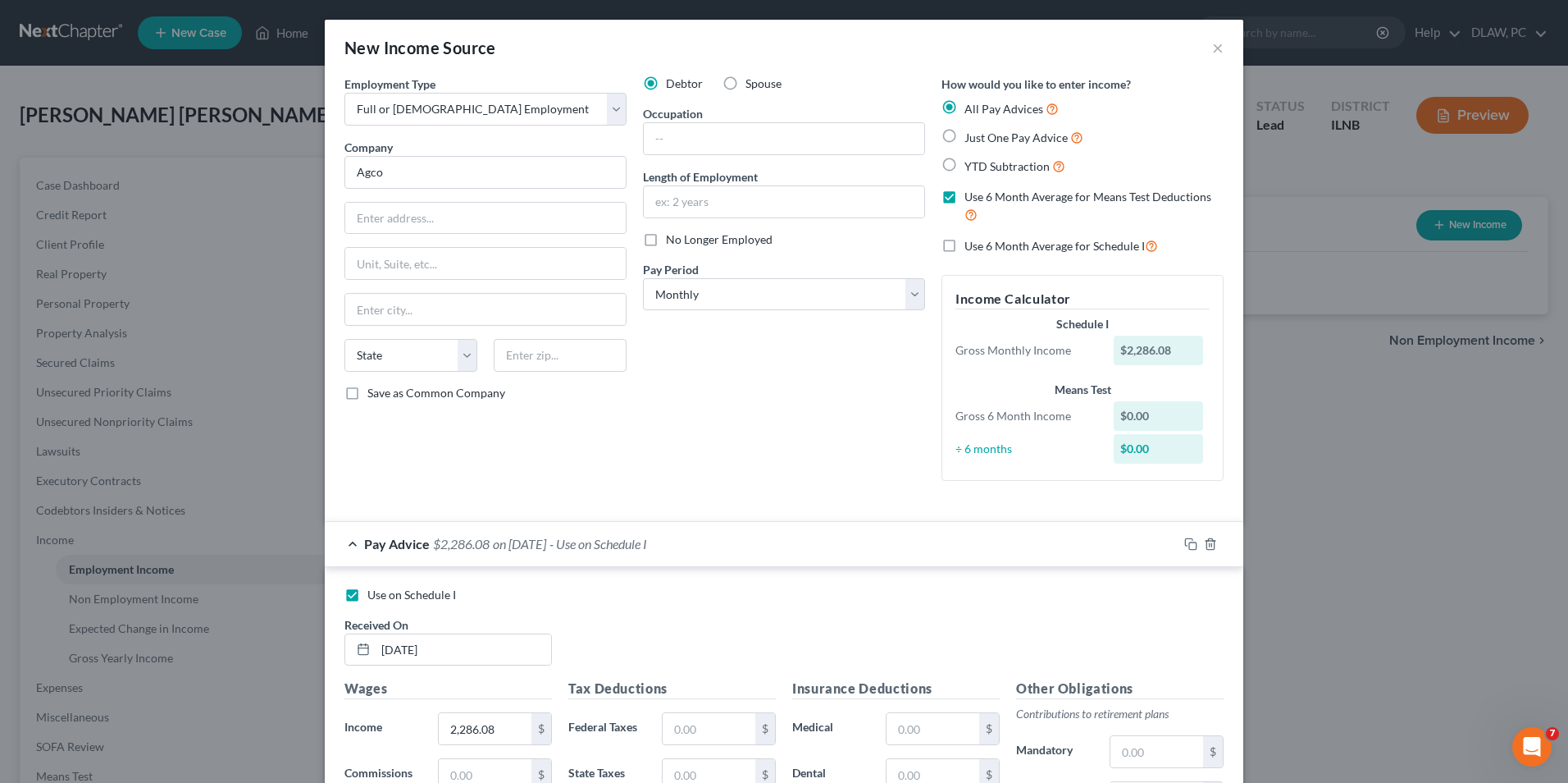
click at [839, 519] on form "Employment Type * Select Full or [DEMOGRAPHIC_DATA] Employment Self Employment …" at bounding box center [784, 568] width 879 height 985
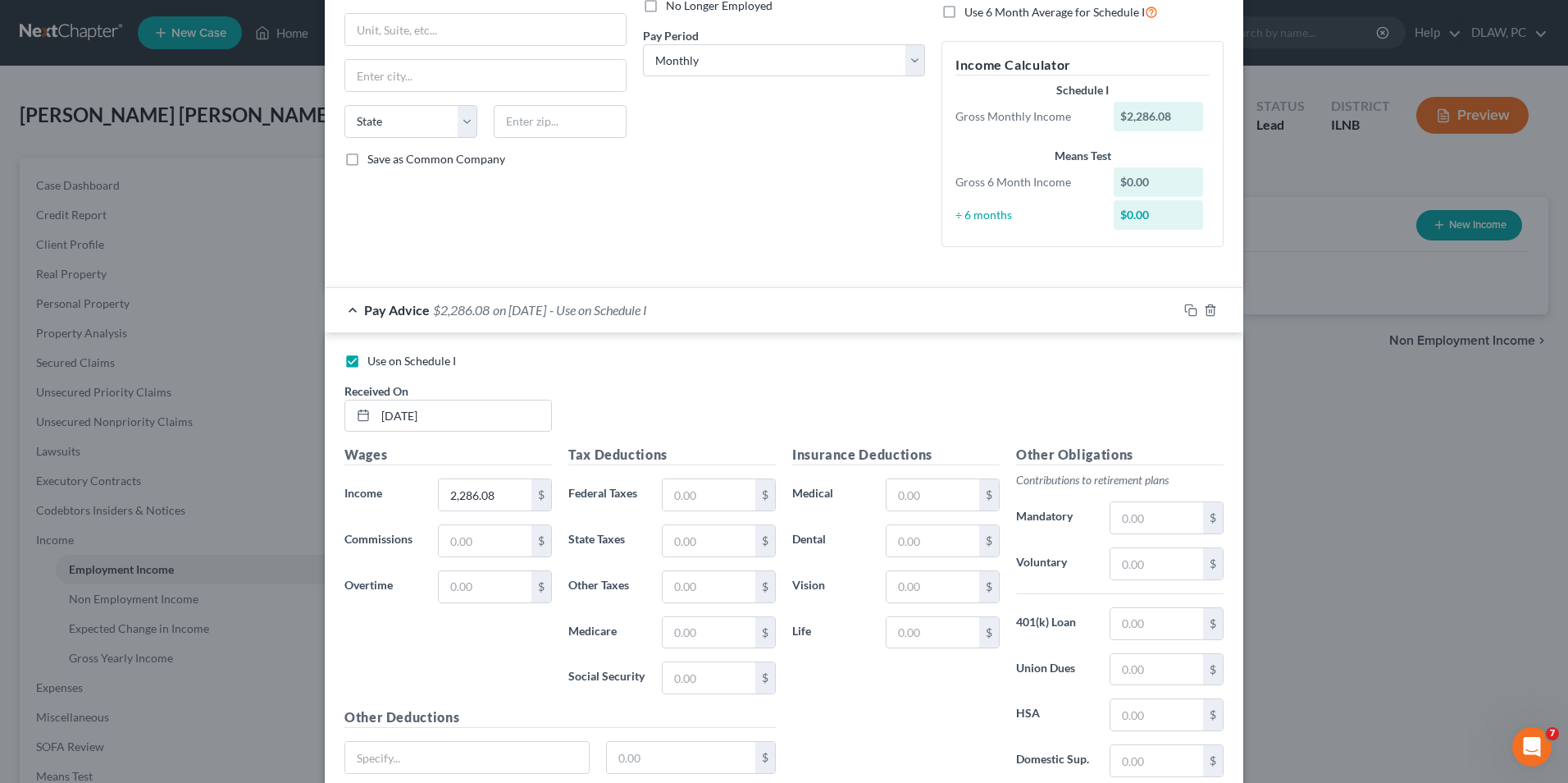
scroll to position [367, 0]
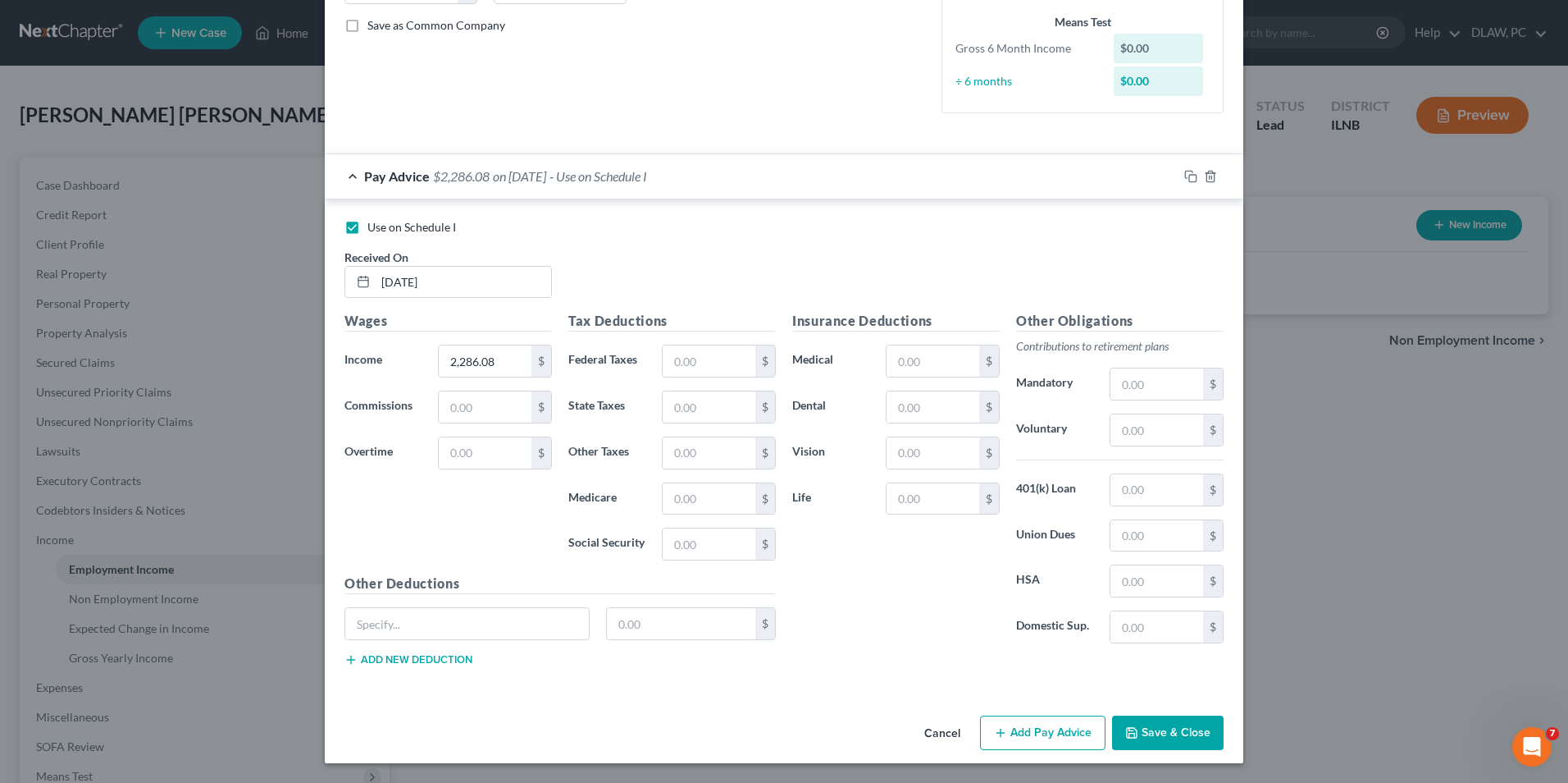
click at [1197, 737] on button "Save & Close" at bounding box center [1168, 733] width 112 height 35
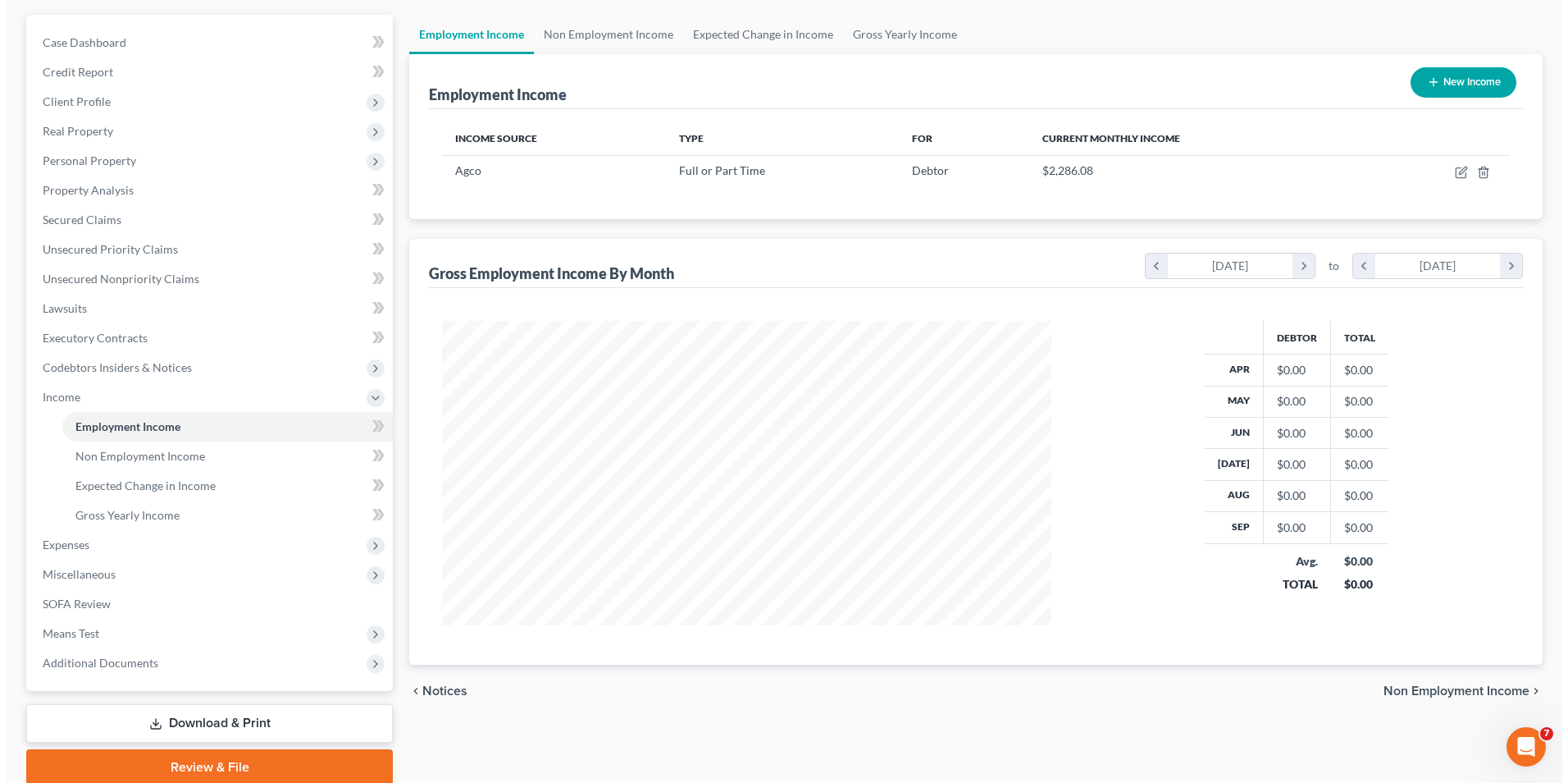
scroll to position [164, 0]
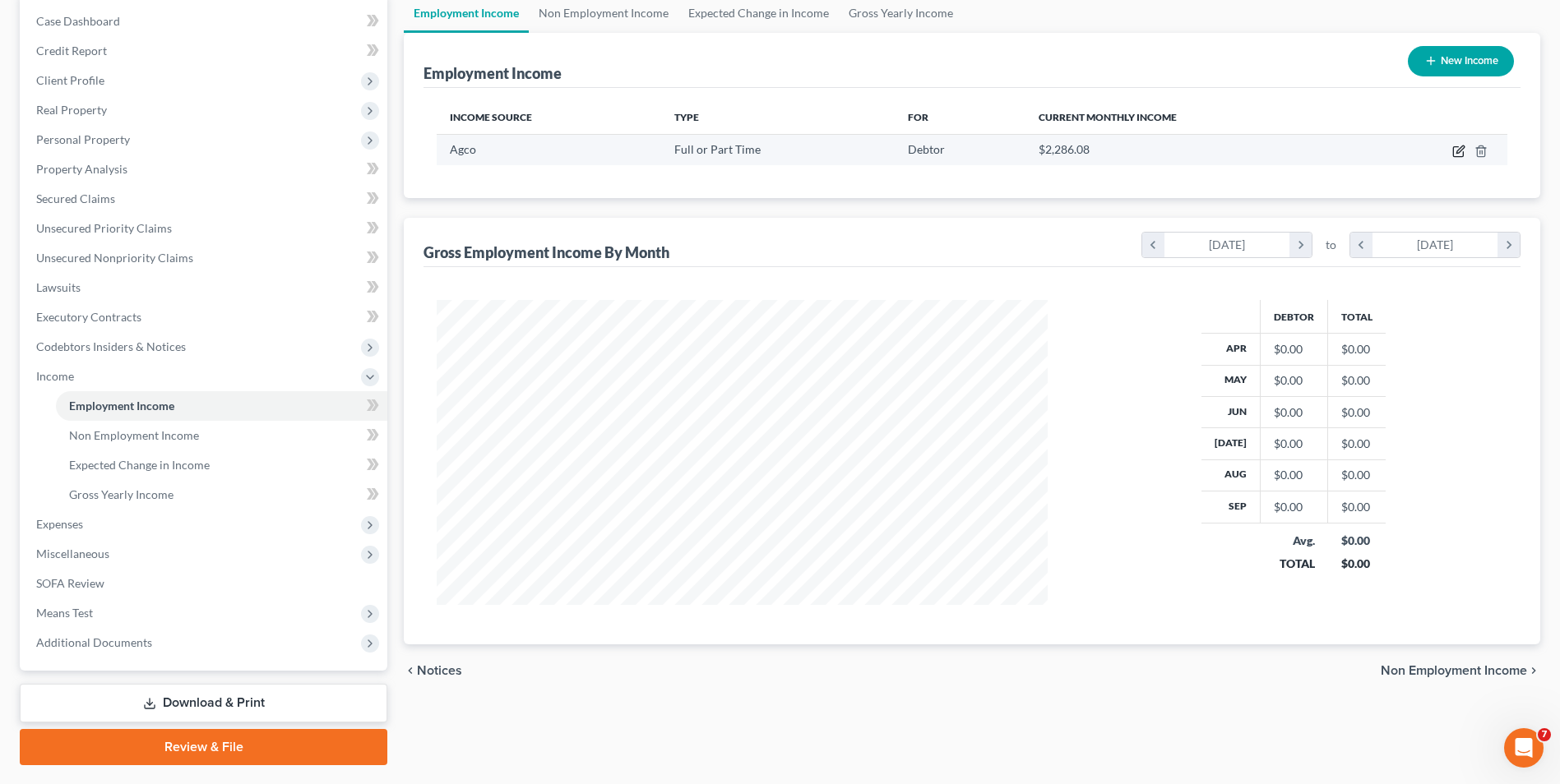
click at [1456, 154] on icon "button" at bounding box center [1458, 151] width 13 height 13
select select "0"
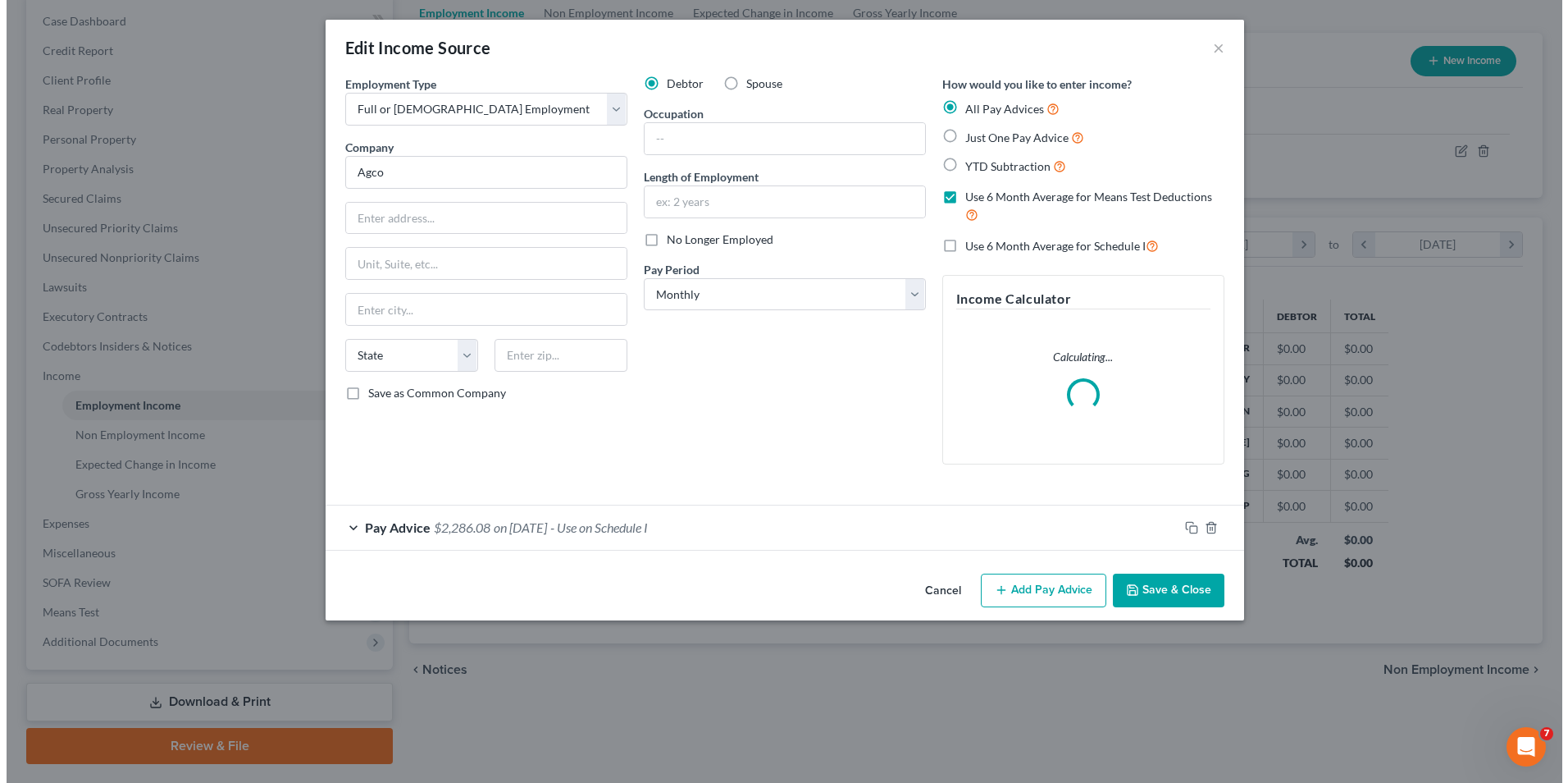
scroll to position [307, 648]
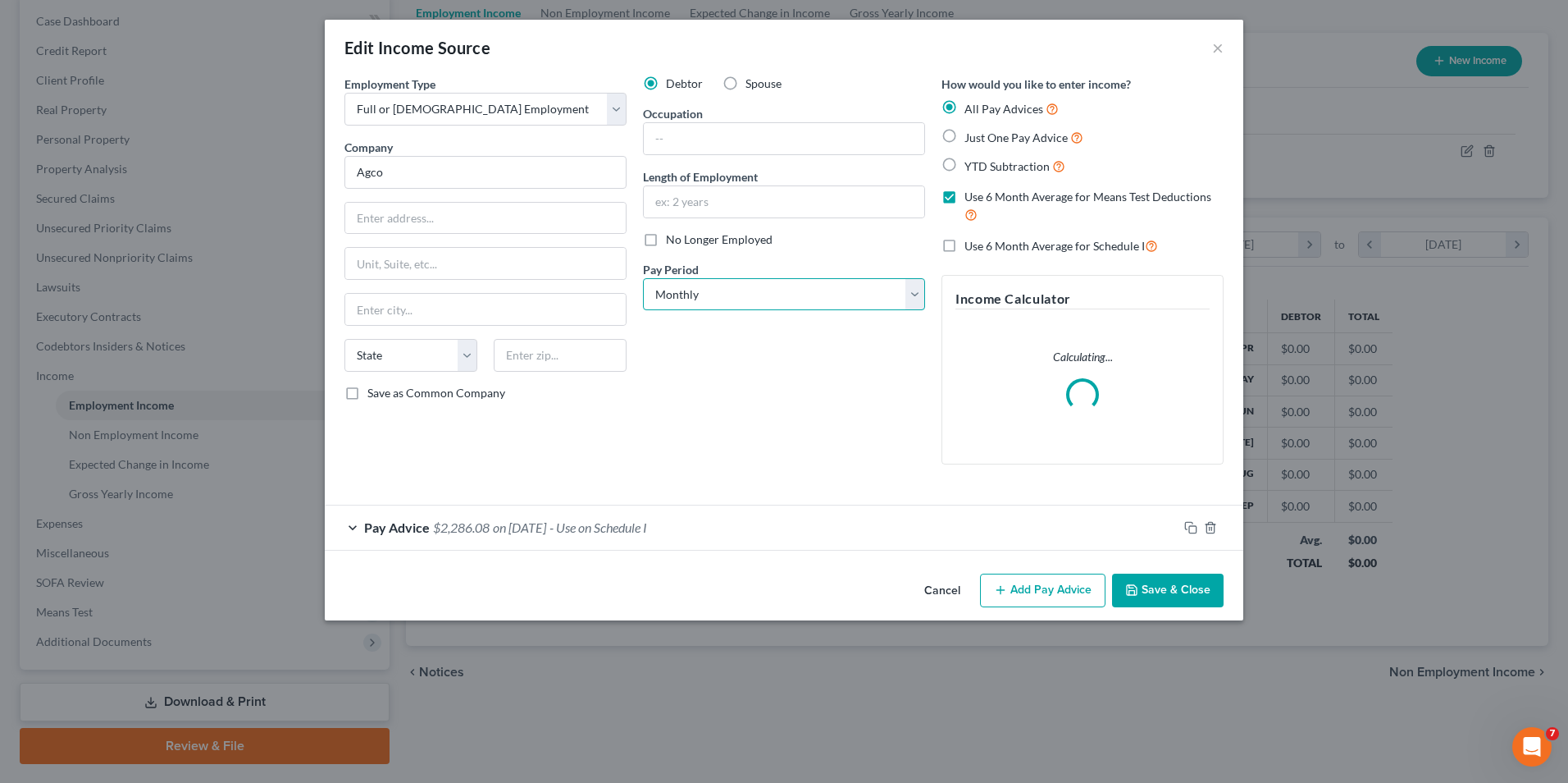
click at [917, 296] on select "Select Monthly Twice Monthly Every Other Week Weekly" at bounding box center [784, 294] width 282 height 33
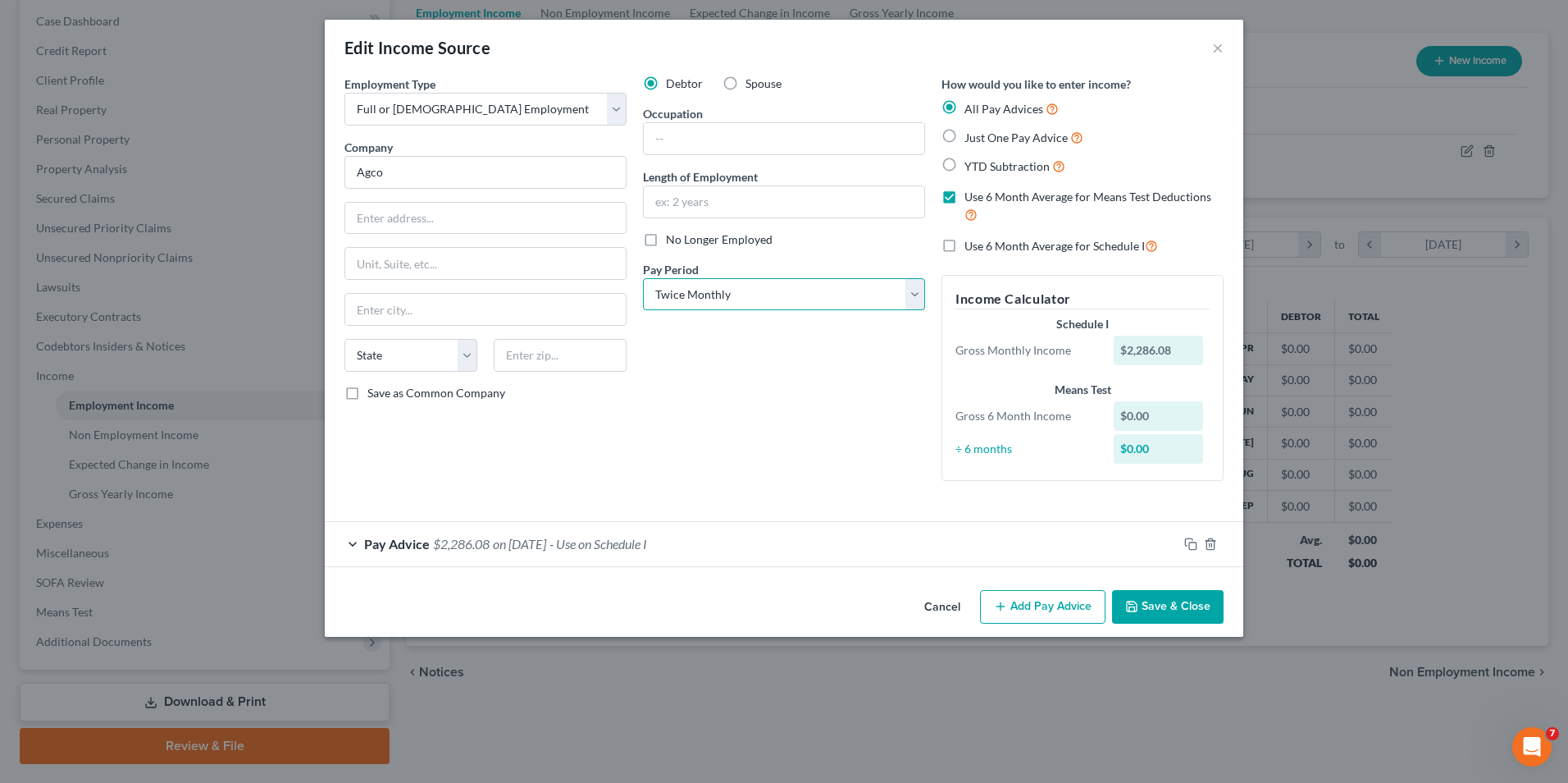
click at [643, 278] on select "Select Monthly Twice Monthly Every Other Week Weekly" at bounding box center [784, 294] width 282 height 33
click at [908, 299] on select "Select Monthly Twice Monthly Every Other Week Weekly" at bounding box center [784, 294] width 282 height 33
select select "2"
click at [643, 278] on select "Select Monthly Twice Monthly Every Other Week Weekly" at bounding box center [784, 294] width 282 height 33
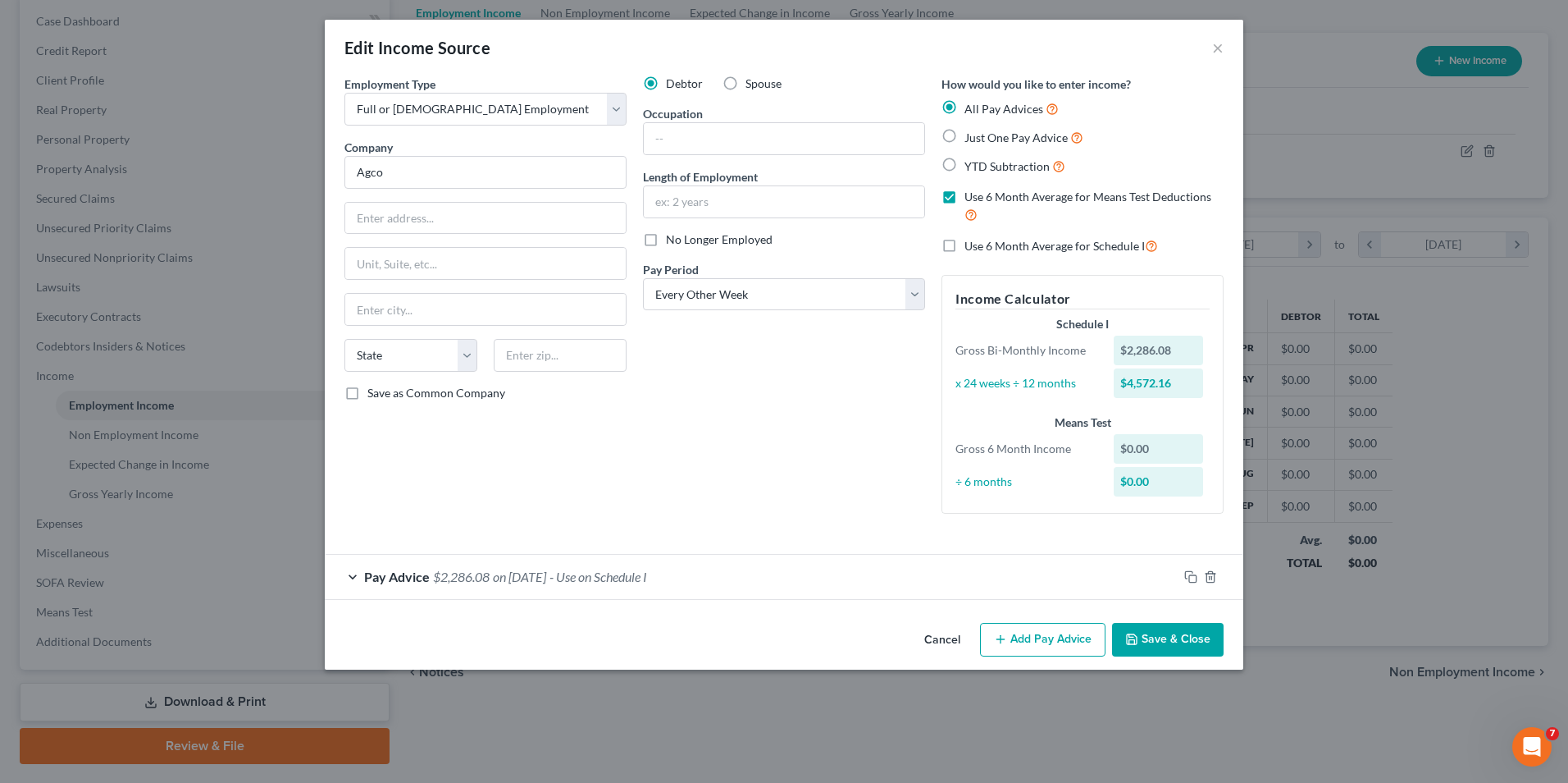
click at [885, 391] on div "Debtor Spouse Occupation Length of Employment No Longer Employed Pay Period * S…" at bounding box center [784, 300] width 298 height 451
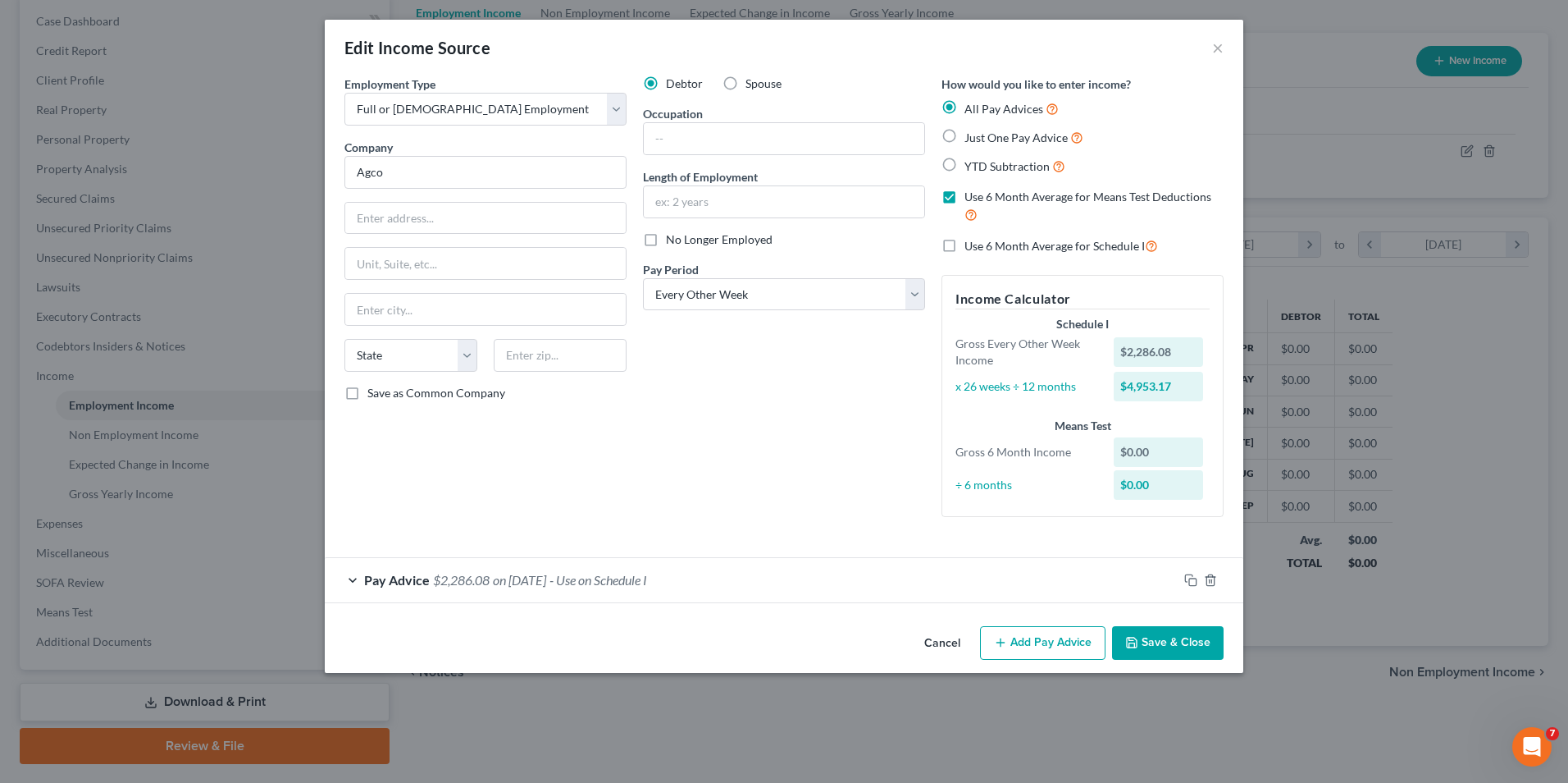
click at [965, 243] on label "Use 6 Month Average for Schedule I" at bounding box center [1061, 245] width 194 height 19
click at [971, 243] on input "Use 6 Month Average for Schedule I" at bounding box center [977, 241] width 11 height 11
checkbox input "true"
click at [818, 435] on div "Debtor Spouse Occupation Length of Employment No Longer Employed Pay Period * S…" at bounding box center [784, 302] width 298 height 455
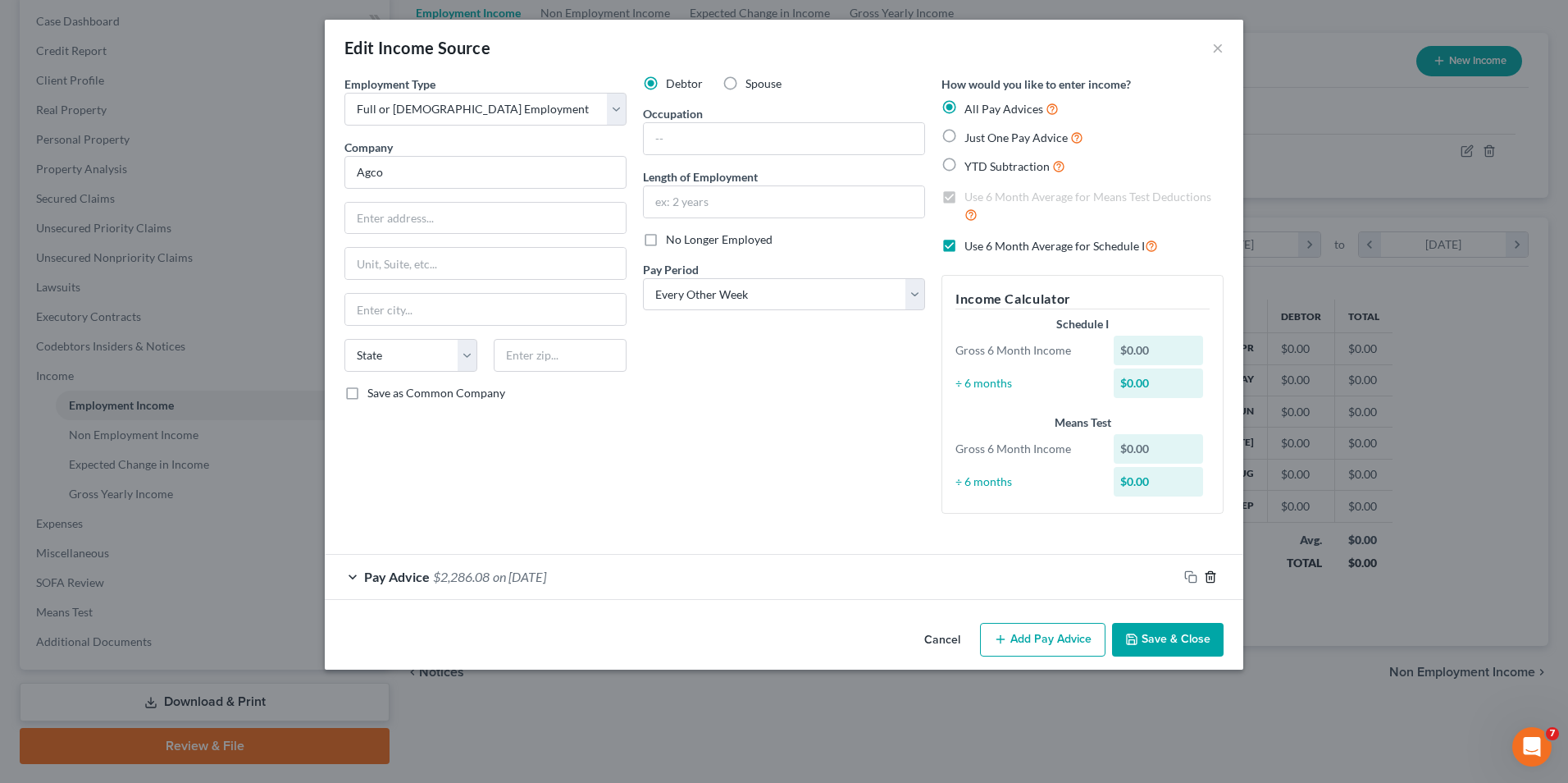
click at [1216, 577] on icon "button" at bounding box center [1211, 577] width 13 height 13
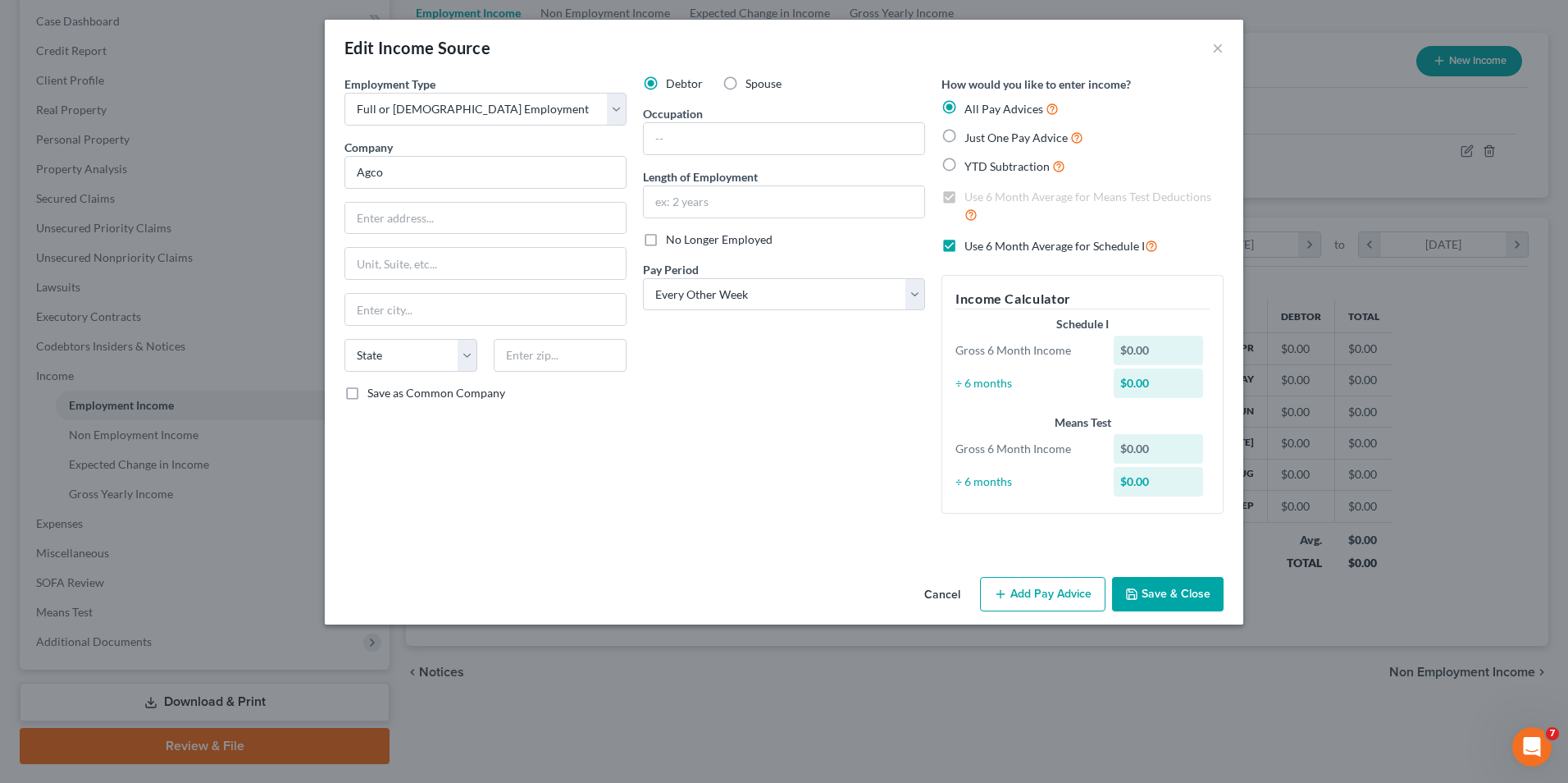
click at [879, 479] on div "Debtor Spouse Occupation Length of Employment No Longer Employed Pay Period * S…" at bounding box center [784, 300] width 298 height 451
drag, startPoint x: 1002, startPoint y: 573, endPoint x: 1042, endPoint y: 598, distance: 47.2
click at [1010, 583] on div "Cancel Add Pay Advice Save & Close" at bounding box center [784, 597] width 918 height 55
click at [1041, 598] on button "Add Pay Advice" at bounding box center [1043, 594] width 125 height 35
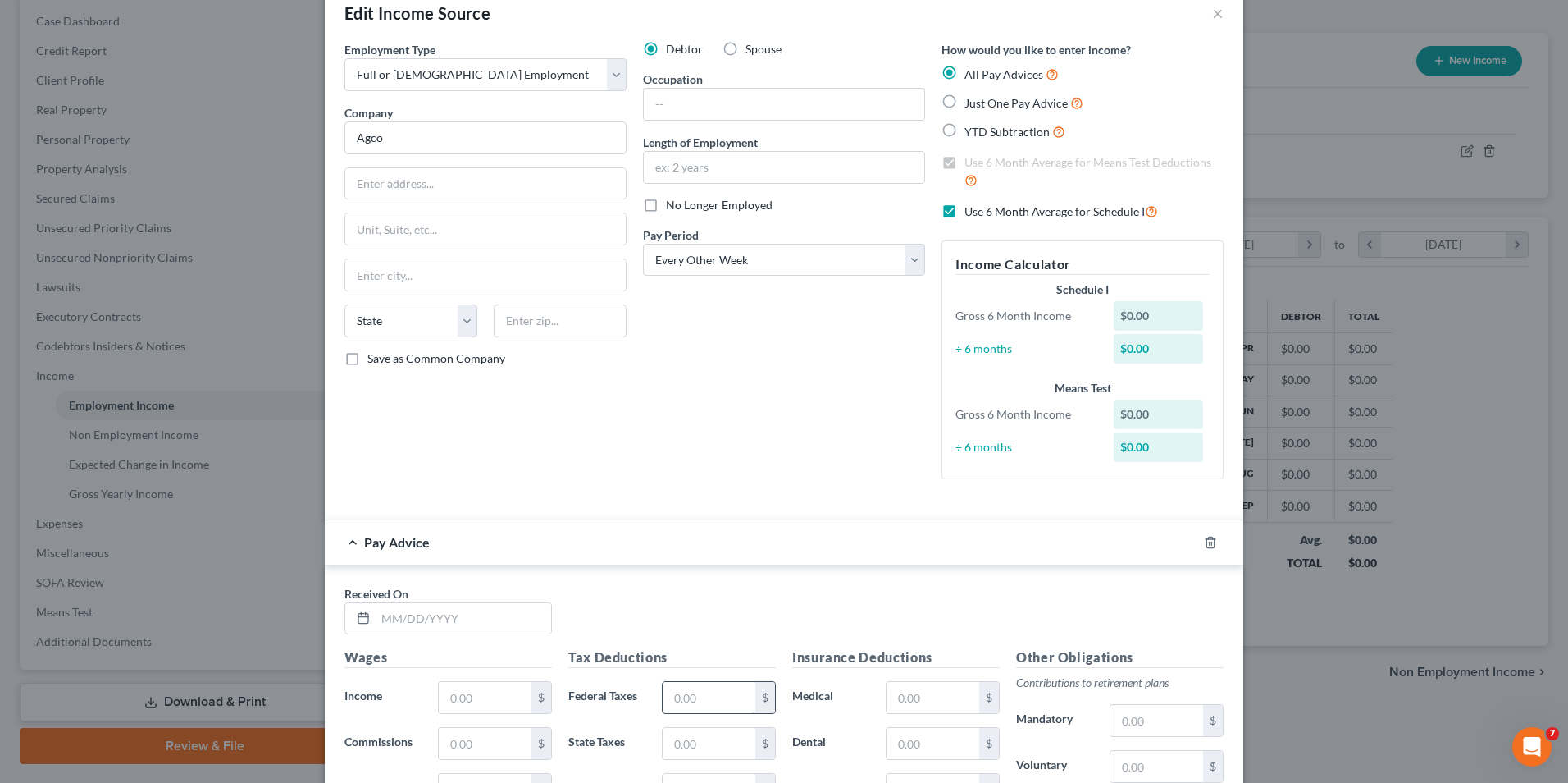
scroll to position [0, 0]
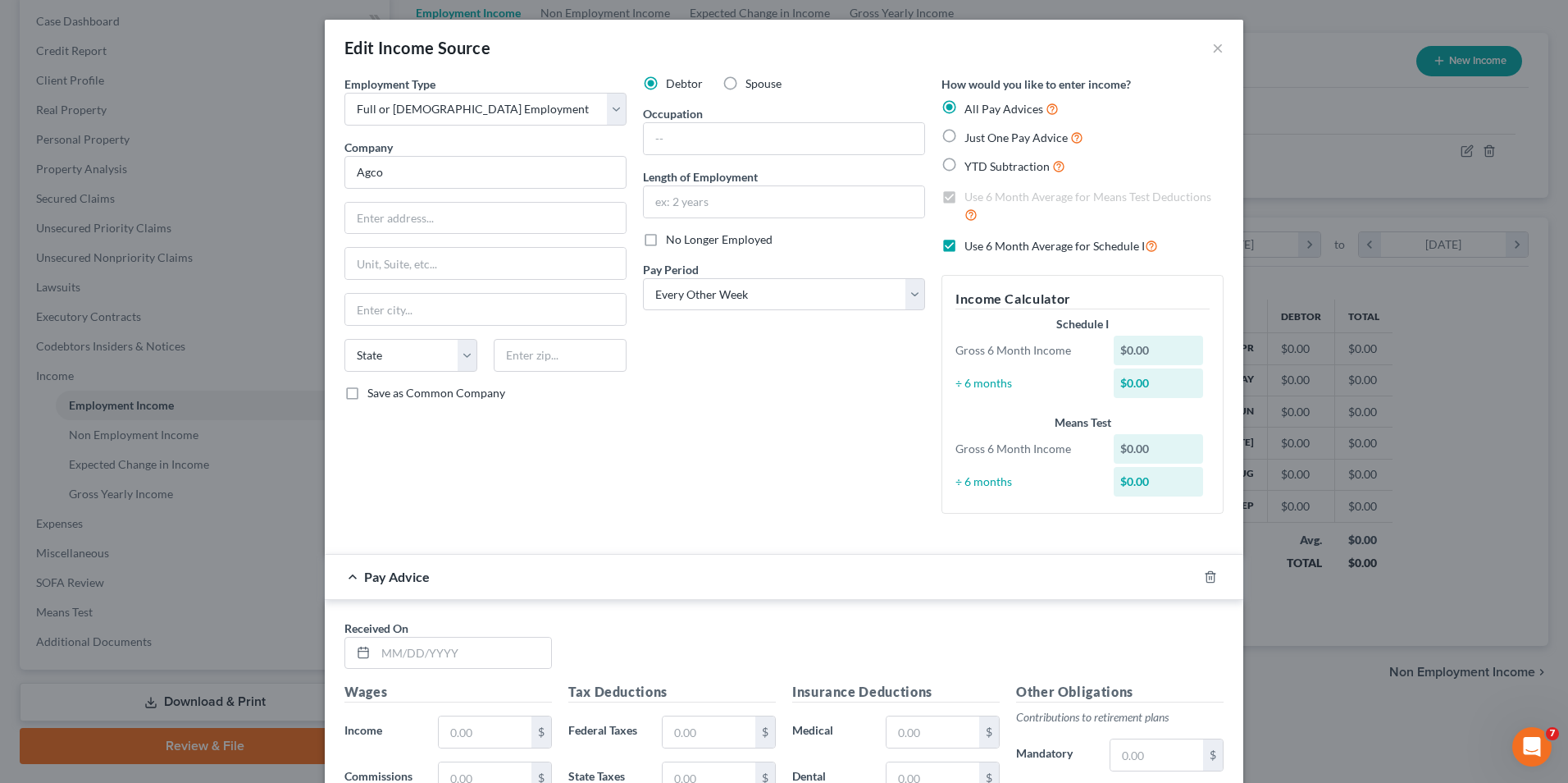
click at [965, 110] on label "All Pay Advices" at bounding box center [1012, 108] width 95 height 19
click at [971, 110] on input "All Pay Advices" at bounding box center [977, 105] width 11 height 11
click at [965, 134] on label "Just One Pay Advice" at bounding box center [1024, 137] width 119 height 19
click at [971, 134] on input "Just One Pay Advice" at bounding box center [977, 133] width 11 height 11
radio input "true"
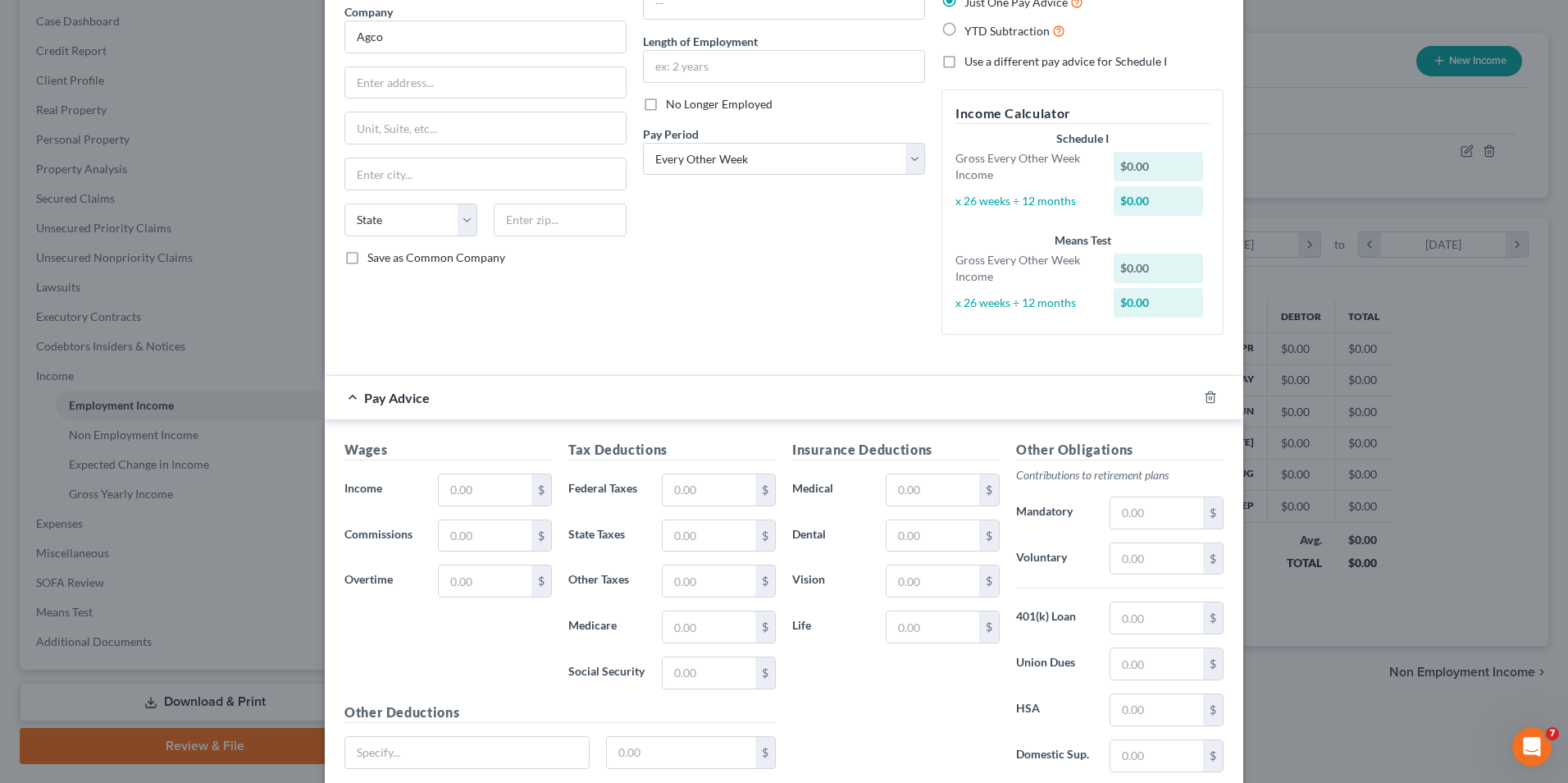
scroll to position [164, 0]
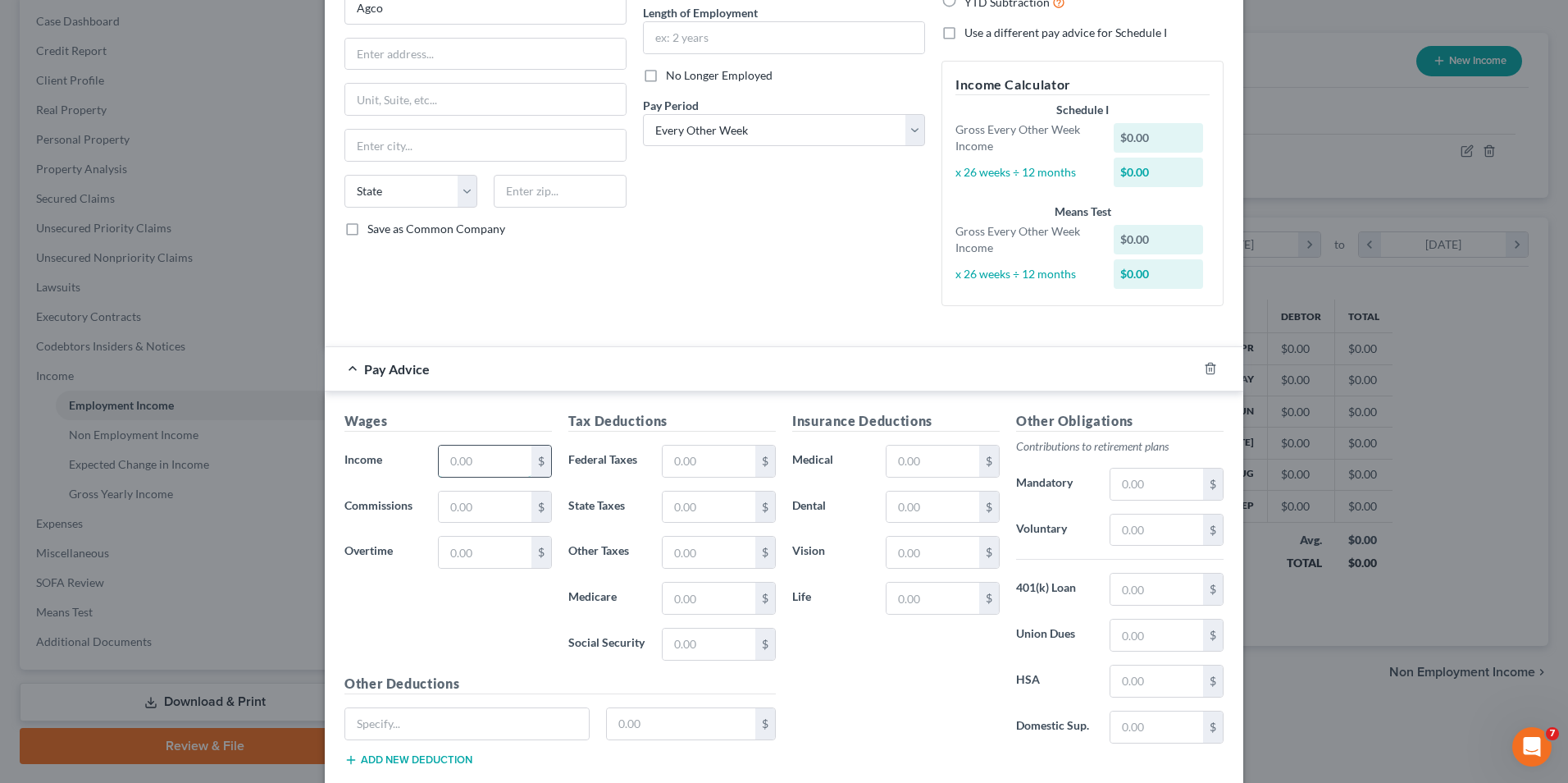
click at [446, 467] on input "text" at bounding box center [485, 461] width 93 height 31
type input "2,286.08"
click at [910, 127] on select "Select Monthly Twice Monthly Every Other Week Weekly" at bounding box center [784, 130] width 282 height 33
select select "0"
click at [643, 114] on select "Select Monthly Twice Monthly Every Other Week Weekly" at bounding box center [784, 130] width 282 height 33
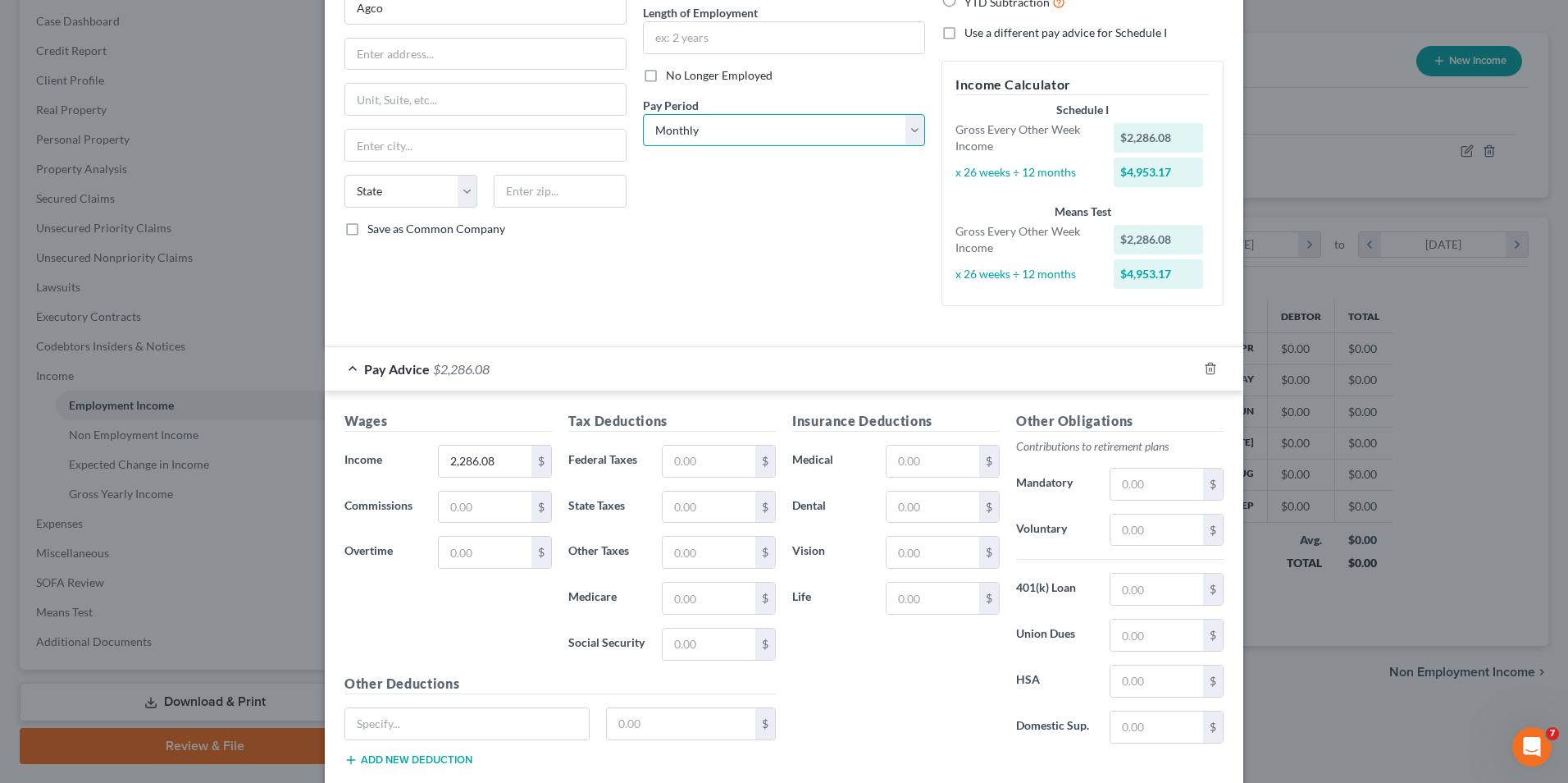
click at [911, 121] on select "Select Monthly Twice Monthly Every Other Week Weekly" at bounding box center [784, 130] width 282 height 33
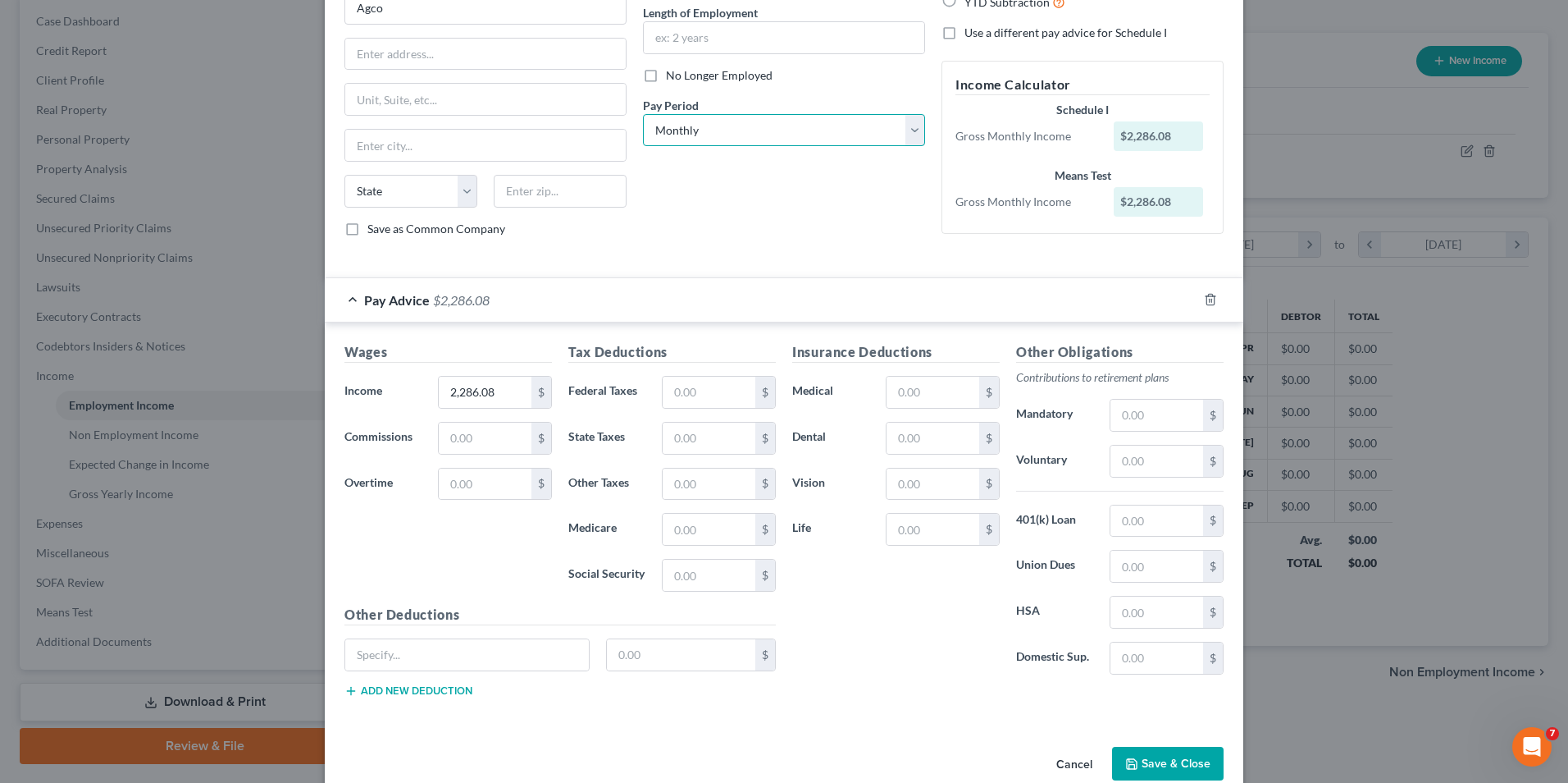
click at [643, 114] on select "Select Monthly Twice Monthly Every Other Week Weekly" at bounding box center [784, 130] width 282 height 33
click at [830, 198] on div "Debtor Spouse Occupation Length of Employment No Longer Employed Pay Period * S…" at bounding box center [784, 80] width 298 height 339
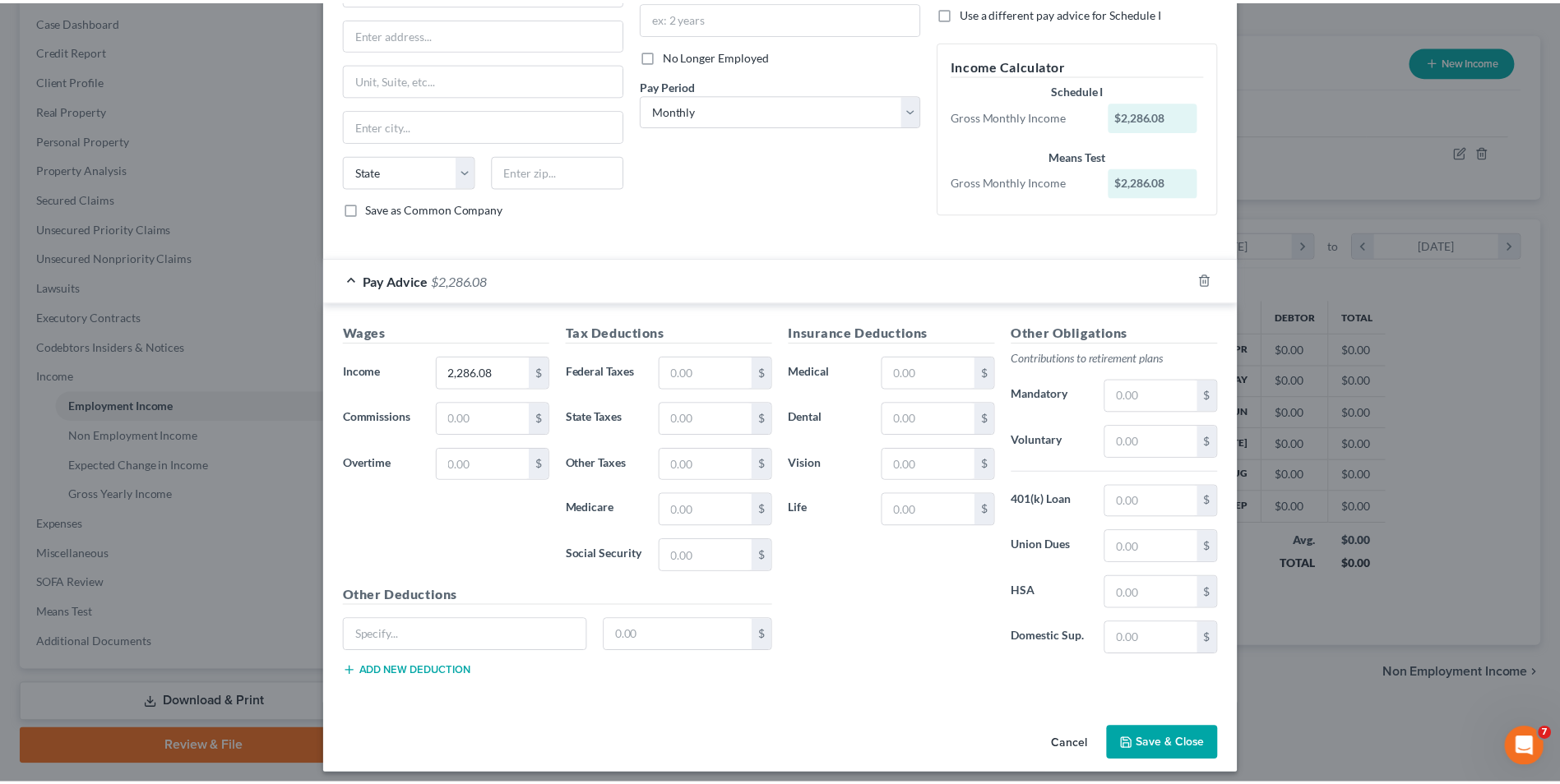
scroll to position [195, 0]
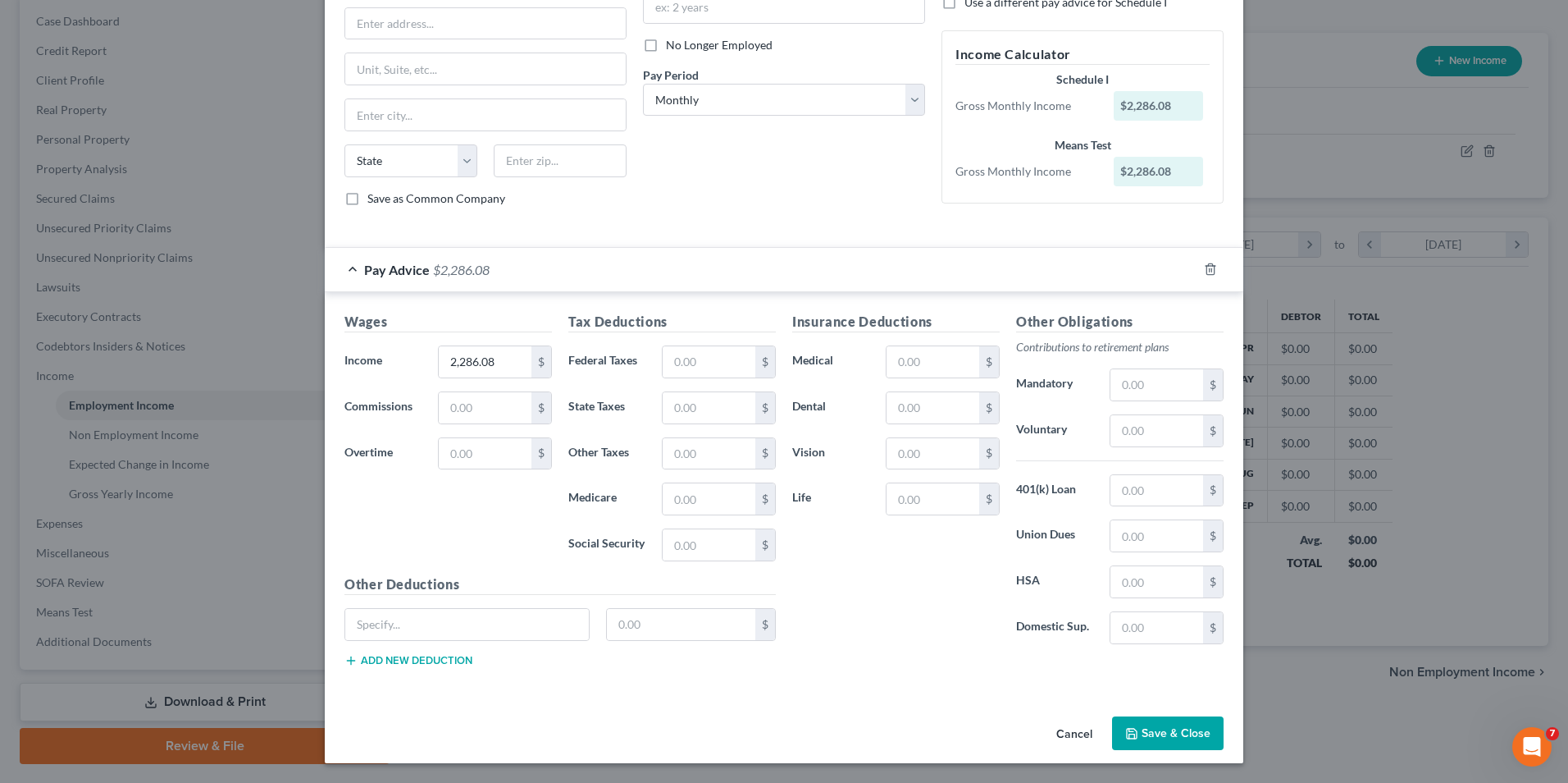
click at [1170, 725] on button "Save & Close" at bounding box center [1168, 734] width 112 height 35
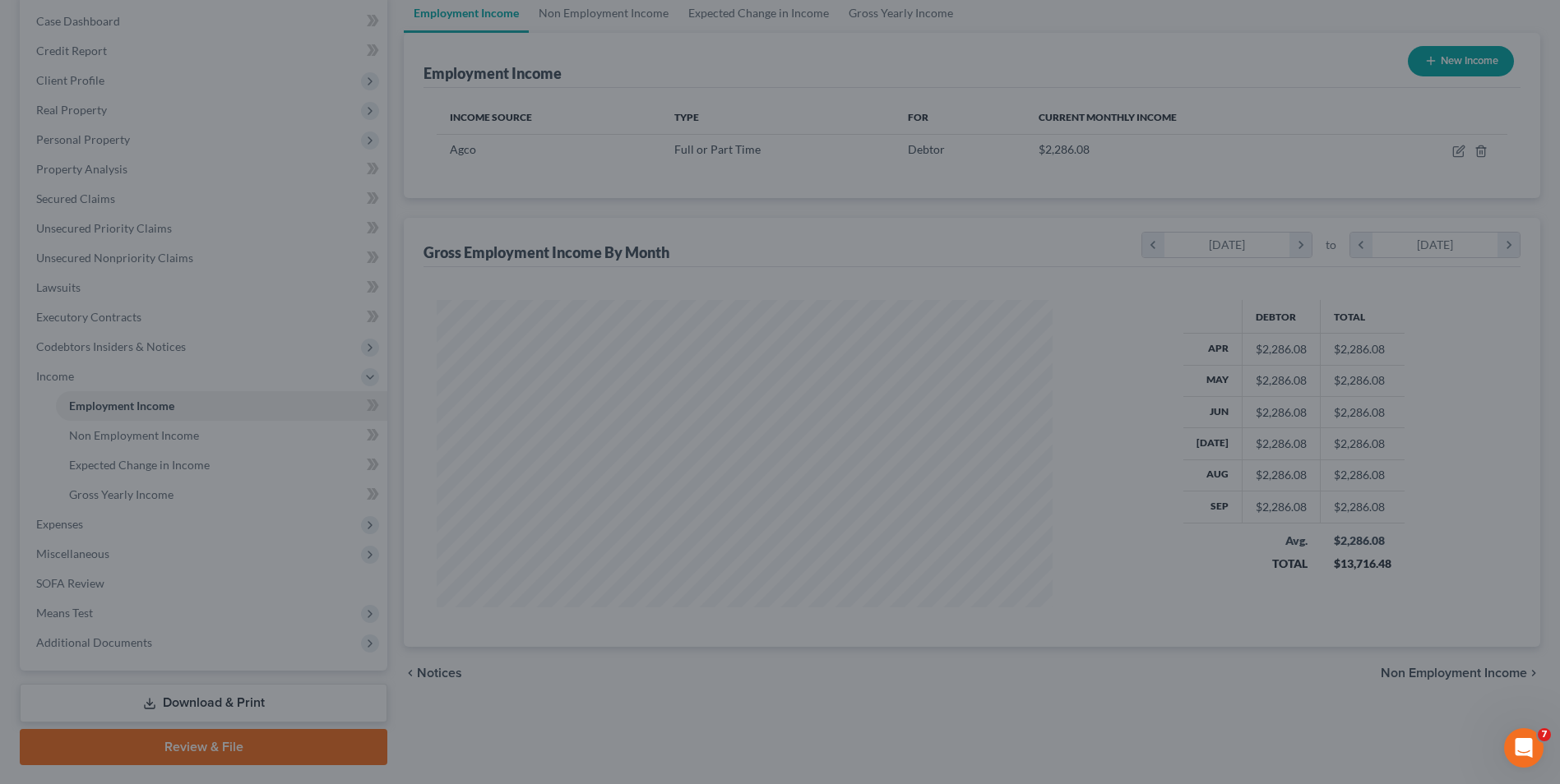
scroll to position [821390, 821552]
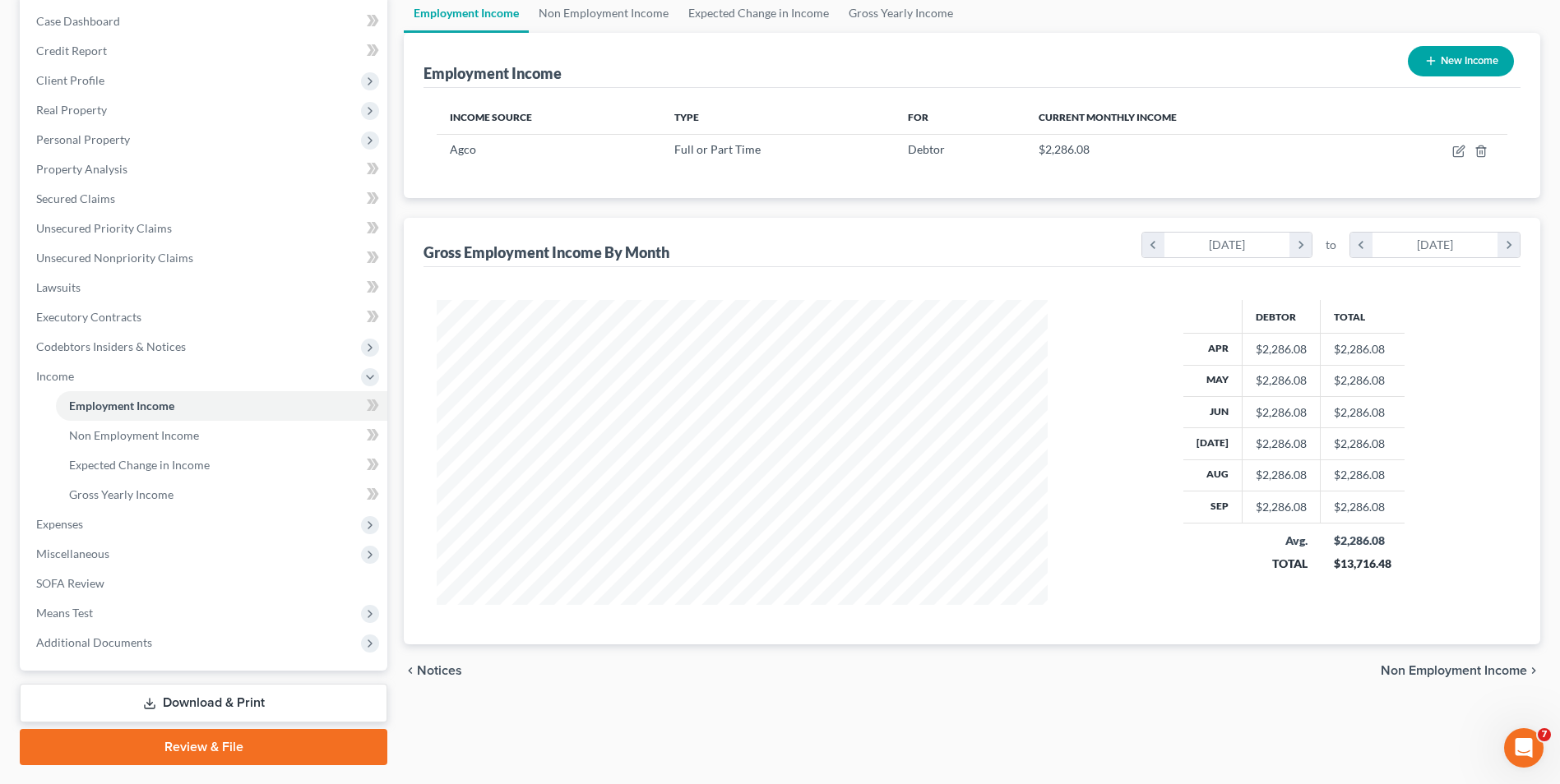
click at [1485, 664] on span "Non Employment Income" at bounding box center [1453, 670] width 146 height 13
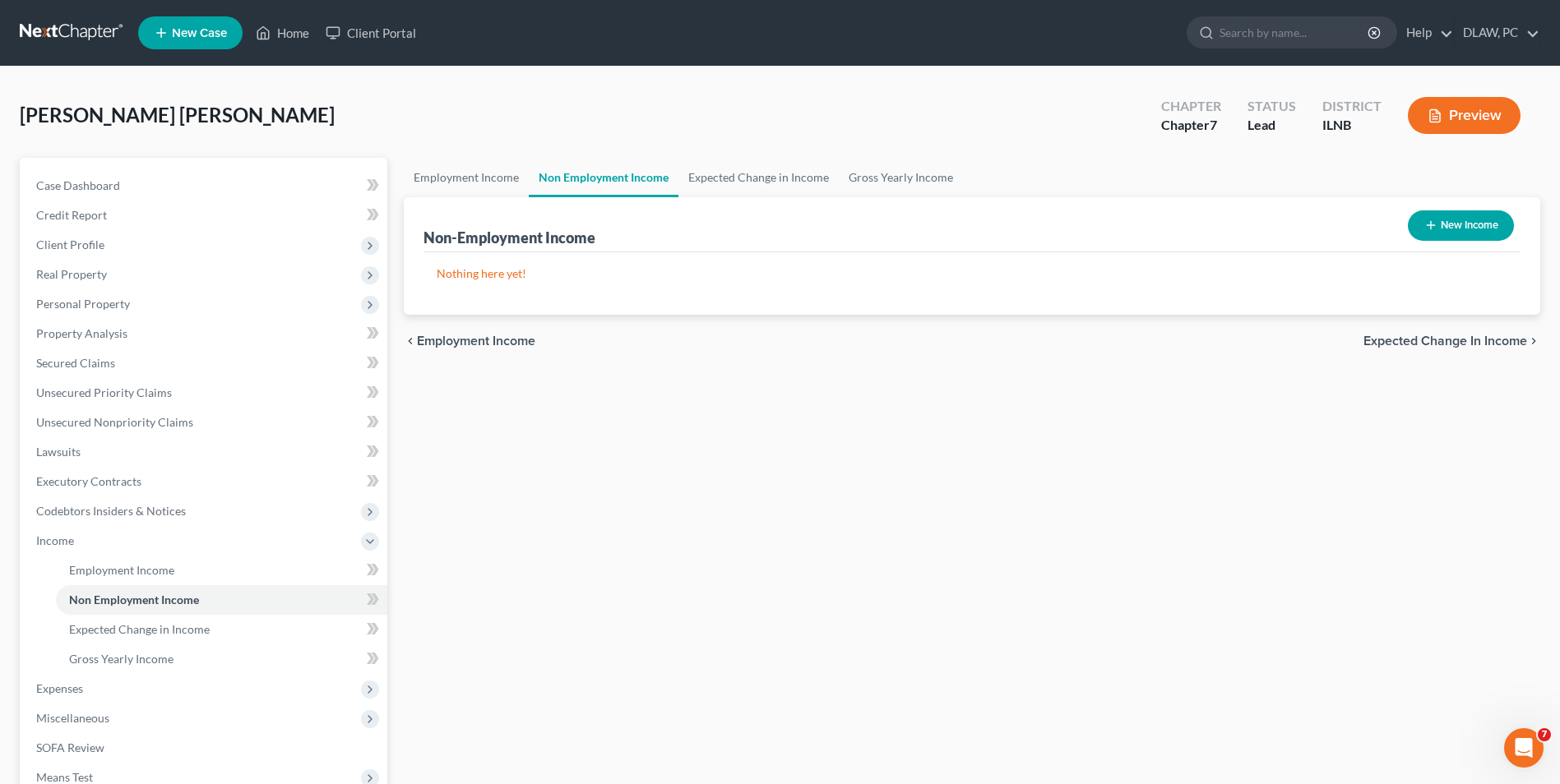
click at [1418, 216] on button "New Income" at bounding box center [1461, 226] width 106 height 30
select select "0"
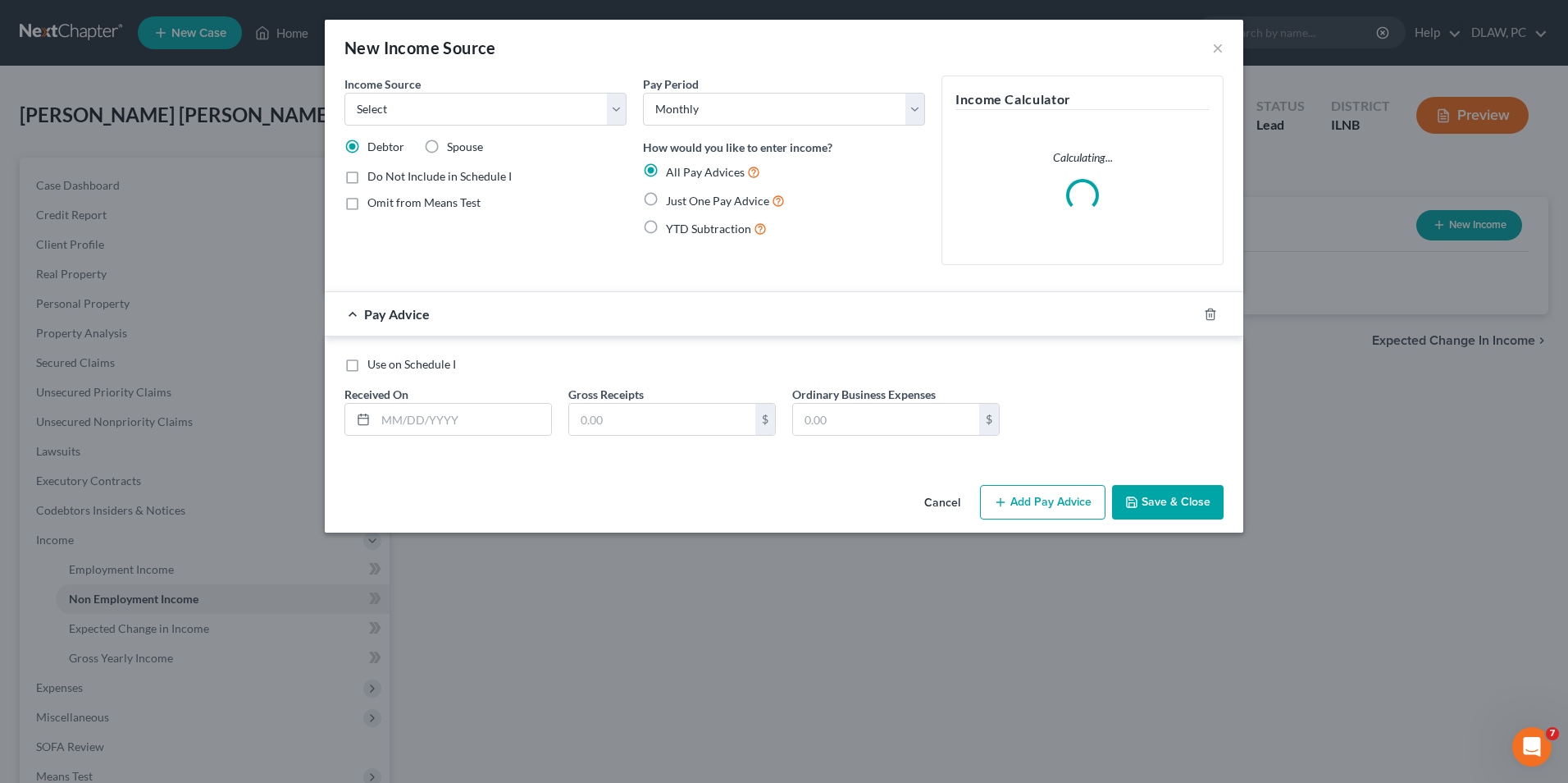
click at [927, 478] on div "Income Source * Select Unemployment Disability (from employer) Pension Retireme…" at bounding box center [784, 276] width 918 height 403
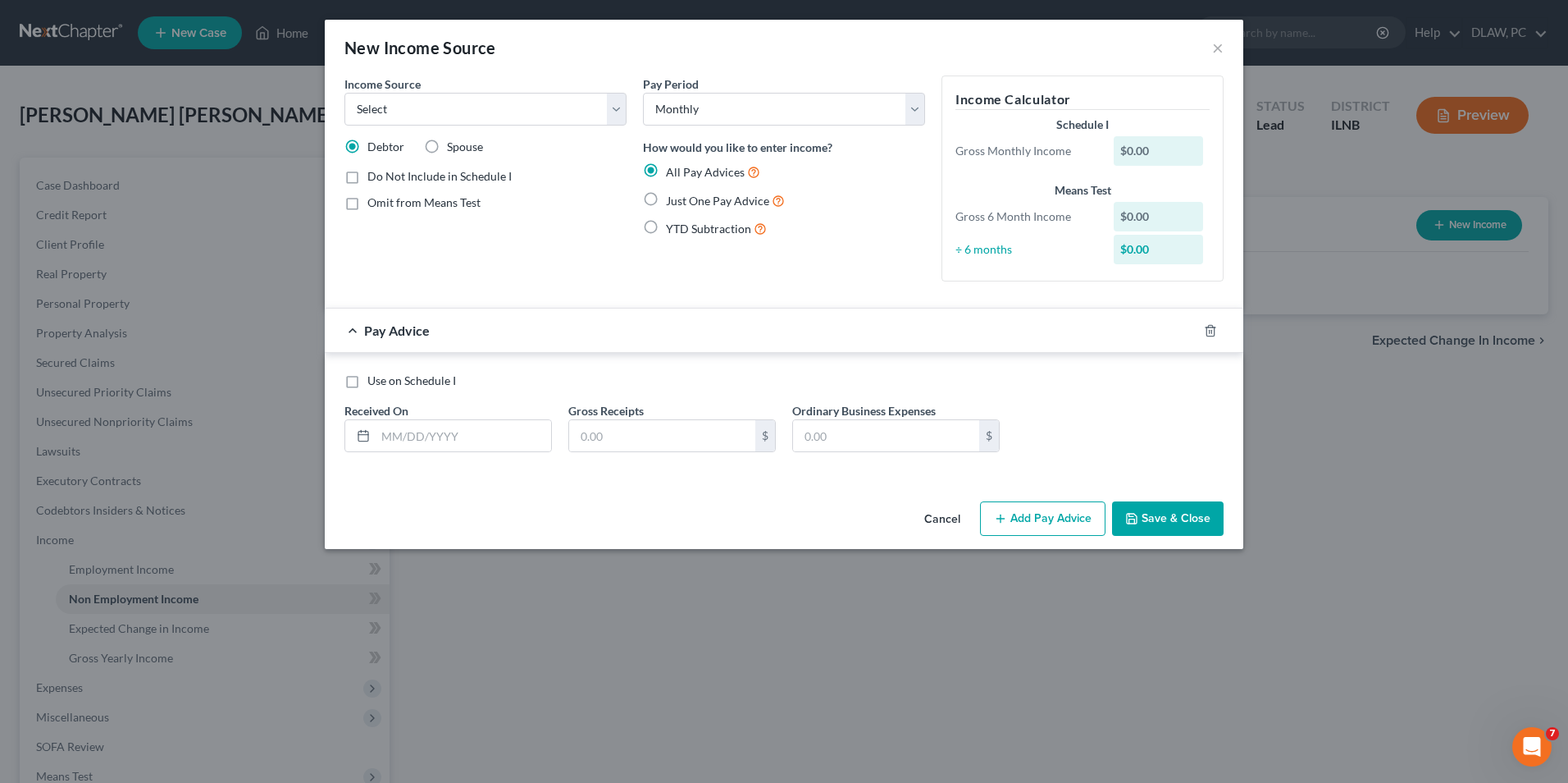
click at [943, 519] on button "Cancel" at bounding box center [943, 519] width 63 height 33
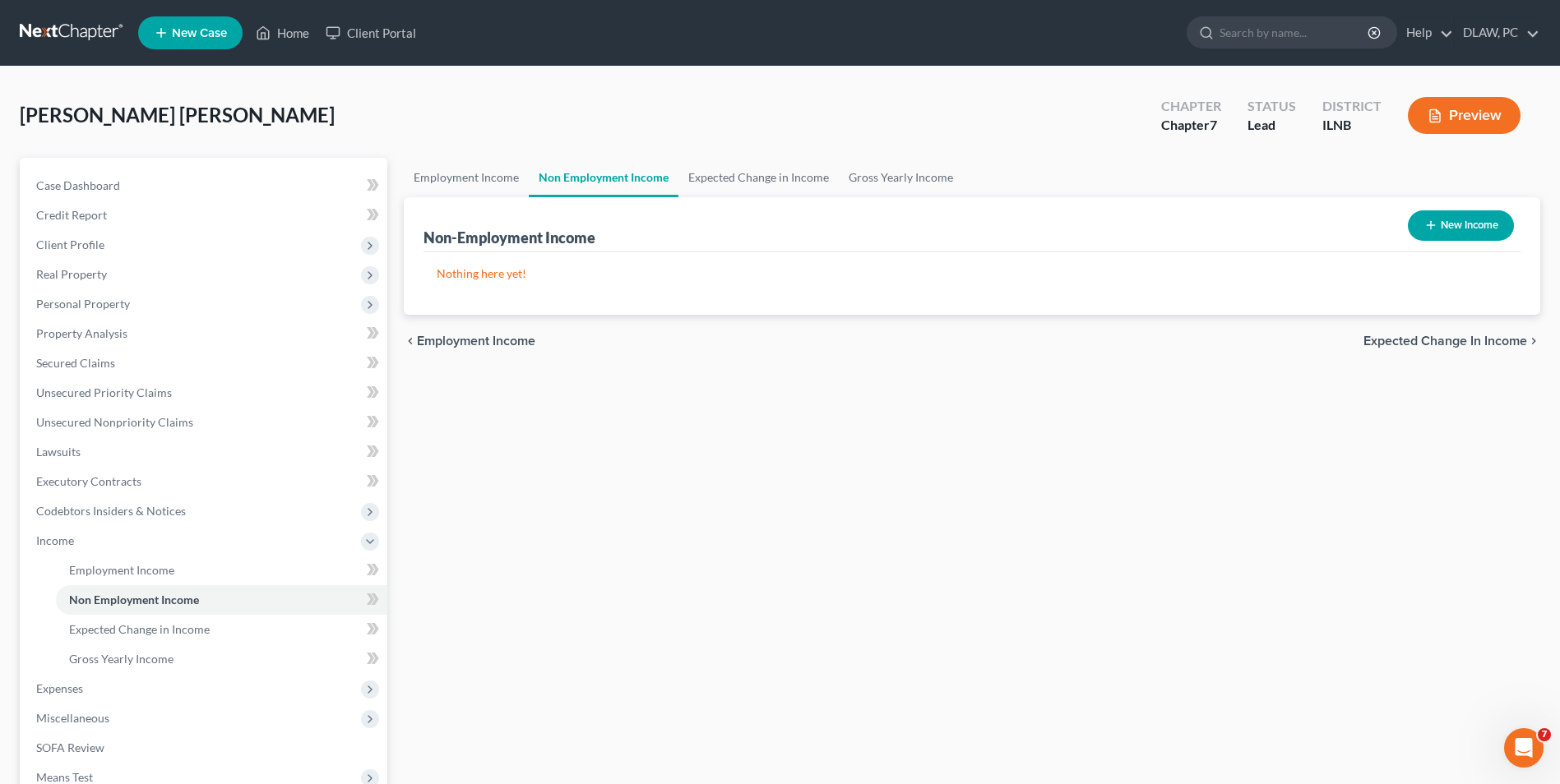
click at [1442, 343] on span "Expected Change in Income" at bounding box center [1444, 341] width 164 height 13
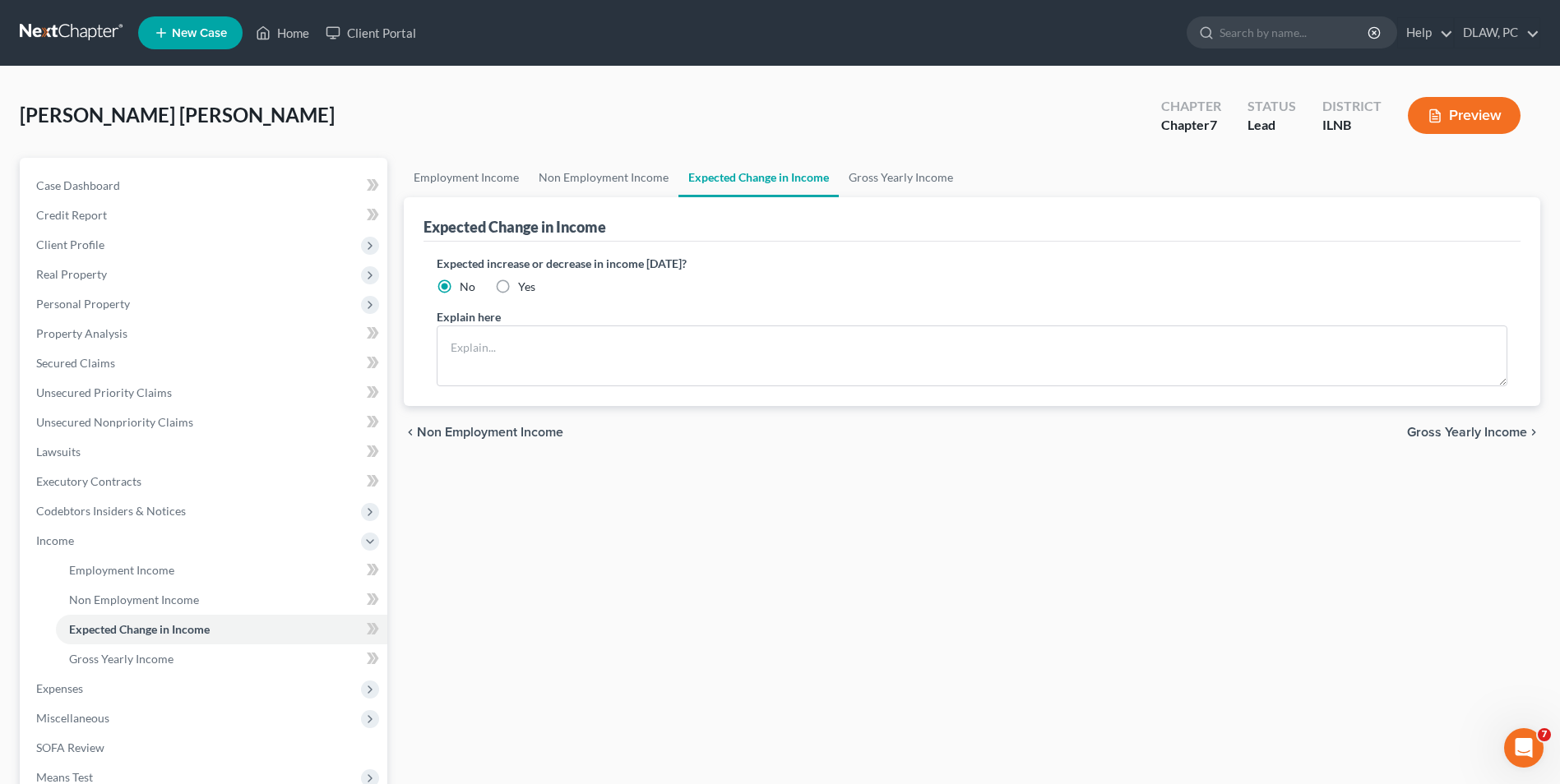
click at [1455, 433] on span "Gross Yearly Income" at bounding box center [1467, 432] width 120 height 13
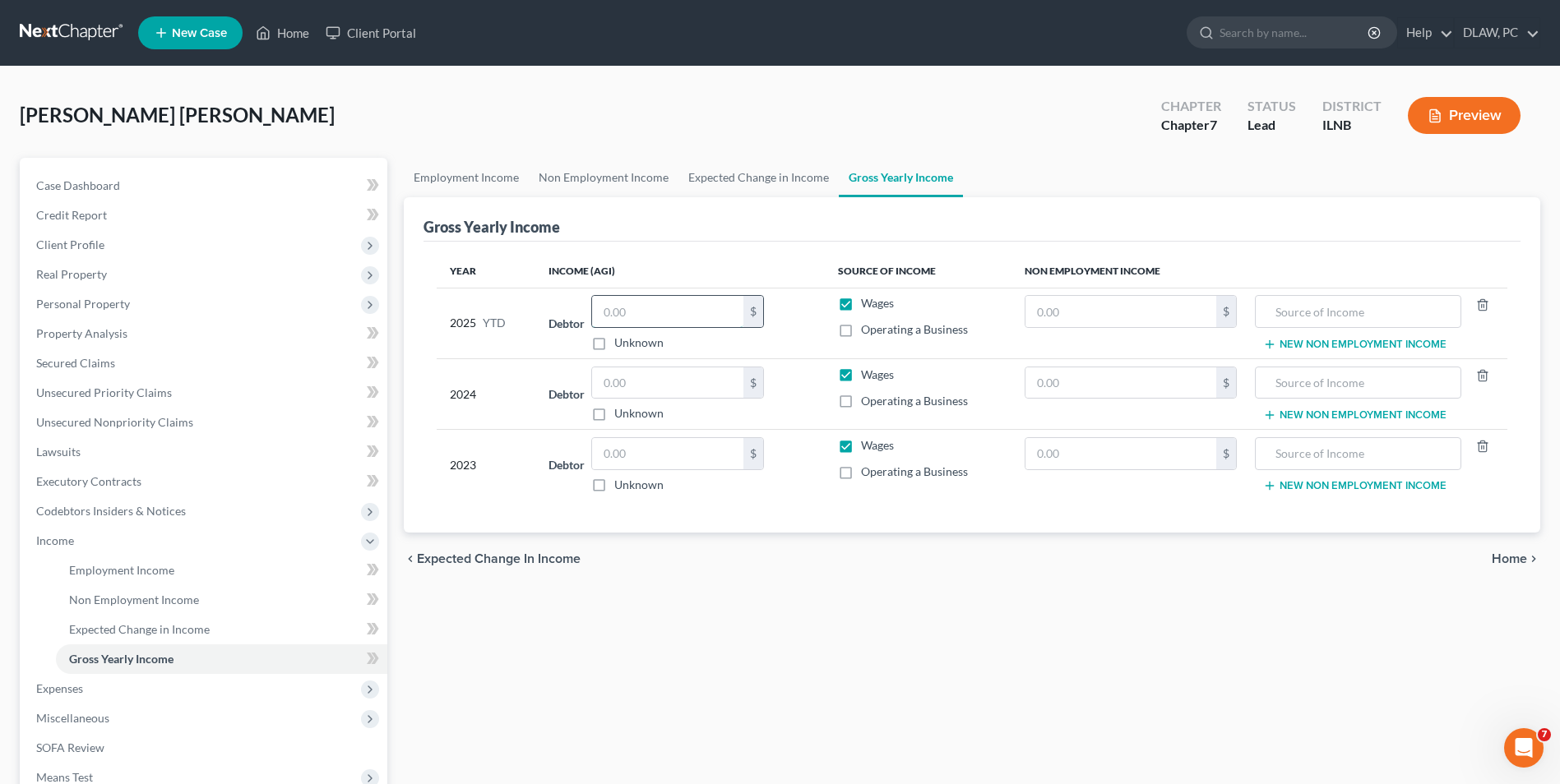
click at [710, 303] on input "text" at bounding box center [667, 311] width 151 height 31
type input "33,995.00"
click at [694, 384] on input "text" at bounding box center [667, 382] width 151 height 31
drag, startPoint x: 669, startPoint y: 379, endPoint x: 546, endPoint y: 395, distance: 124.0
click at [515, 397] on tr "2024 Debtor $ Unknown Balance Undetermined $ Unknown Wages Operating a Business…" at bounding box center [972, 393] width 1070 height 71
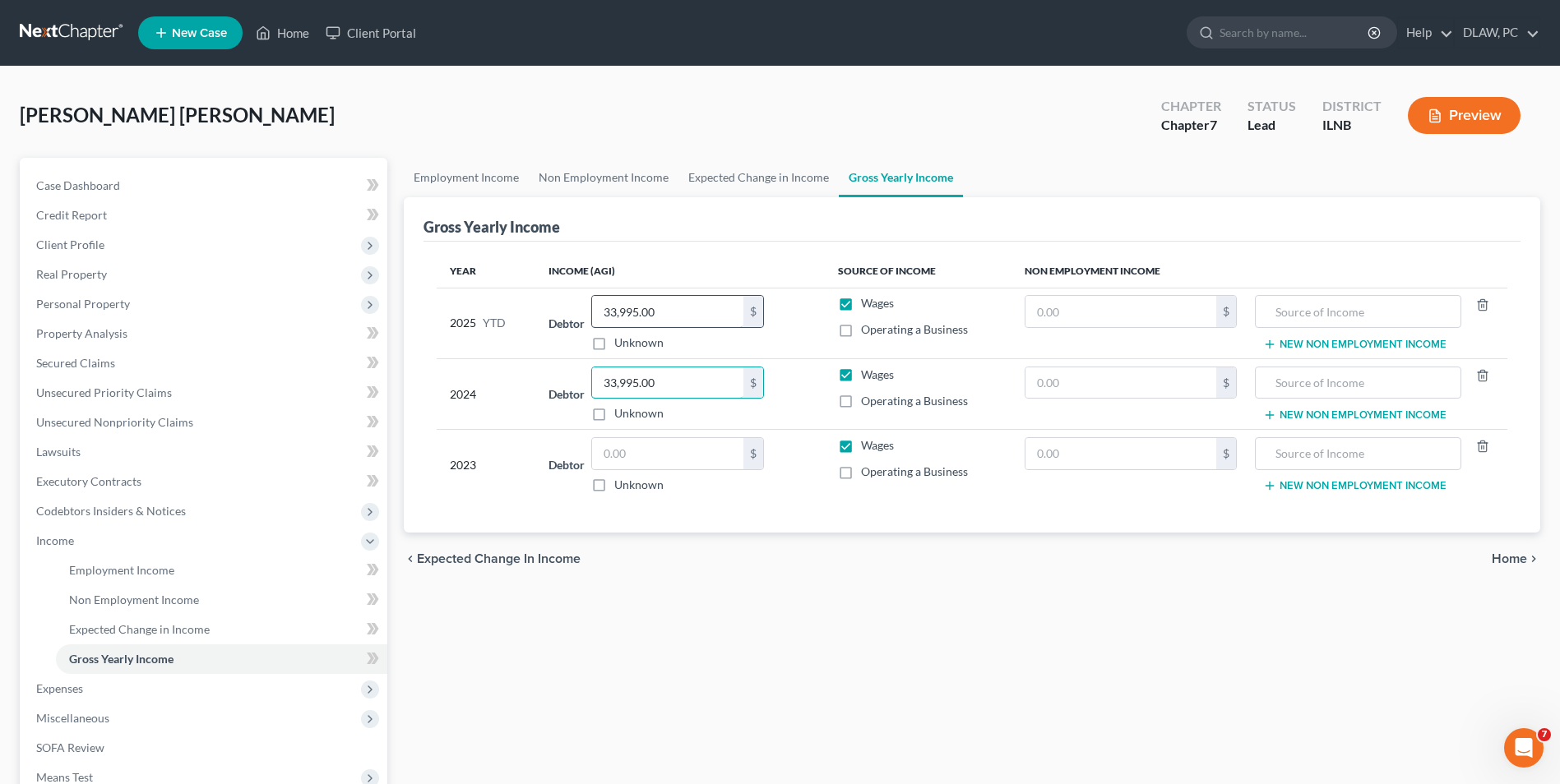
type input "33,995.00"
click at [656, 456] on input "text" at bounding box center [667, 453] width 151 height 31
type input "32,237.00"
drag, startPoint x: 788, startPoint y: 572, endPoint x: 904, endPoint y: 597, distance: 118.7
click at [788, 572] on div "chevron_left Expected Change in Income Home chevron_right" at bounding box center [972, 558] width 1136 height 53
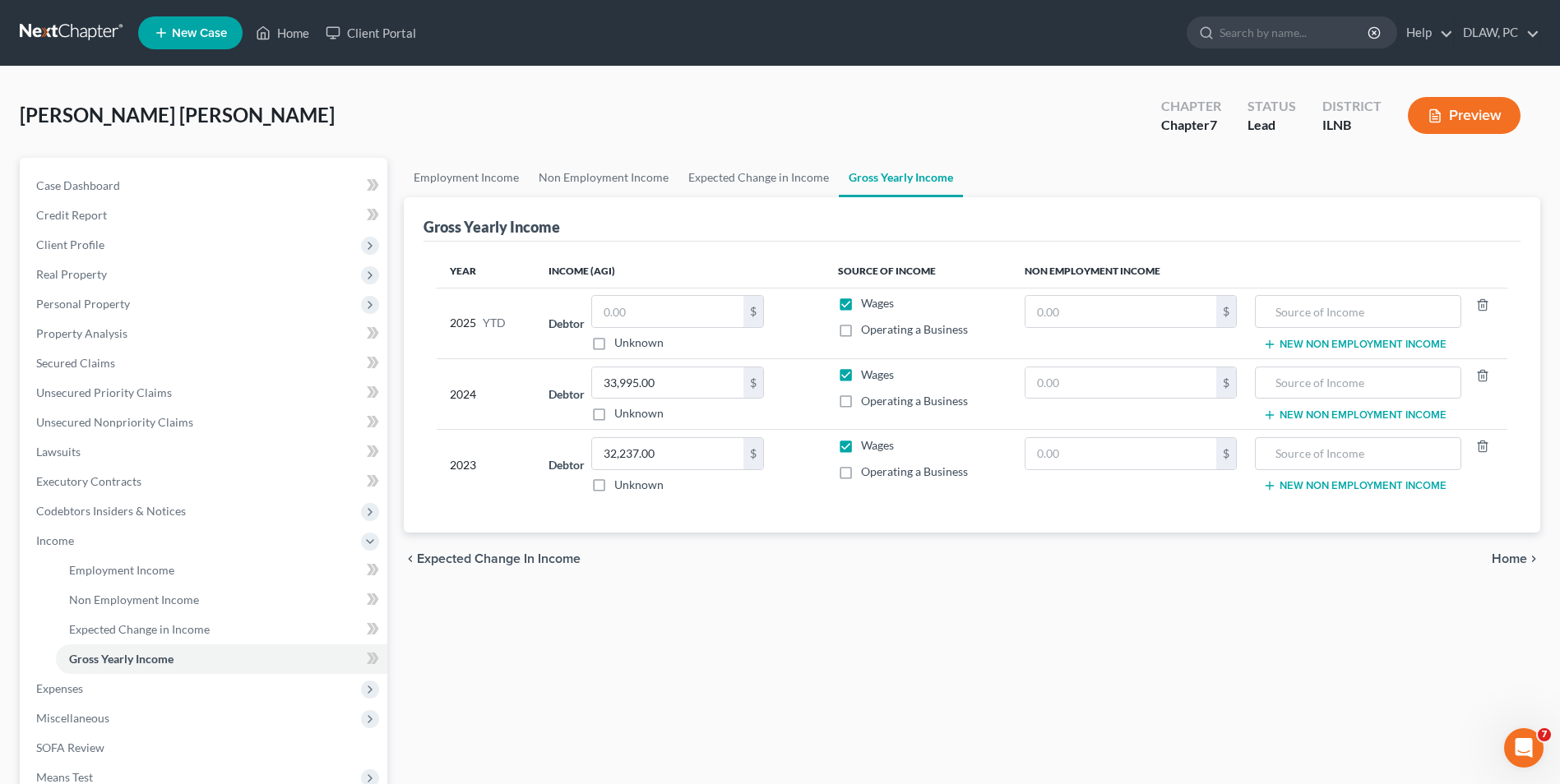
click at [1493, 557] on span "Home" at bounding box center [1508, 558] width 35 height 13
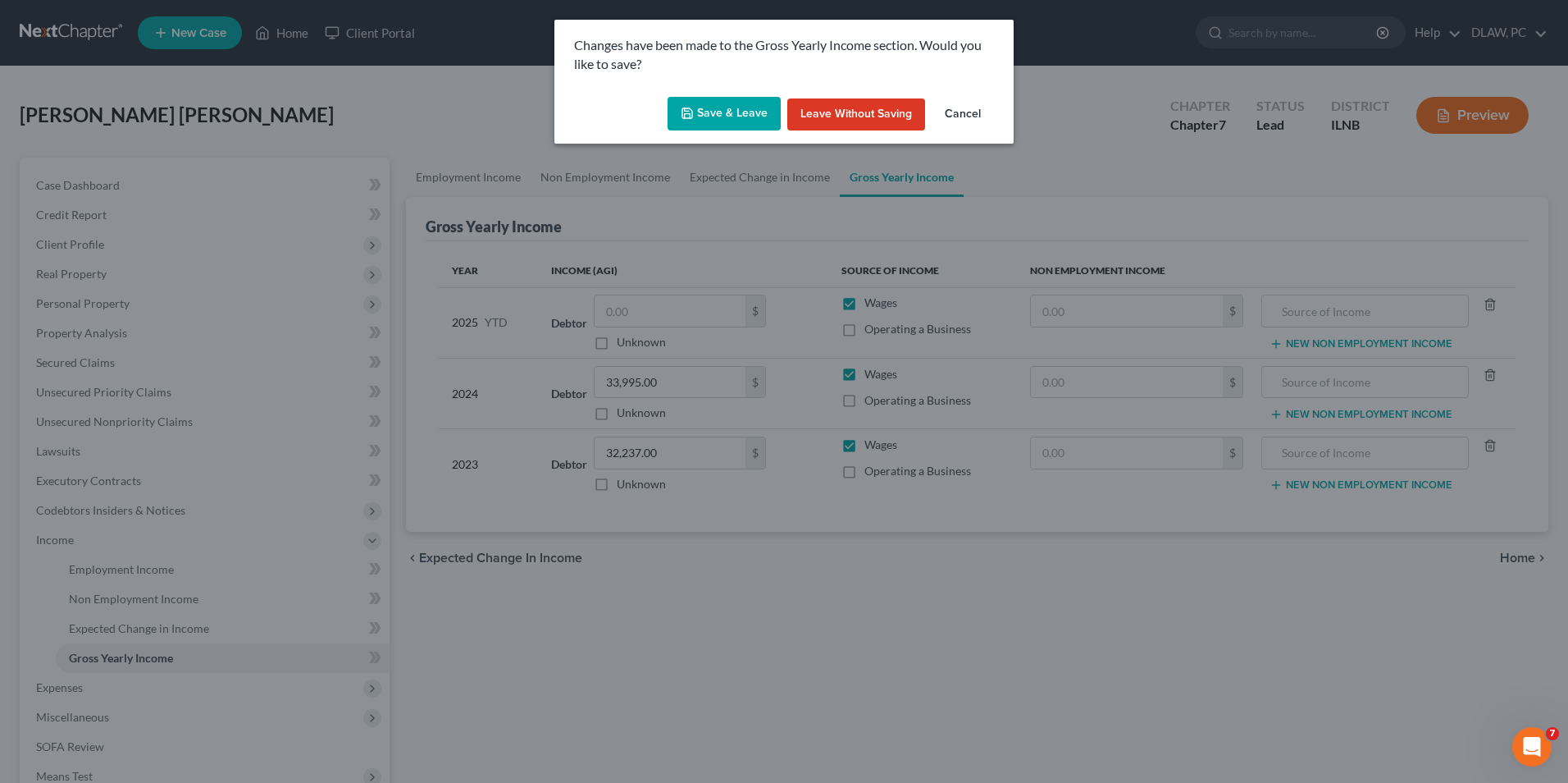
click at [745, 99] on button "Save & Leave" at bounding box center [724, 114] width 113 height 35
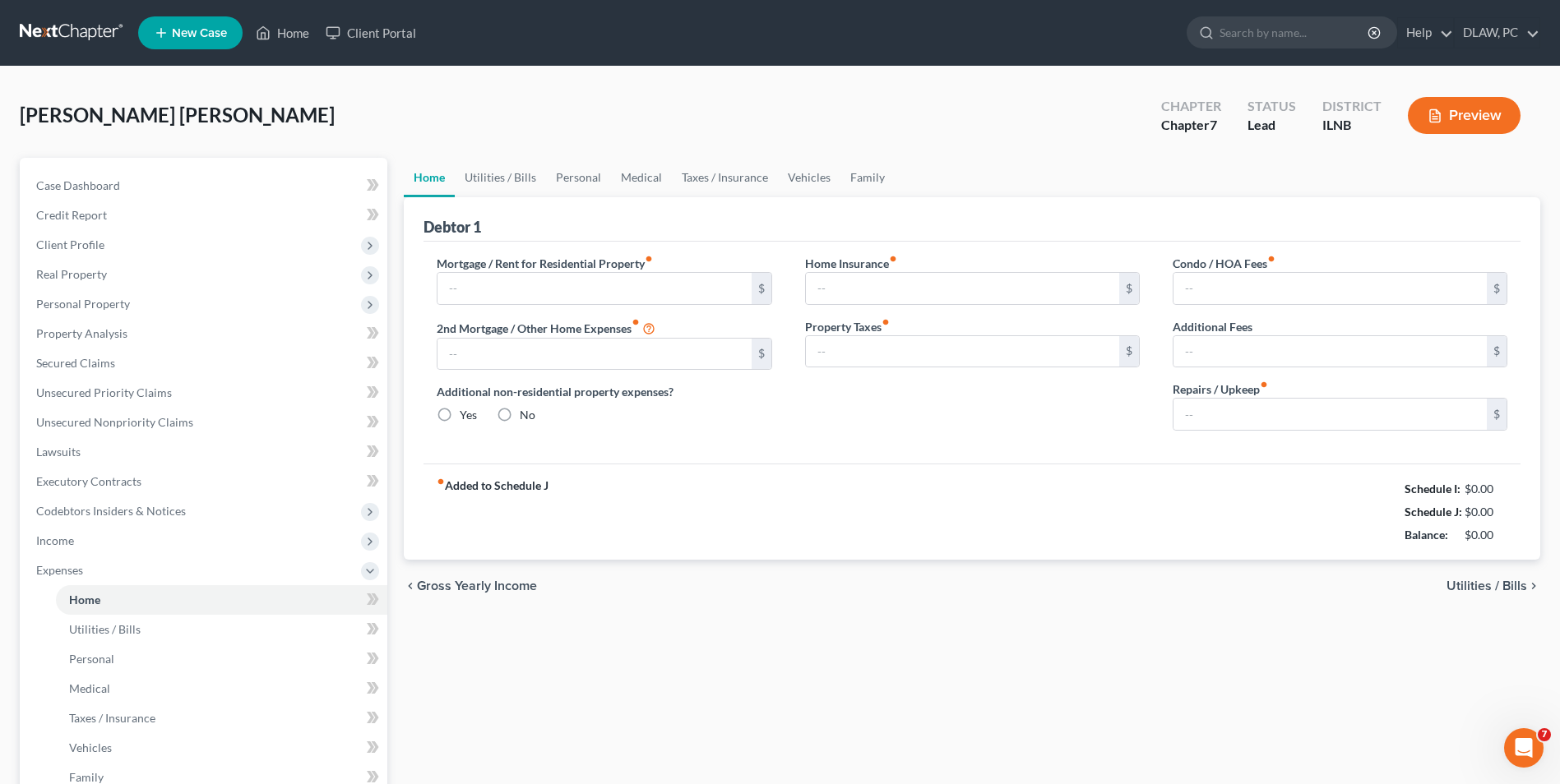
type input "0.00"
radio input "true"
type input "0.00"
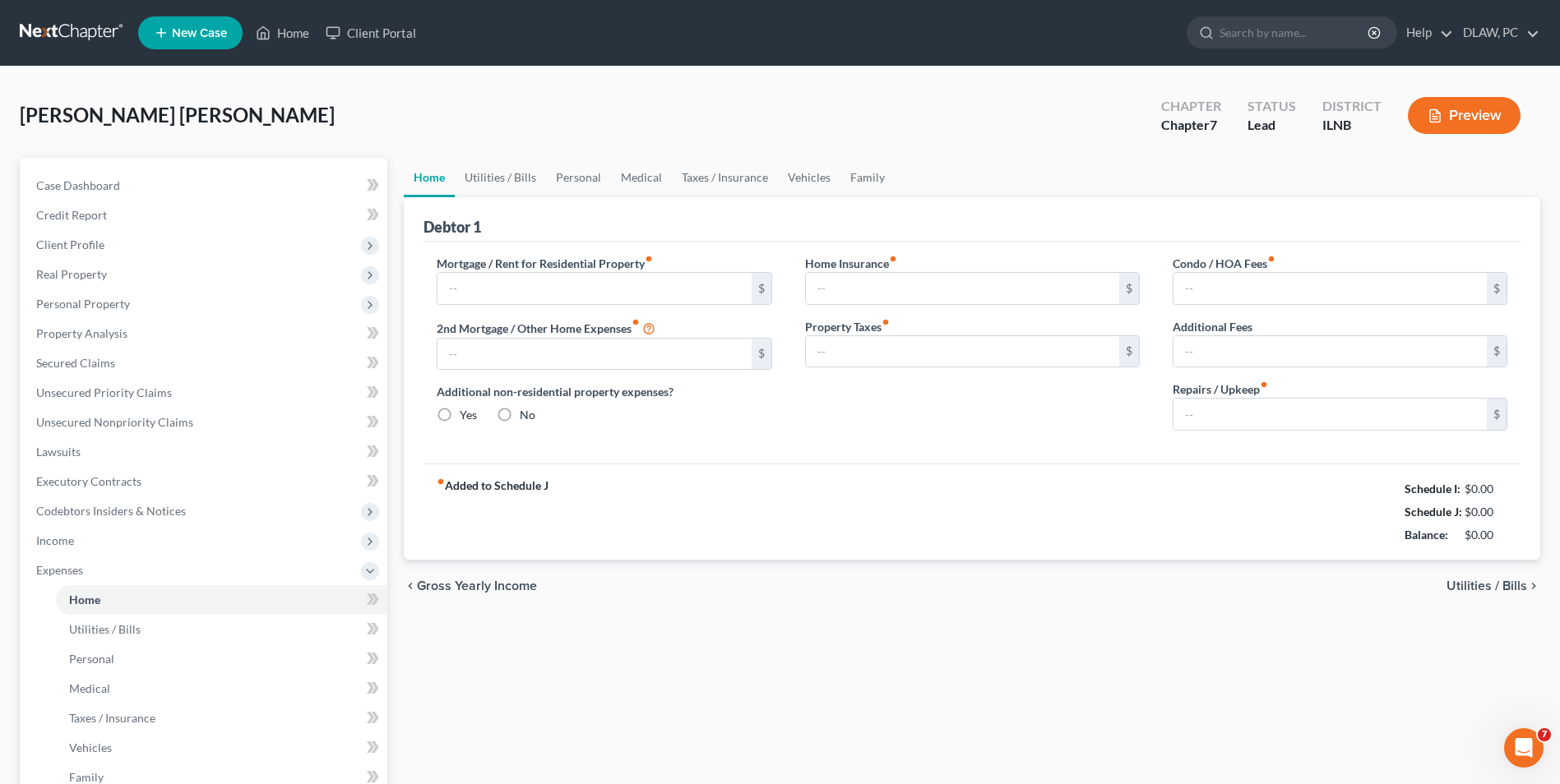
type input "0.00"
click at [459, 289] on input "text" at bounding box center [594, 288] width 313 height 31
type input "1,300.00"
click at [1495, 588] on span "Utilities / Bills" at bounding box center [1487, 585] width 81 height 13
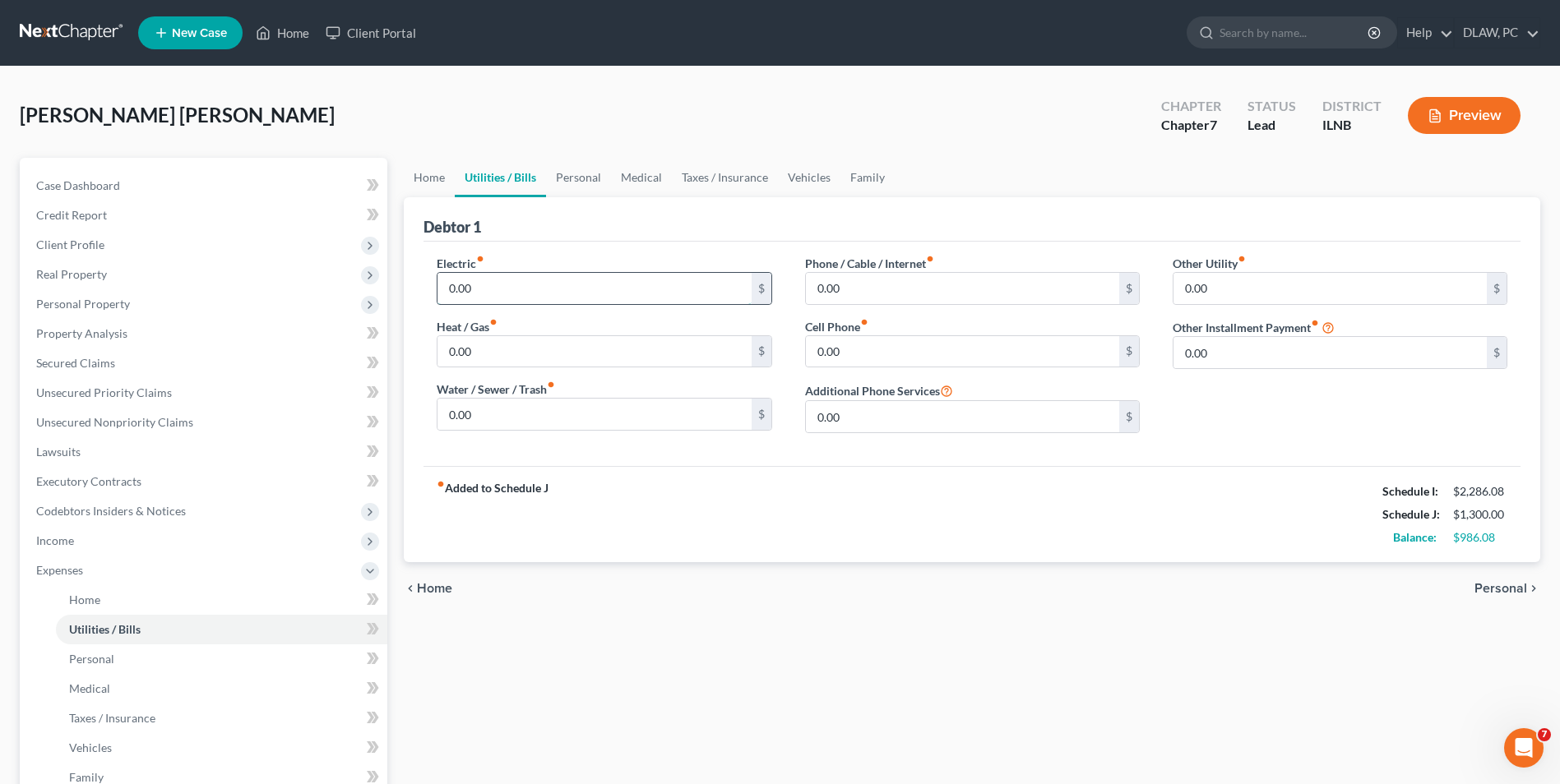
click at [533, 296] on input "0.00" at bounding box center [594, 288] width 313 height 31
type input "250.00"
click at [496, 356] on input "0.00" at bounding box center [594, 352] width 313 height 31
type input "250.00"
click at [496, 416] on input "0.00" at bounding box center [594, 413] width 313 height 31
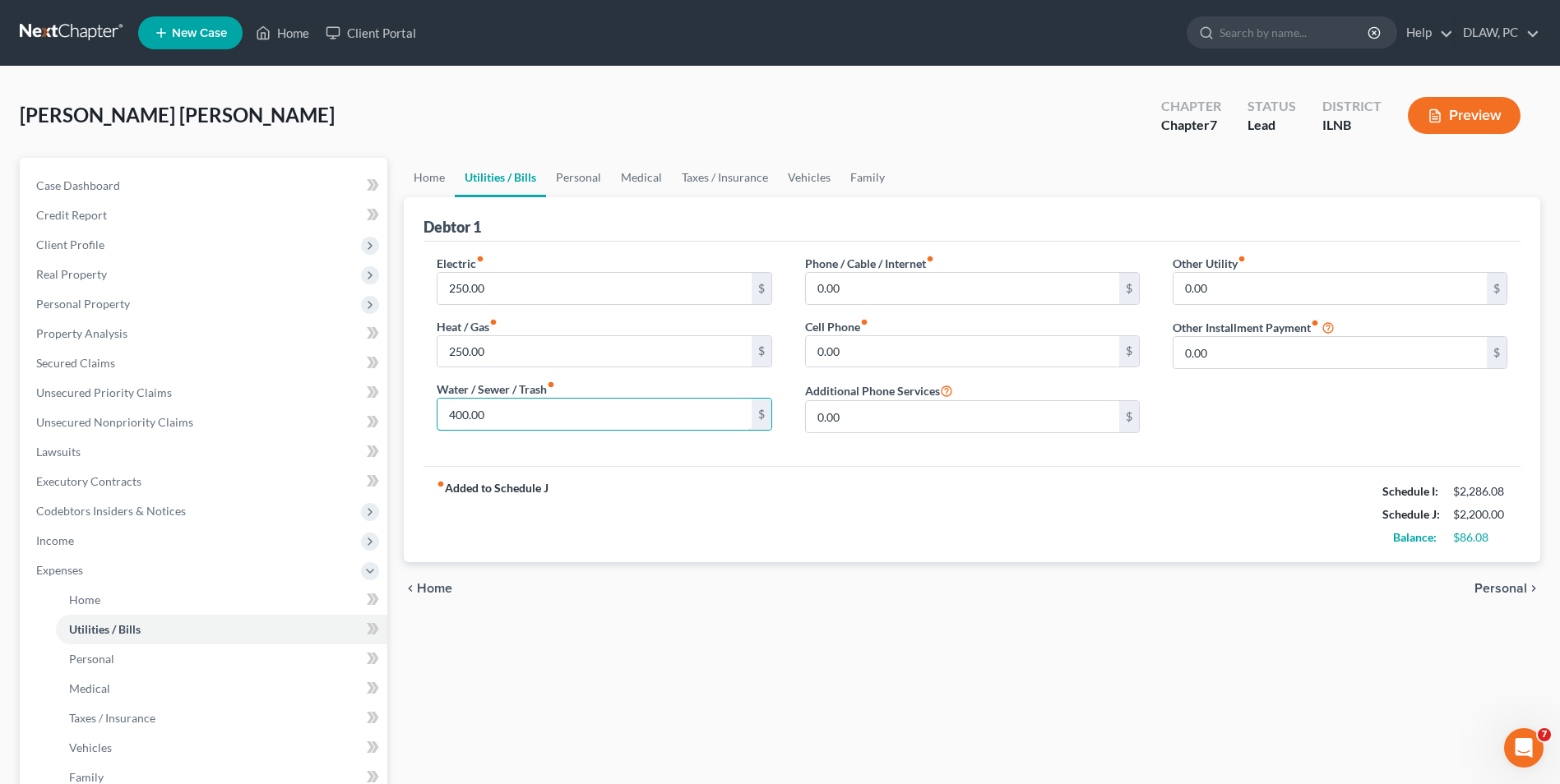
type input "400.00"
click at [1479, 592] on span "Personal" at bounding box center [1500, 588] width 53 height 13
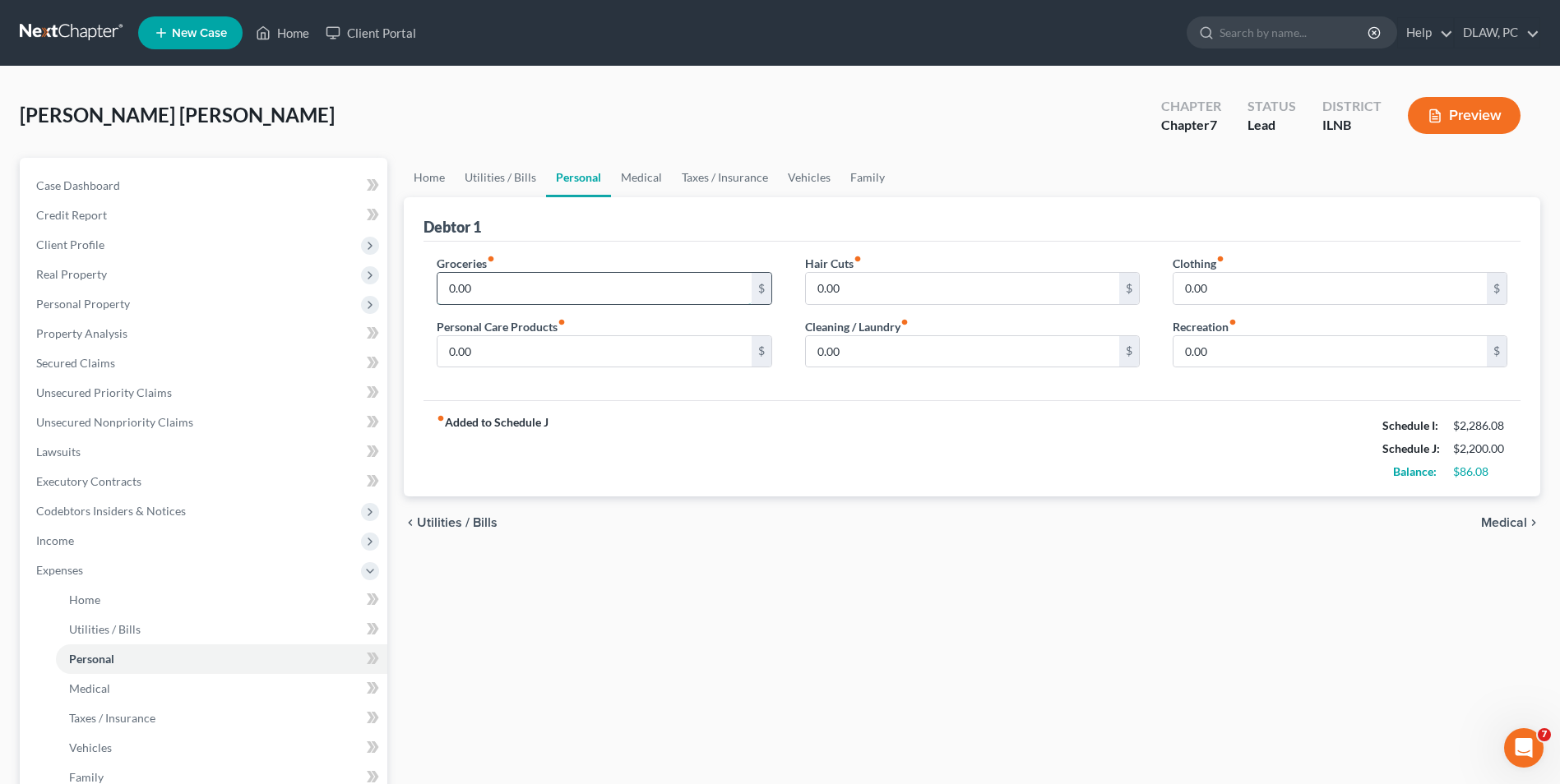
click at [554, 294] on input "0.00" at bounding box center [594, 288] width 313 height 31
type input "500.00"
click at [1020, 679] on div "Home Utilities / Bills Personal Medical Taxes / Insurance Vehicles Family Debto…" at bounding box center [972, 587] width 1153 height 860
click at [1499, 520] on span "Medical" at bounding box center [1504, 523] width 46 height 13
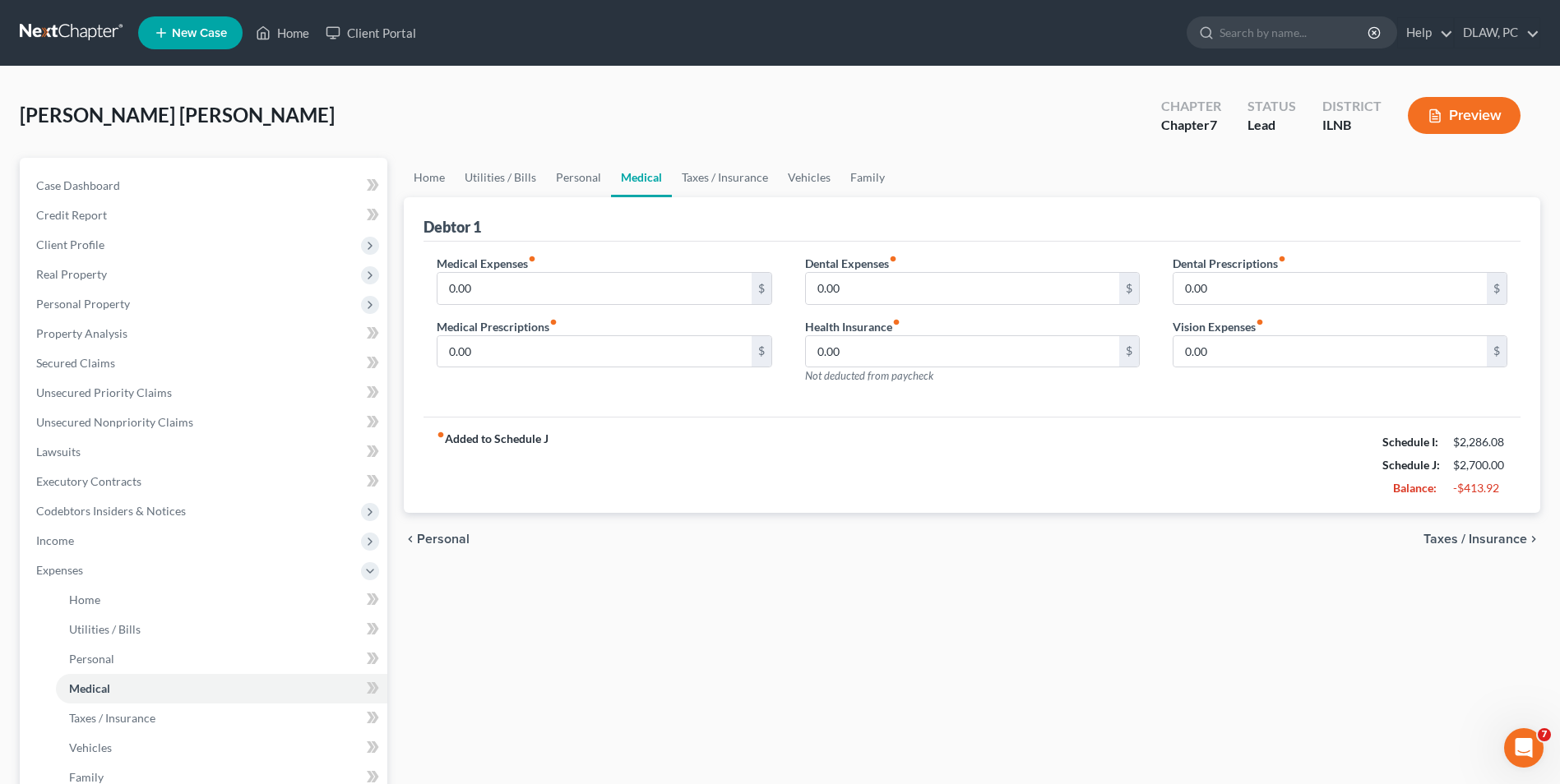
click at [1454, 544] on span "Taxes / Insurance" at bounding box center [1475, 539] width 104 height 13
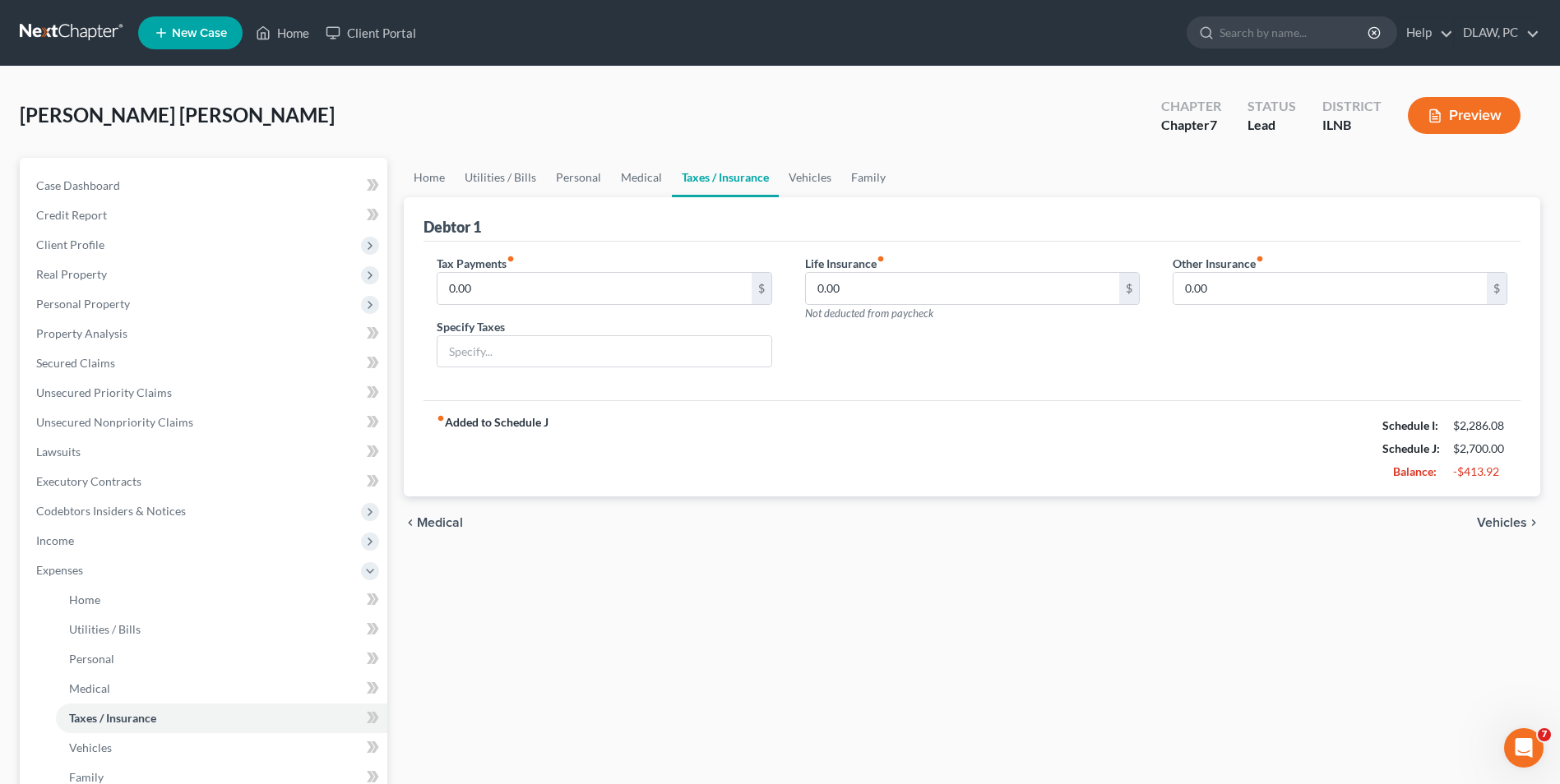
click at [1489, 525] on span "Vehicles" at bounding box center [1502, 523] width 50 height 13
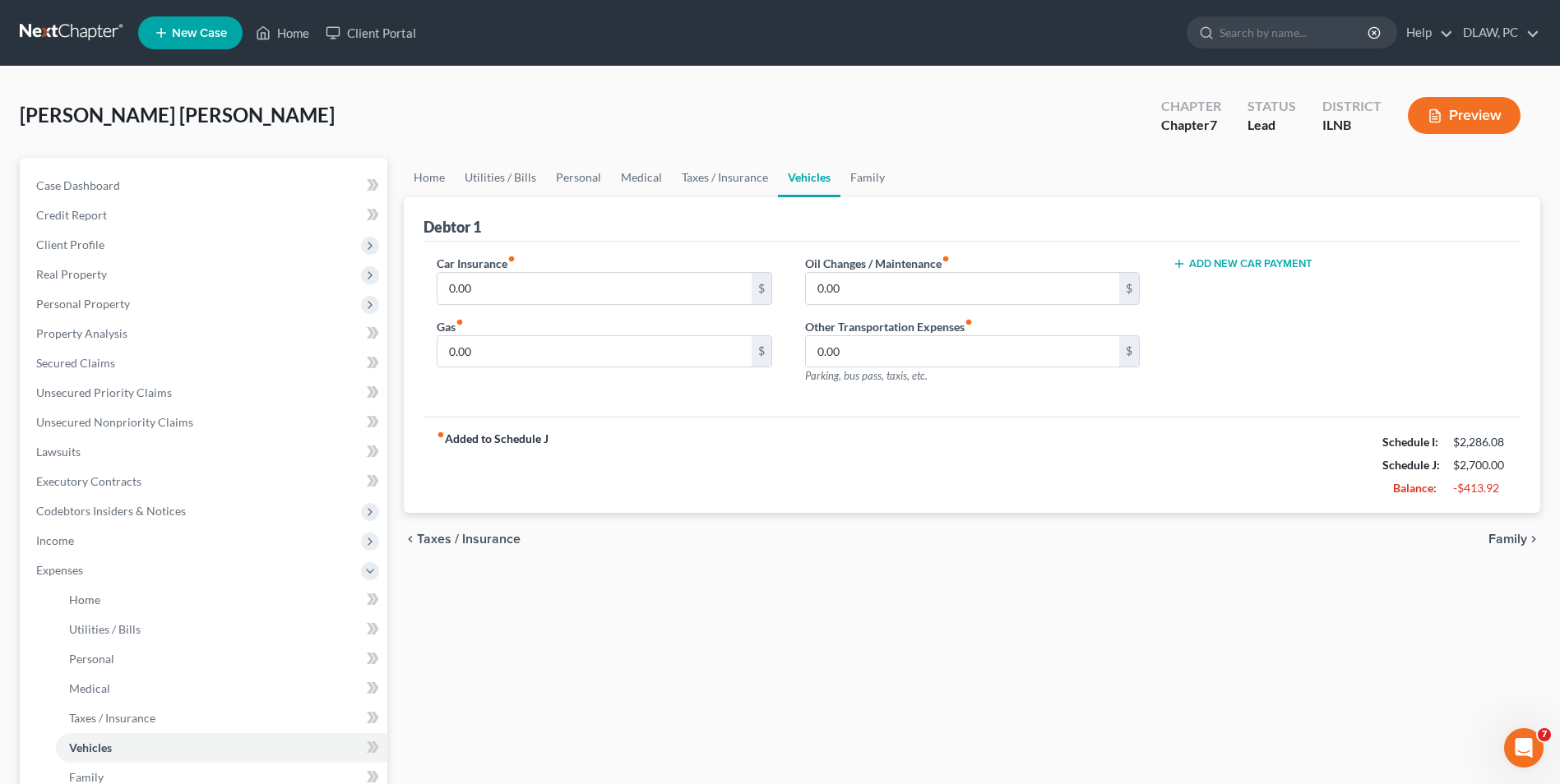
click at [1509, 540] on span "Family" at bounding box center [1507, 539] width 39 height 13
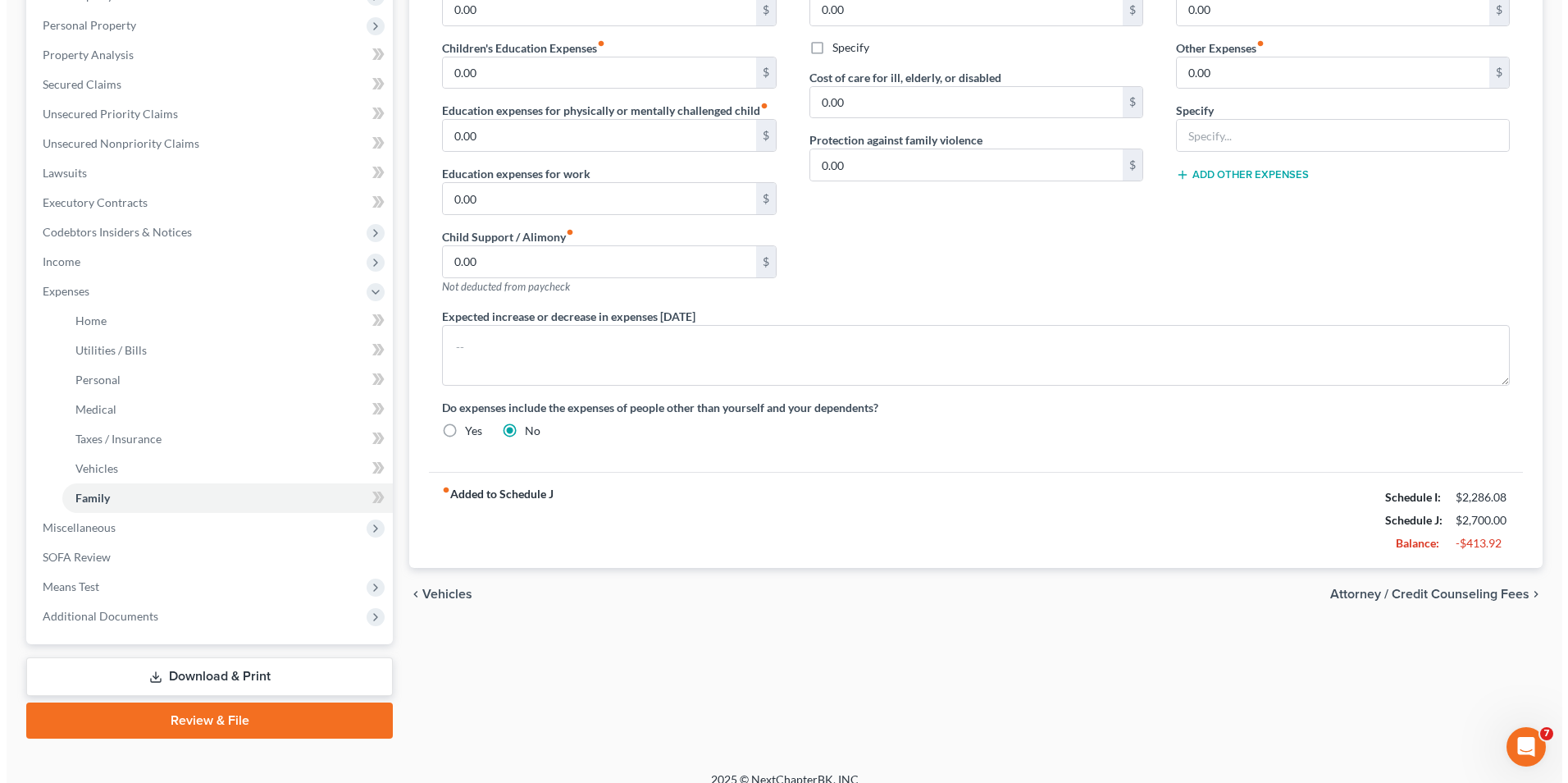
scroll to position [296, 0]
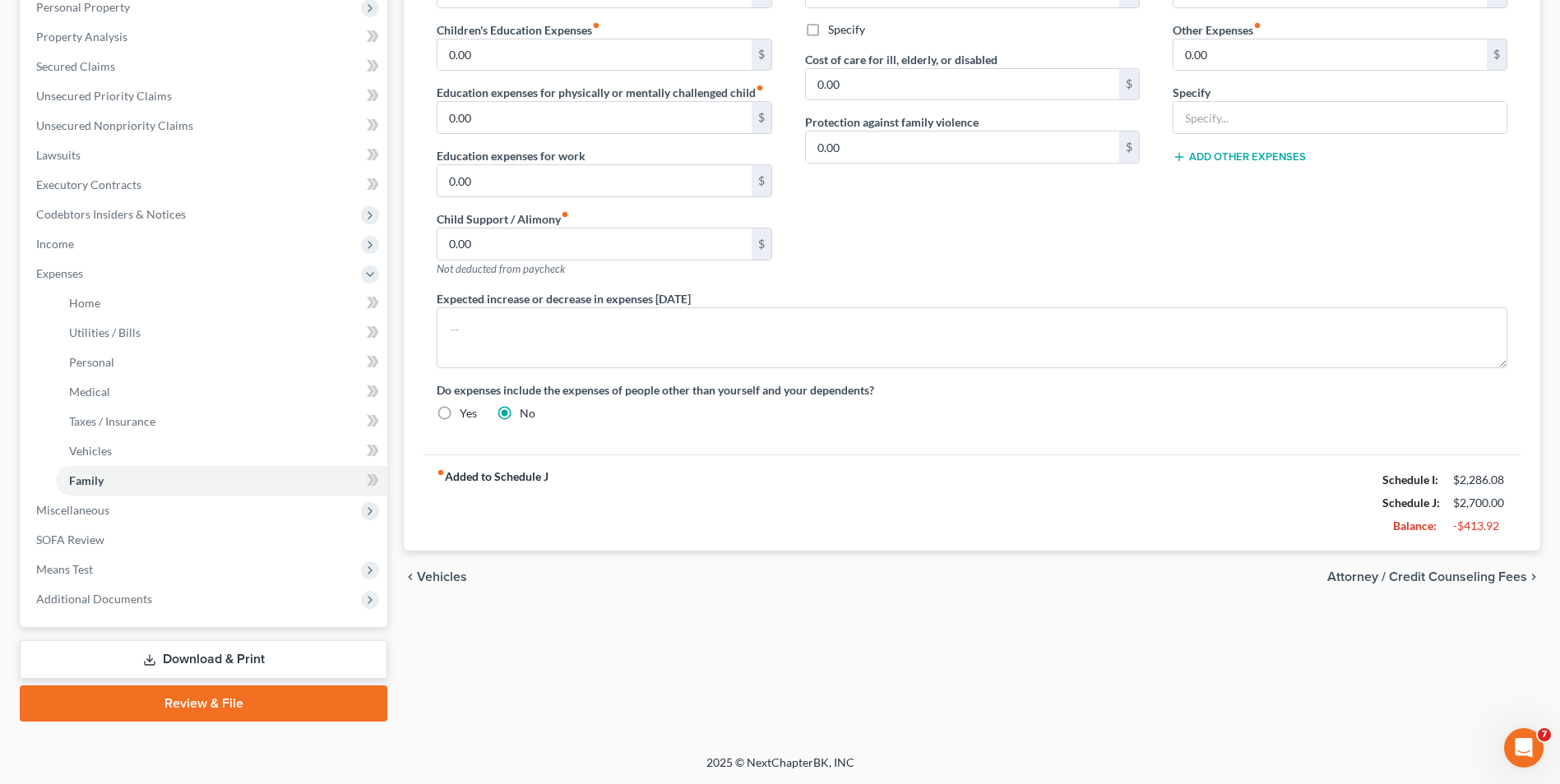
click at [1381, 576] on span "Attorney / Credit Counseling Fees" at bounding box center [1427, 576] width 200 height 13
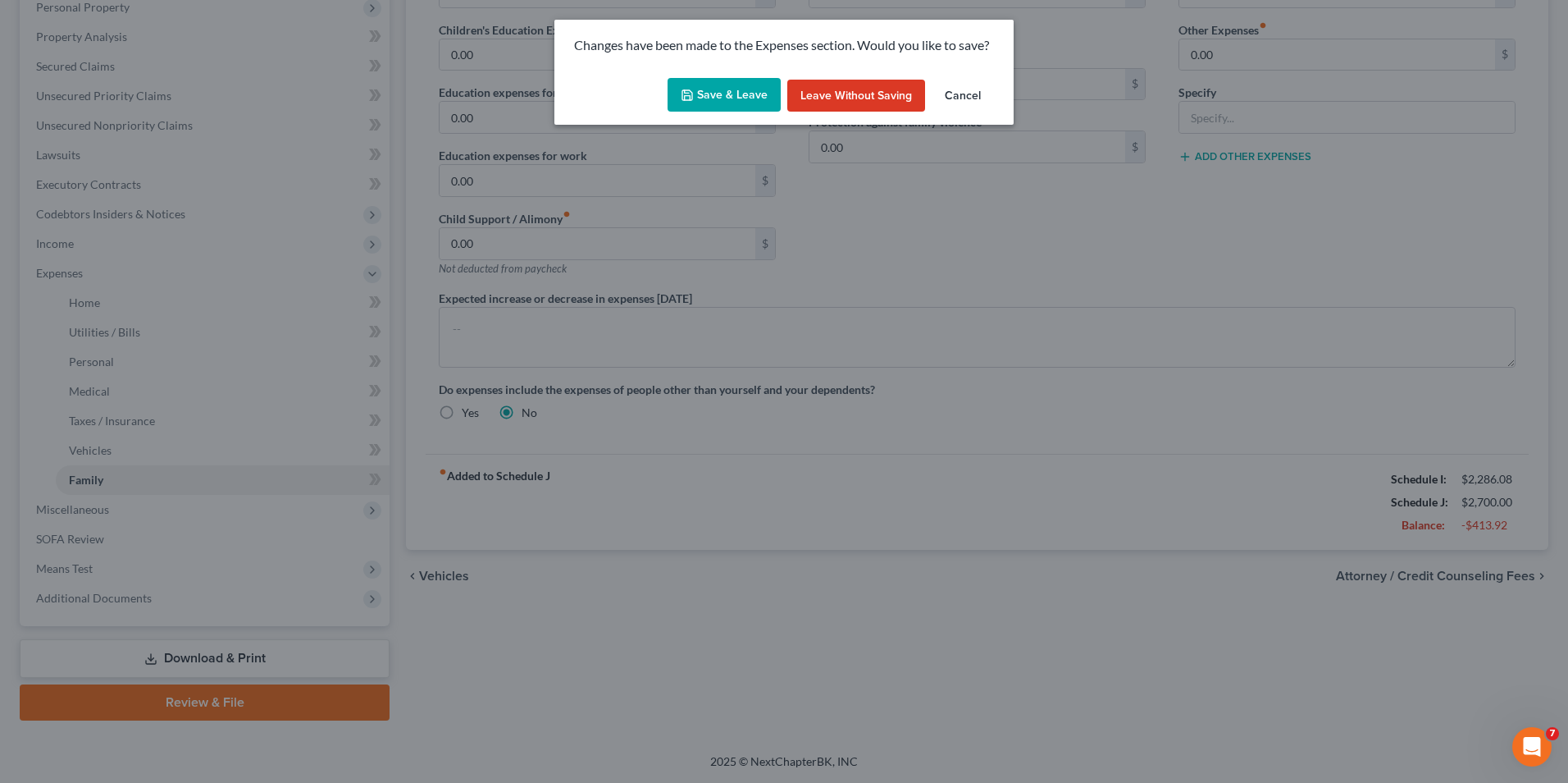
click at [742, 88] on button "Save & Leave" at bounding box center [724, 95] width 113 height 35
